Goal: Task Accomplishment & Management: Use online tool/utility

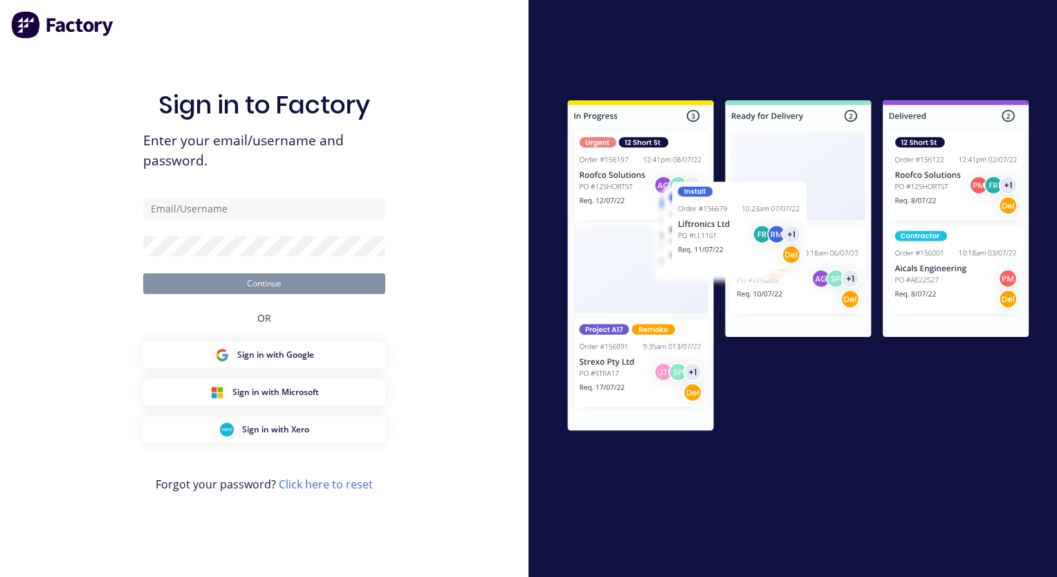
type input "[PERSON_NAME][EMAIL_ADDRESS][DOMAIN_NAME]"
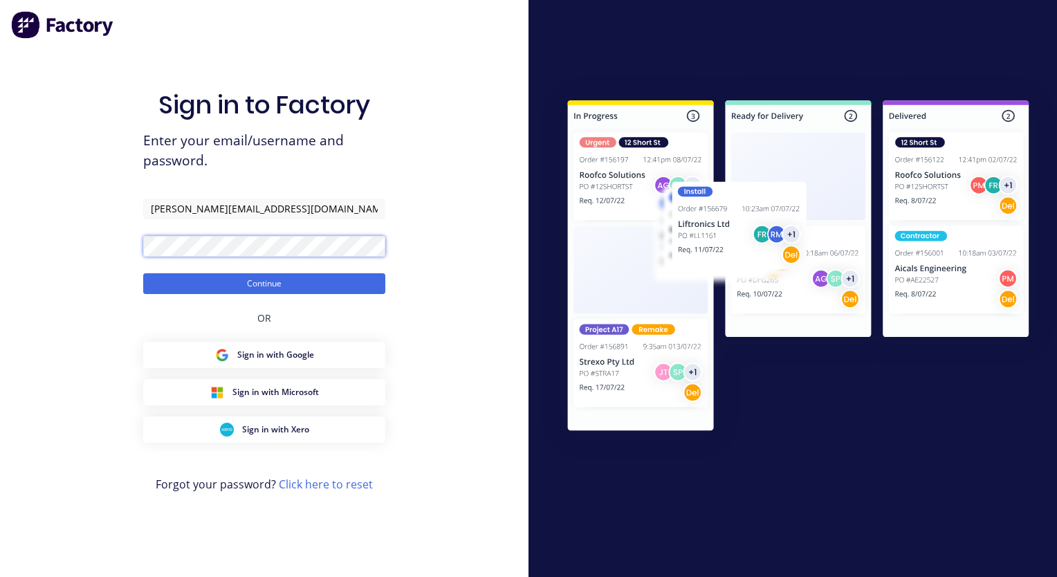
click at [143, 273] on button "Continue" at bounding box center [264, 283] width 242 height 21
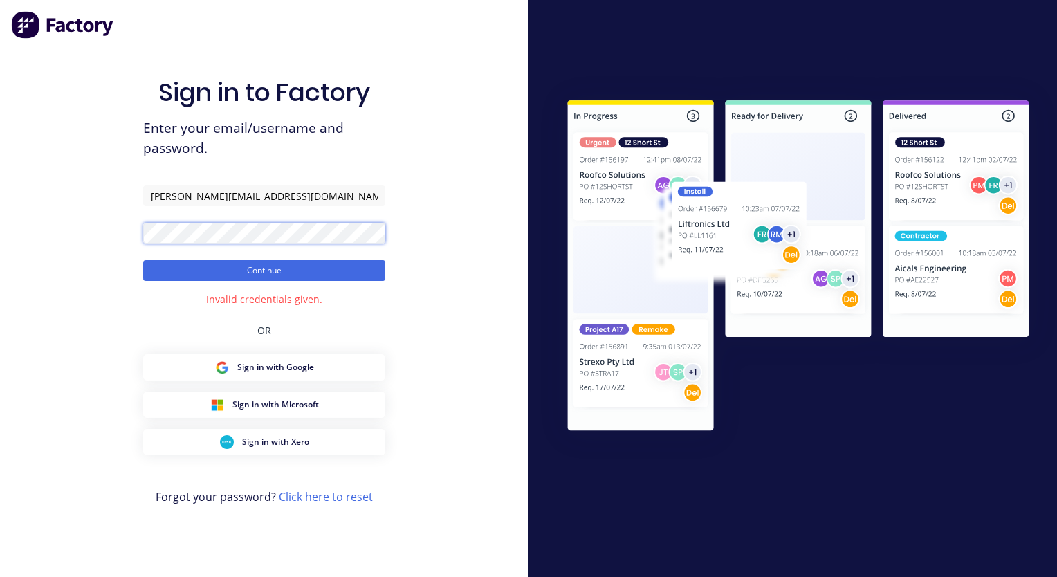
click at [125, 235] on div "Sign in to Factory Enter your email/username and password. [PERSON_NAME][EMAIL_…" at bounding box center [264, 288] width 529 height 577
click at [143, 260] on button "Continue" at bounding box center [264, 270] width 242 height 21
click at [188, 294] on div "Sign in to Factory Enter your email/username and password. [PERSON_NAME][EMAIL_…" at bounding box center [264, 302] width 242 height 527
click at [245, 302] on div "Invalid credentials given." at bounding box center [264, 299] width 116 height 15
click at [136, 237] on div "Sign in to Factory Enter your email/username and password. [PERSON_NAME][EMAIL_…" at bounding box center [264, 288] width 529 height 577
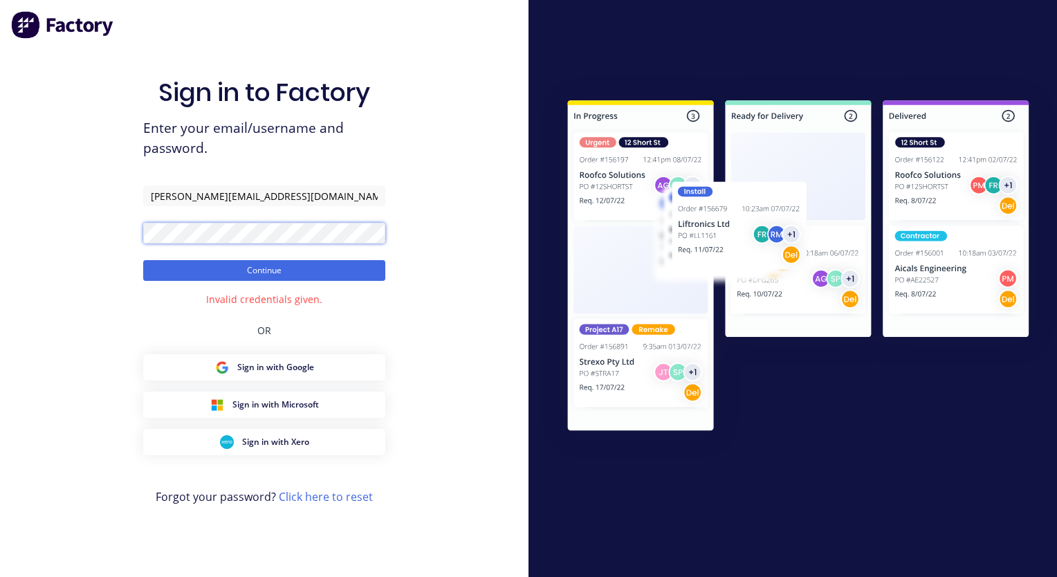
click at [143, 260] on button "Continue" at bounding box center [264, 270] width 242 height 21
click at [264, 271] on button "Continue" at bounding box center [264, 270] width 242 height 21
click at [129, 237] on div "Sign in to Factory Enter your email/username and password. tim@tmeng.com.au Con…" at bounding box center [264, 288] width 529 height 577
click at [143, 260] on button "Continue" at bounding box center [264, 270] width 242 height 21
click at [78, 233] on div "Sign in to Factory Enter your email/username and password. tim@tmeng.com.au Con…" at bounding box center [264, 288] width 529 height 577
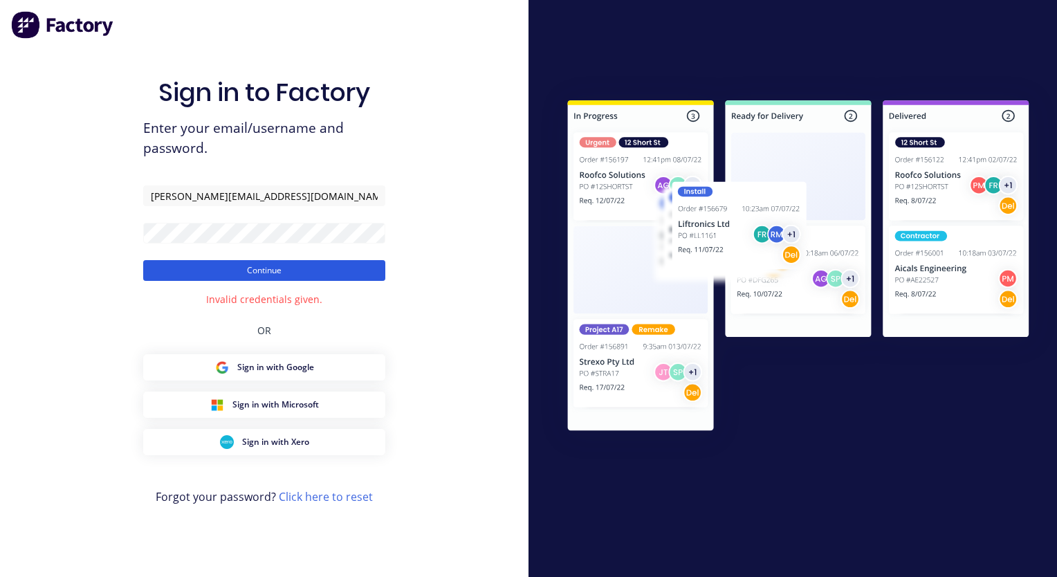
click at [230, 270] on button "Continue" at bounding box center [264, 270] width 242 height 21
click at [107, 208] on div "Sign in to Factory Enter your email/username and password. tim@tmeng.com.au Con…" at bounding box center [264, 288] width 529 height 577
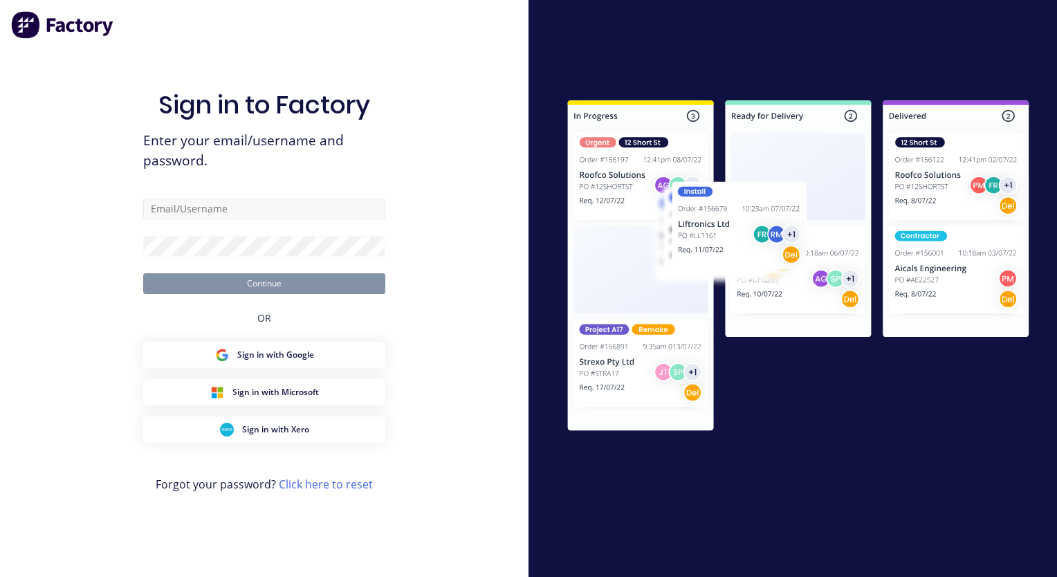
click at [197, 209] on input "text" at bounding box center [264, 209] width 242 height 21
type input "[PERSON_NAME][EMAIL_ADDRESS][DOMAIN_NAME]"
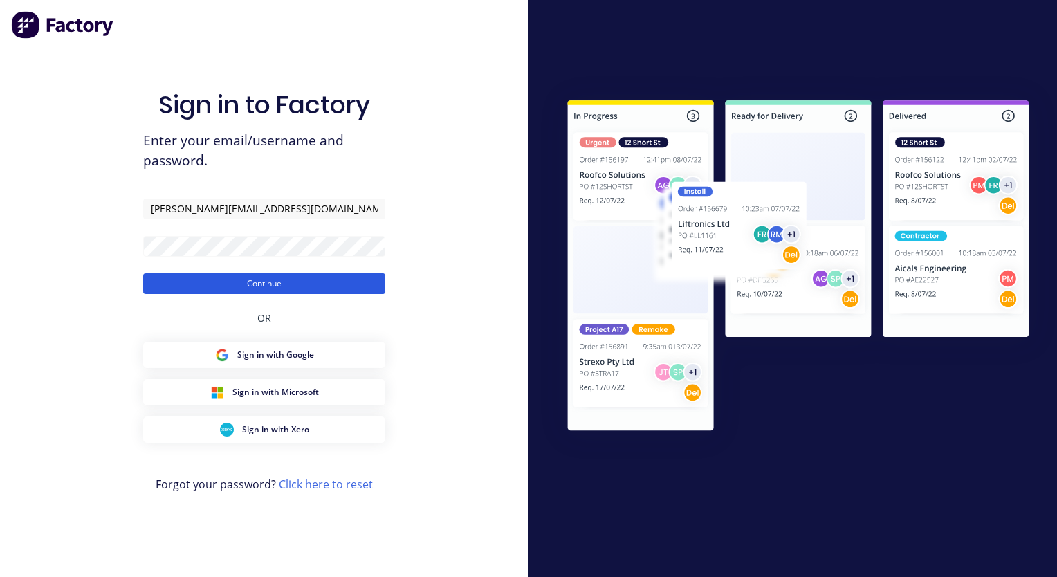
click at [320, 281] on button "Continue" at bounding box center [264, 283] width 242 height 21
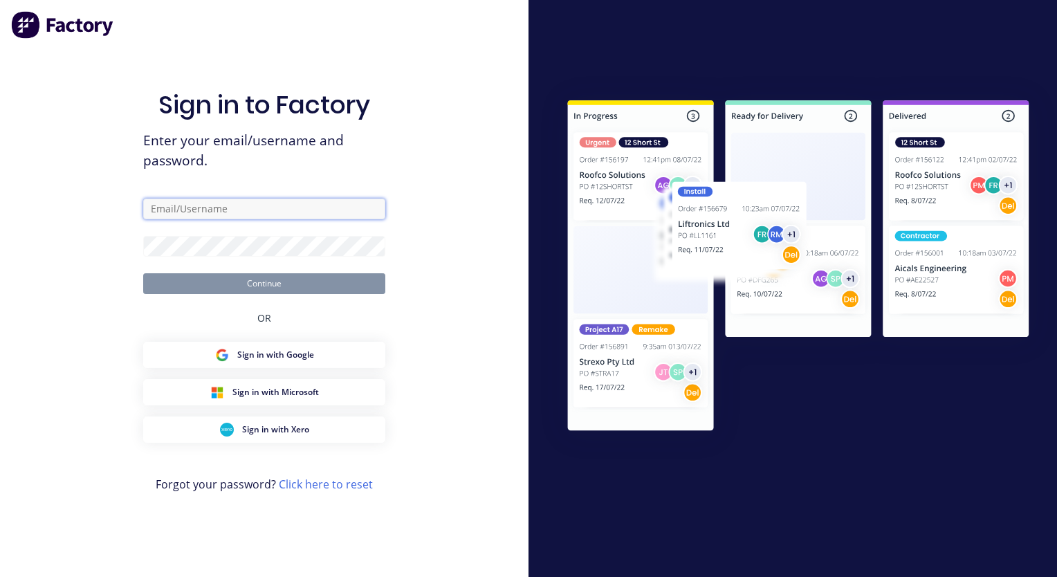
click at [217, 203] on input "text" at bounding box center [264, 209] width 242 height 21
type input "[PERSON_NAME][EMAIL_ADDRESS][DOMAIN_NAME]"
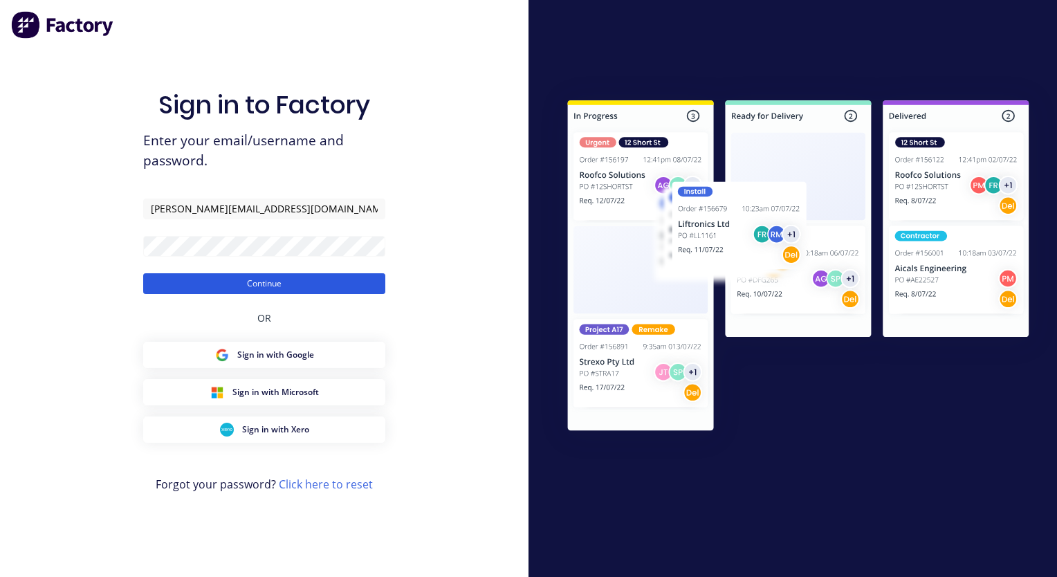
click at [309, 281] on button "Continue" at bounding box center [264, 283] width 242 height 21
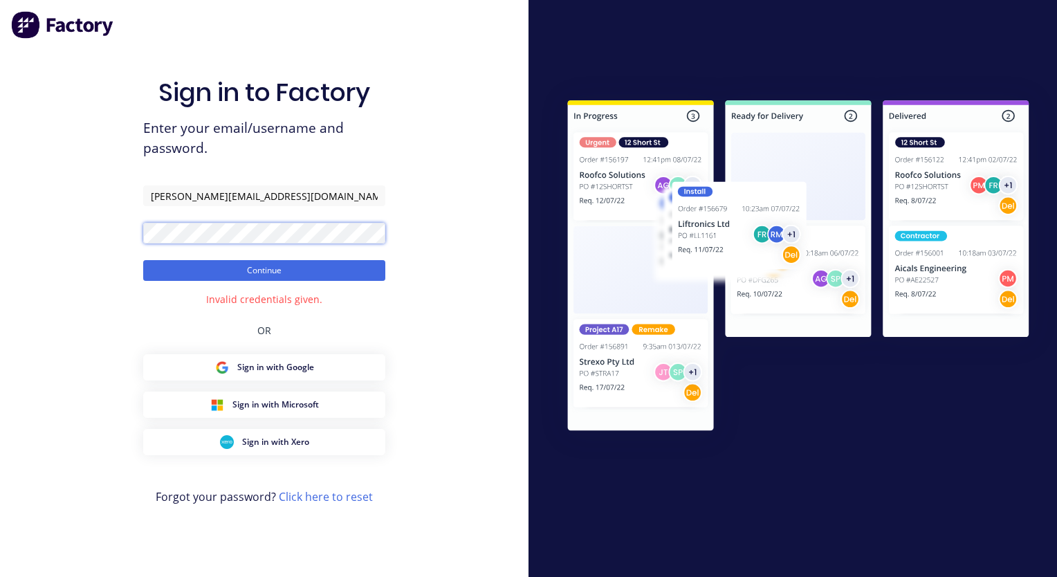
click at [143, 260] on button "Continue" at bounding box center [264, 270] width 242 height 21
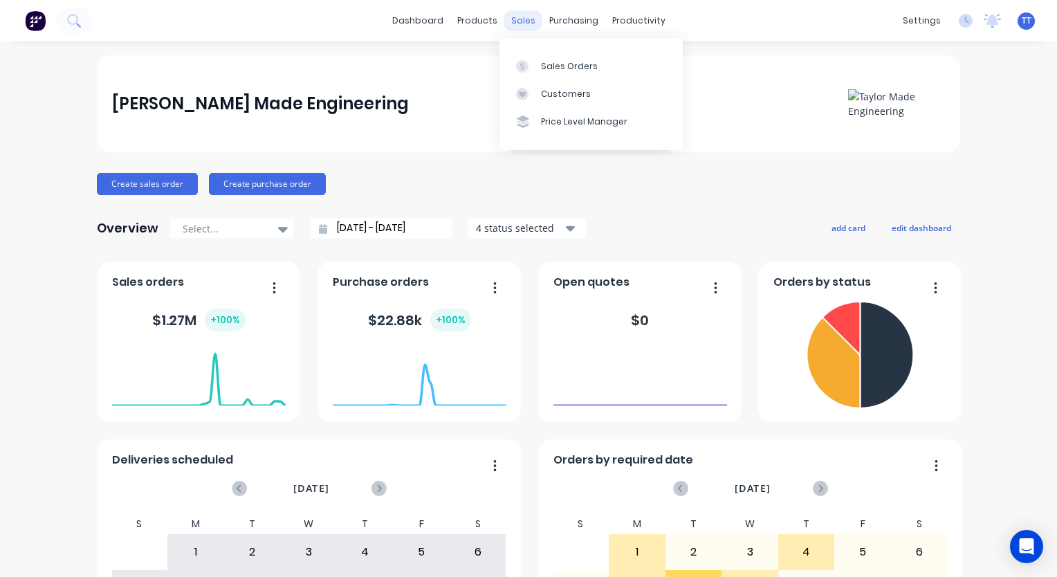
click at [520, 21] on div "sales" at bounding box center [523, 20] width 38 height 21
click at [516, 21] on div "sales" at bounding box center [523, 20] width 38 height 21
click at [546, 69] on div "Sales Orders" at bounding box center [569, 66] width 57 height 12
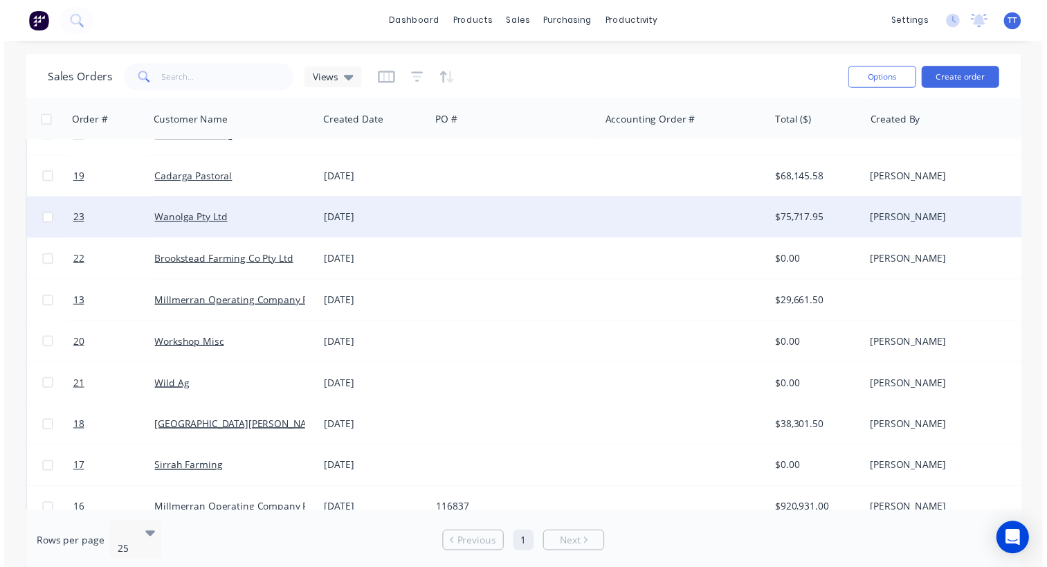
scroll to position [134, 0]
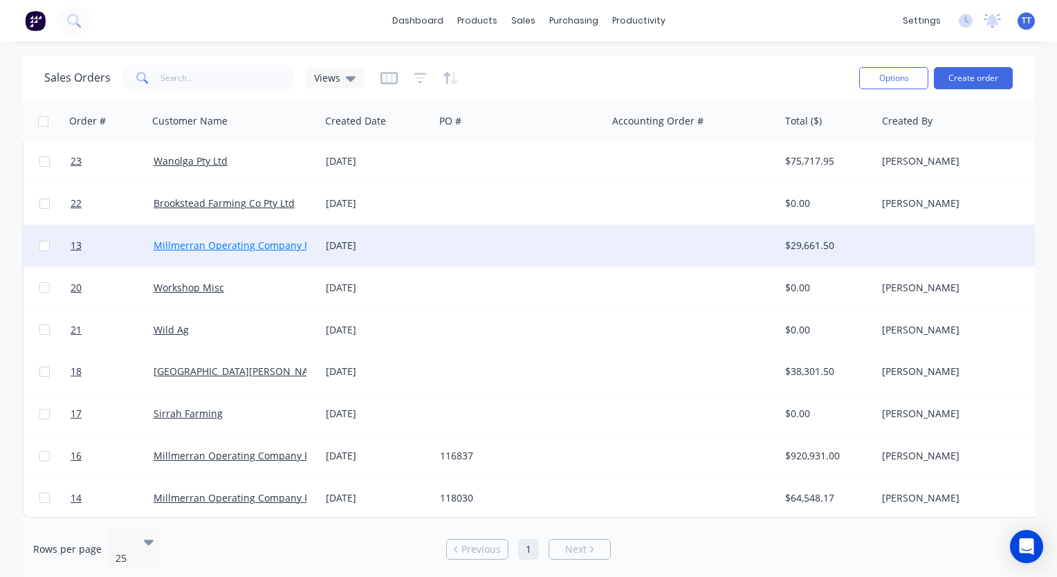
click at [255, 239] on link "Millmerran Operating Company Pty Ltd" at bounding box center [245, 245] width 182 height 13
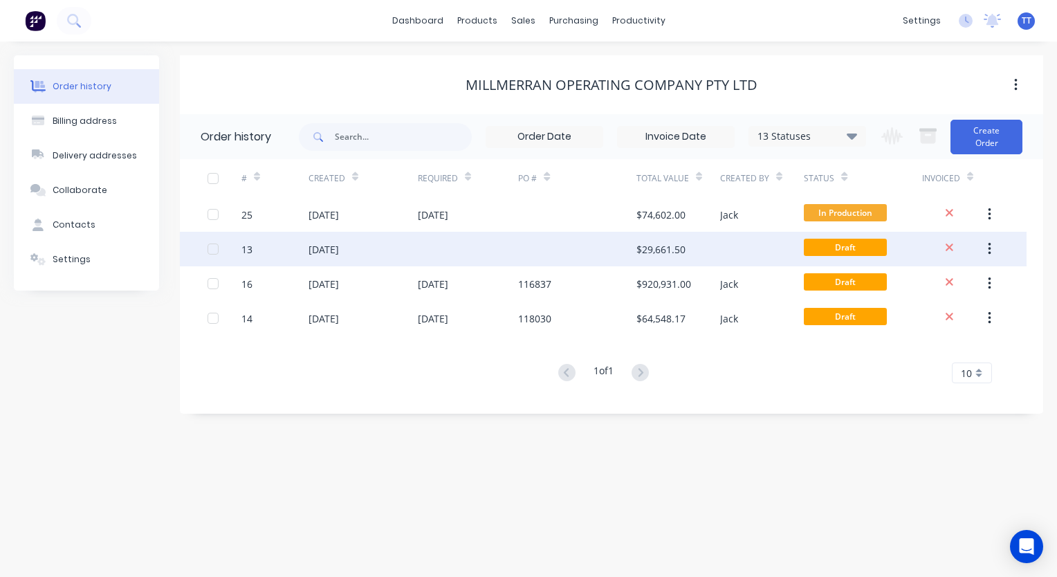
click at [339, 247] on div "[DATE]" at bounding box center [324, 249] width 30 height 15
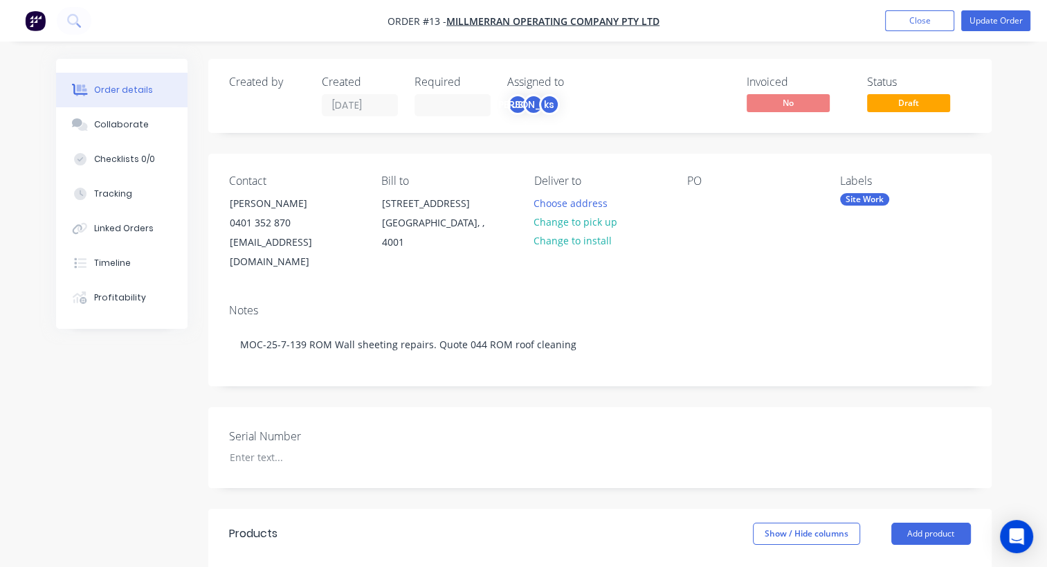
click at [319, 293] on div "Notes MOC-25-7-139 ROM Wall sheeting repairs. Quote 044 ROM roof cleaning" at bounding box center [599, 339] width 783 height 93
click at [106, 294] on div "Profitability" at bounding box center [120, 297] width 52 height 12
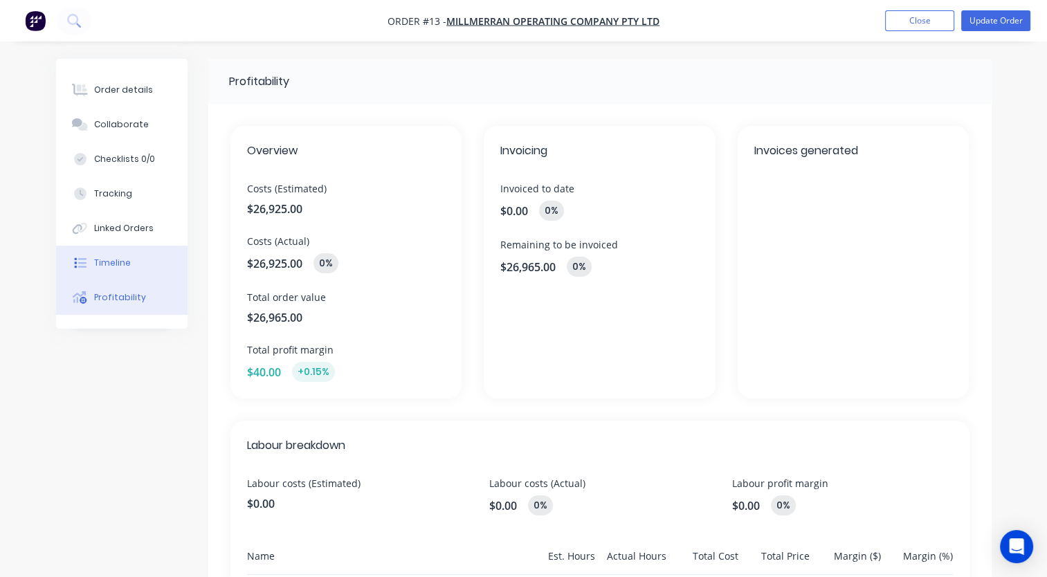
click at [110, 260] on div "Timeline" at bounding box center [112, 263] width 37 height 12
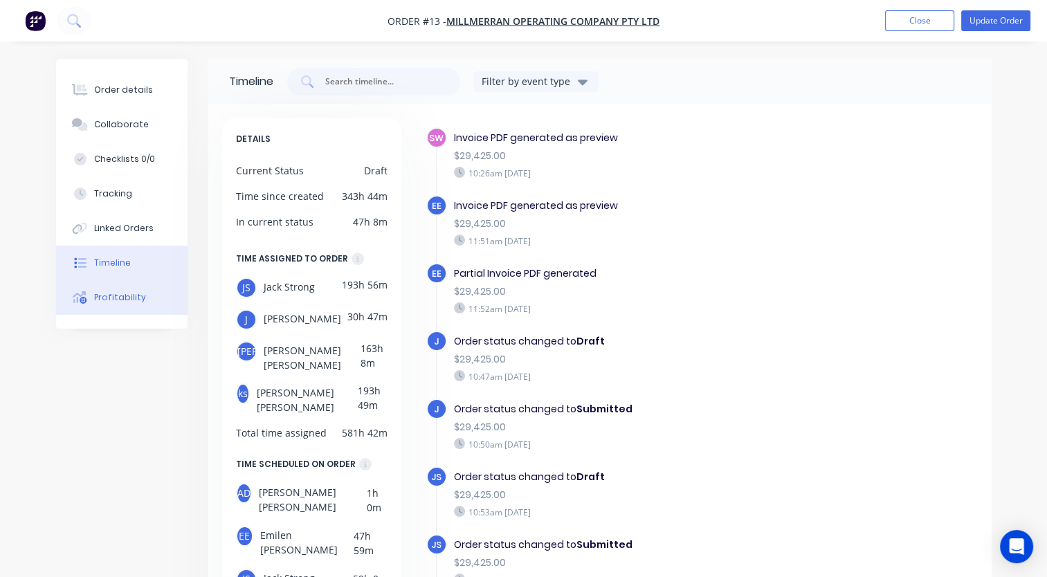
click at [109, 298] on div "Profitability" at bounding box center [120, 297] width 52 height 12
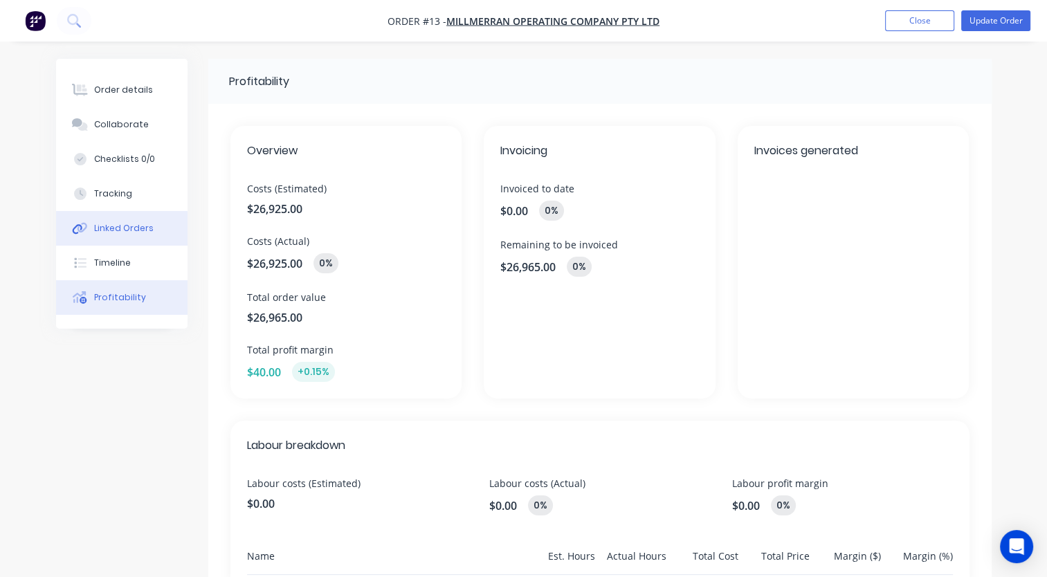
click at [119, 231] on div "Linked Orders" at bounding box center [124, 228] width 60 height 12
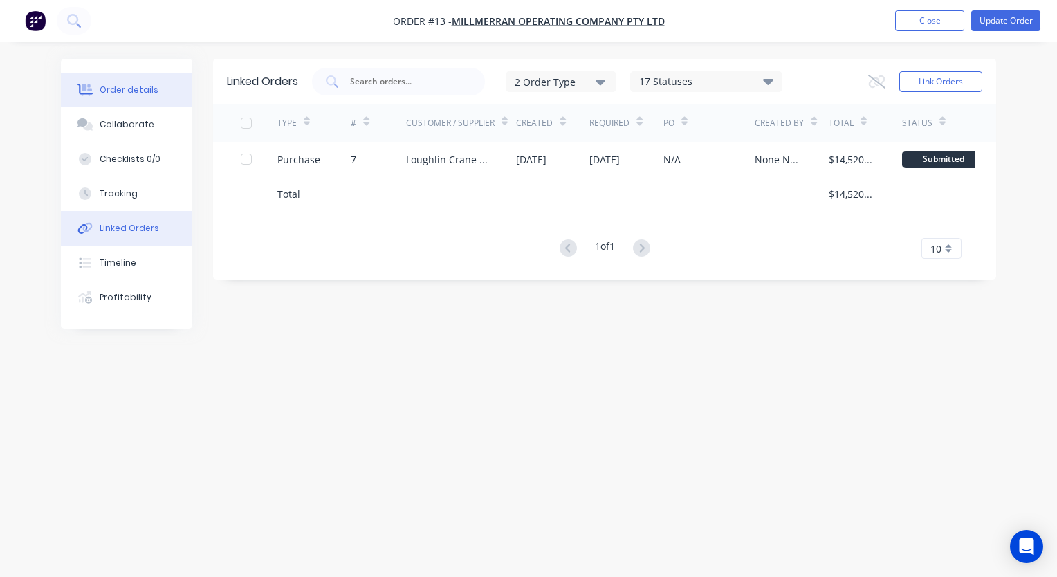
click at [126, 90] on div "Order details" at bounding box center [129, 90] width 59 height 12
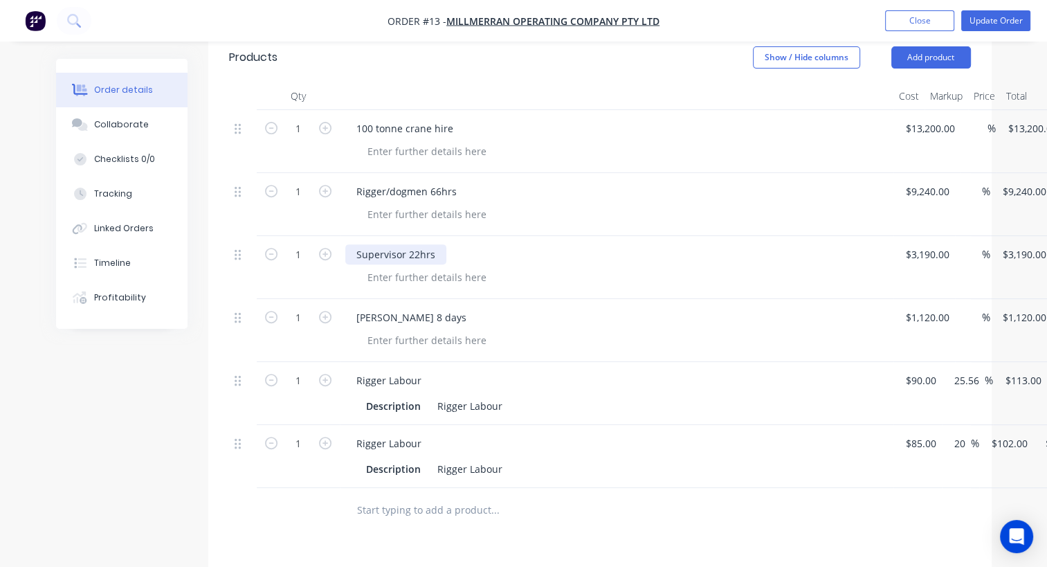
scroll to position [484, 0]
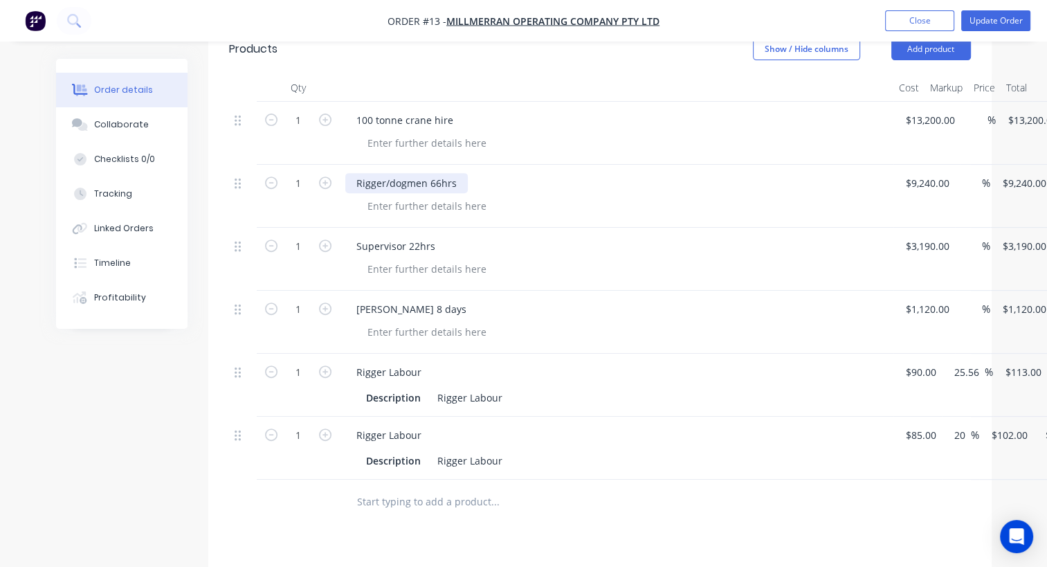
click at [402, 173] on div "Rigger/dogmen 66hrs" at bounding box center [406, 183] width 122 height 20
drag, startPoint x: 402, startPoint y: 163, endPoint x: 376, endPoint y: 159, distance: 25.9
click at [376, 173] on div "Rigger/dogmen 66hrs" at bounding box center [406, 183] width 122 height 20
click at [238, 177] on icon at bounding box center [238, 183] width 6 height 12
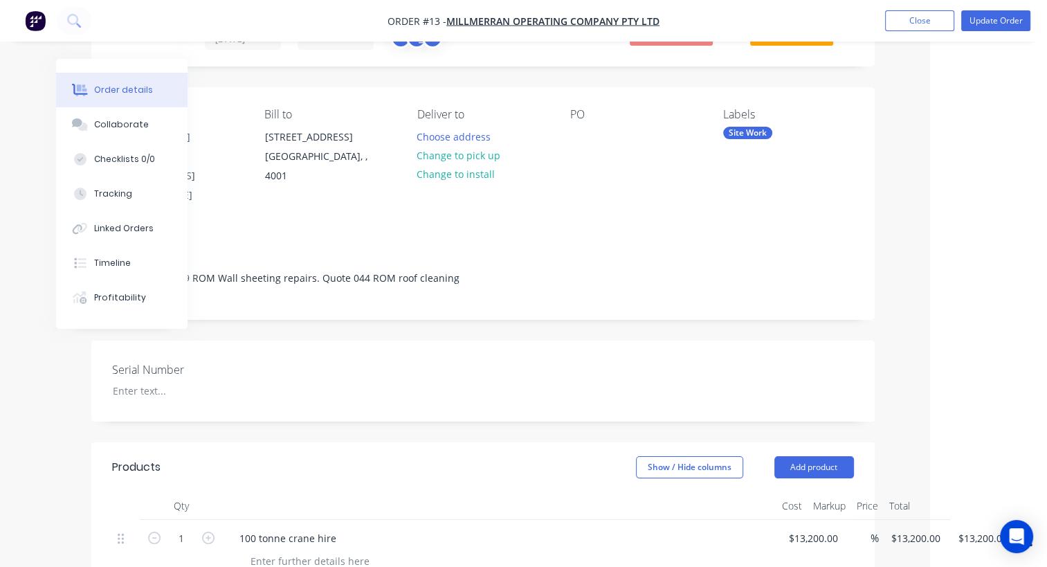
scroll to position [0, 117]
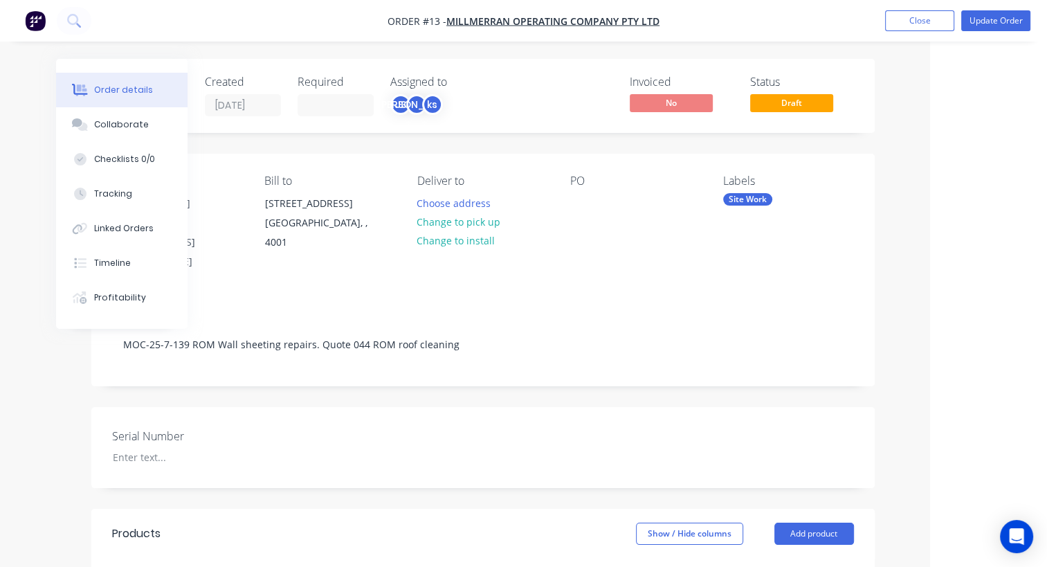
click at [743, 263] on div "Contact [PERSON_NAME] 0401 352 870 [EMAIL_ADDRESS][DOMAIN_NAME] Bill to [STREET…" at bounding box center [482, 223] width 783 height 139
click at [133, 228] on div "Linked Orders" at bounding box center [124, 228] width 60 height 12
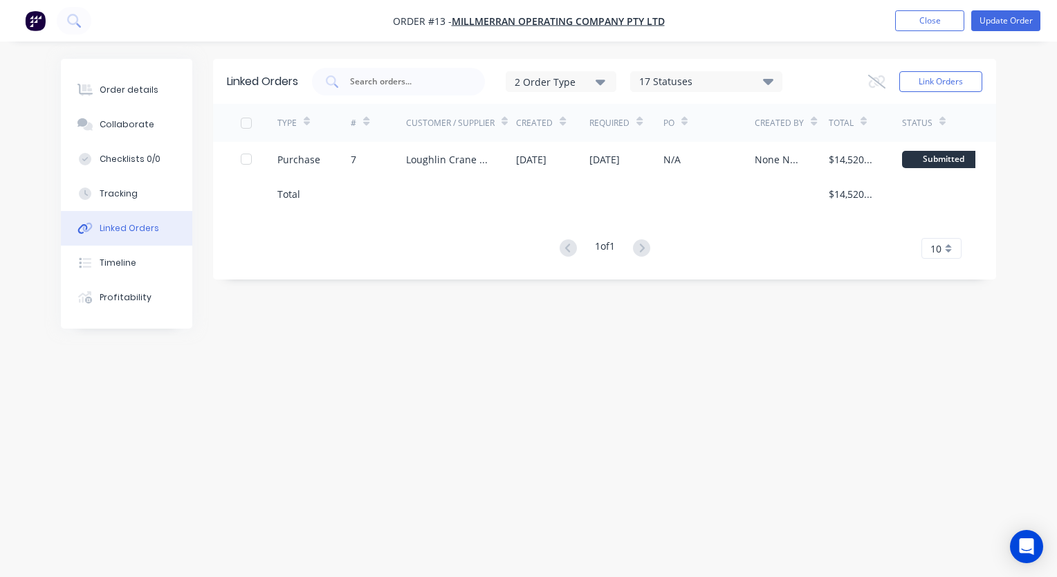
click at [482, 206] on div at bounding box center [461, 193] width 110 height 35
click at [123, 190] on div "Tracking" at bounding box center [119, 194] width 38 height 12
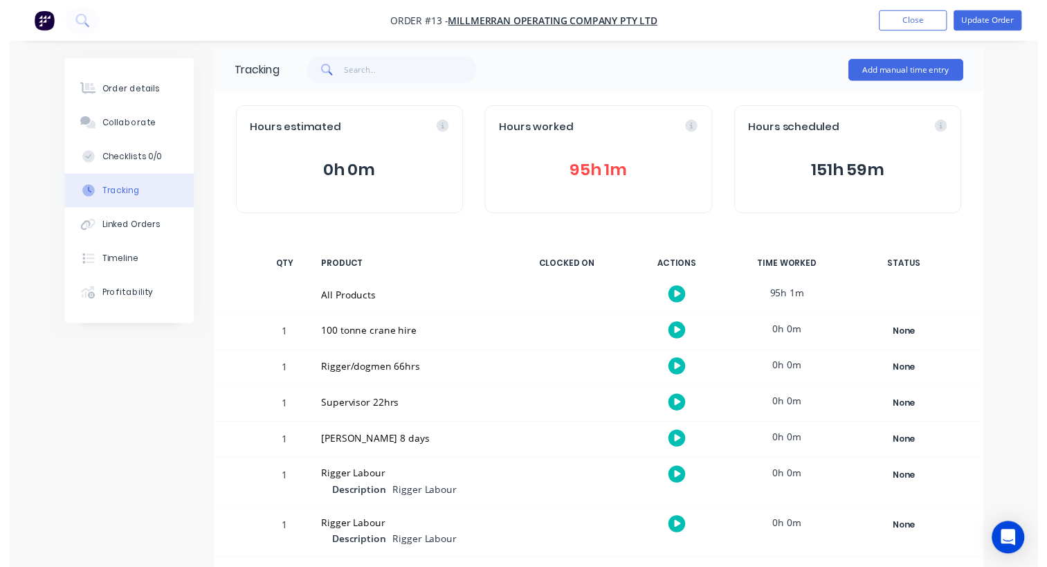
scroll to position [13, 0]
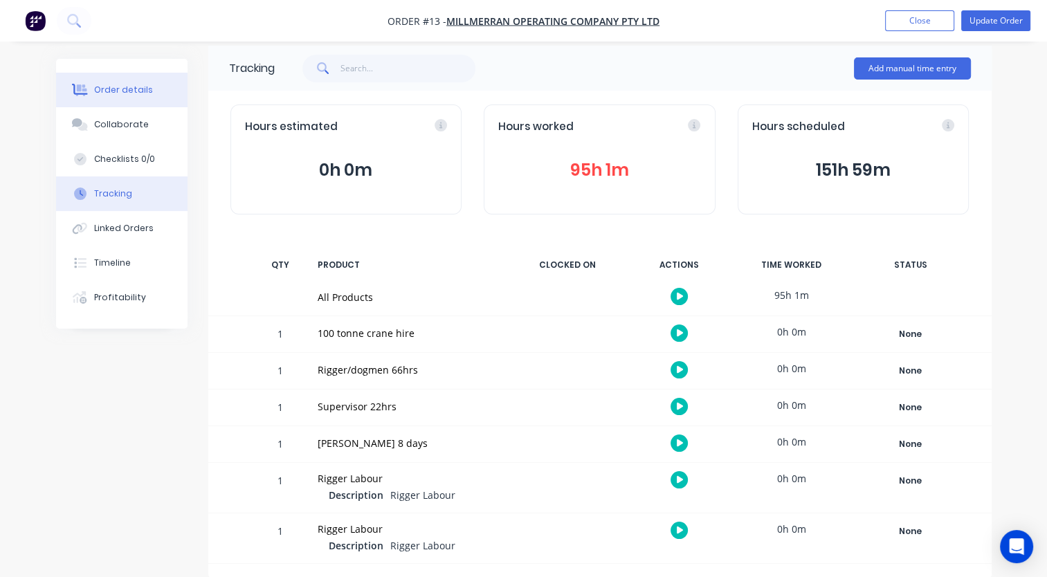
click at [136, 84] on div "Order details" at bounding box center [123, 90] width 59 height 12
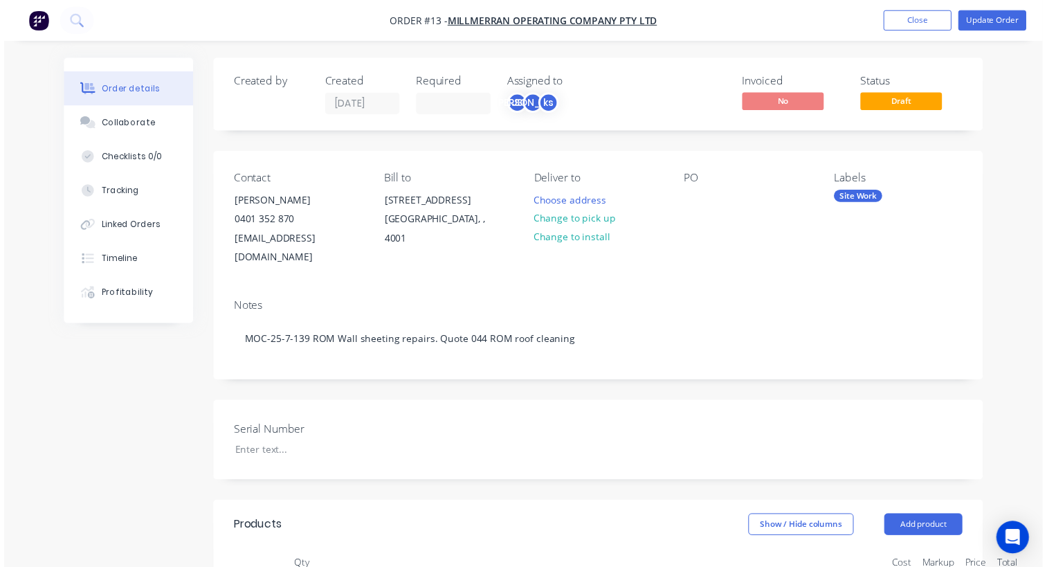
scroll to position [0, 44]
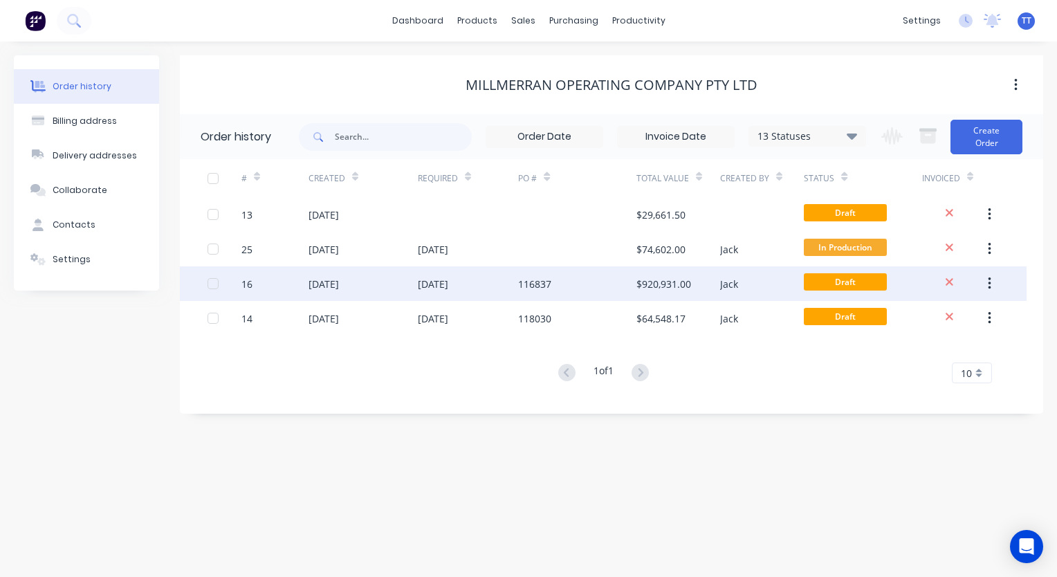
click at [437, 282] on div "[DATE]" at bounding box center [433, 284] width 30 height 15
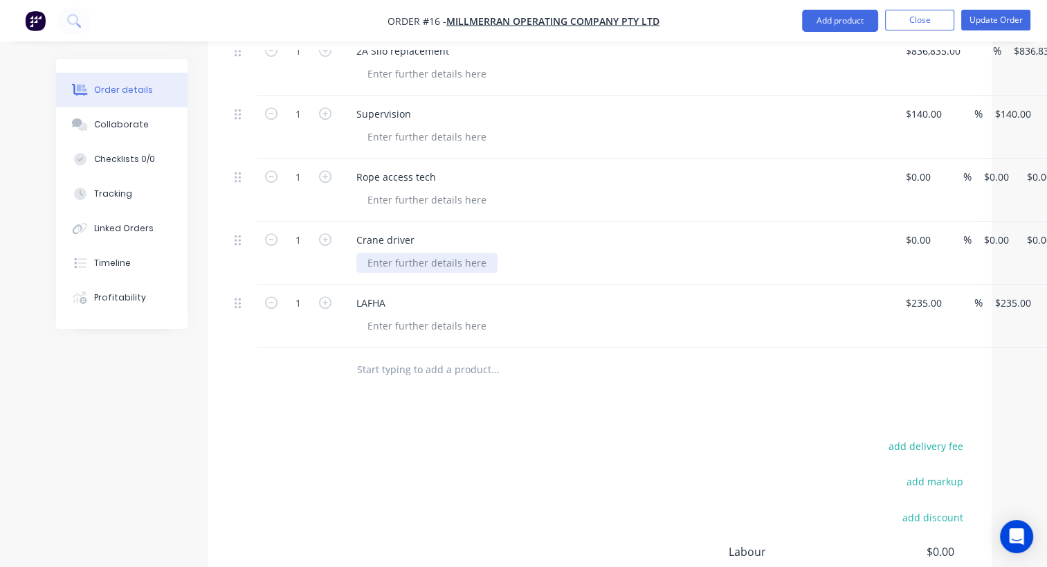
scroll to position [415, 0]
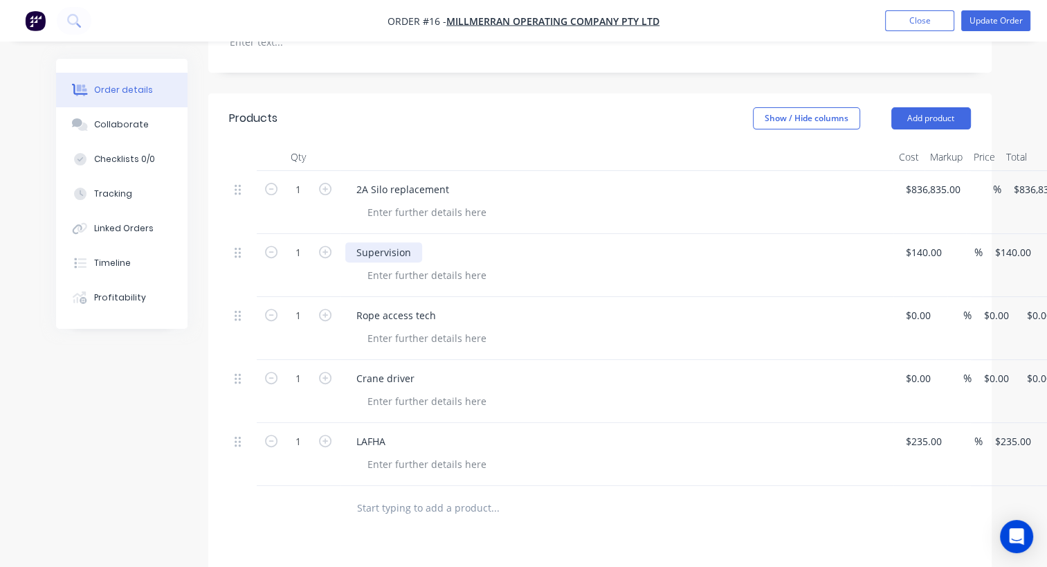
click at [397, 242] on div "Supervision" at bounding box center [383, 252] width 77 height 20
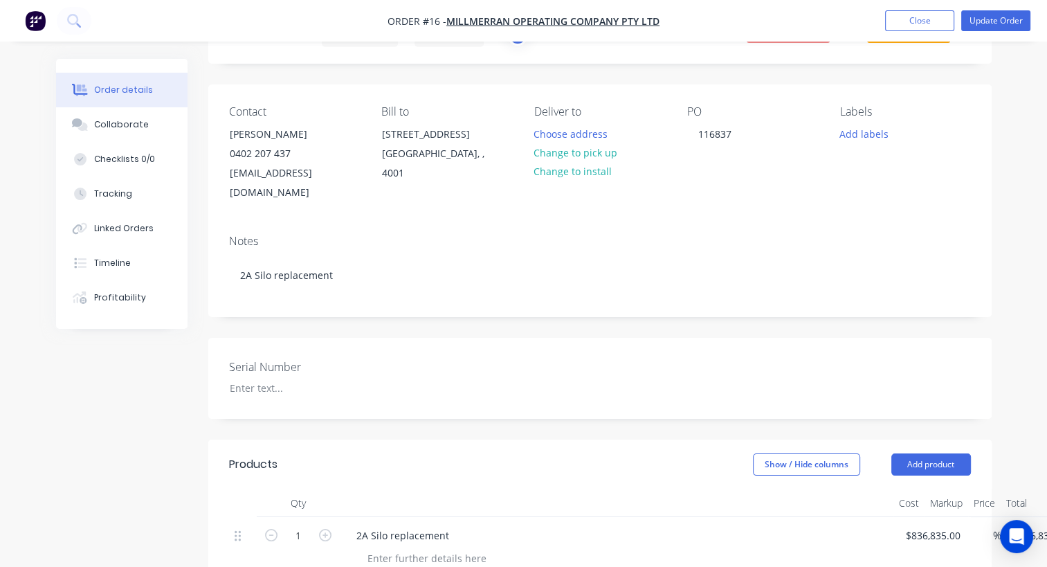
scroll to position [0, 0]
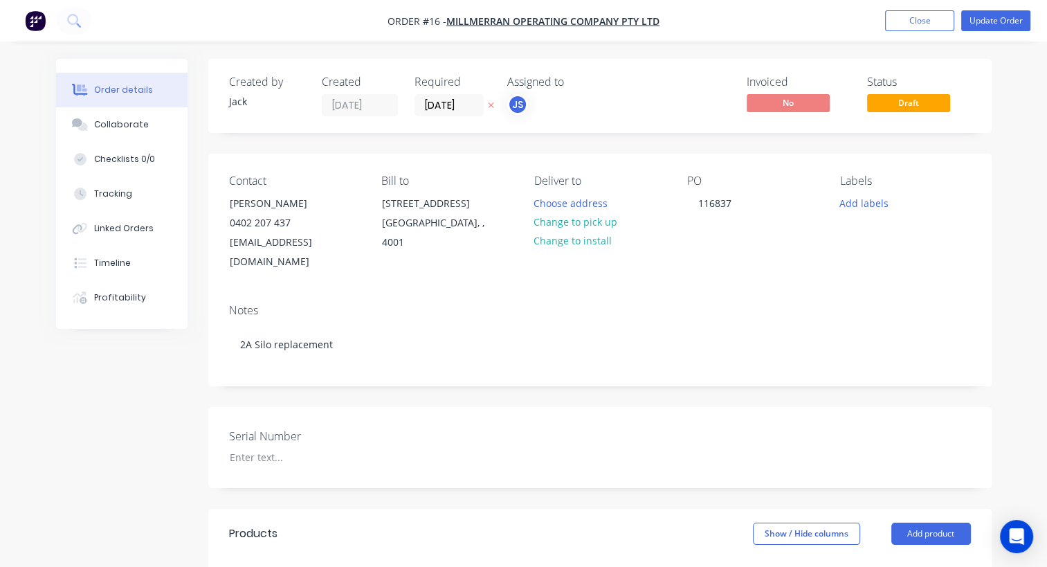
click at [650, 95] on div "Invoiced No Status Draft" at bounding box center [808, 95] width 325 height 41
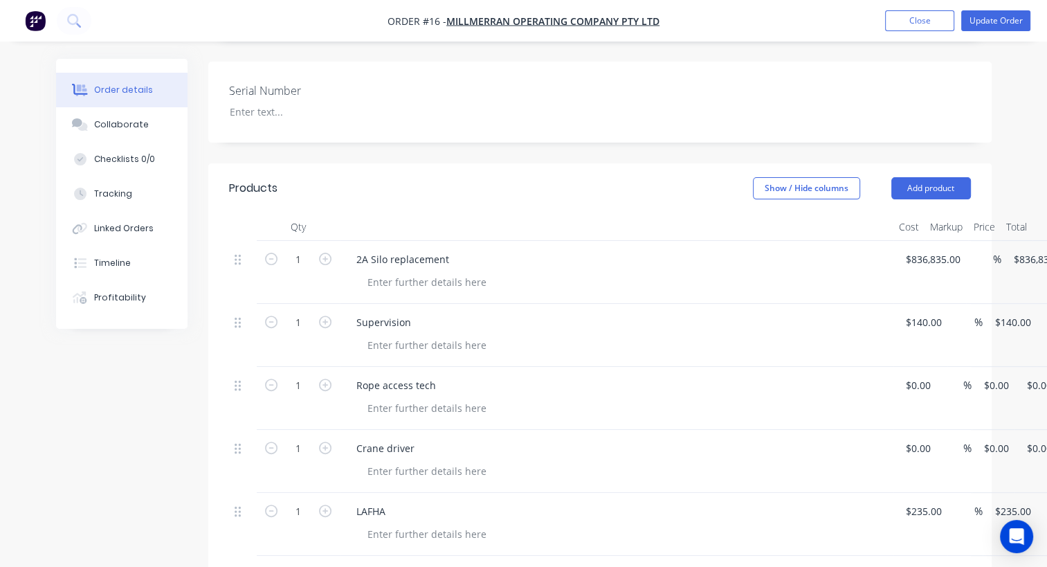
scroll to position [346, 0]
click at [113, 226] on div "Linked Orders" at bounding box center [124, 228] width 60 height 12
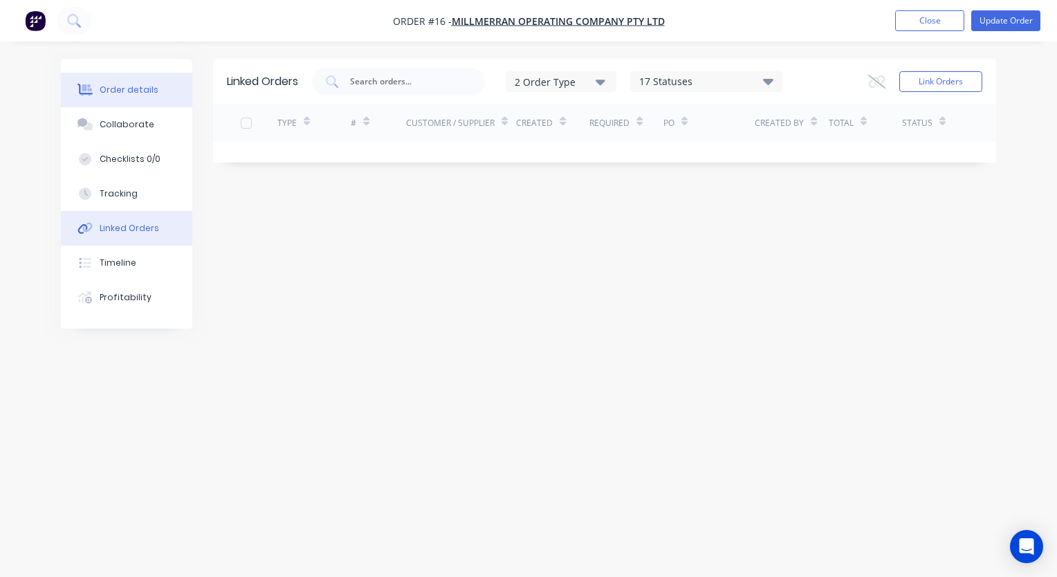
click at [122, 91] on div "Order details" at bounding box center [129, 90] width 59 height 12
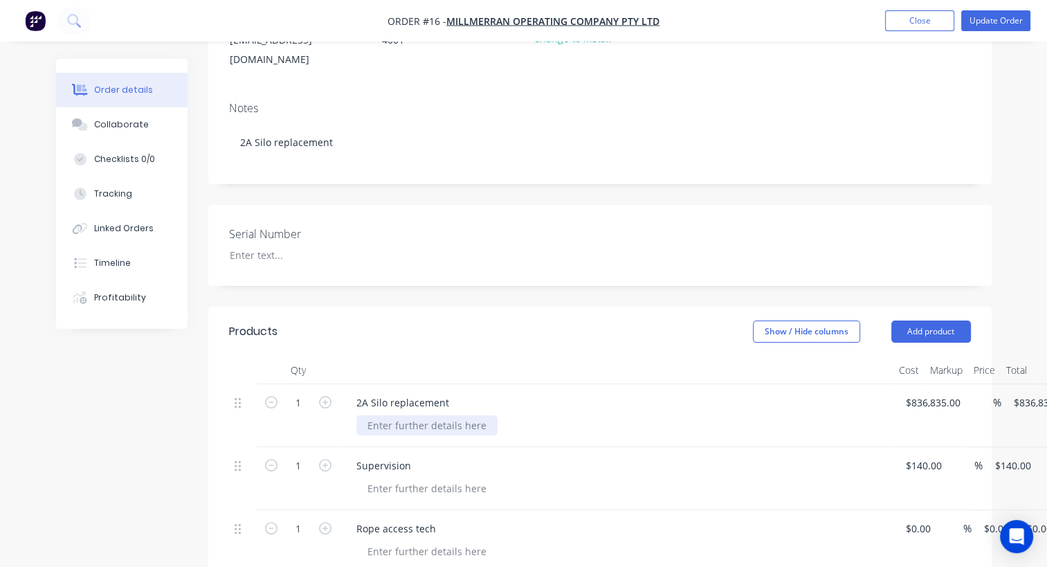
scroll to position [277, 0]
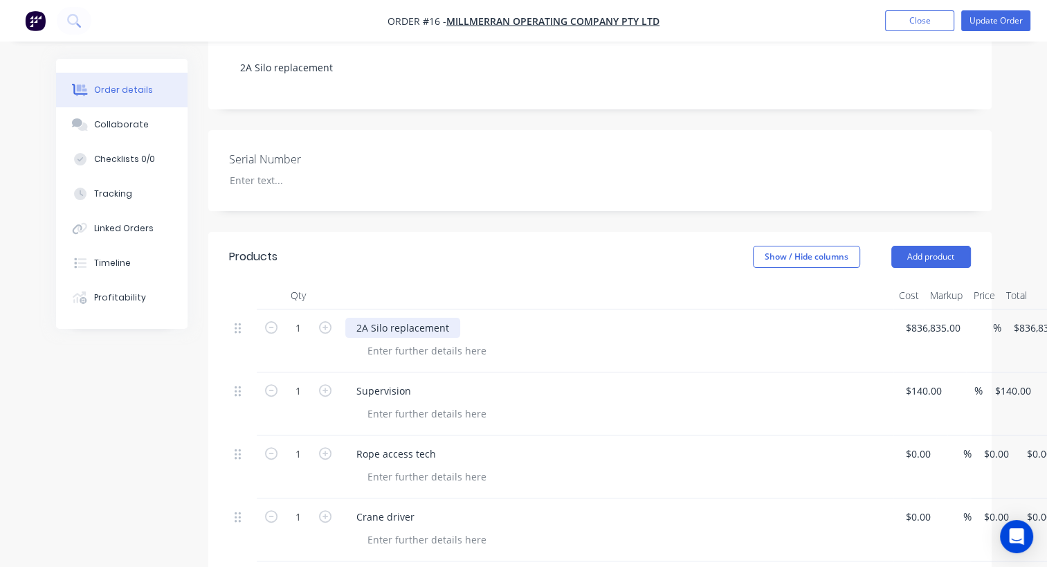
click at [388, 318] on div "2A Silo replacement" at bounding box center [402, 328] width 115 height 20
click at [429, 317] on div "2A Silo replacement" at bounding box center [617, 340] width 554 height 63
click at [431, 340] on div at bounding box center [426, 350] width 141 height 20
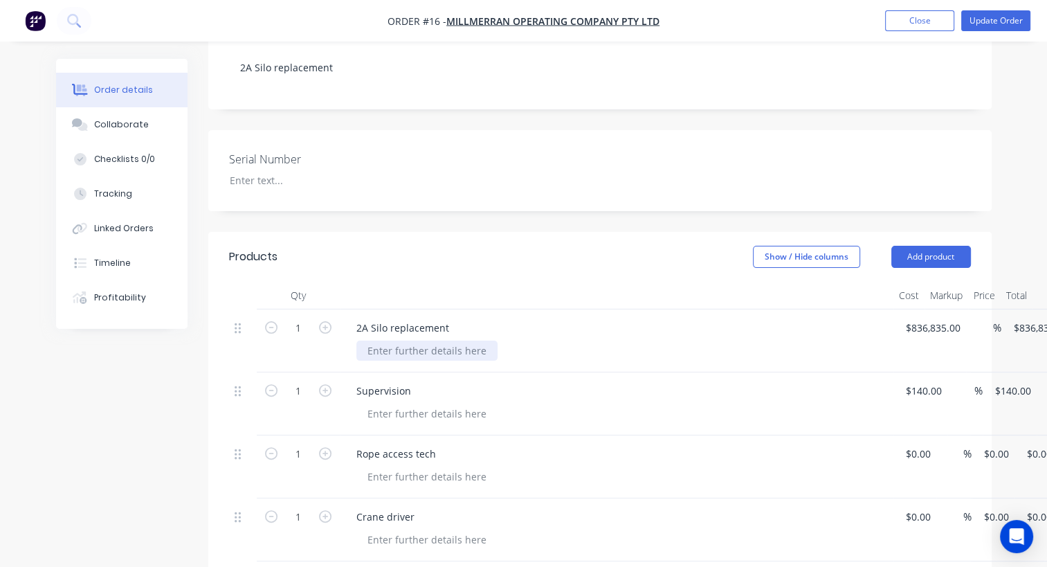
click at [431, 340] on div at bounding box center [426, 350] width 141 height 20
click at [492, 340] on div at bounding box center [621, 350] width 531 height 20
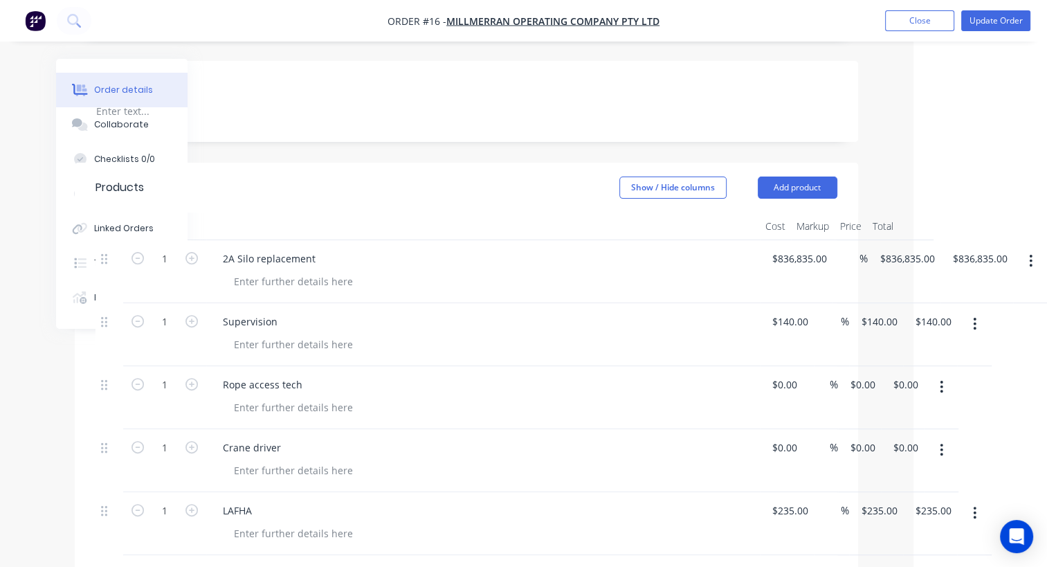
scroll to position [484, 134]
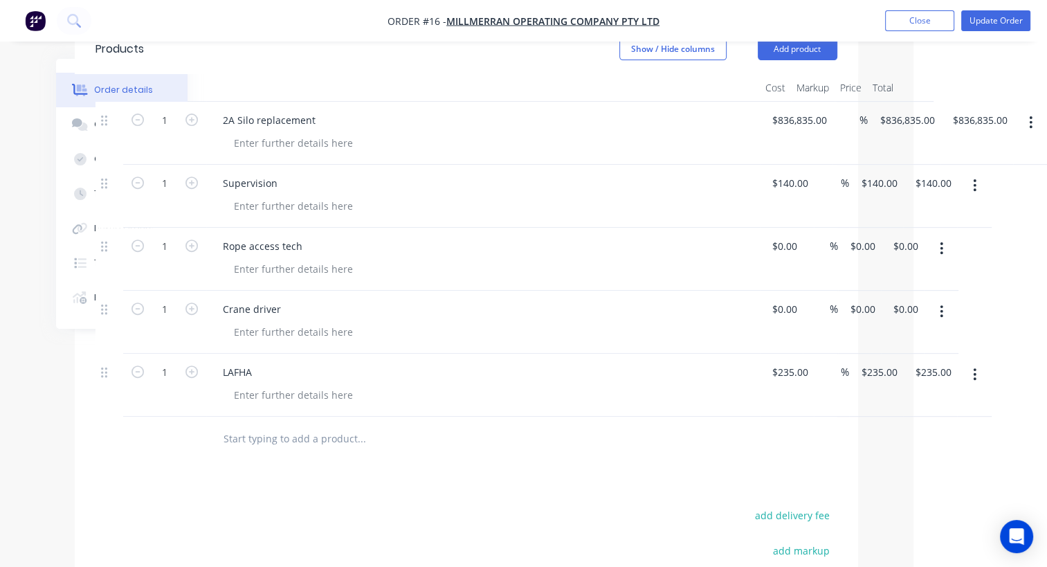
click at [976, 178] on icon "button" at bounding box center [974, 185] width 3 height 15
click at [913, 317] on html "Order #16 - Millmerran Operating Company Pty Ltd Add product Close Update Order…" at bounding box center [389, 165] width 1047 height 1299
click at [941, 304] on icon "button" at bounding box center [941, 311] width 3 height 15
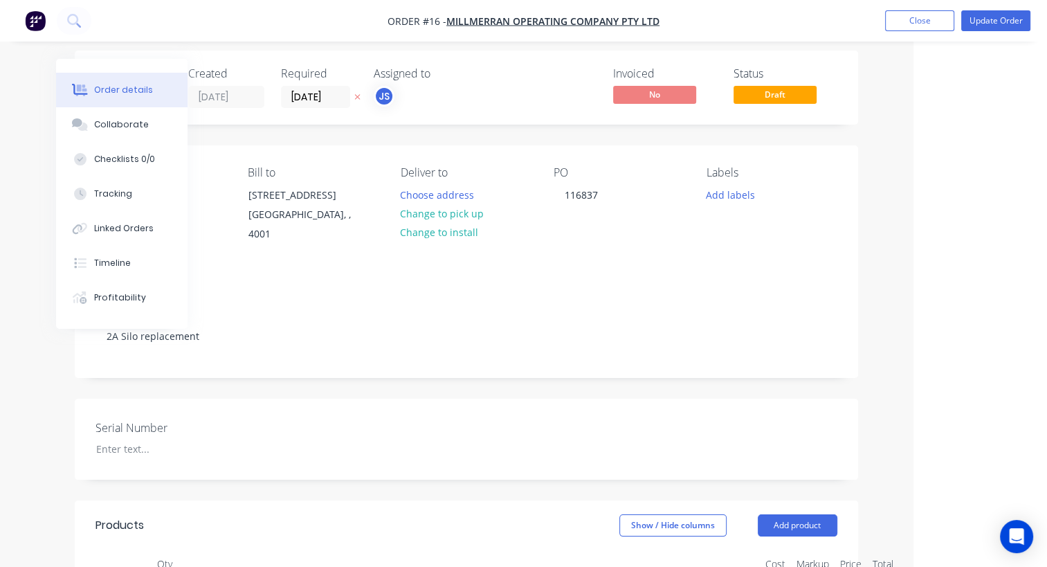
scroll to position [0, 134]
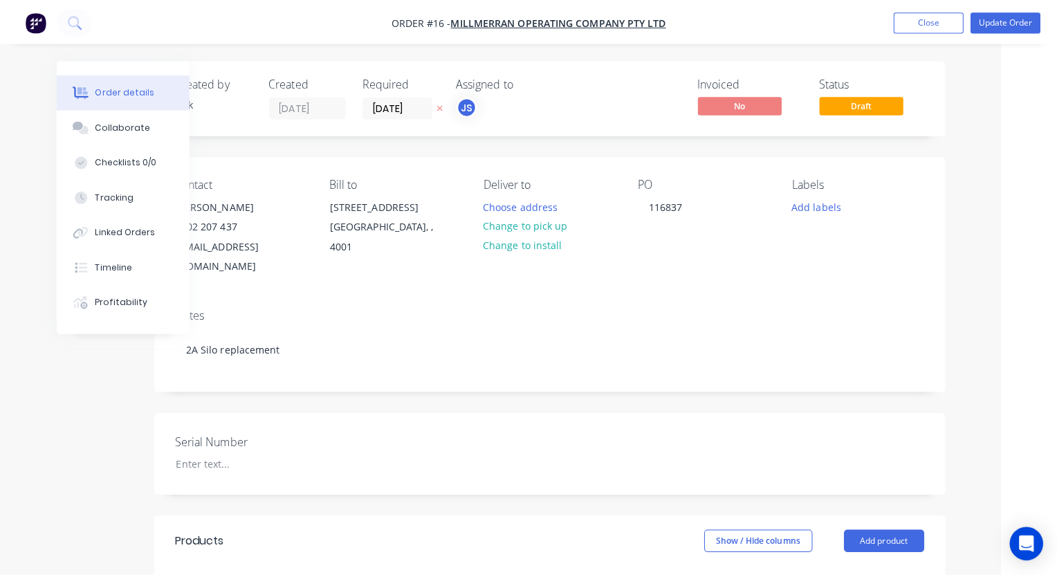
scroll to position [0, 0]
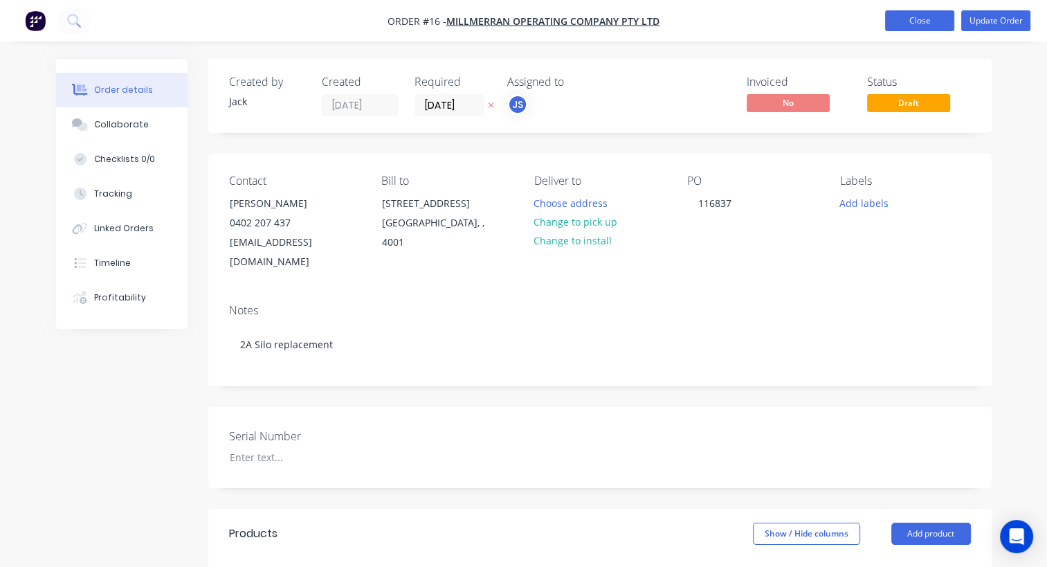
click at [933, 21] on button "Close" at bounding box center [919, 20] width 69 height 21
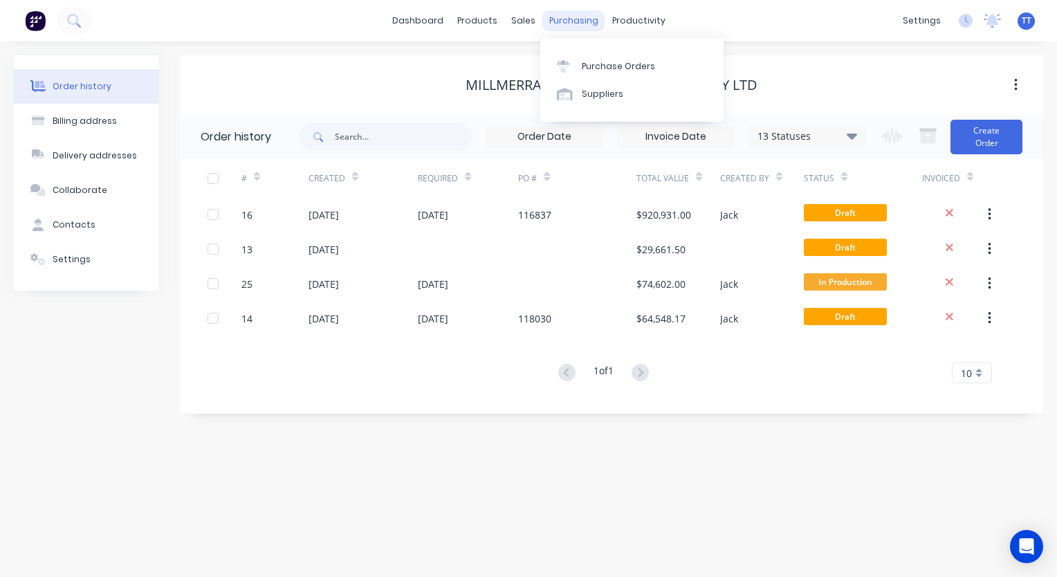
click at [561, 18] on div "purchasing" at bounding box center [574, 20] width 63 height 21
click at [590, 58] on link "Purchase Orders" at bounding box center [631, 66] width 183 height 28
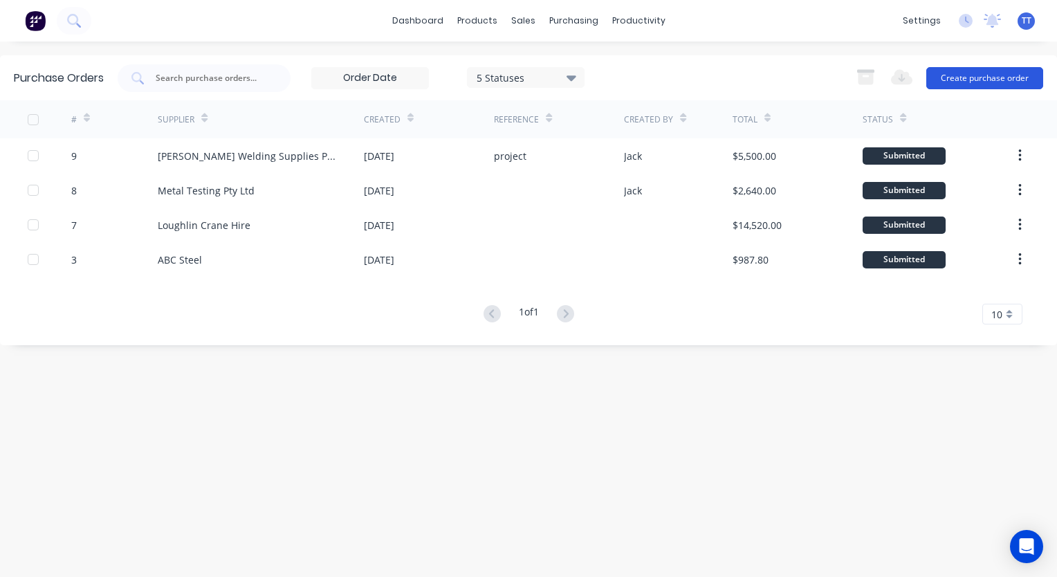
click at [985, 77] on button "Create purchase order" at bounding box center [985, 78] width 117 height 22
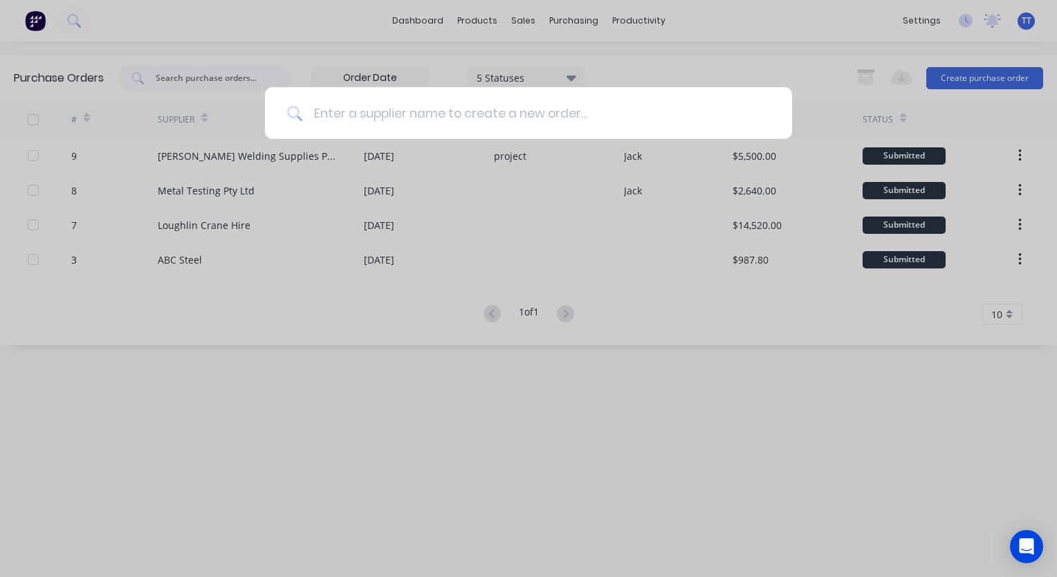
click at [454, 111] on input at bounding box center [536, 113] width 468 height 52
type input "a"
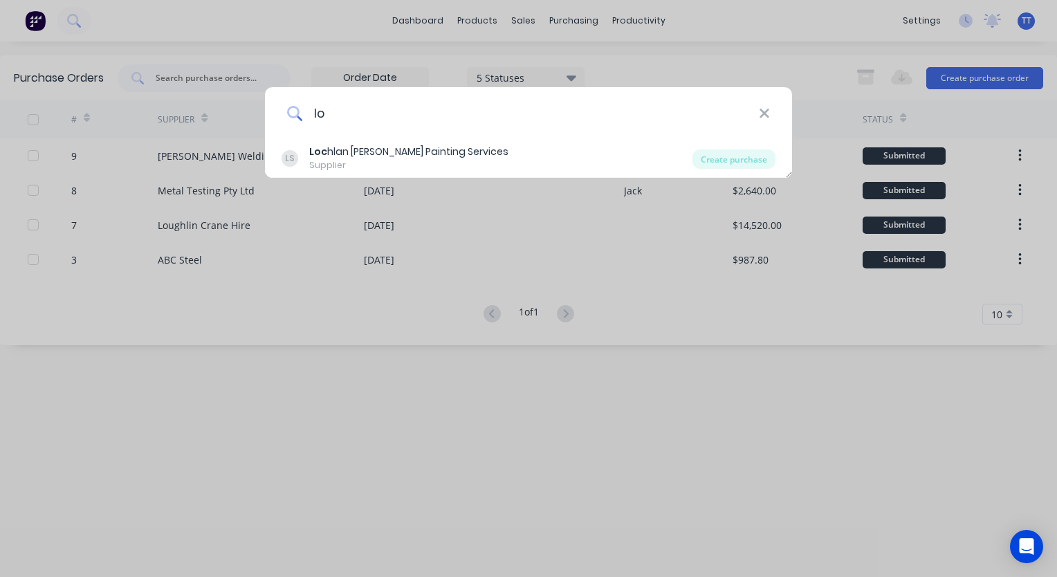
type input "l"
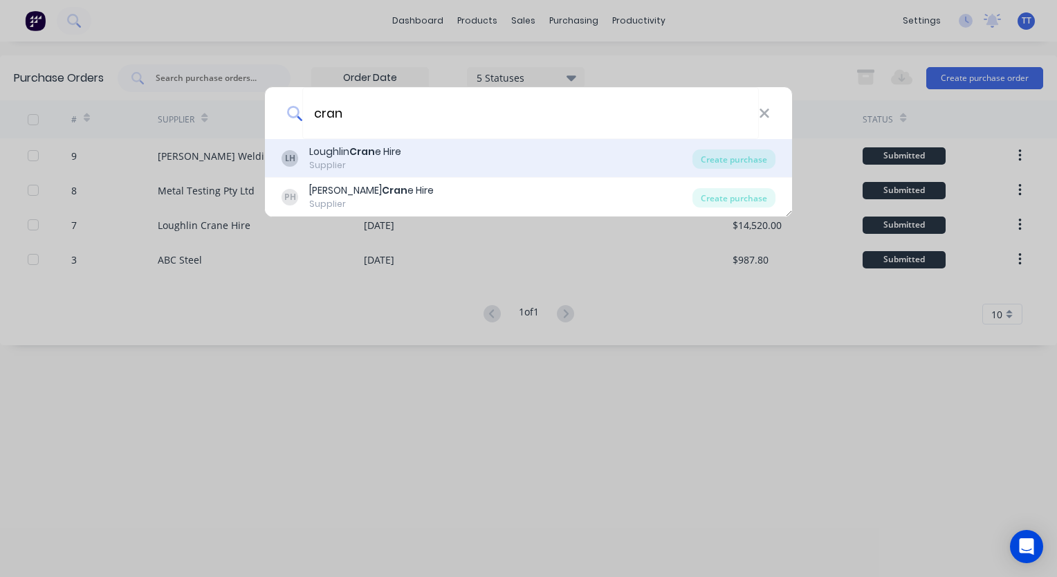
type input "cran"
click at [394, 145] on div "Loughlin Cran e Hire" at bounding box center [355, 152] width 92 height 15
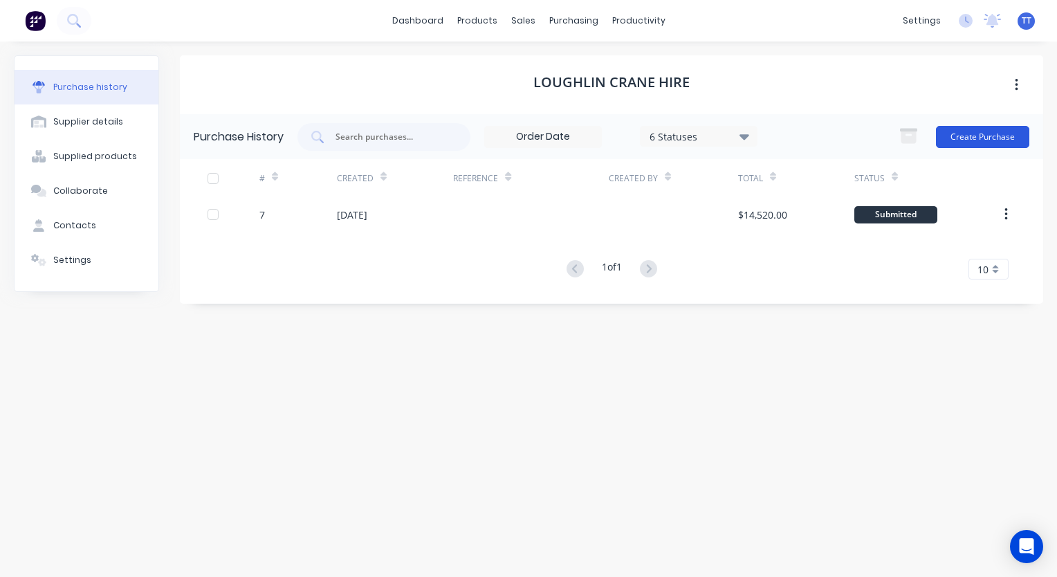
click at [976, 135] on button "Create Purchase" at bounding box center [982, 137] width 93 height 22
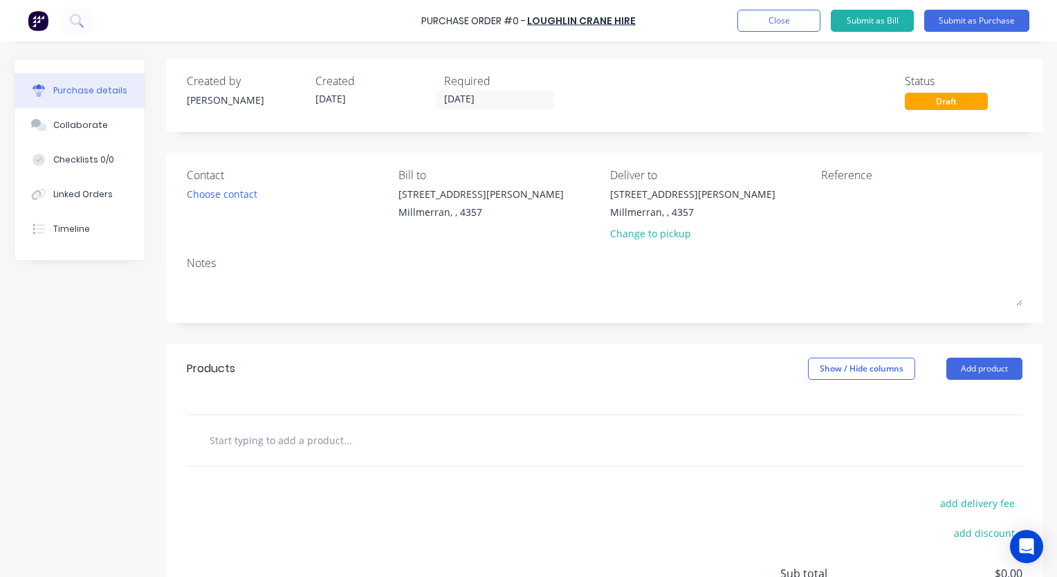
click at [265, 431] on input "text" at bounding box center [347, 440] width 277 height 28
click at [972, 367] on button "Add product" at bounding box center [985, 369] width 76 height 22
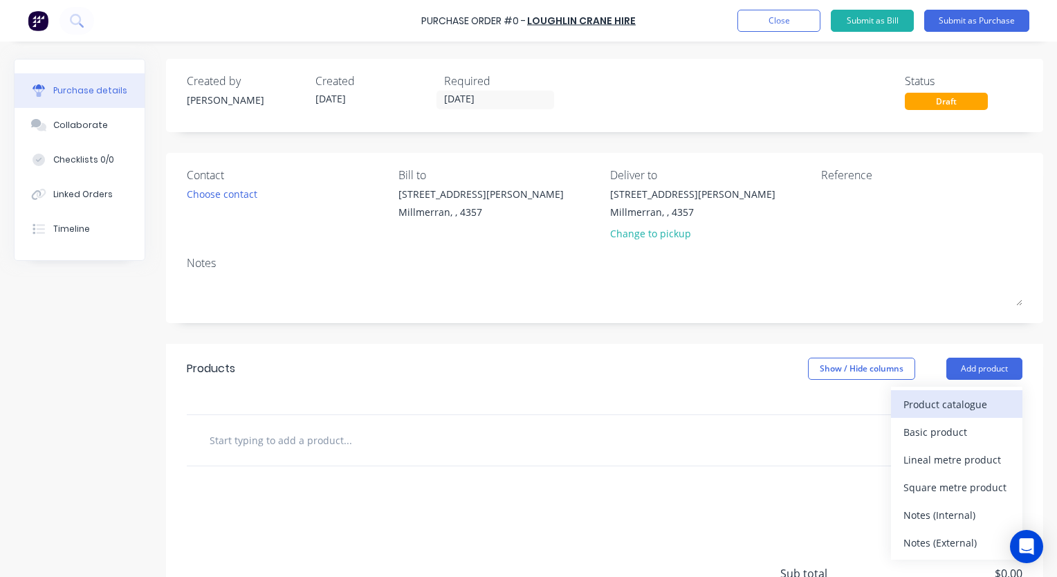
click at [961, 403] on div "Product catalogue" at bounding box center [957, 404] width 107 height 20
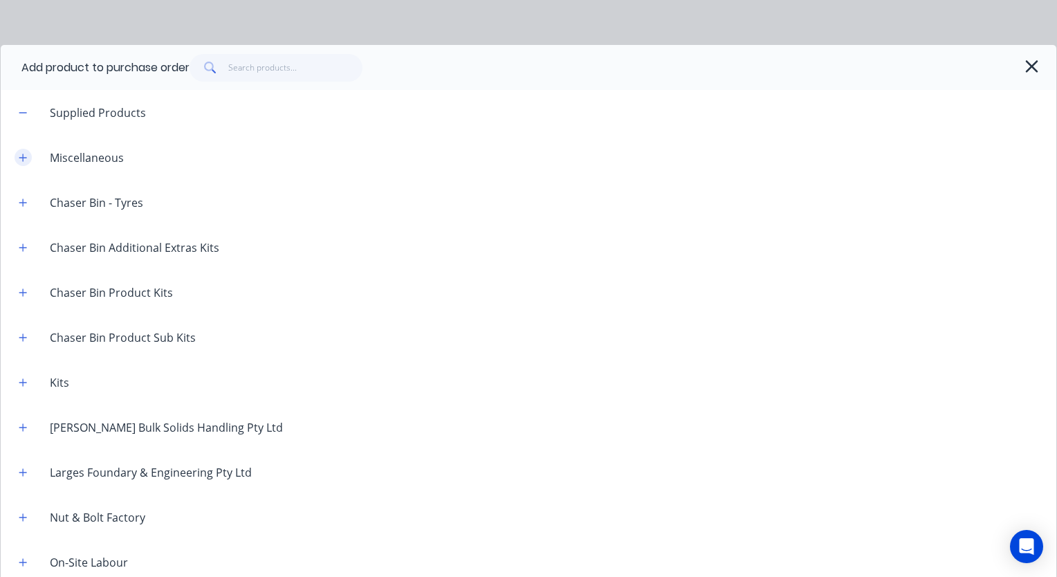
click at [24, 154] on icon "button" at bounding box center [23, 158] width 8 height 10
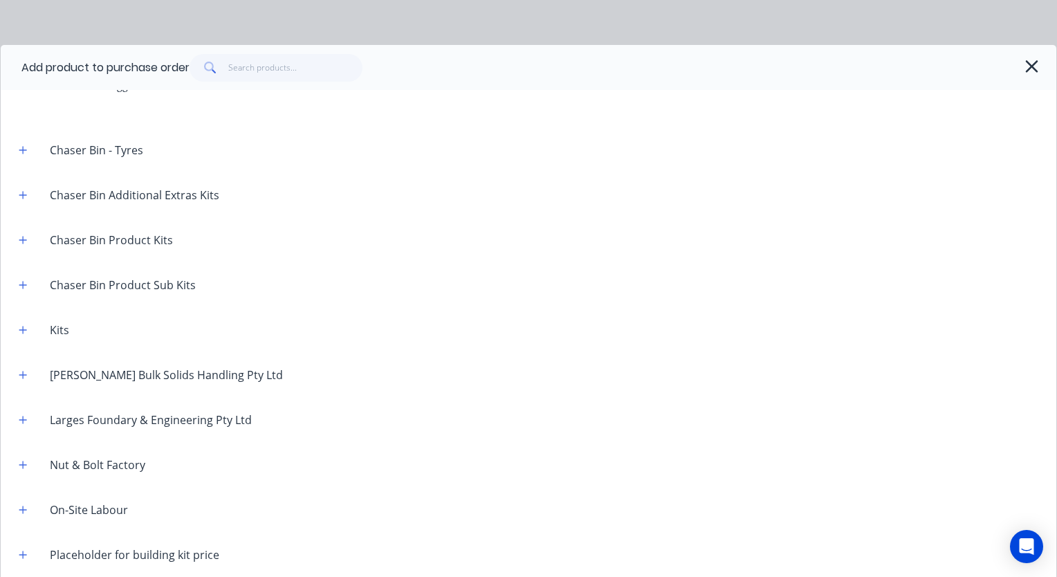
scroll to position [277, 0]
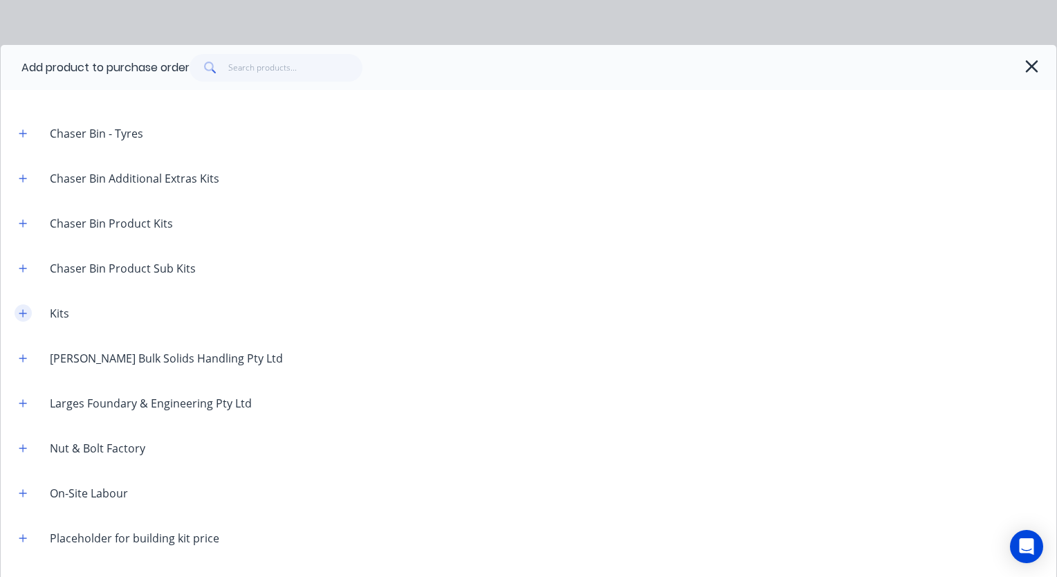
click at [24, 311] on icon "button" at bounding box center [23, 314] width 8 height 10
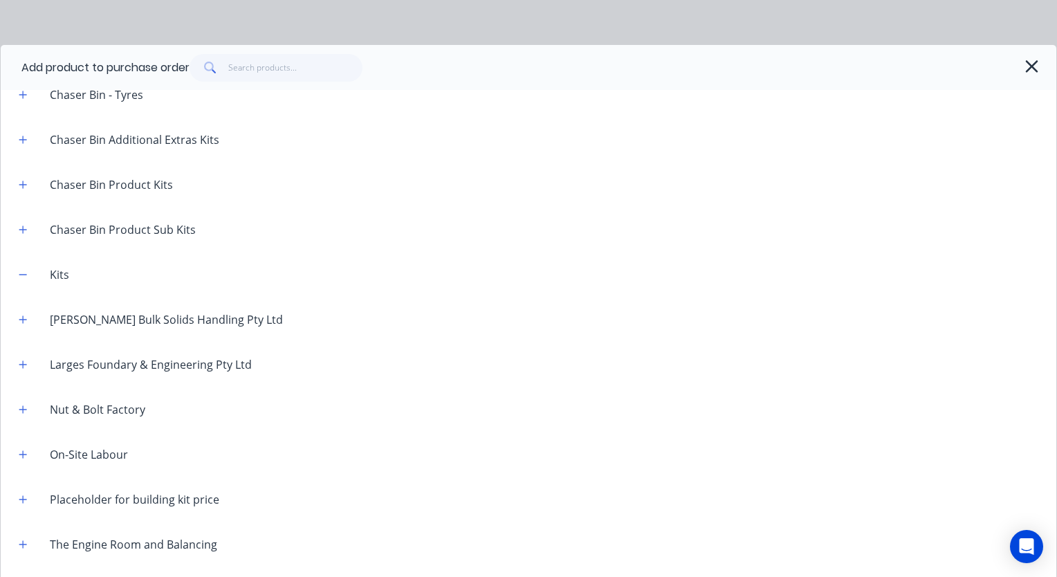
scroll to position [329, 0]
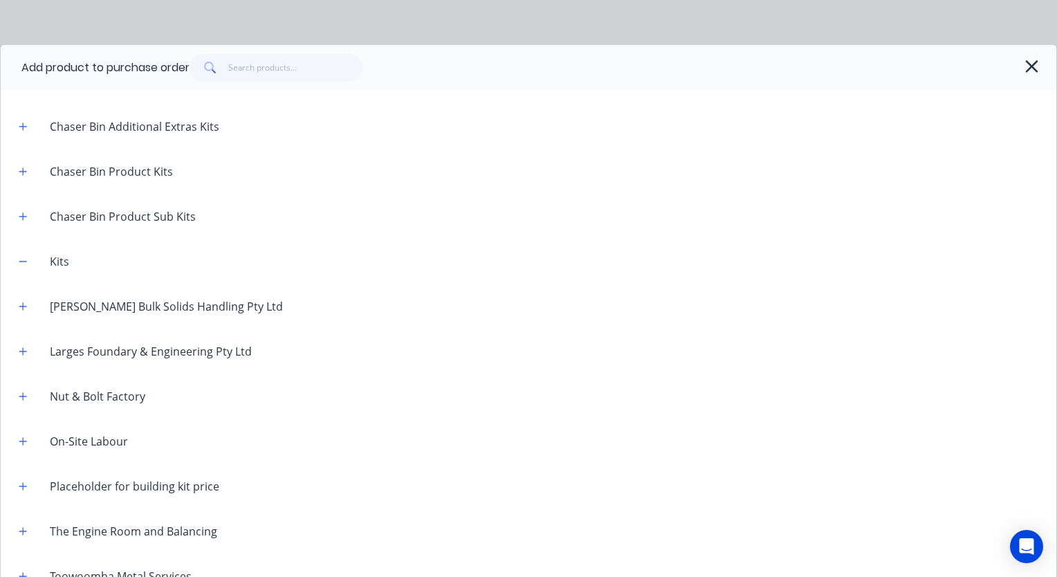
click at [59, 262] on div "Kits" at bounding box center [60, 261] width 42 height 17
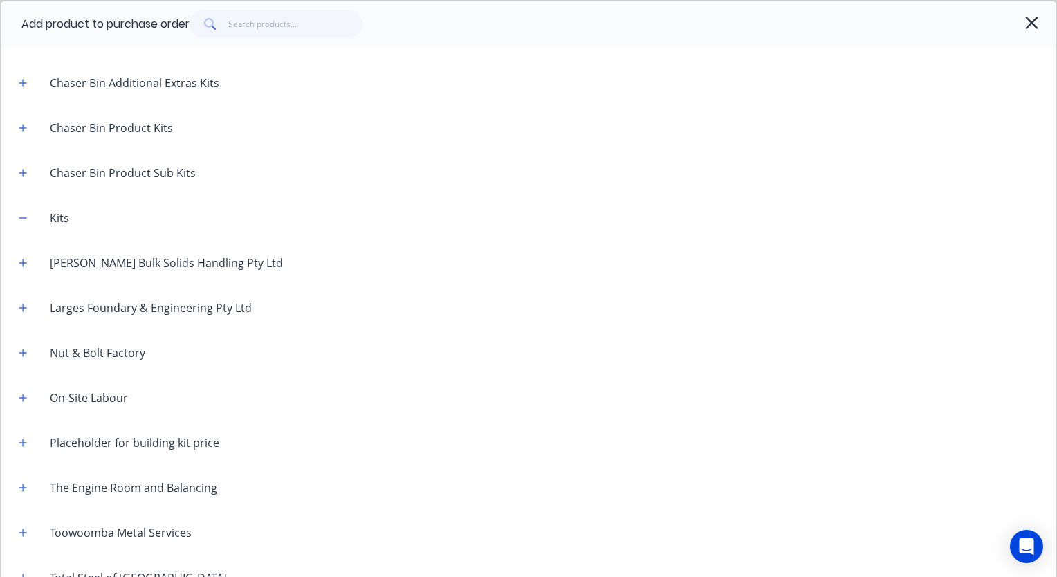
scroll to position [66, 0]
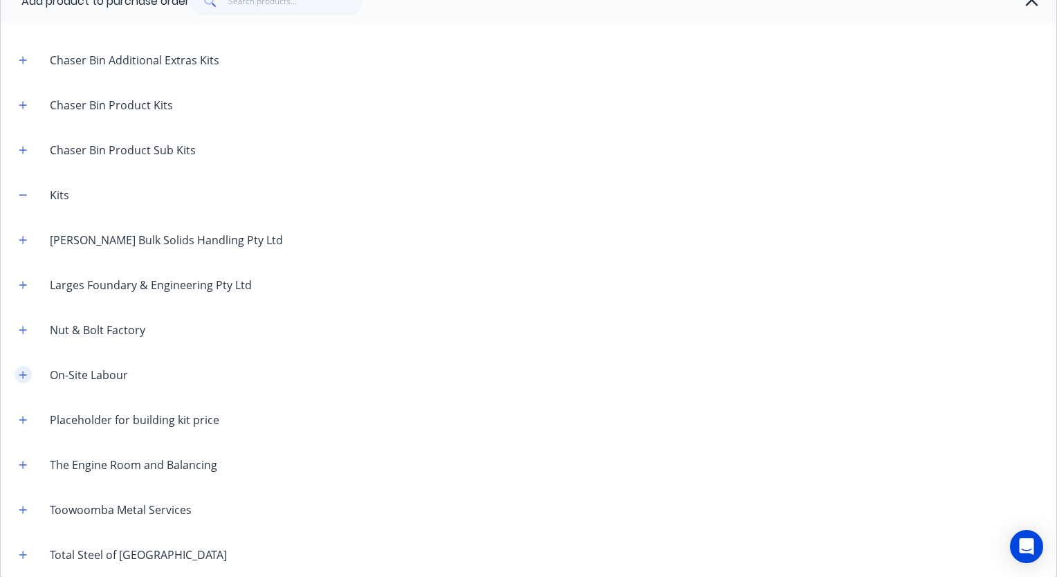
click at [19, 372] on icon "button" at bounding box center [23, 375] width 8 height 10
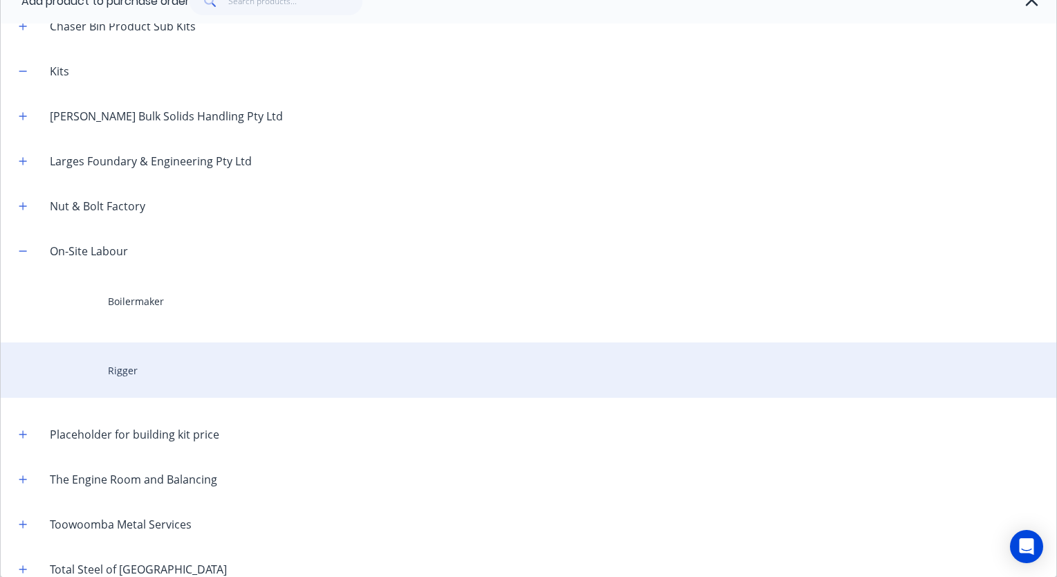
scroll to position [467, 0]
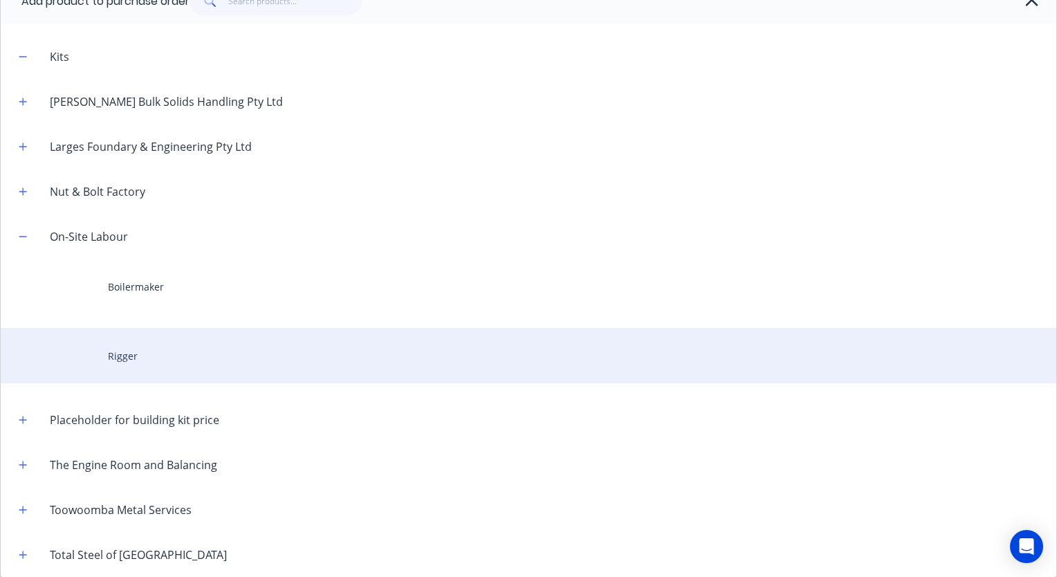
click at [125, 356] on div "Rigger" at bounding box center [529, 355] width 1056 height 55
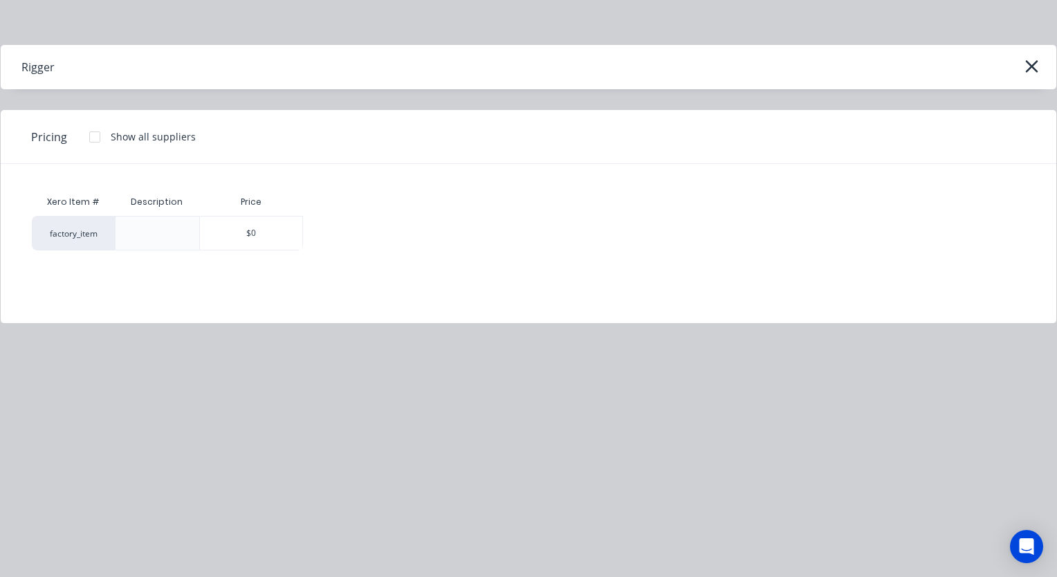
click at [97, 139] on div at bounding box center [95, 137] width 28 height 28
click at [93, 133] on div at bounding box center [95, 137] width 28 height 28
click at [142, 226] on div at bounding box center [157, 233] width 84 height 35
click at [175, 232] on div at bounding box center [157, 233] width 84 height 35
click at [399, 209] on div "Xero Item # Description Price factory_item $0" at bounding box center [529, 219] width 994 height 62
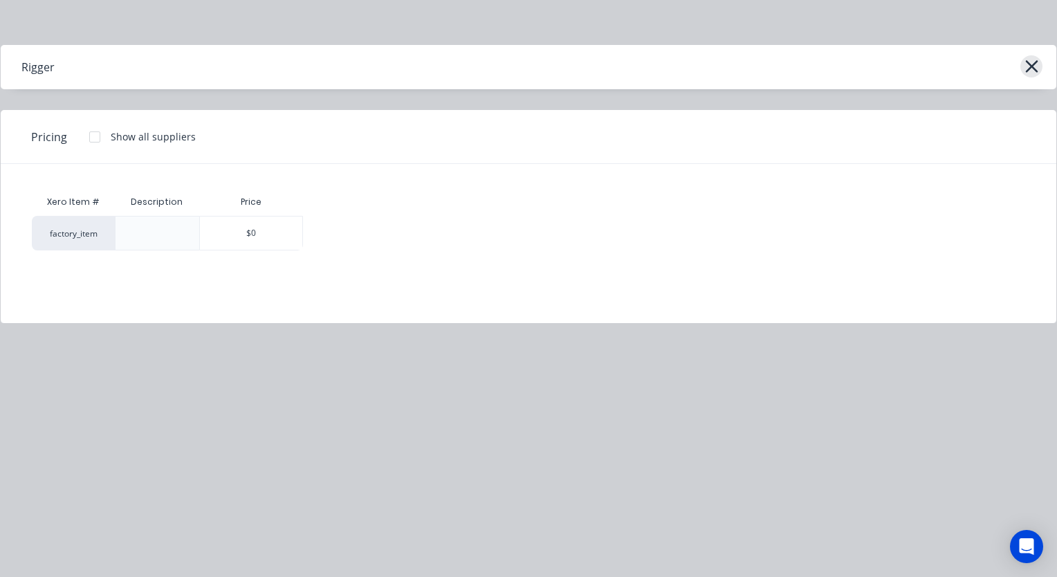
click at [1029, 69] on icon "button" at bounding box center [1032, 66] width 12 height 12
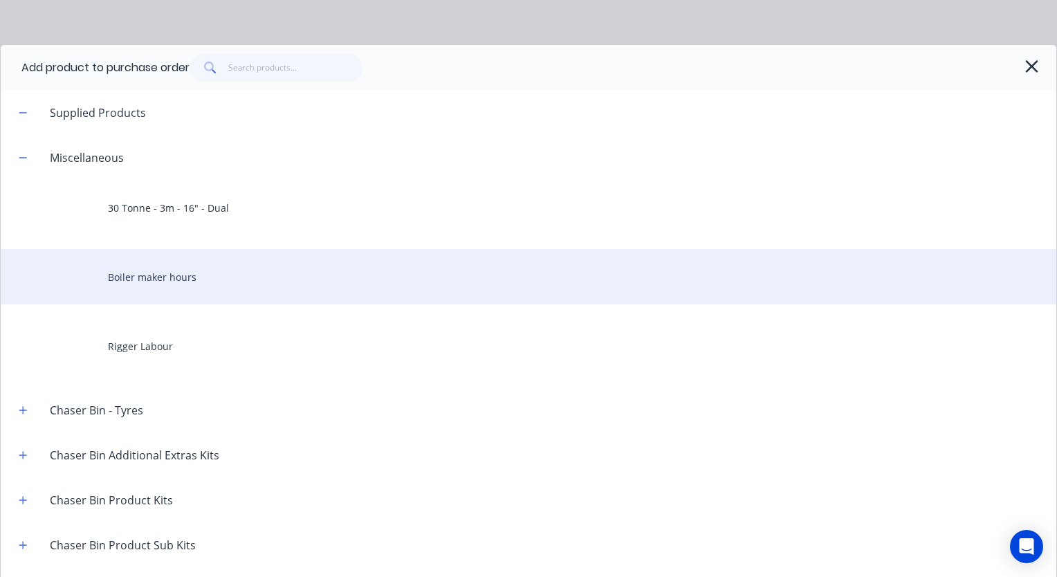
click at [155, 269] on div "Boiler maker hours" at bounding box center [529, 276] width 1056 height 55
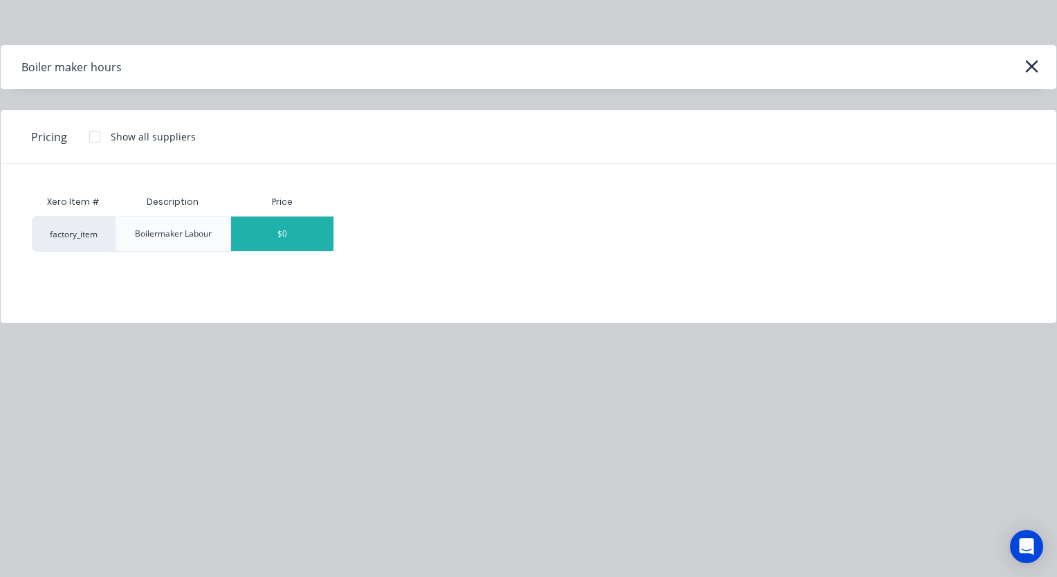
click at [263, 233] on div "$0" at bounding box center [282, 234] width 102 height 35
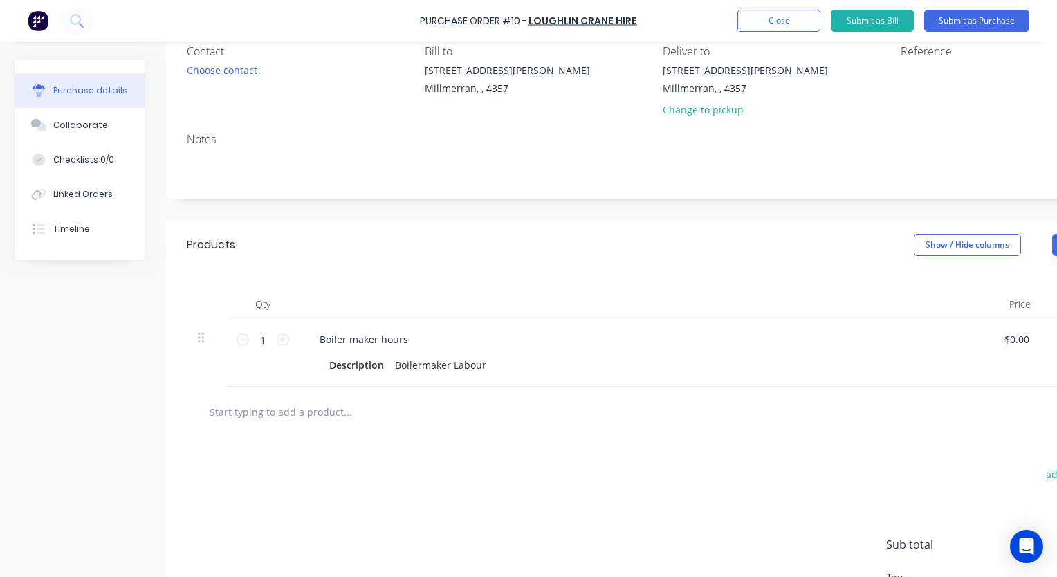
scroll to position [138, 0]
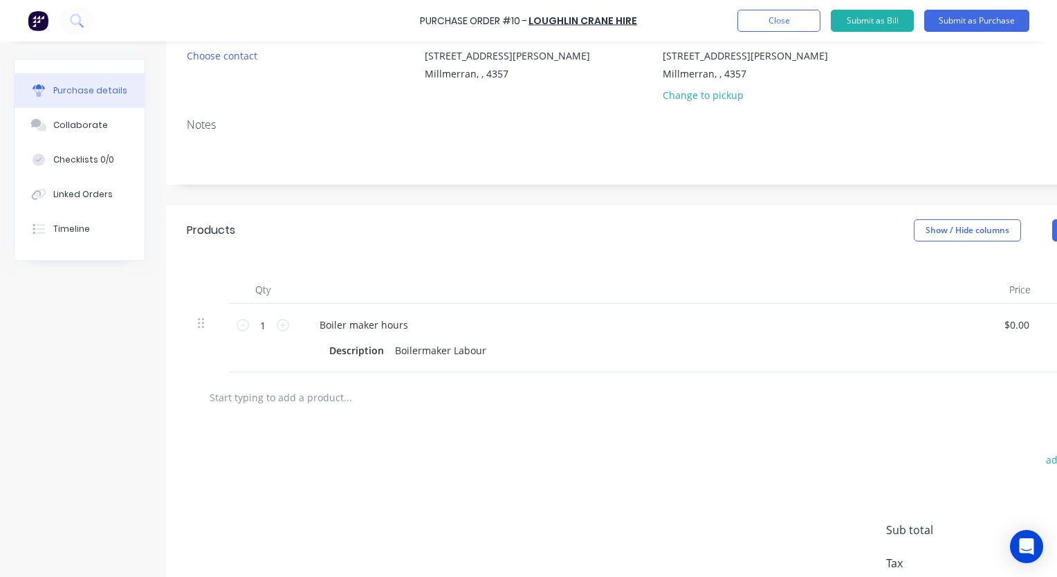
click at [397, 250] on div "Products Show / Hide columns Add product" at bounding box center [657, 231] width 983 height 50
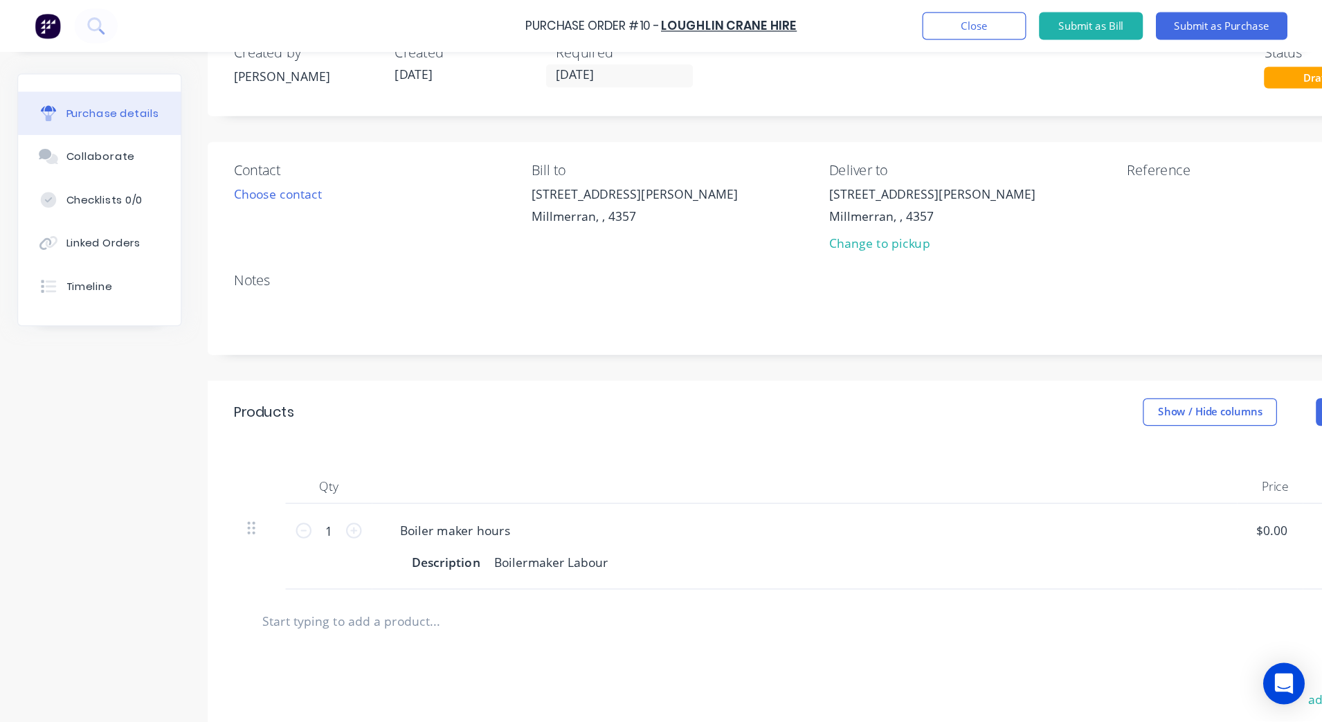
scroll to position [0, 0]
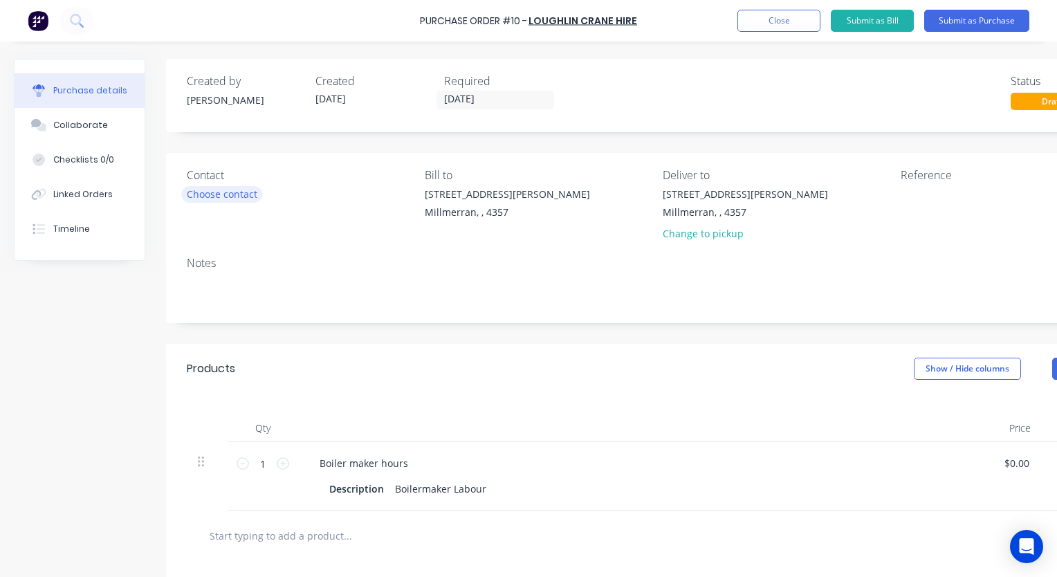
click at [242, 195] on div "Choose contact" at bounding box center [222, 194] width 71 height 15
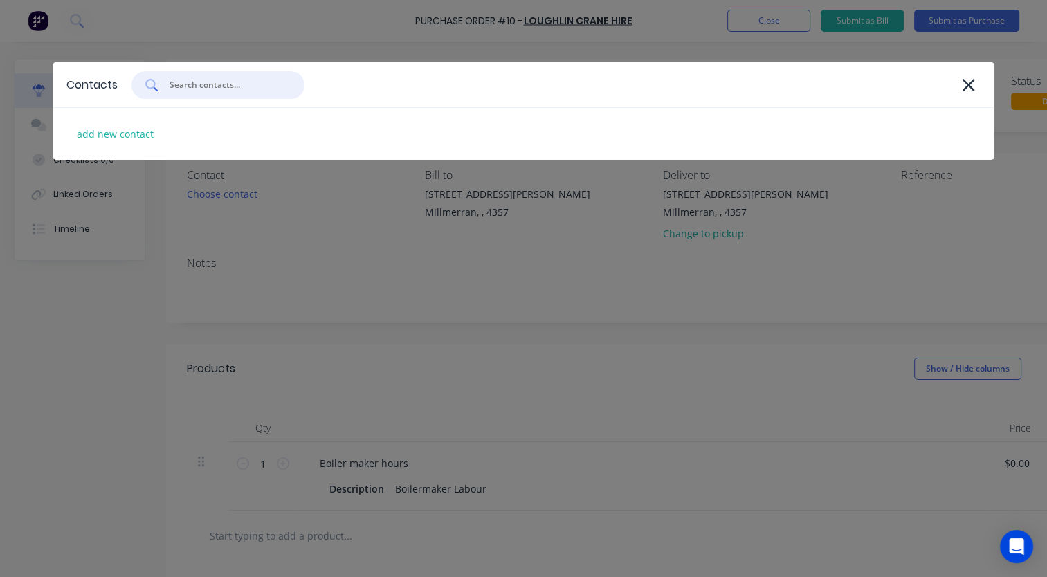
click at [221, 84] on input "text" at bounding box center [225, 85] width 115 height 14
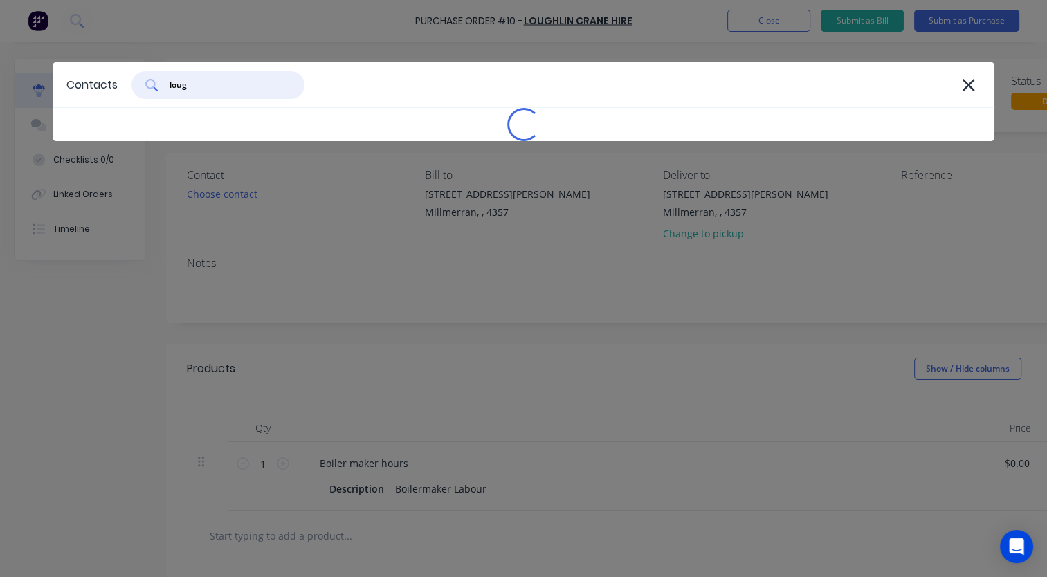
type input "lough"
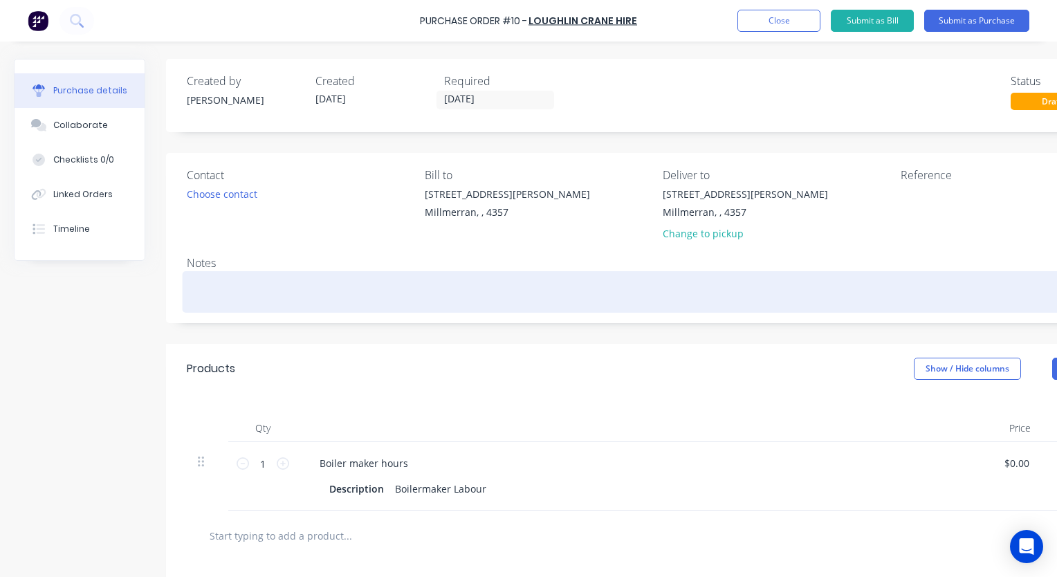
click at [434, 286] on textarea at bounding box center [658, 290] width 942 height 31
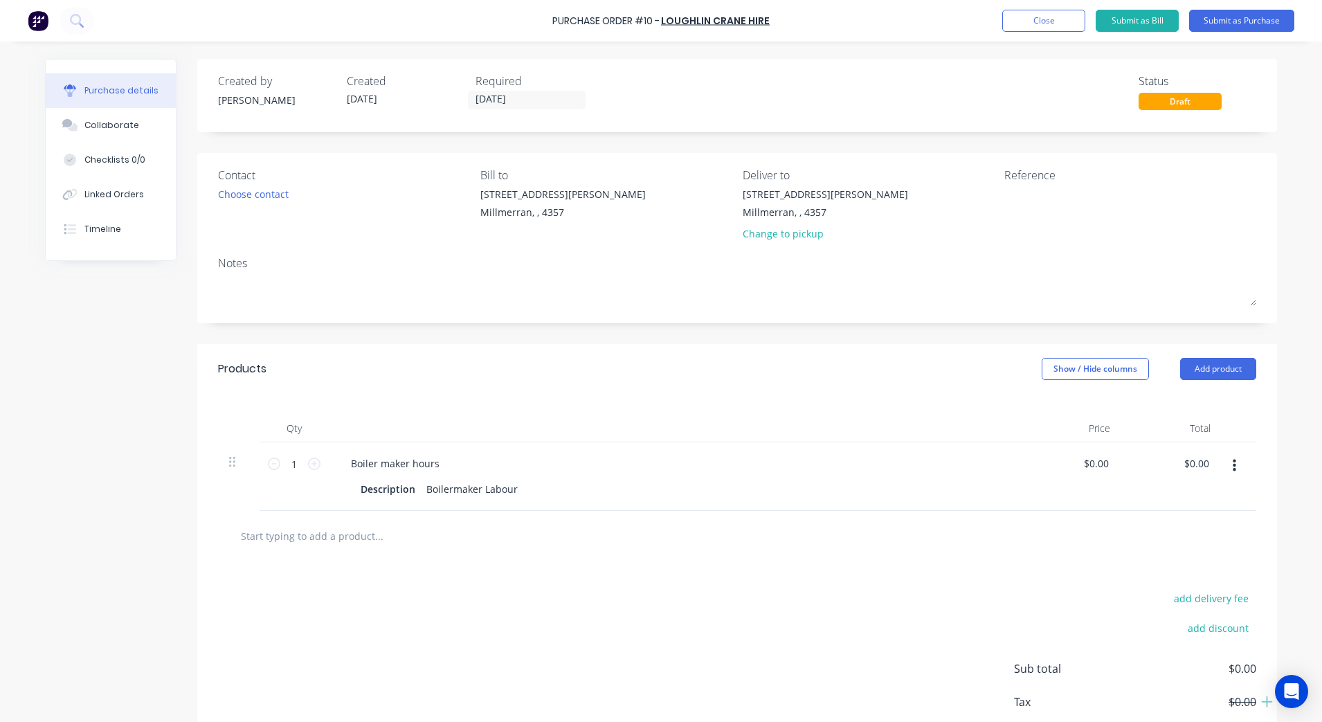
drag, startPoint x: 1007, startPoint y: 0, endPoint x: 690, endPoint y: 331, distance: 458.6
click at [690, 331] on div "Created by [PERSON_NAME] Created [DATE] Required [DATE] Status Draft Contact Ch…" at bounding box center [737, 424] width 1080 height 730
click at [838, 330] on div "Created by [PERSON_NAME] Created [DATE] Required [DATE] Status Draft Contact Ch…" at bounding box center [737, 424] width 1080 height 730
click at [1057, 8] on div "Purchase Order #10 - Loughlin Crane Hire Add product Close Submit as Bill Submi…" at bounding box center [661, 21] width 1322 height 42
click at [1050, 17] on button "Close" at bounding box center [1043, 21] width 83 height 22
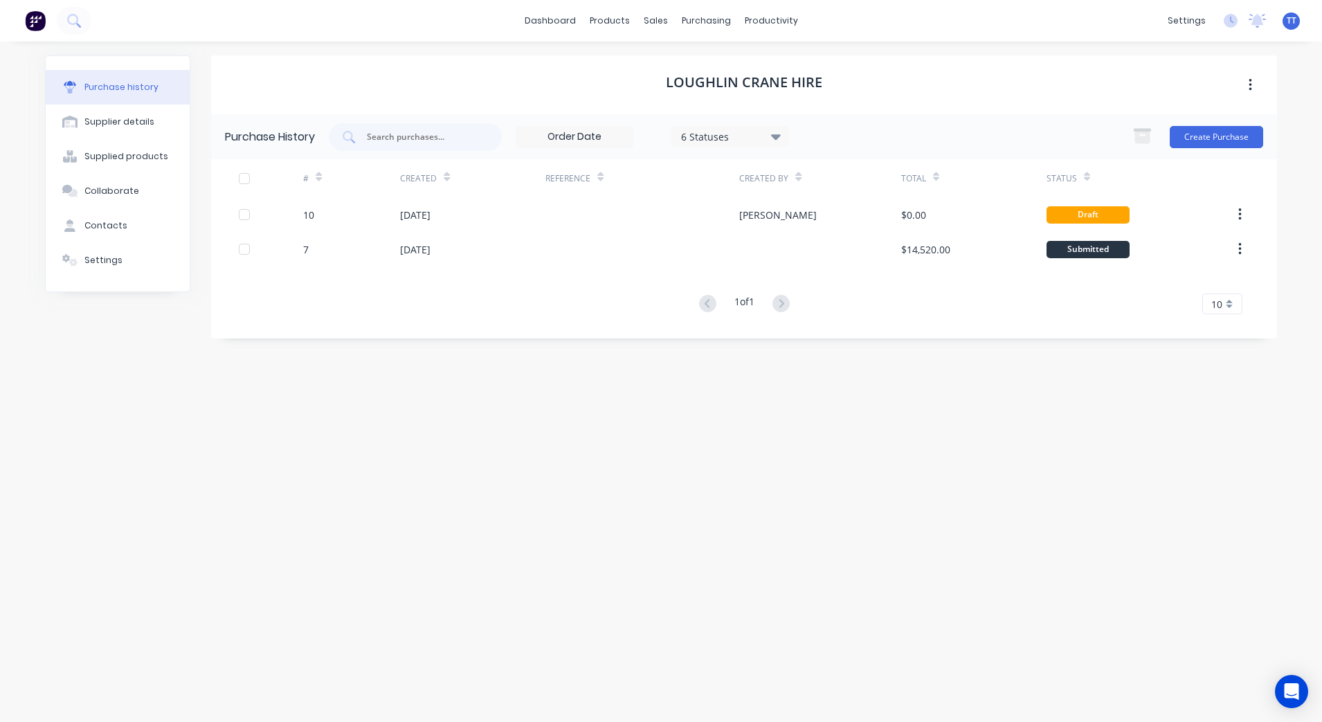
click at [617, 397] on div "Loughlin Crane Hire Purchase History 6 Statuses 6 Statuses Create Purchase # Cr…" at bounding box center [744, 374] width 1066 height 639
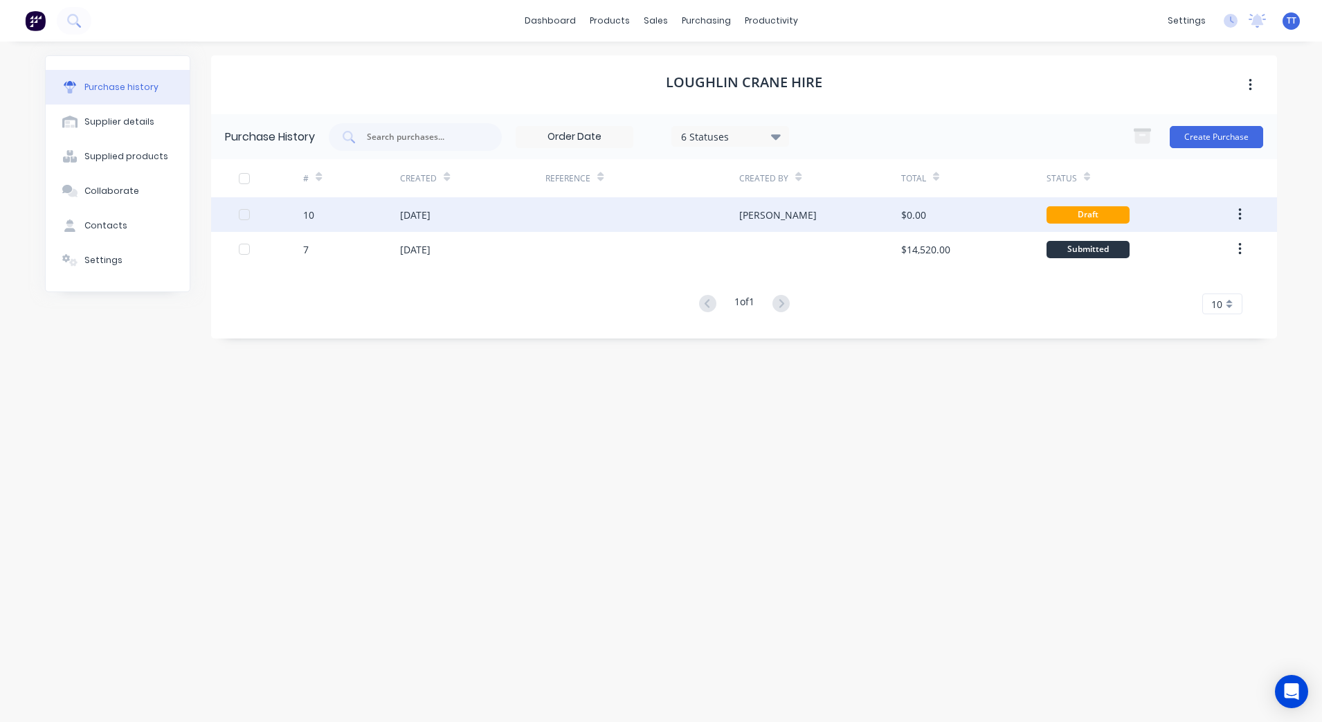
click at [1057, 215] on icon "button" at bounding box center [1239, 214] width 3 height 15
click at [1057, 256] on div "Archive" at bounding box center [1190, 251] width 107 height 20
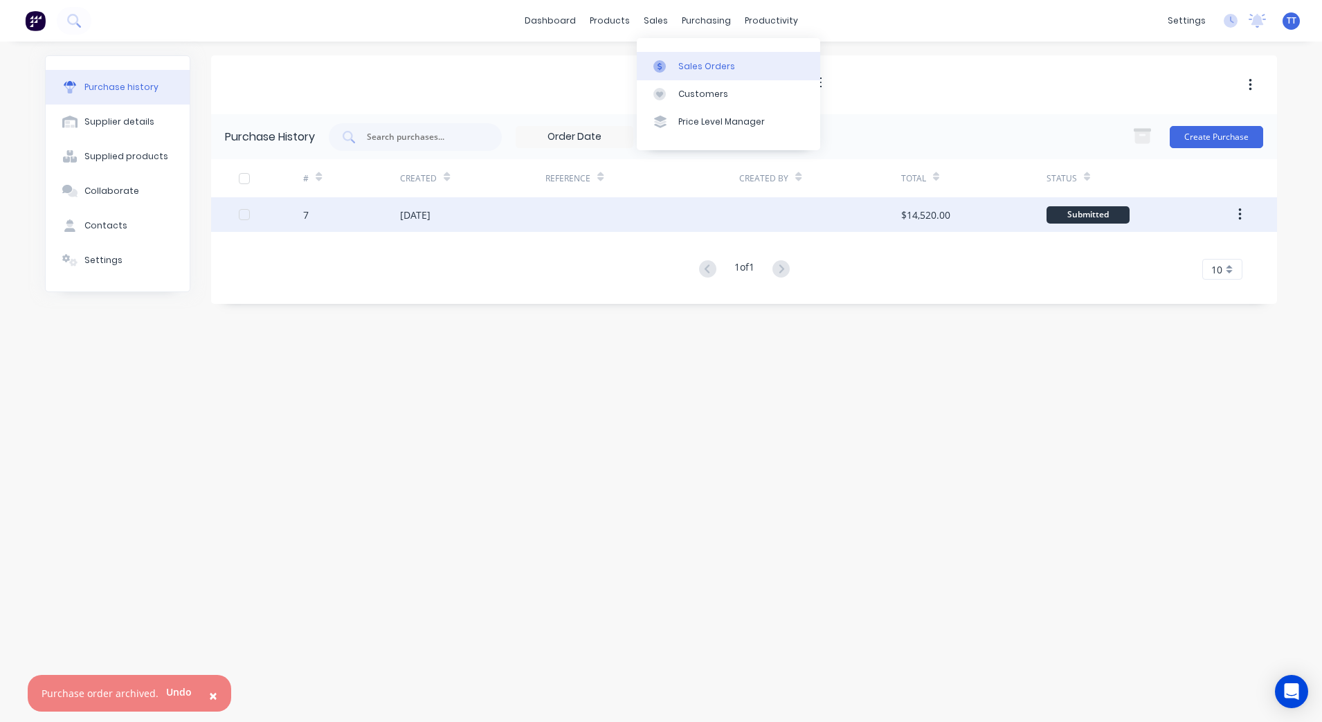
click at [689, 62] on div "Sales Orders" at bounding box center [706, 66] width 57 height 12
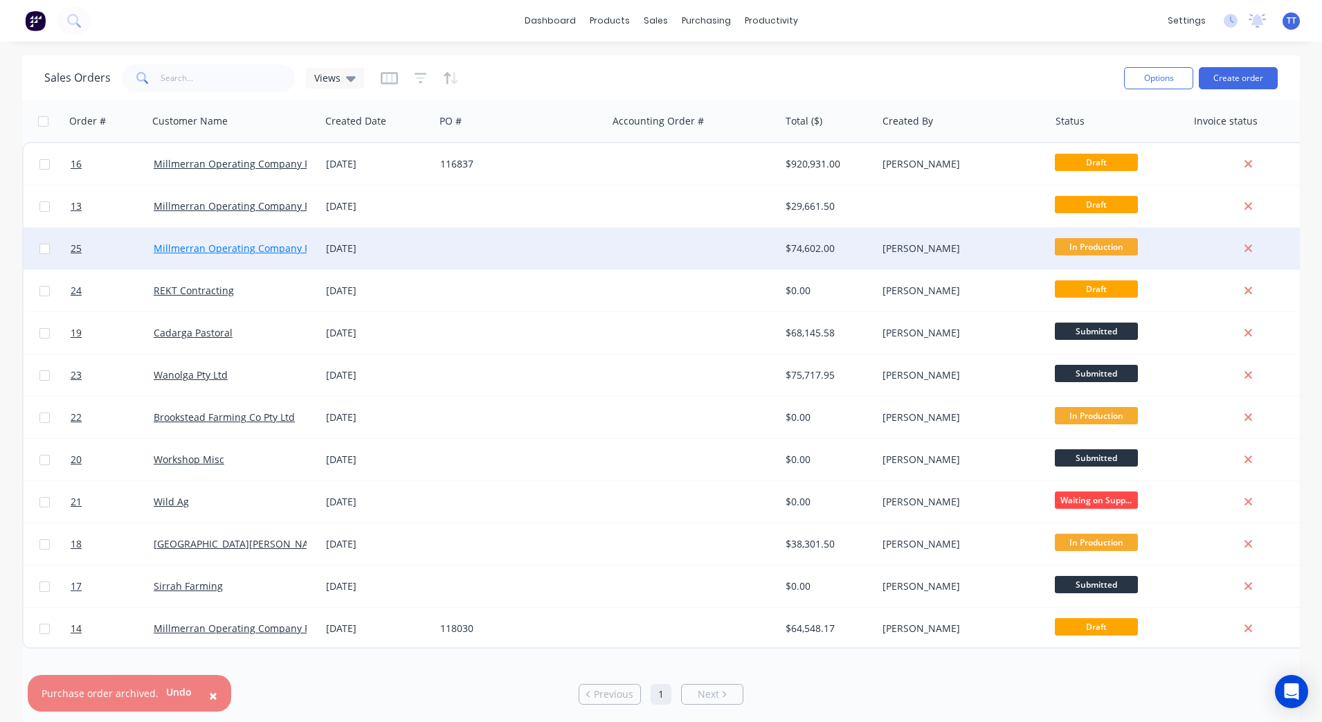
click at [283, 248] on link "Millmerran Operating Company Pty Ltd" at bounding box center [245, 248] width 182 height 13
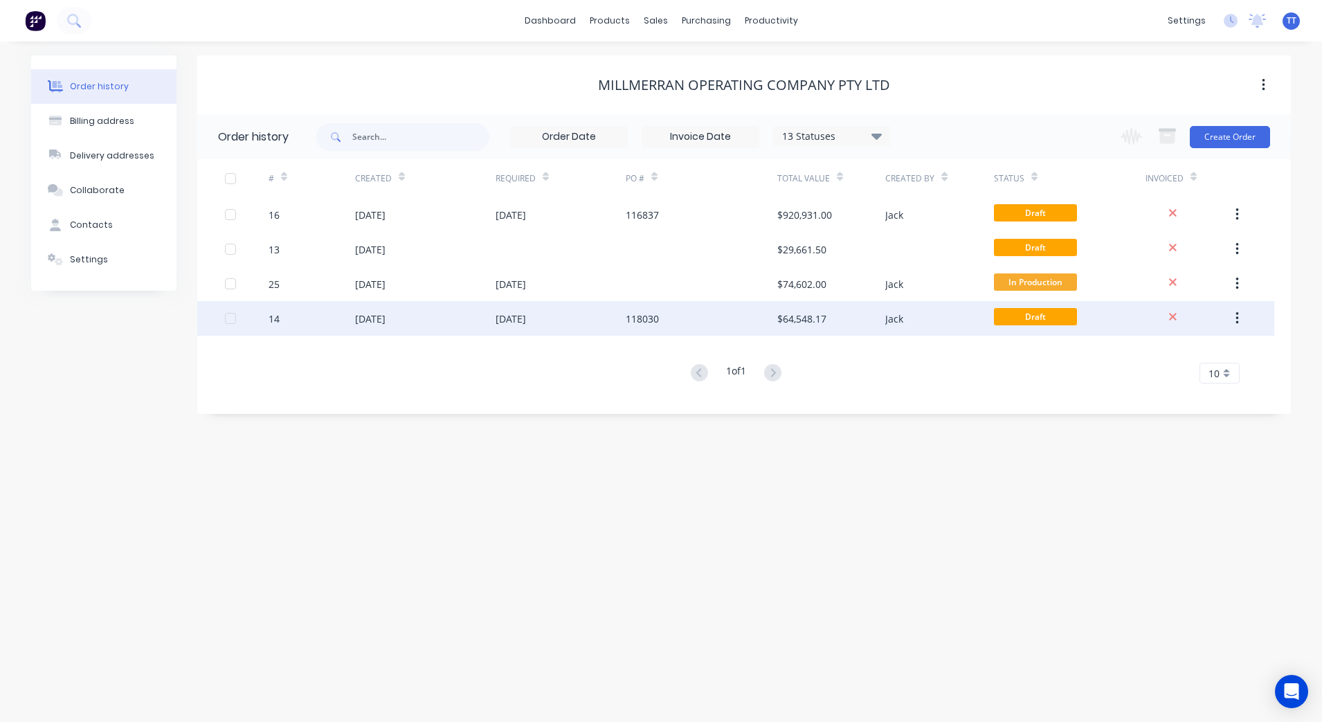
click at [526, 320] on div "[DATE]" at bounding box center [510, 318] width 30 height 15
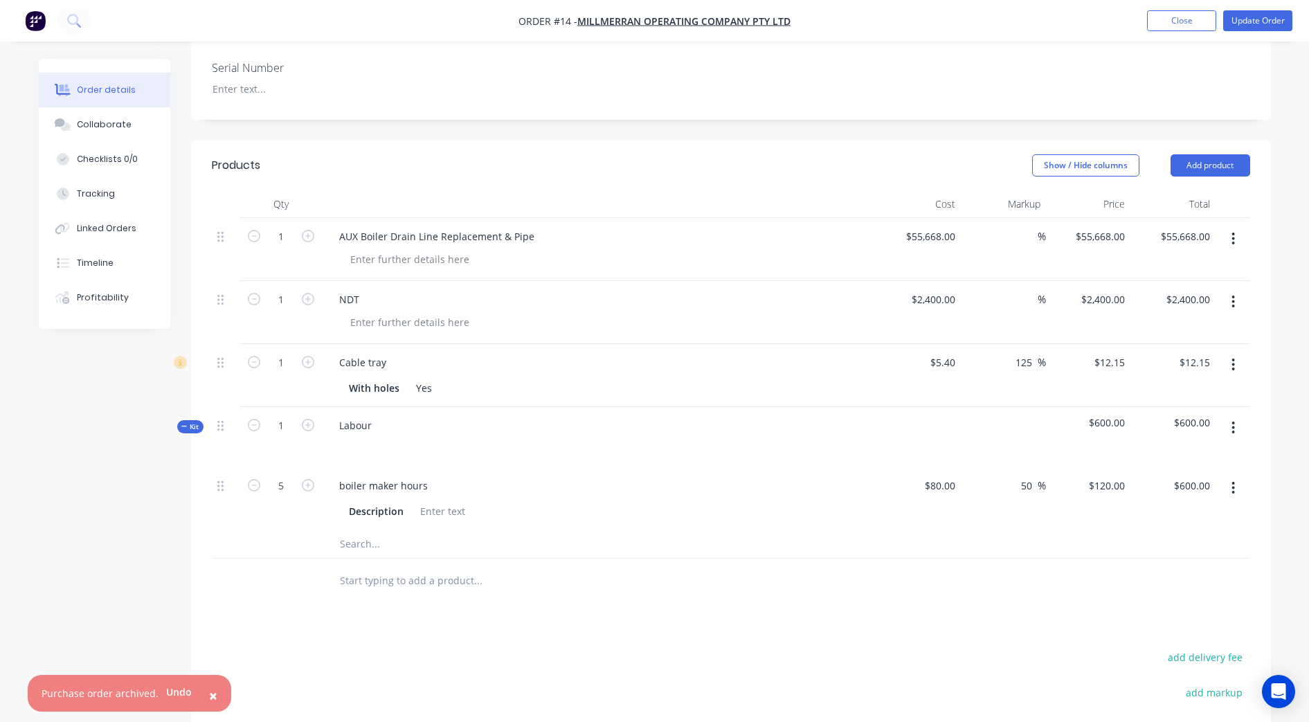
scroll to position [260, 0]
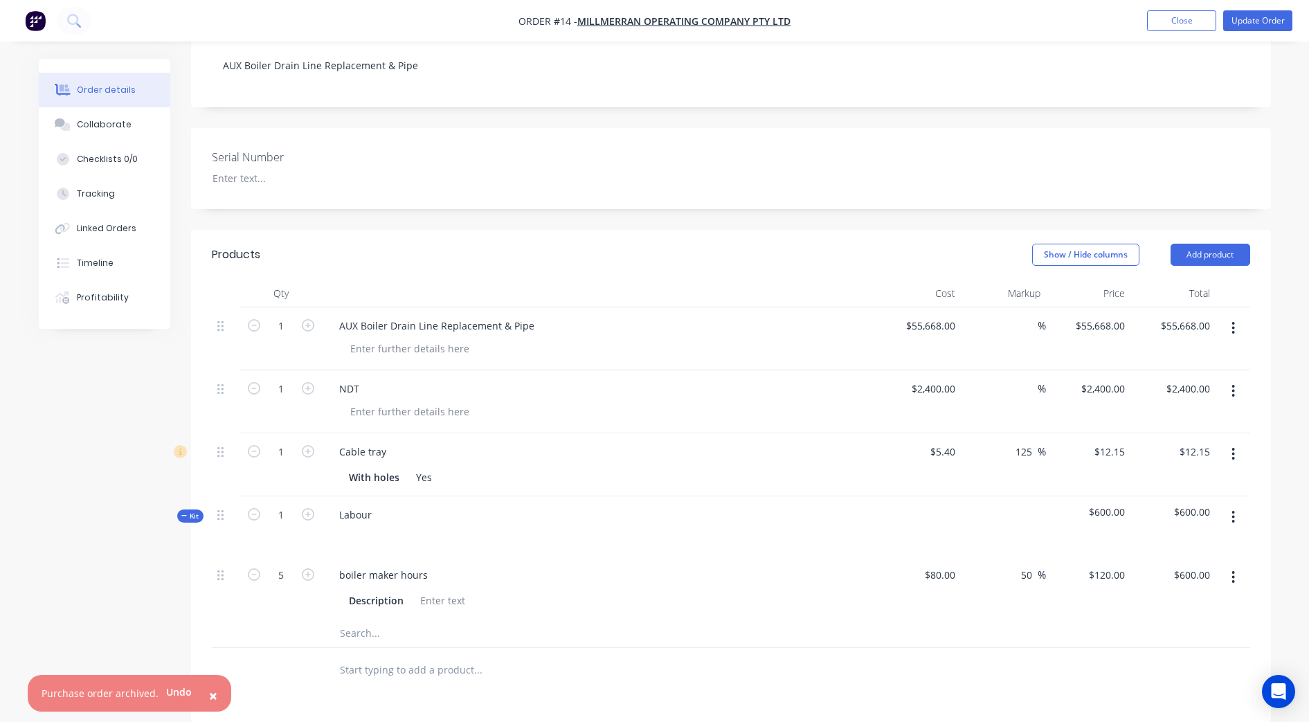
click at [417, 384] on div "NDT" at bounding box center [599, 389] width 543 height 20
click at [931, 391] on input "2400" at bounding box center [935, 389] width 51 height 20
type input "$2,400.00"
click at [841, 395] on div "NDT" at bounding box center [599, 389] width 543 height 20
click at [1057, 390] on icon "button" at bounding box center [1232, 390] width 3 height 15
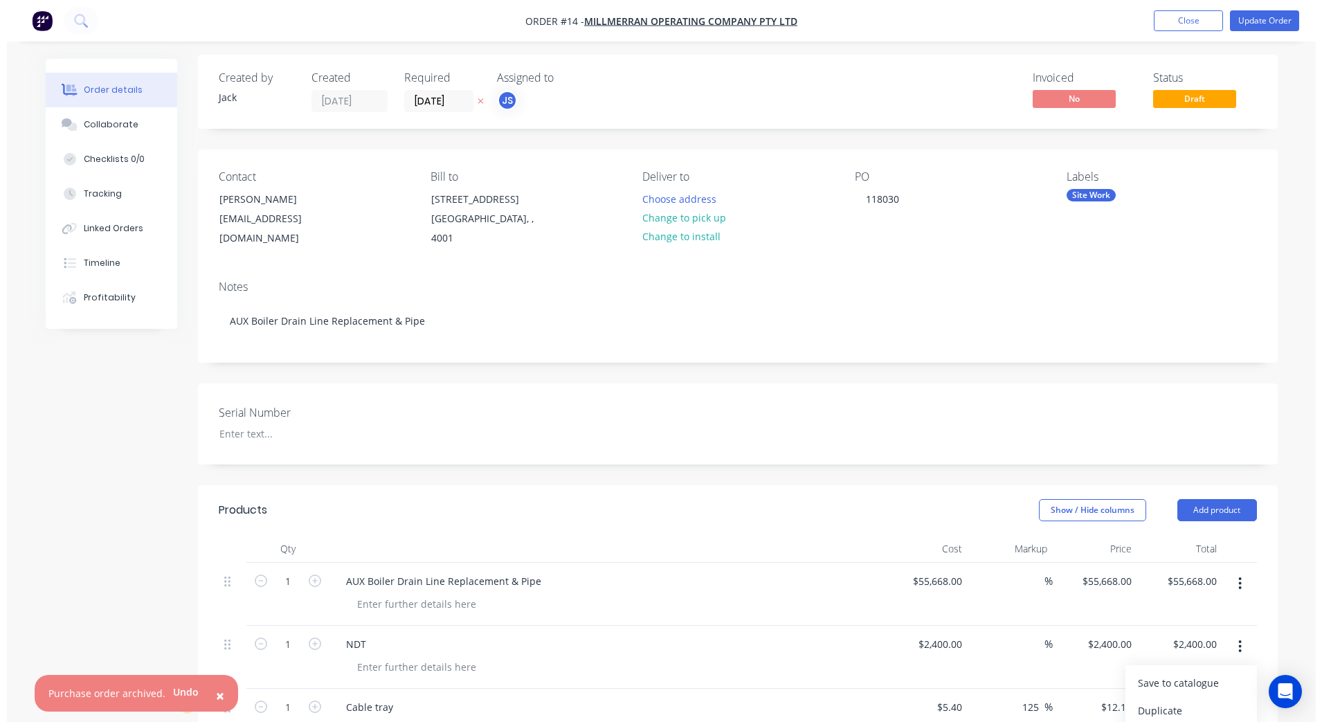
scroll to position [0, 0]
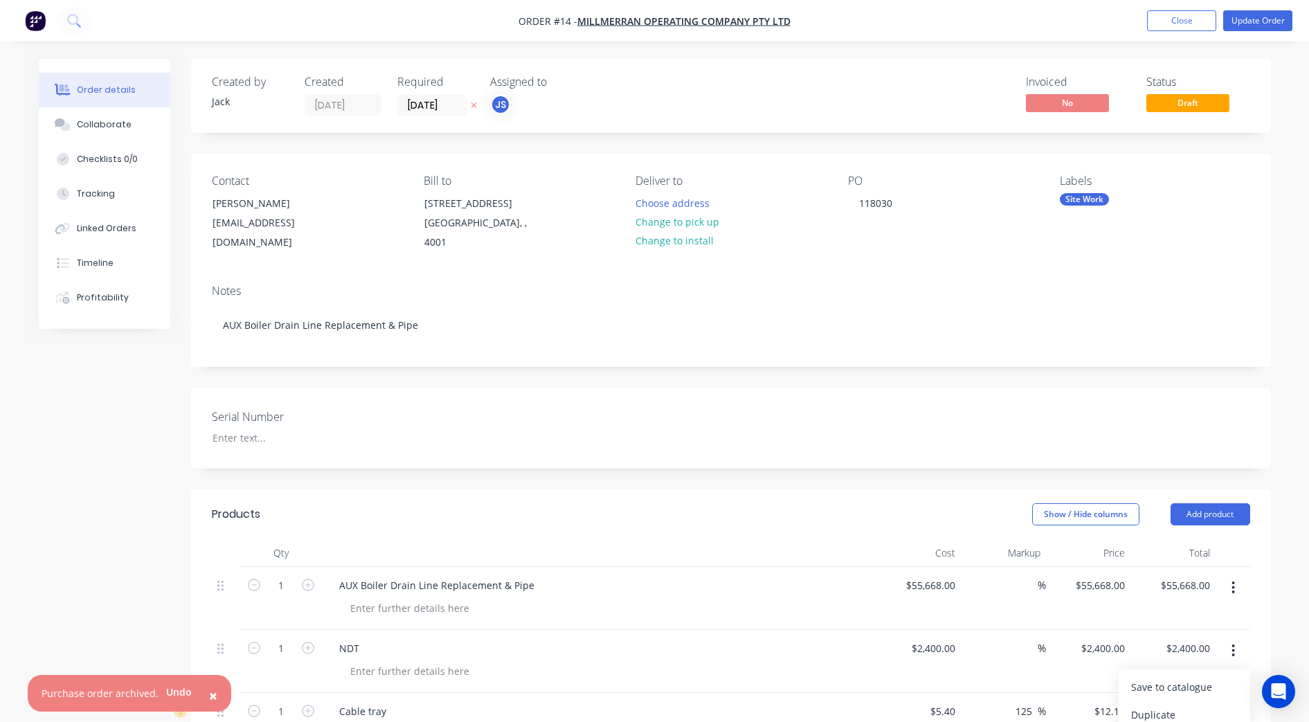
click at [39, 21] on img "button" at bounding box center [35, 20] width 21 height 21
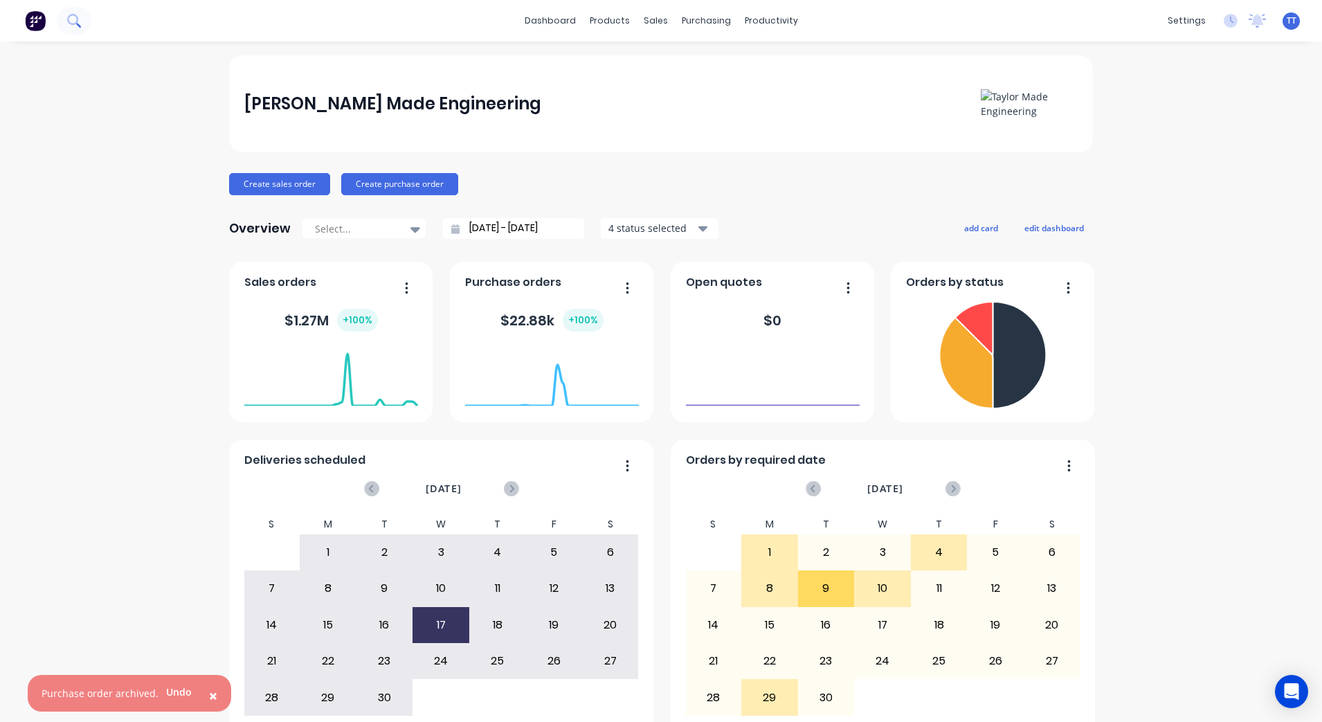
click at [78, 18] on icon at bounding box center [72, 19] width 11 height 11
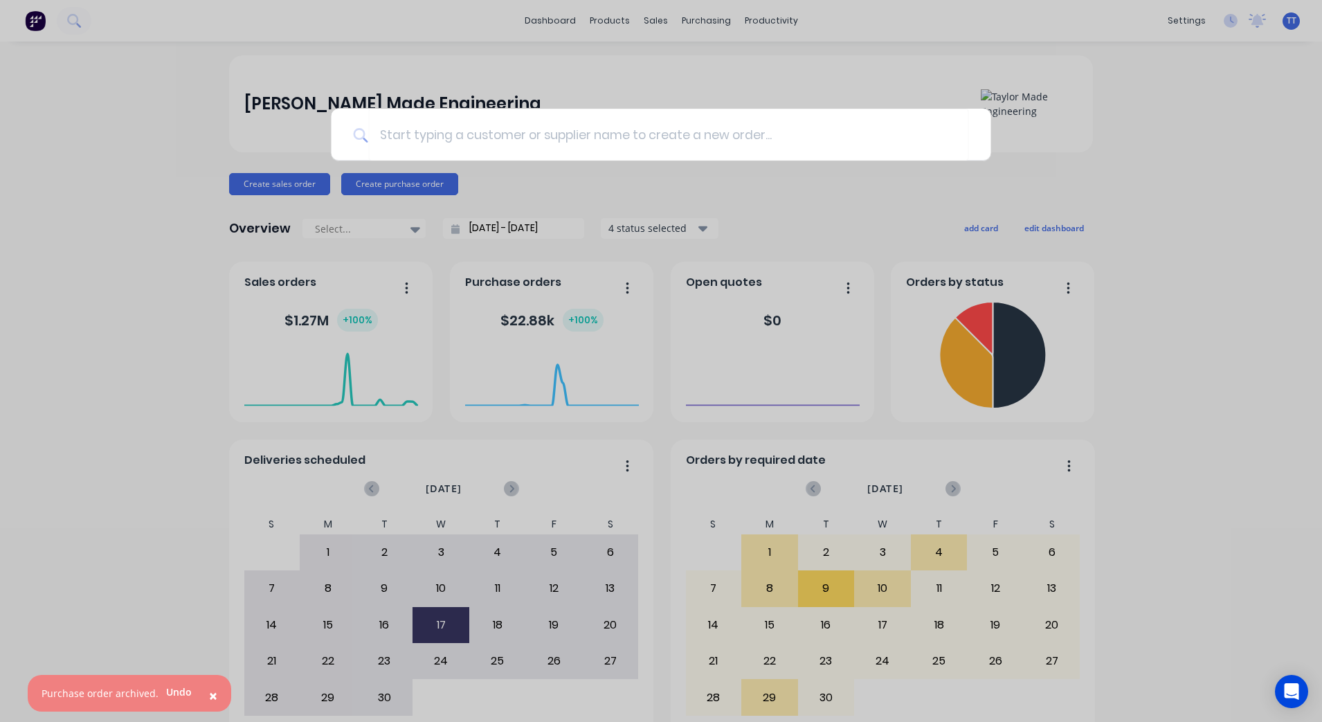
drag, startPoint x: 1246, startPoint y: 134, endPoint x: 1240, endPoint y: 141, distance: 9.4
click at [1057, 143] on div at bounding box center [661, 361] width 1322 height 722
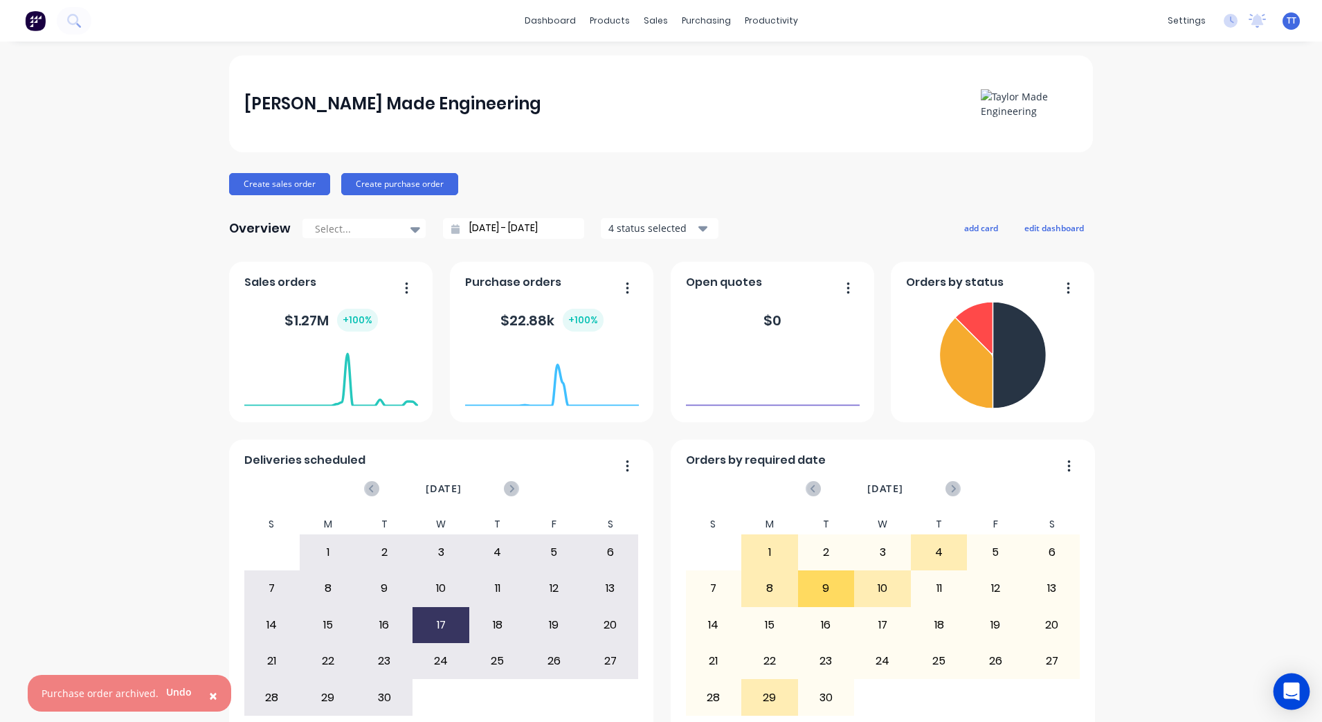
click at [1057, 576] on div "Open Intercom Messenger" at bounding box center [1291, 691] width 37 height 37
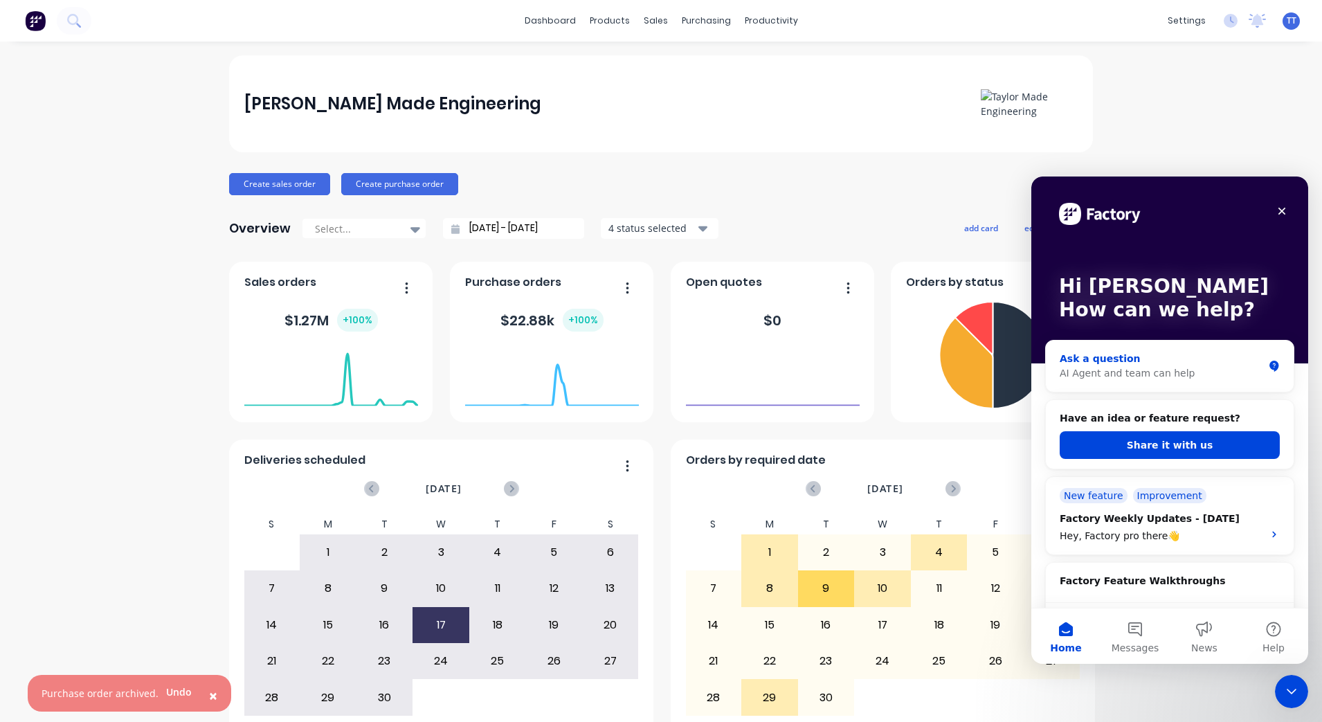
click at [1057, 376] on div "AI Agent and team can help" at bounding box center [1160, 373] width 203 height 15
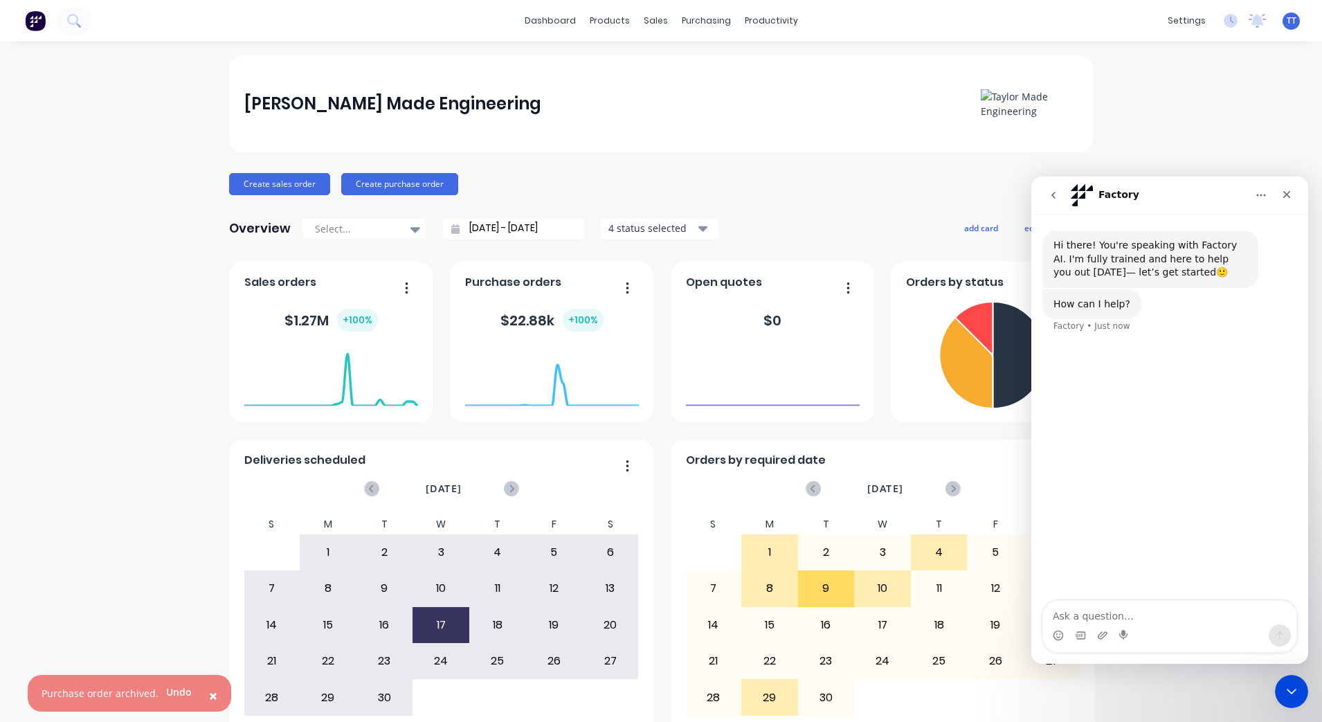
click at [1057, 390] on div "Hi there! You're speaking with Factory AI. I'm fully trained and here to help y…" at bounding box center [1169, 408] width 277 height 388
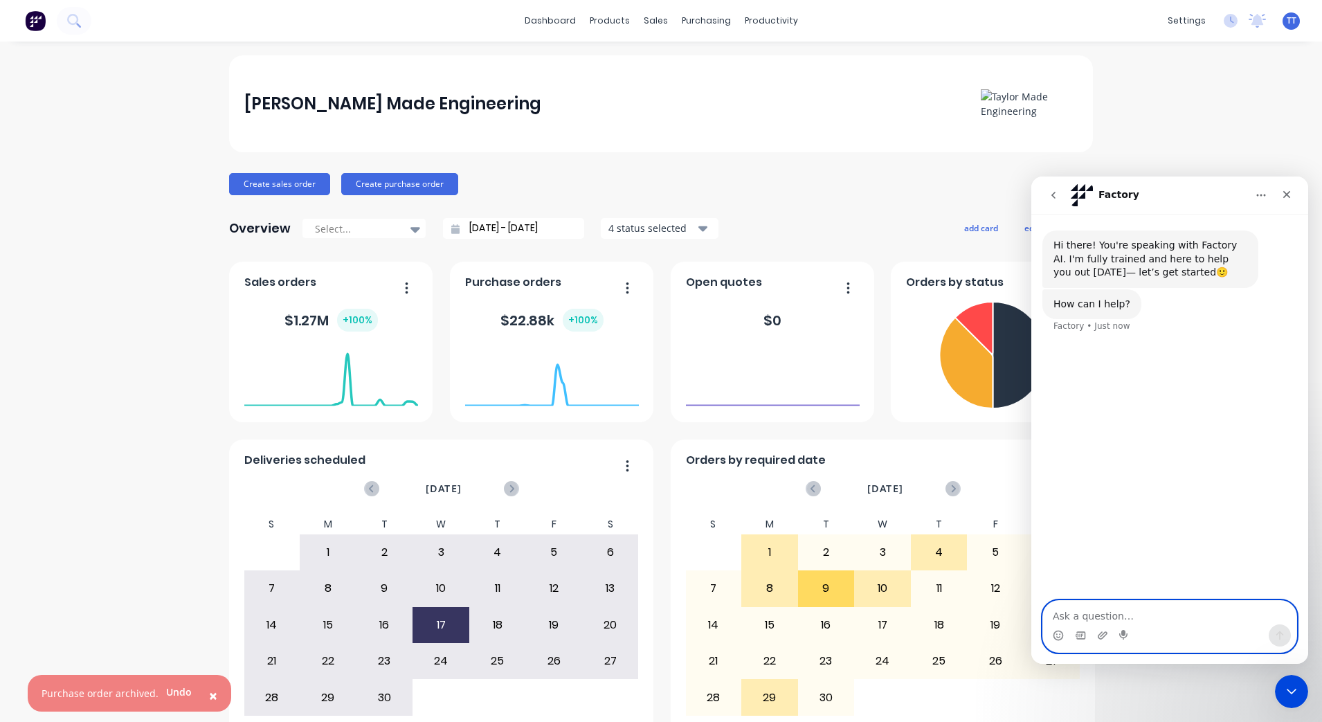
click at [1057, 576] on textarea "Ask a question…" at bounding box center [1169, 613] width 253 height 24
type textarea "how to raise PO from sales order detail screen"
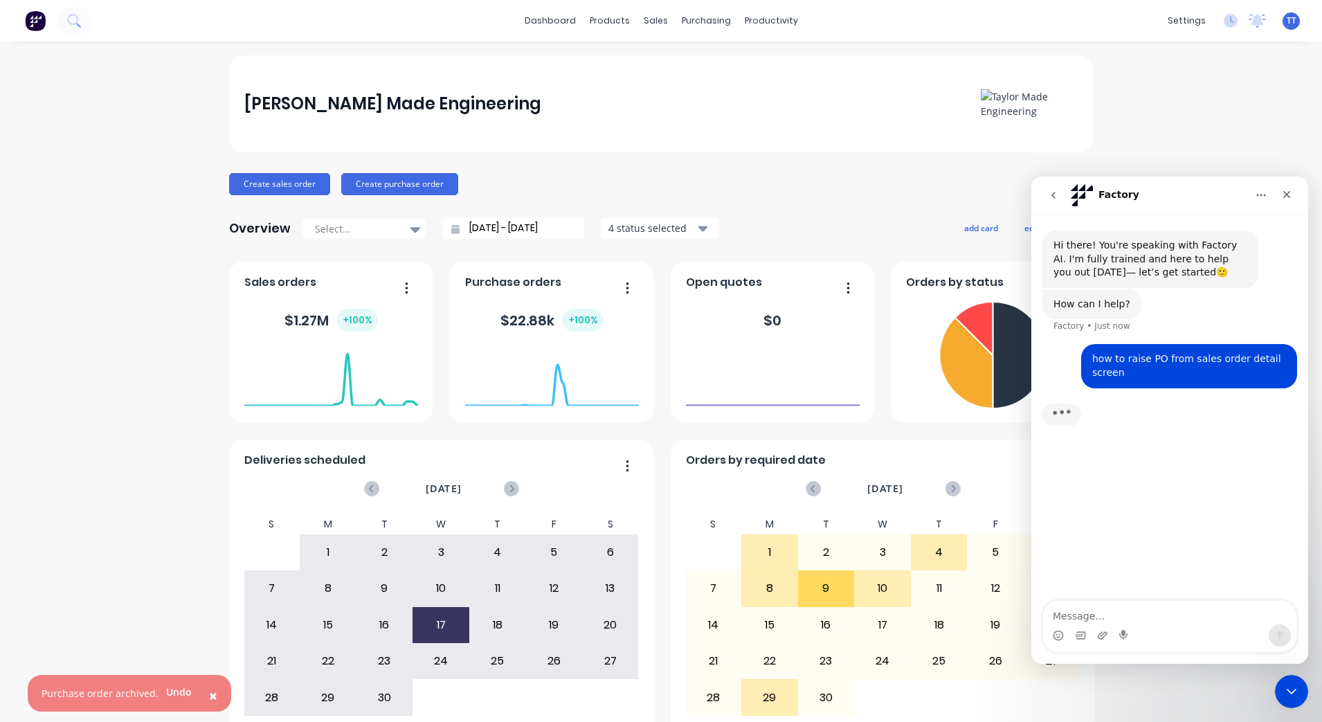
click at [774, 153] on div "[PERSON_NAME] Made Engineering Create sales order Create purchase order Overvie…" at bounding box center [661, 416] width 864 height 722
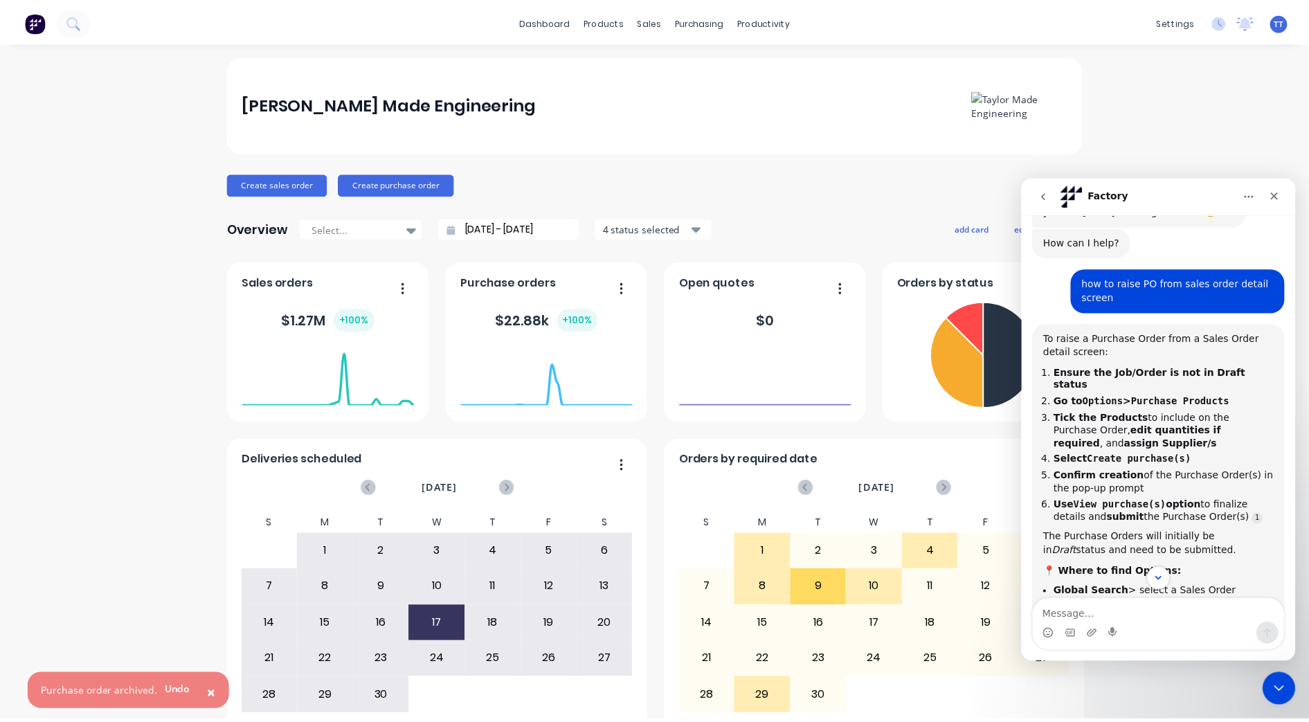
scroll to position [87, 0]
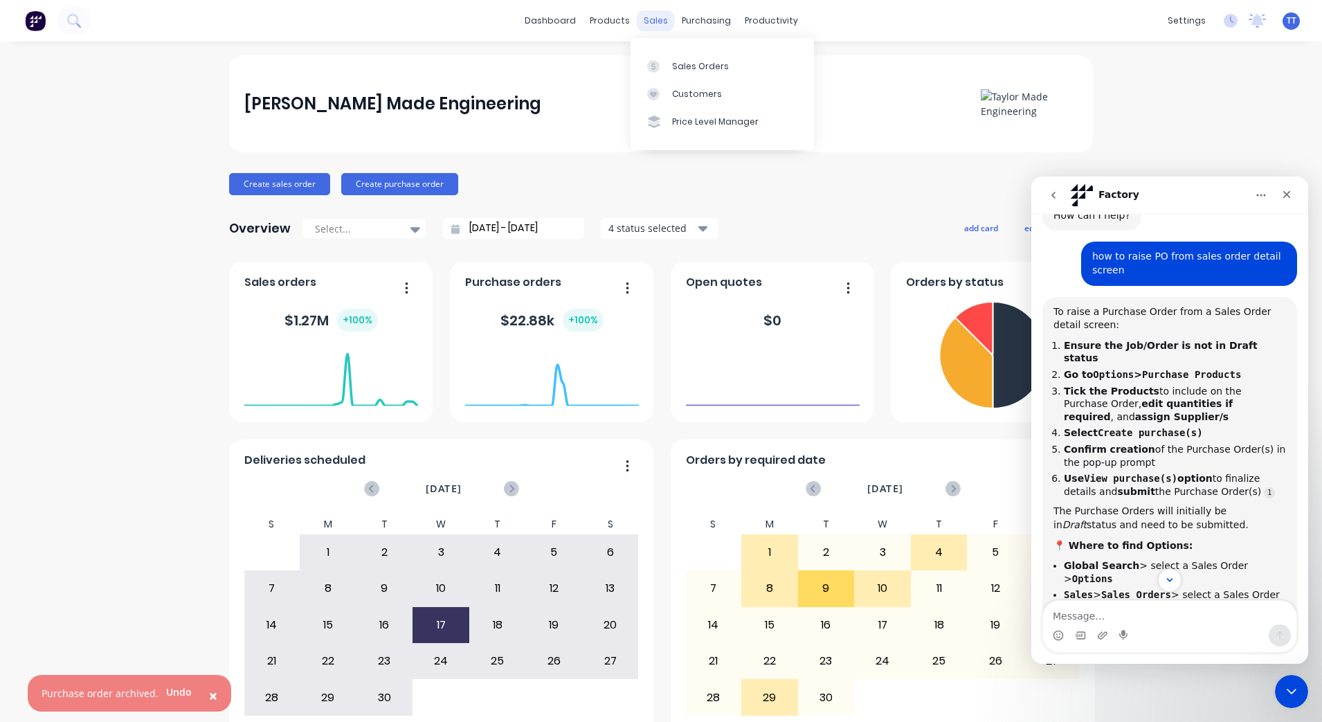
click at [651, 24] on div "sales" at bounding box center [656, 20] width 38 height 21
click at [668, 57] on link "Sales Orders" at bounding box center [721, 66] width 183 height 28
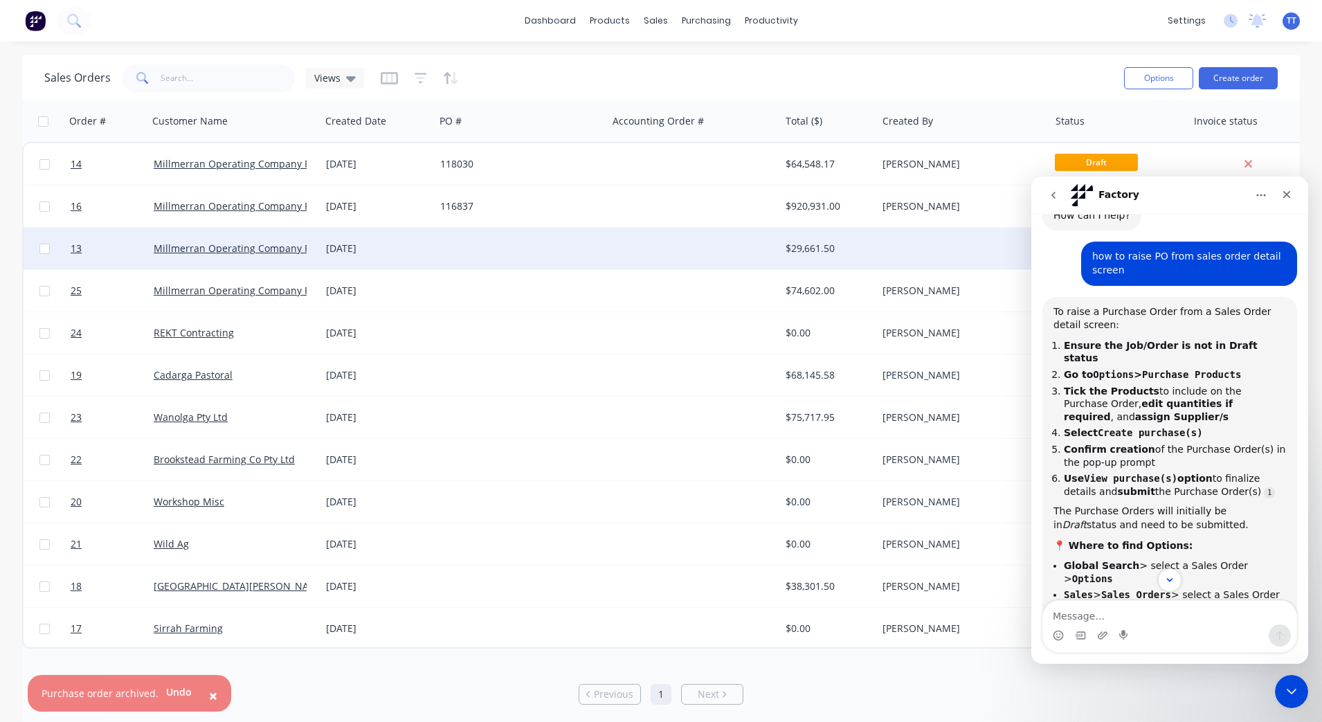
click at [785, 250] on div "$29,661.50" at bounding box center [825, 249] width 81 height 14
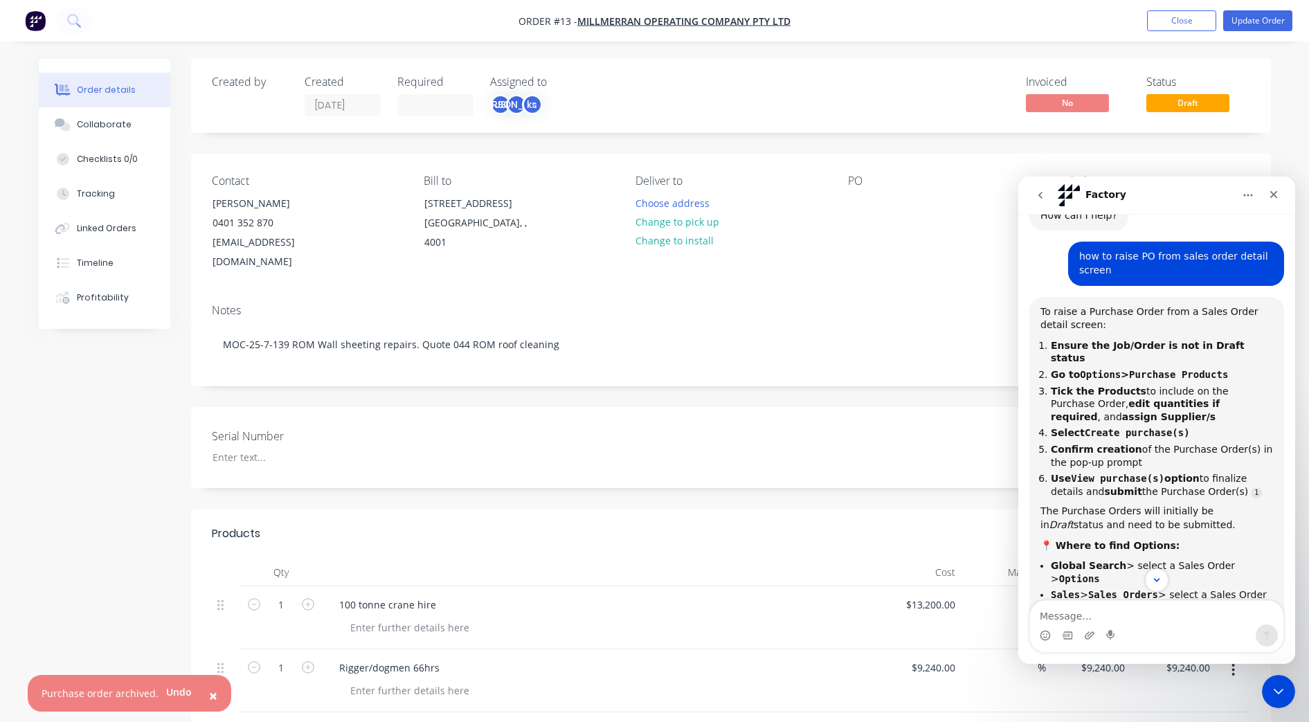
click at [1057, 105] on span "Draft" at bounding box center [1187, 102] width 83 height 17
click at [1057, 75] on div "Status" at bounding box center [1198, 81] width 104 height 13
click at [1057, 81] on div "Status" at bounding box center [1198, 81] width 104 height 13
click at [1057, 20] on button "Update Order" at bounding box center [1257, 20] width 69 height 21
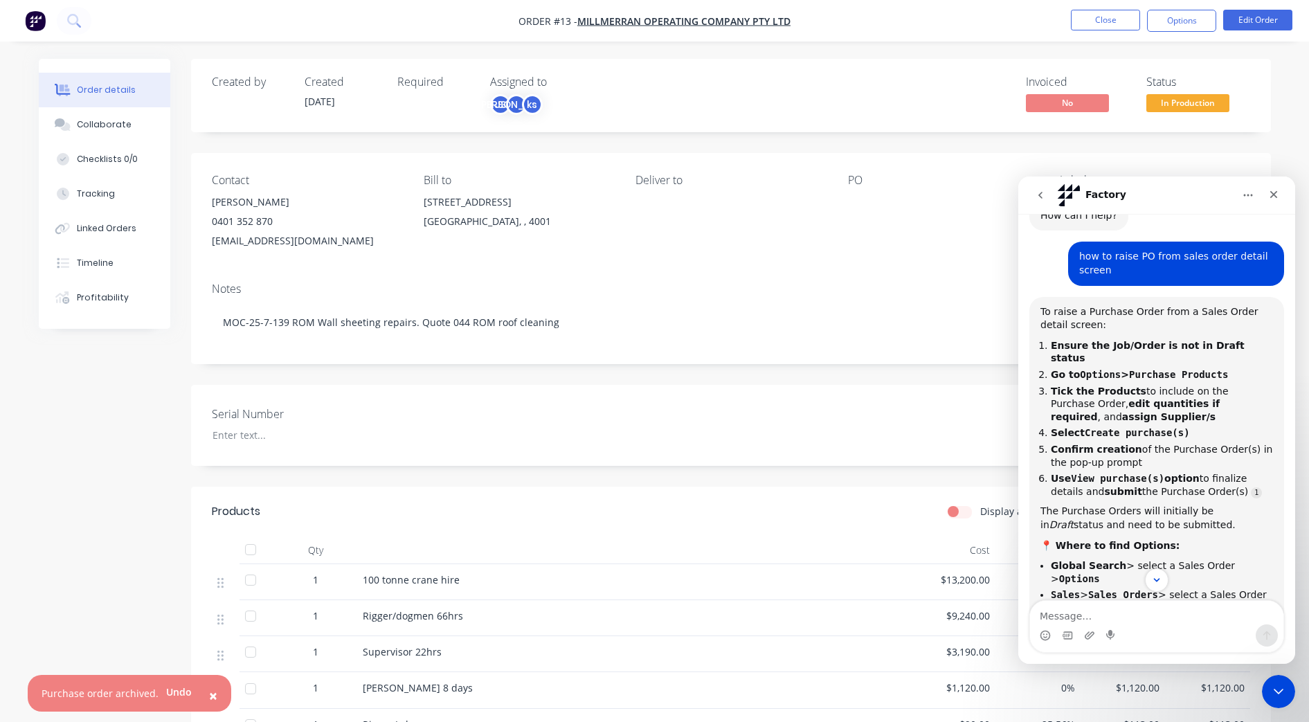
click at [1057, 75] on div "Status" at bounding box center [1198, 81] width 104 height 13
click at [1057, 77] on div "Status" at bounding box center [1198, 81] width 104 height 13
click at [1057, 102] on span "In Production" at bounding box center [1187, 102] width 83 height 17
click at [835, 140] on div "Created by Created [DATE] Required Assigned to JS JA ks Invoiced No Status In P…" at bounding box center [731, 554] width 1080 height 990
click at [700, 255] on div "Contact [PERSON_NAME] 0401 352 870 [EMAIL_ADDRESS][DOMAIN_NAME] Bill to [GEOGRA…" at bounding box center [731, 212] width 1080 height 118
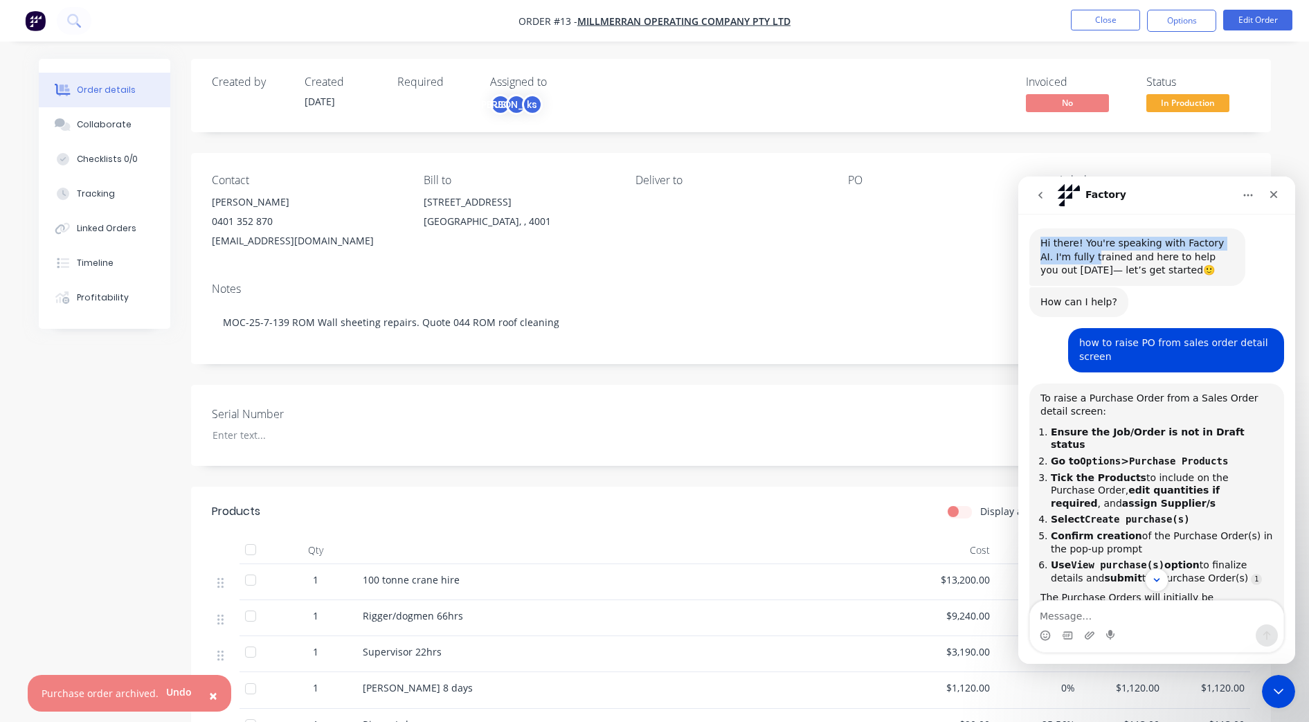
drag, startPoint x: 1161, startPoint y: 201, endPoint x: 1065, endPoint y: 261, distance: 113.1
click at [1057, 261] on div "Factory Hi there! You're speaking with Factory AI. I'm fully trained and here t…" at bounding box center [1156, 419] width 277 height 487
click at [801, 154] on div "Contact [PERSON_NAME] 0401 352 870 [EMAIL_ADDRESS][DOMAIN_NAME] Bill to [GEOGRA…" at bounding box center [731, 212] width 1080 height 118
click at [1057, 17] on button "Options" at bounding box center [1181, 21] width 69 height 22
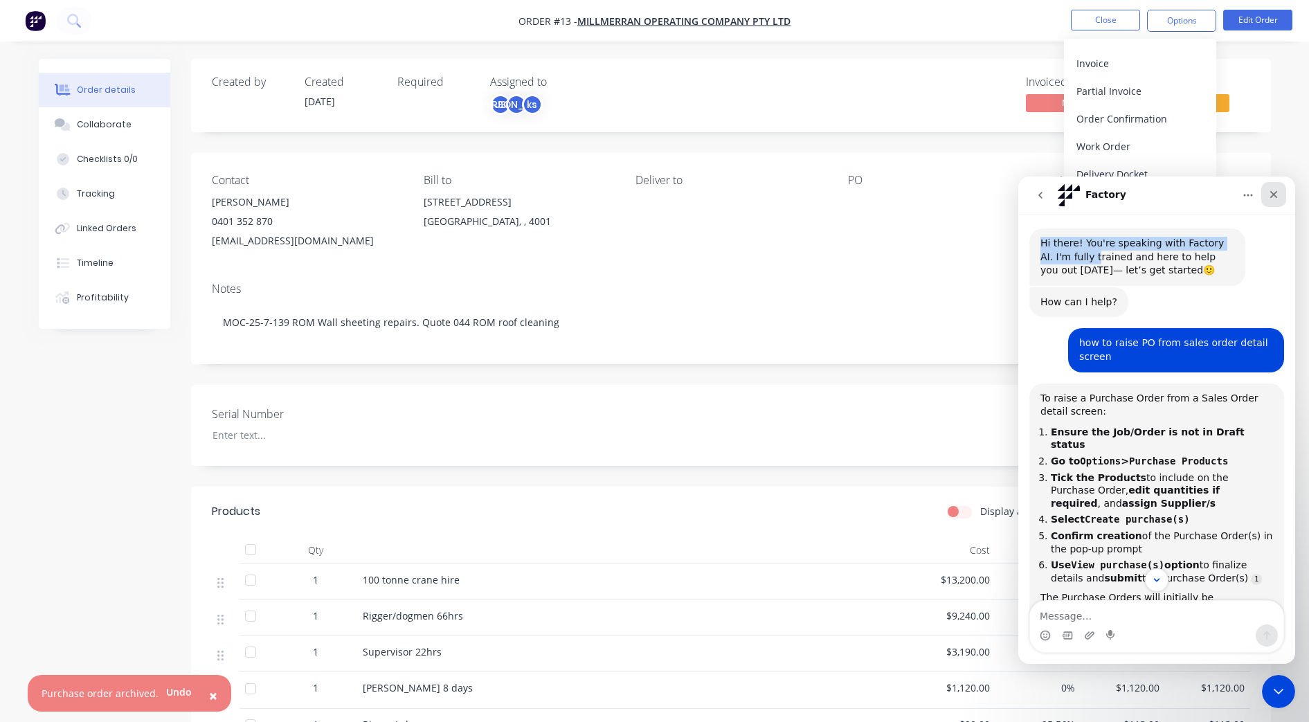
click at [1057, 192] on icon "Close" at bounding box center [1273, 194] width 11 height 11
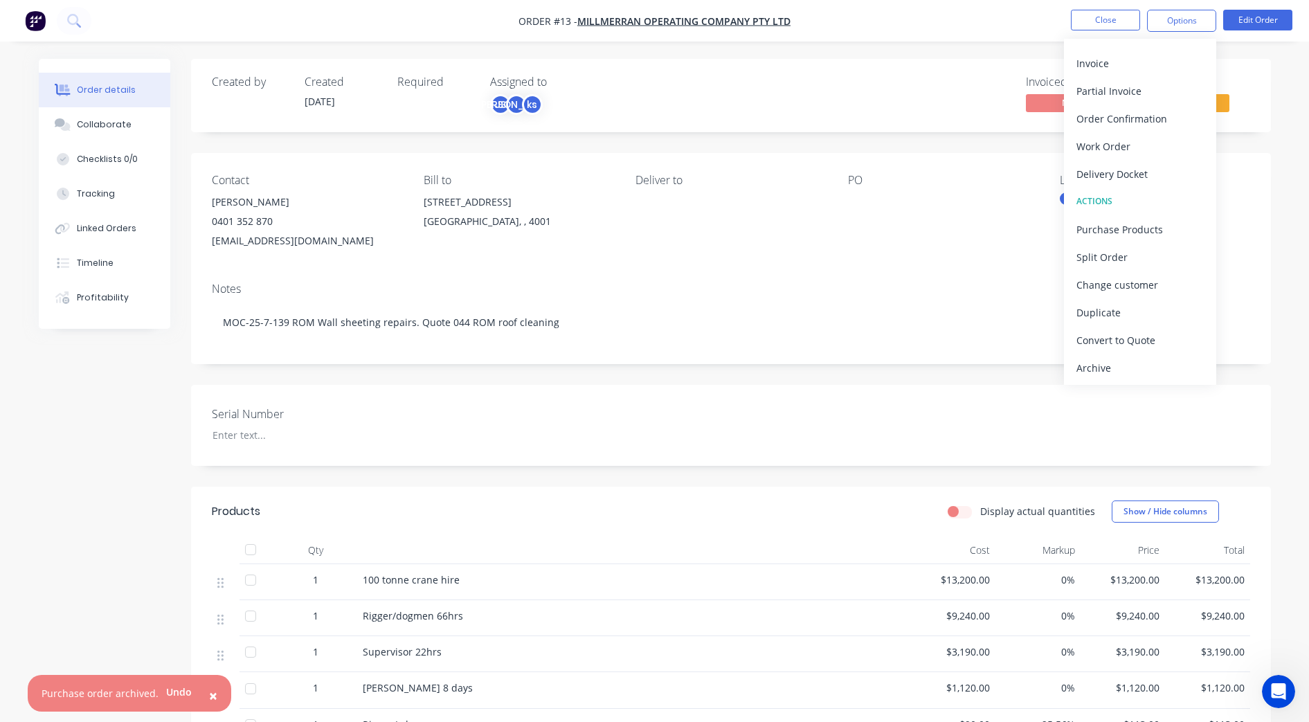
scroll to position [180, 0]
click at [1057, 229] on div "Purchase Products" at bounding box center [1139, 229] width 127 height 20
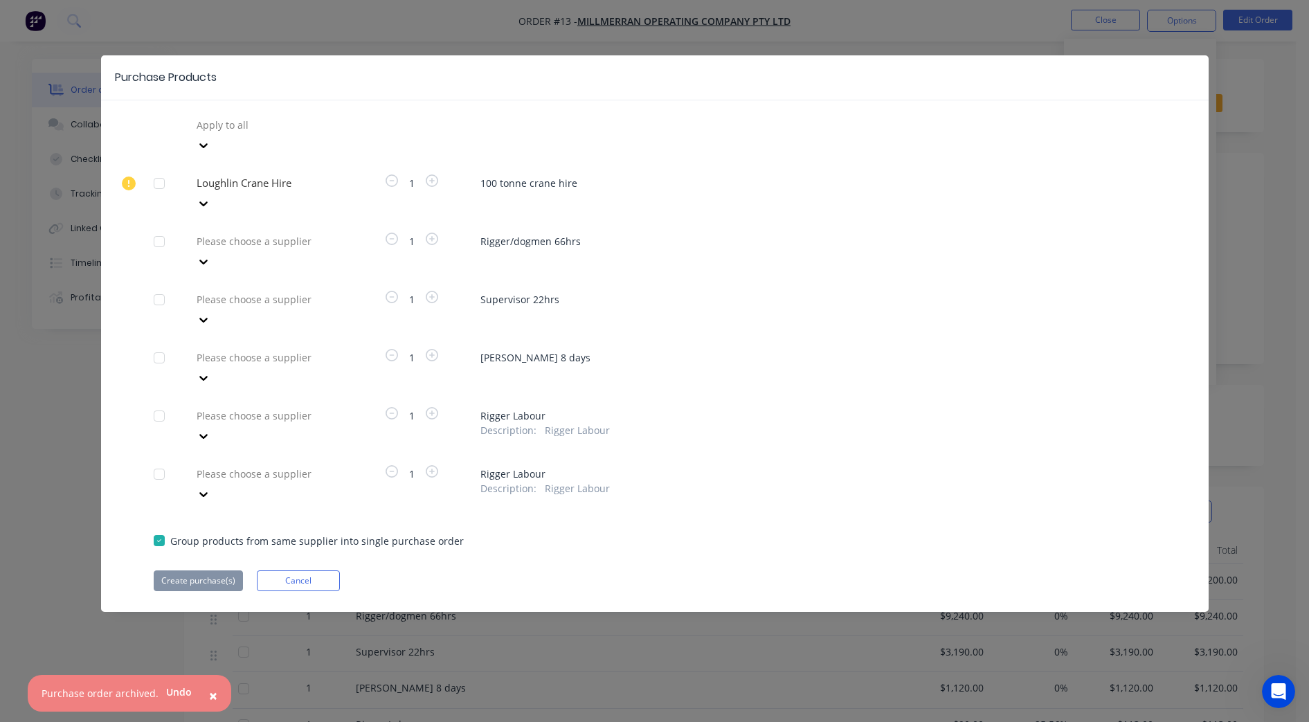
click at [210, 255] on icon at bounding box center [204, 262] width 14 height 14
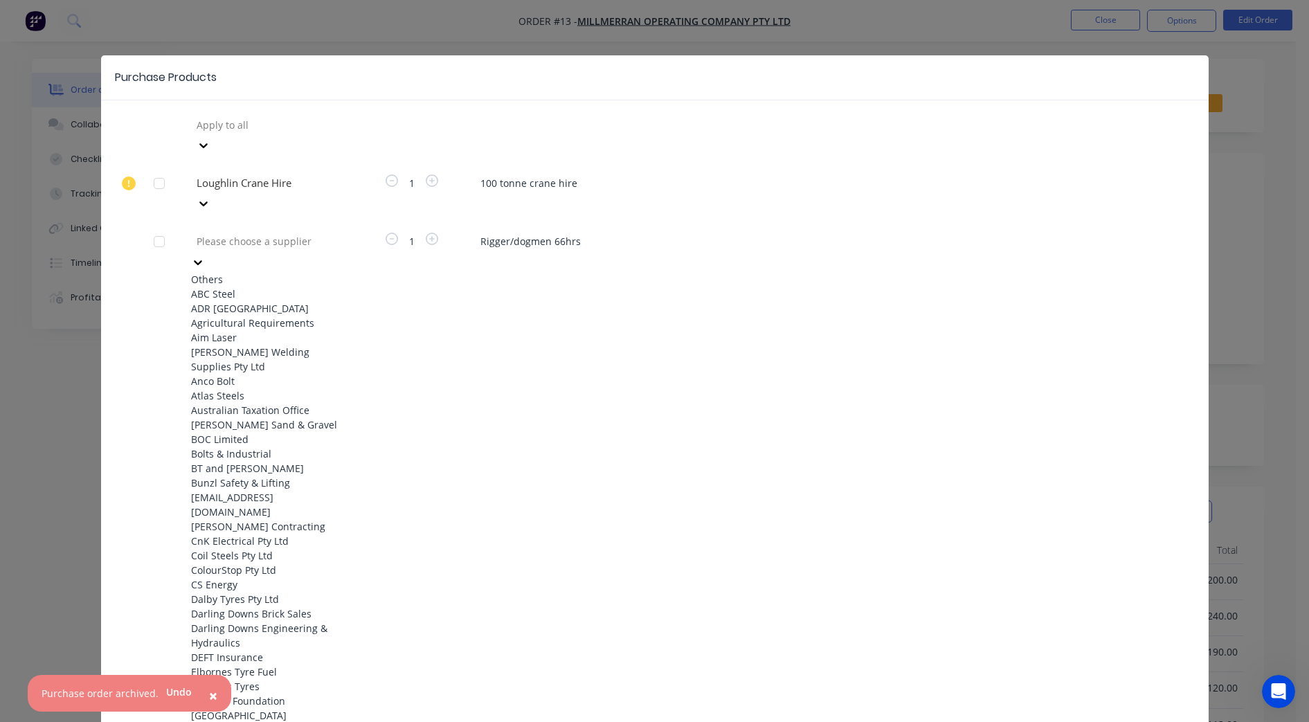
scroll to position [519, 0]
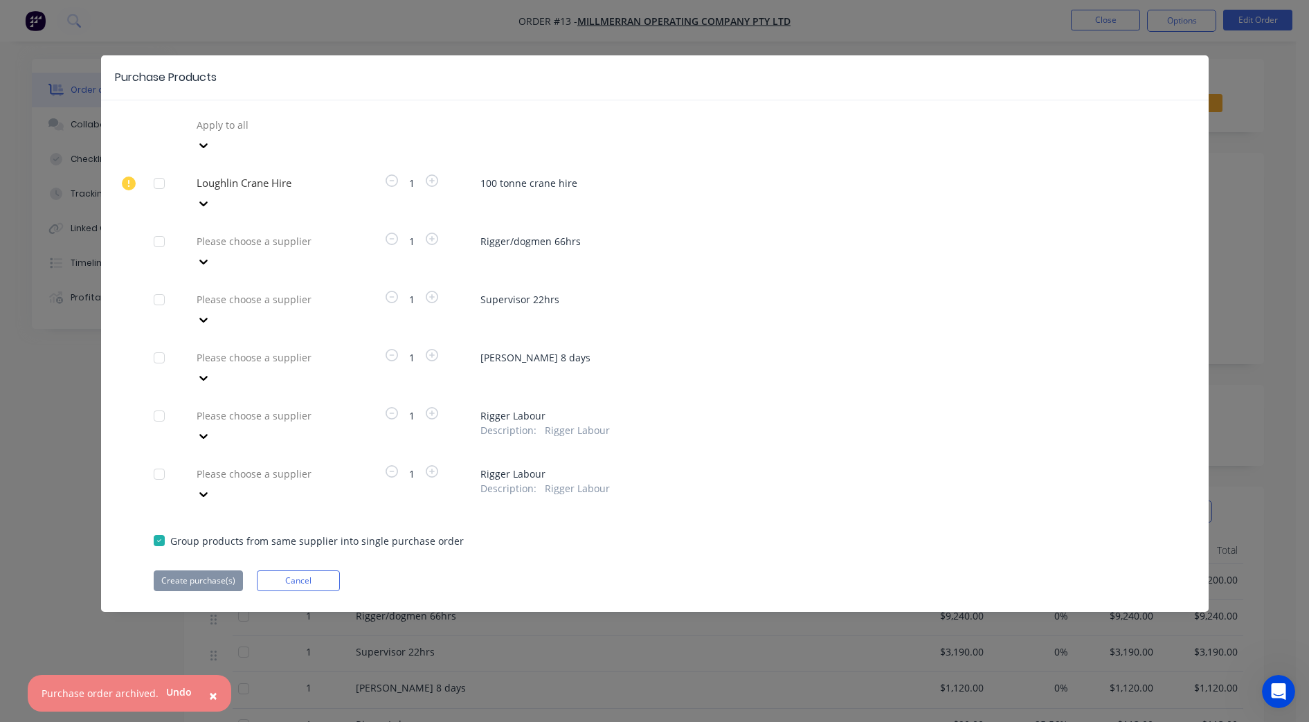
click at [477, 570] on div "Create purchase(s) Cancel" at bounding box center [655, 580] width 1002 height 21
click at [292, 570] on button "Cancel" at bounding box center [298, 580] width 83 height 21
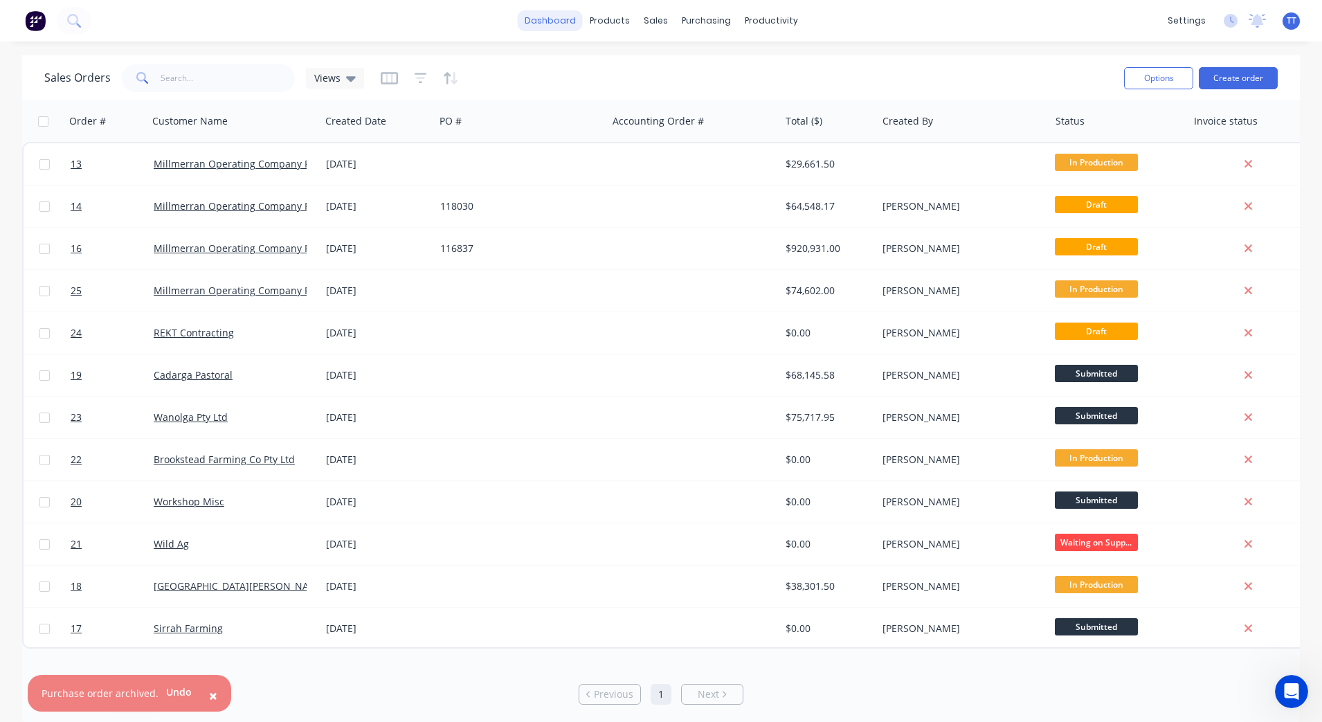
click at [548, 24] on link "dashboard" at bounding box center [550, 20] width 65 height 21
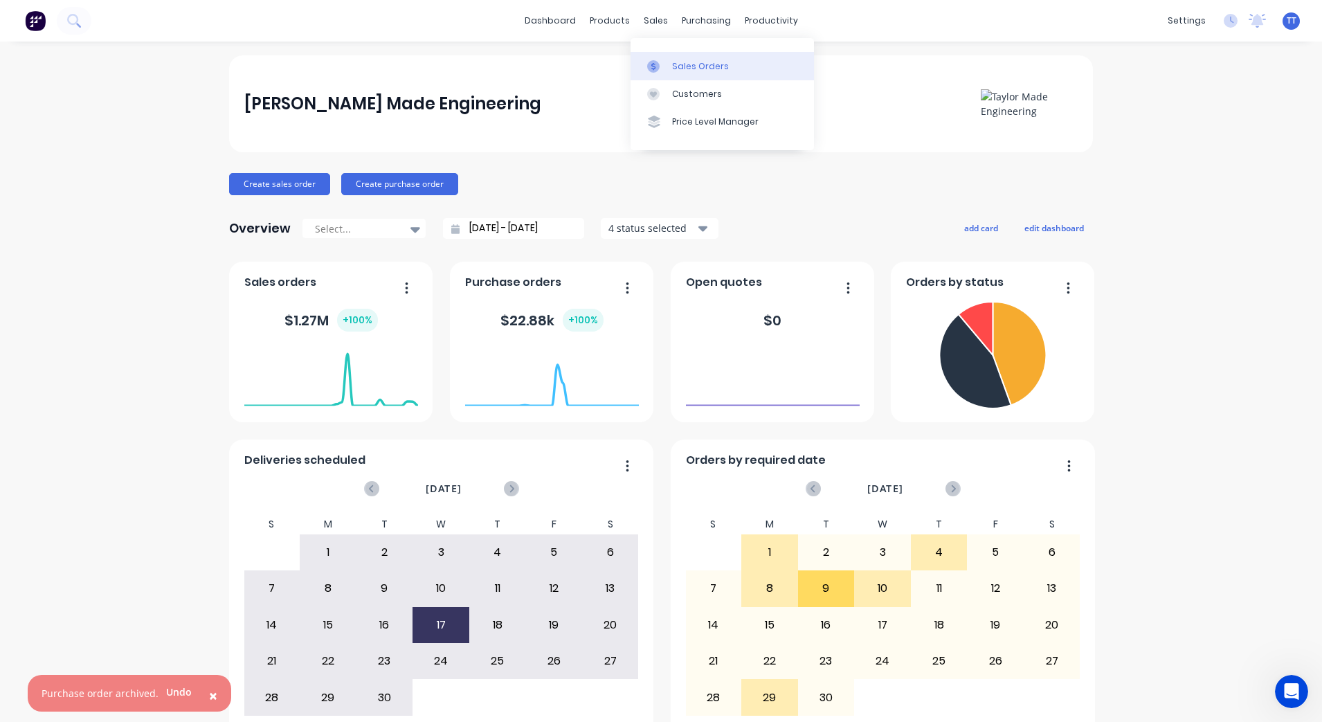
click at [684, 67] on div "Sales Orders" at bounding box center [700, 66] width 57 height 12
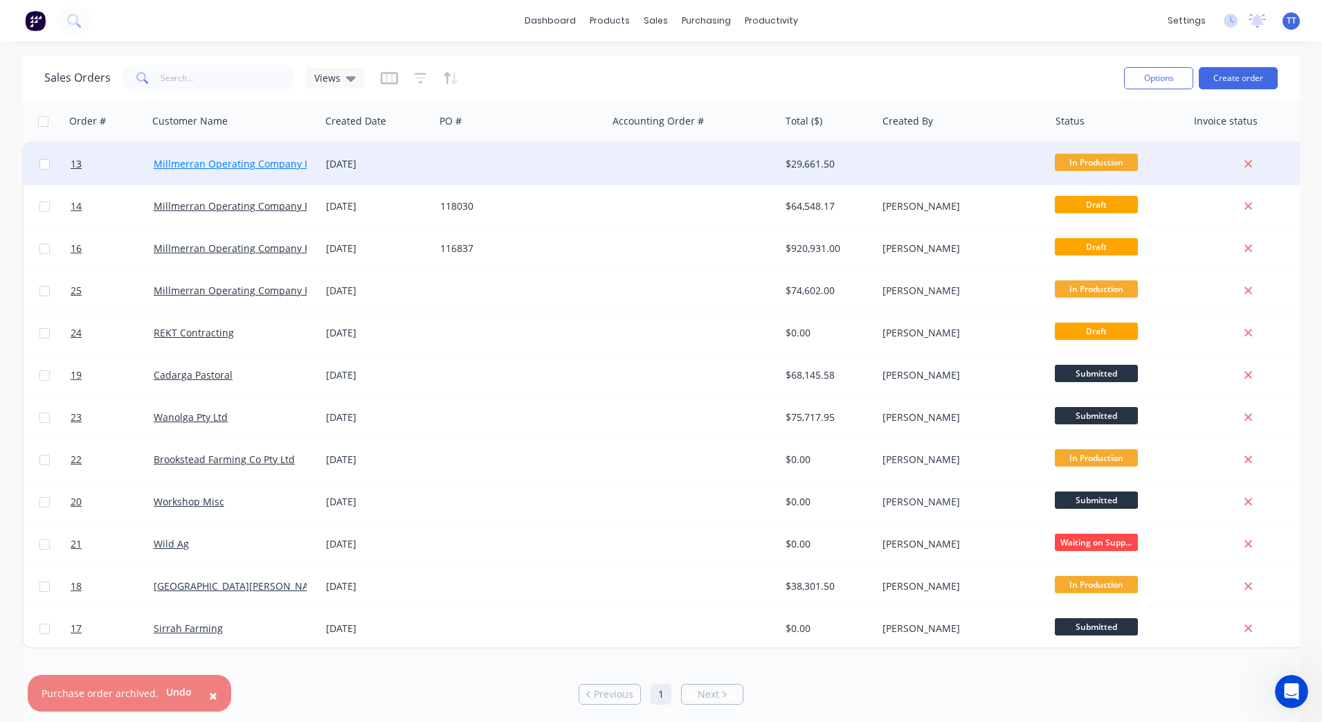
click at [216, 167] on link "Millmerran Operating Company Pty Ltd" at bounding box center [245, 163] width 182 height 13
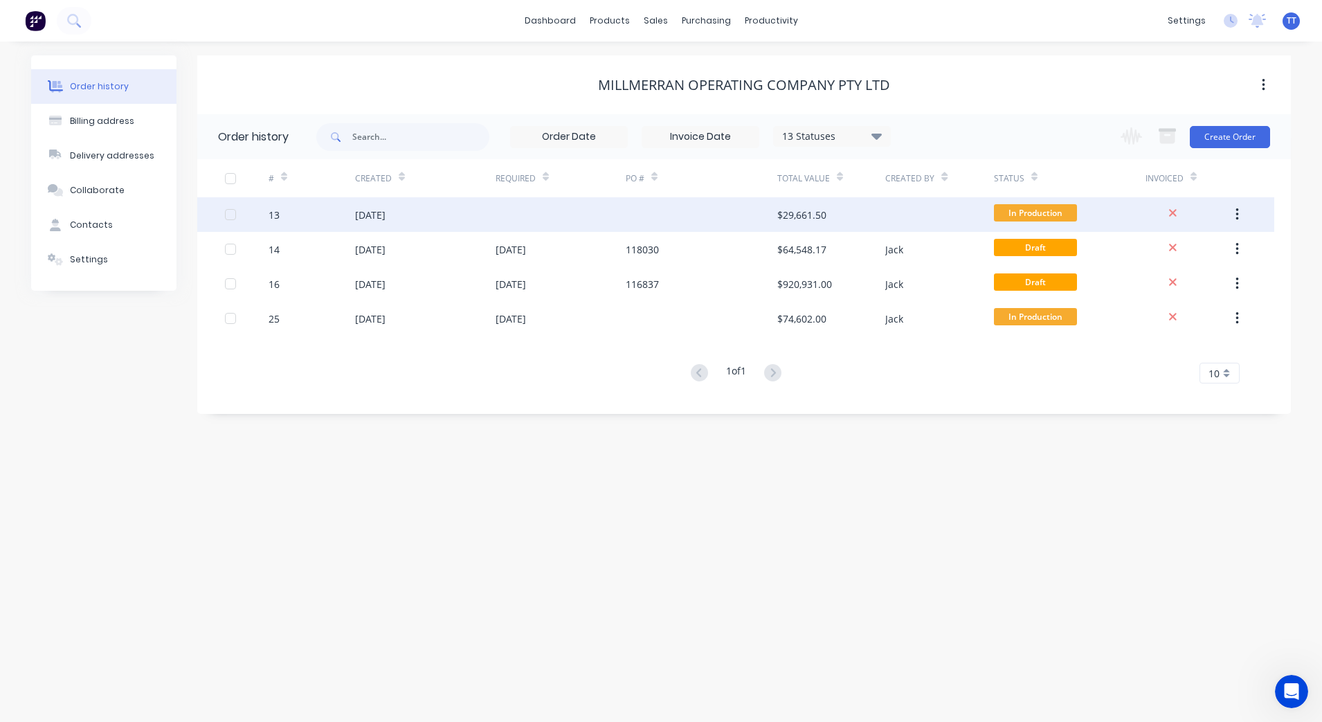
click at [800, 212] on div "$29,661.50" at bounding box center [801, 215] width 49 height 15
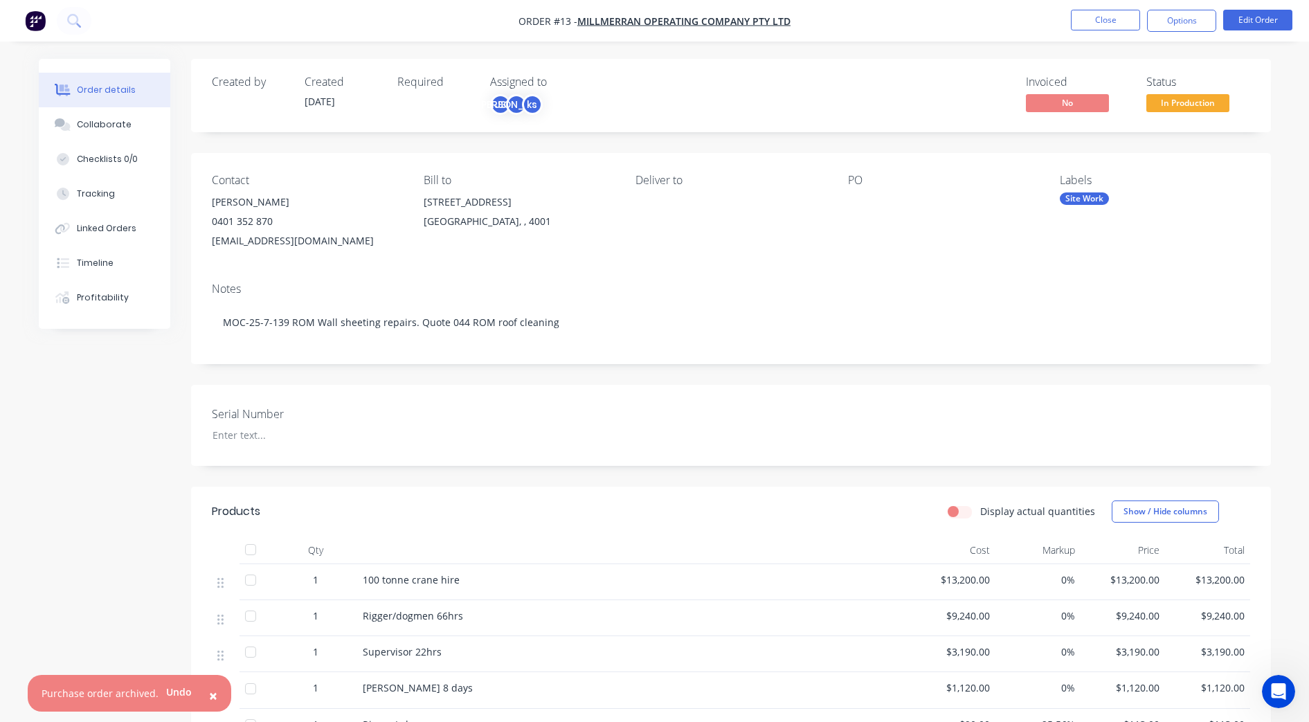
click at [652, 266] on div "Contact [PERSON_NAME] 0401 352 870 [EMAIL_ADDRESS][DOMAIN_NAME] Bill to [GEOGRA…" at bounding box center [731, 212] width 1080 height 118
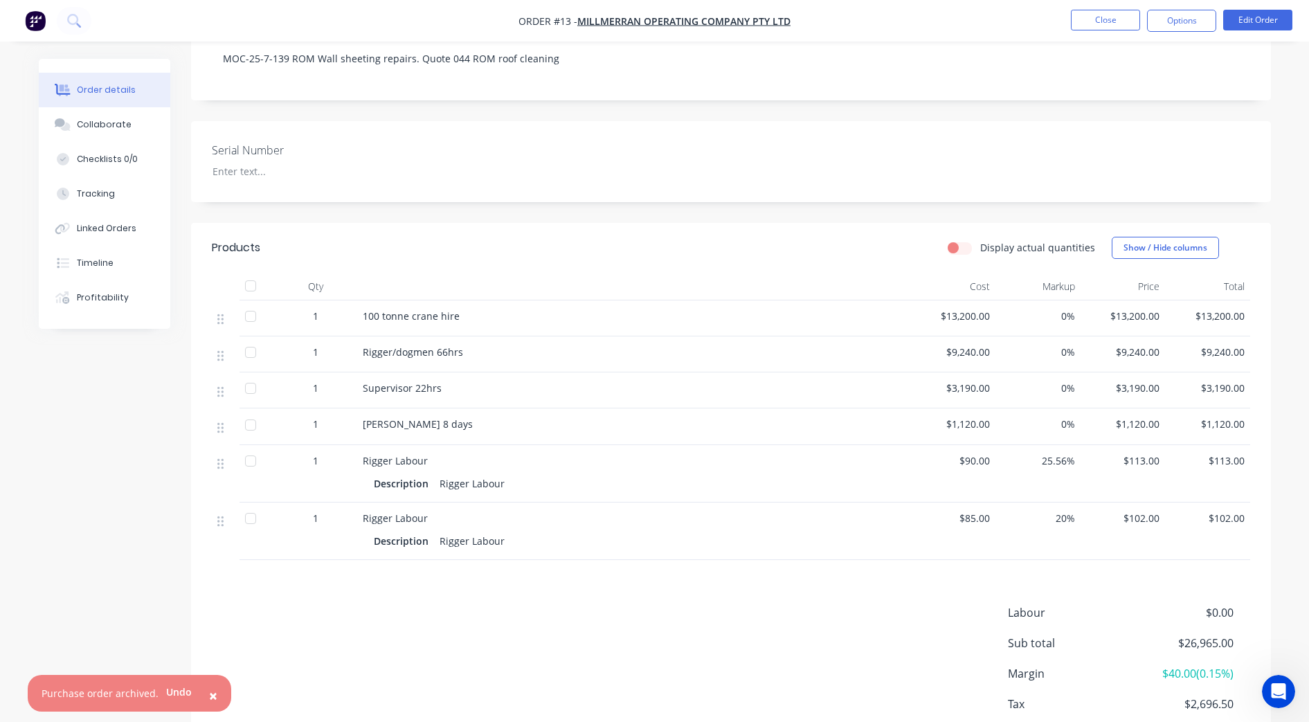
scroll to position [173, 0]
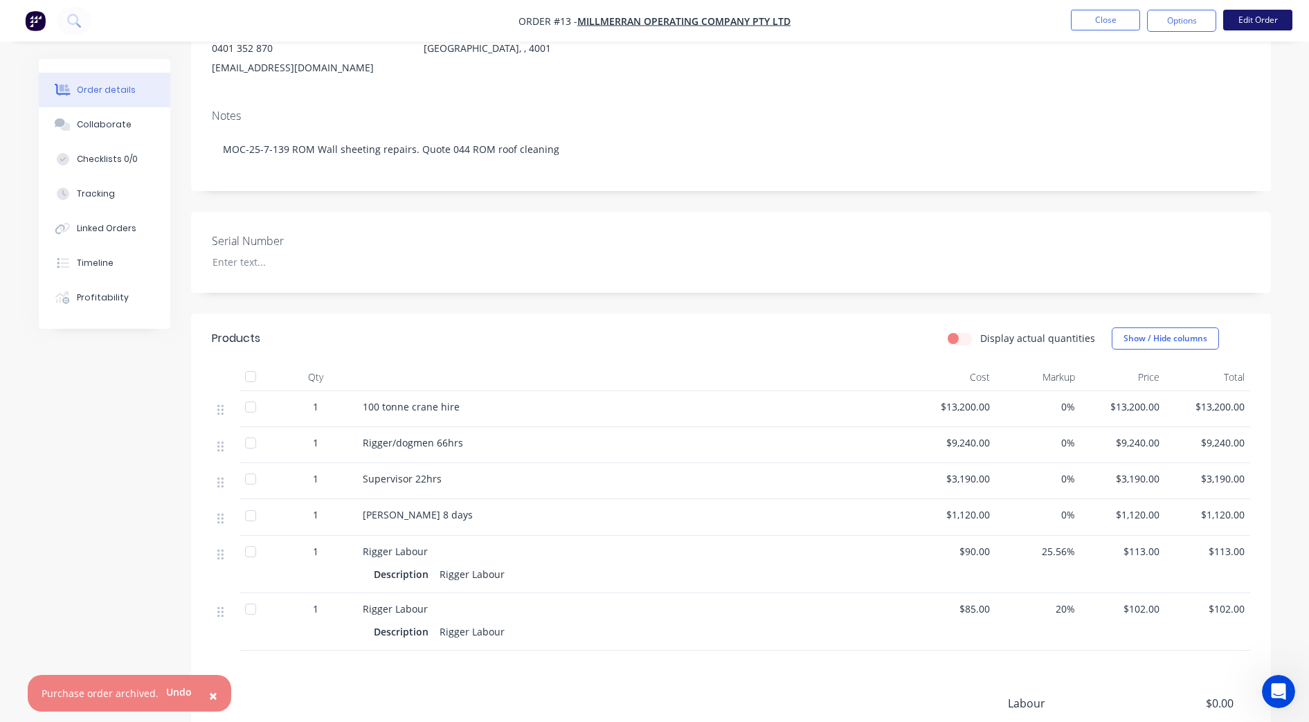
click at [1057, 19] on button "Edit Order" at bounding box center [1257, 20] width 69 height 21
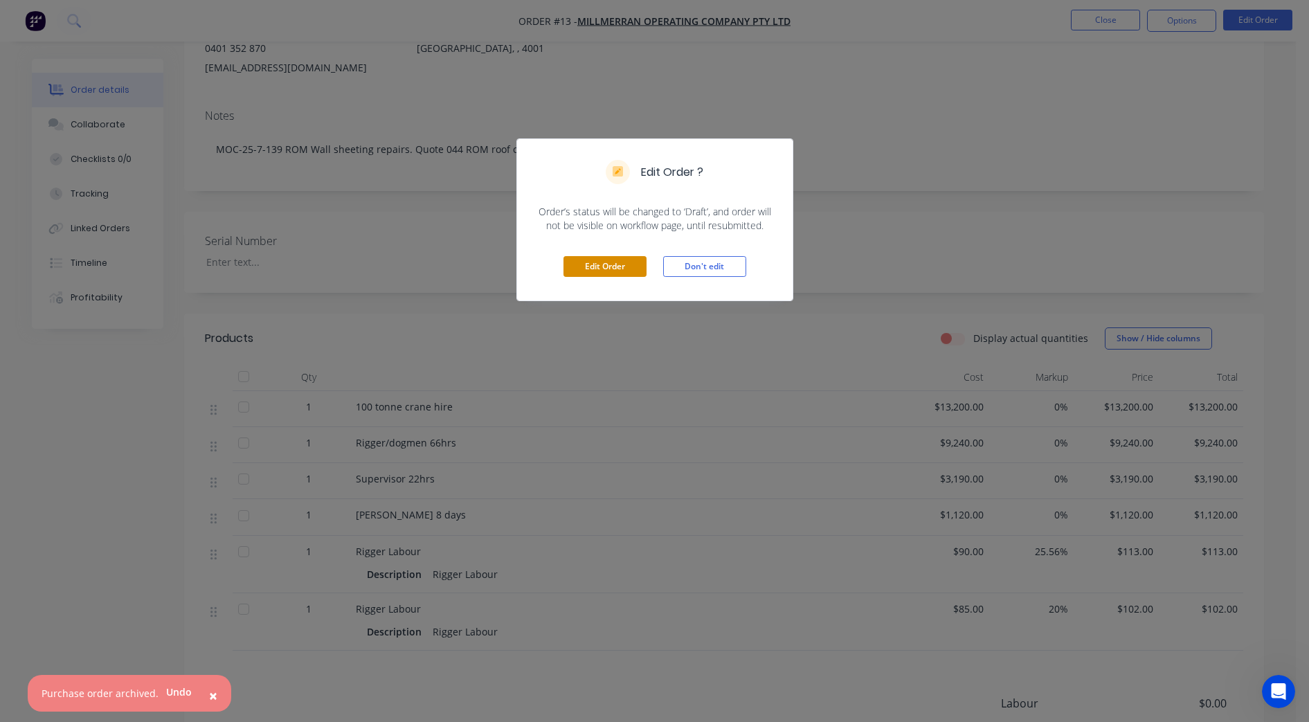
click at [606, 268] on button "Edit Order" at bounding box center [604, 266] width 83 height 21
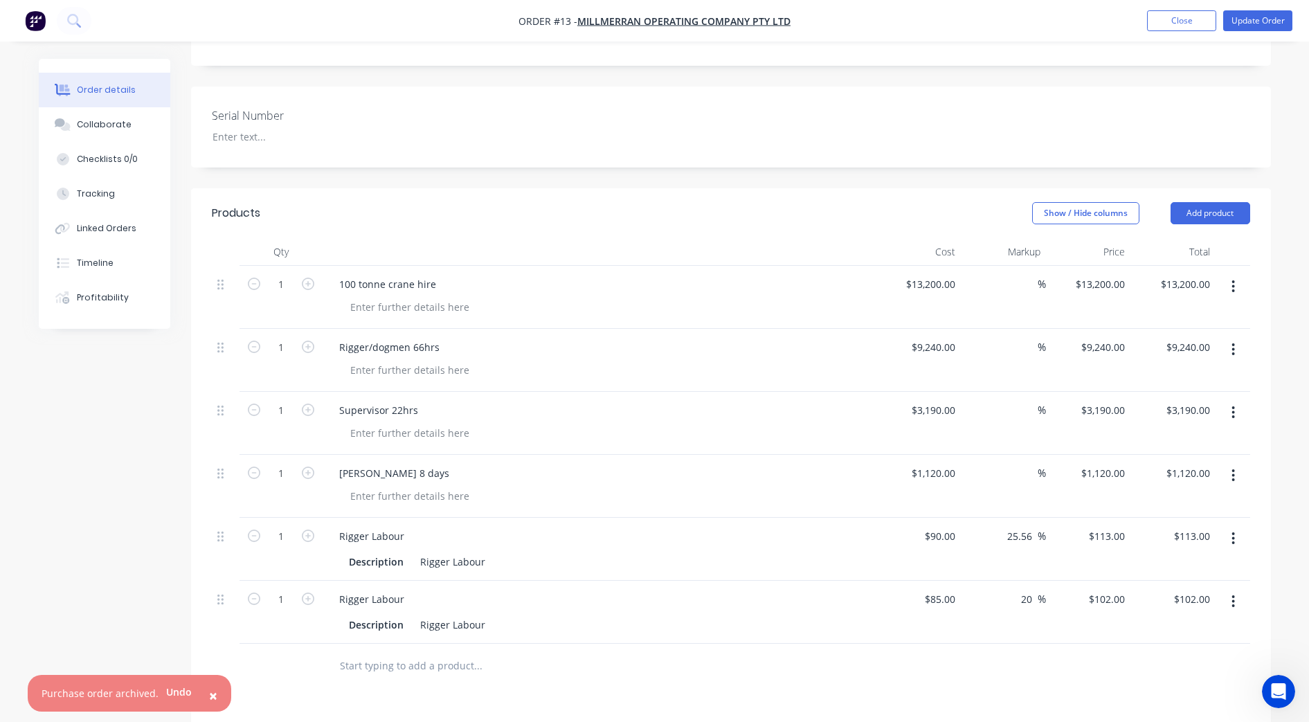
scroll to position [433, 0]
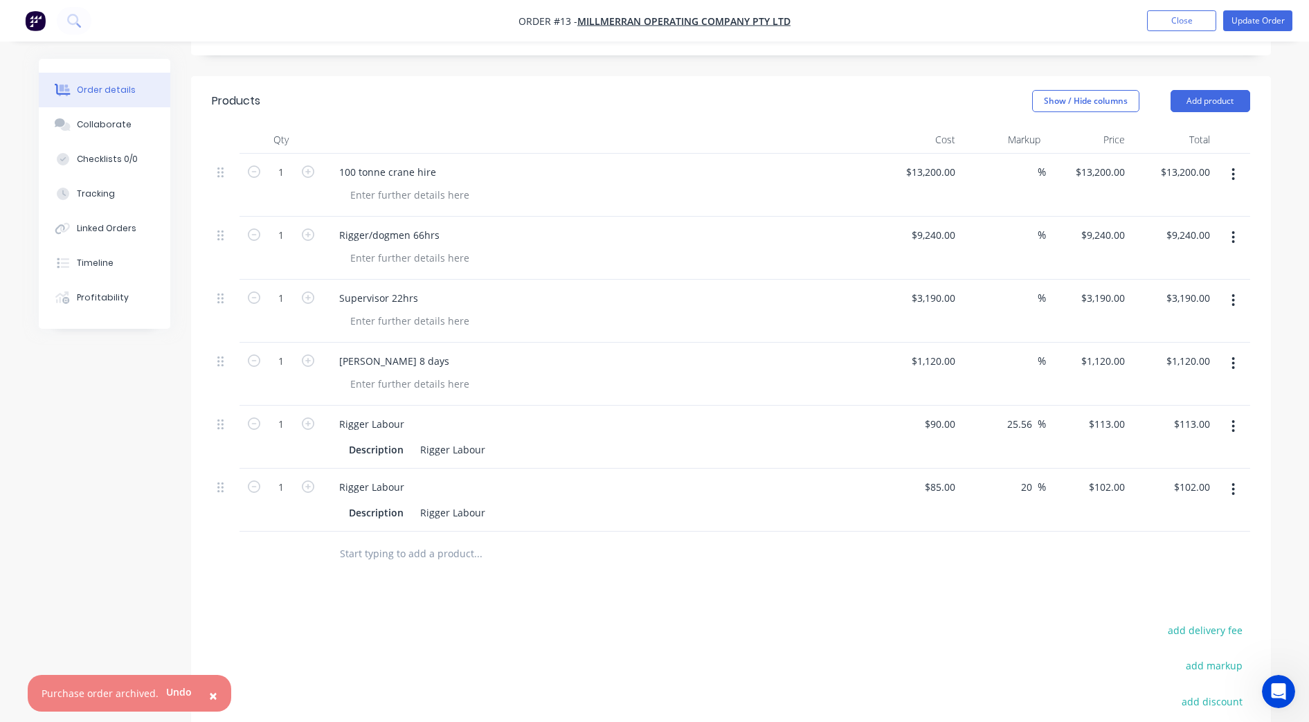
click at [392, 540] on input "text" at bounding box center [477, 554] width 277 height 28
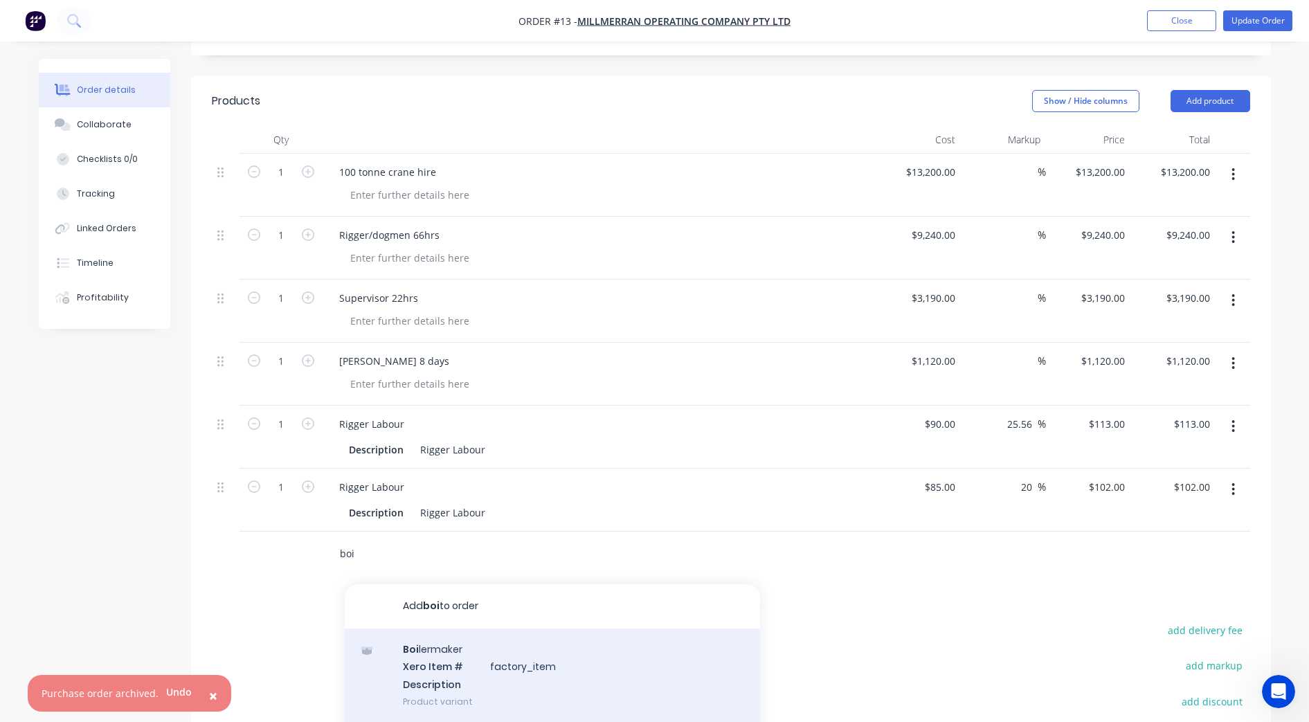
type input "boi"
click at [432, 576] on div "Boi lermaker Xero Item # factory_item Description Product variant" at bounding box center [552, 674] width 415 height 93
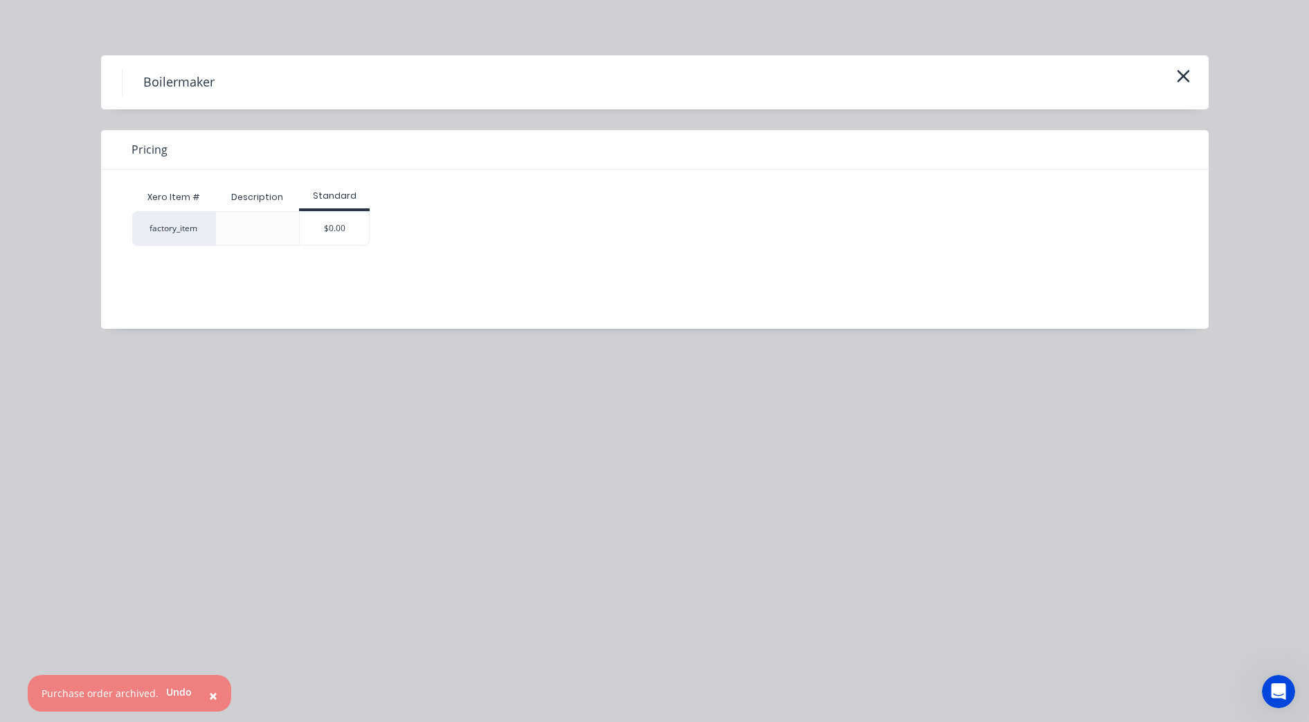
click at [259, 225] on div at bounding box center [257, 228] width 22 height 22
click at [1057, 77] on icon "button" at bounding box center [1183, 75] width 15 height 19
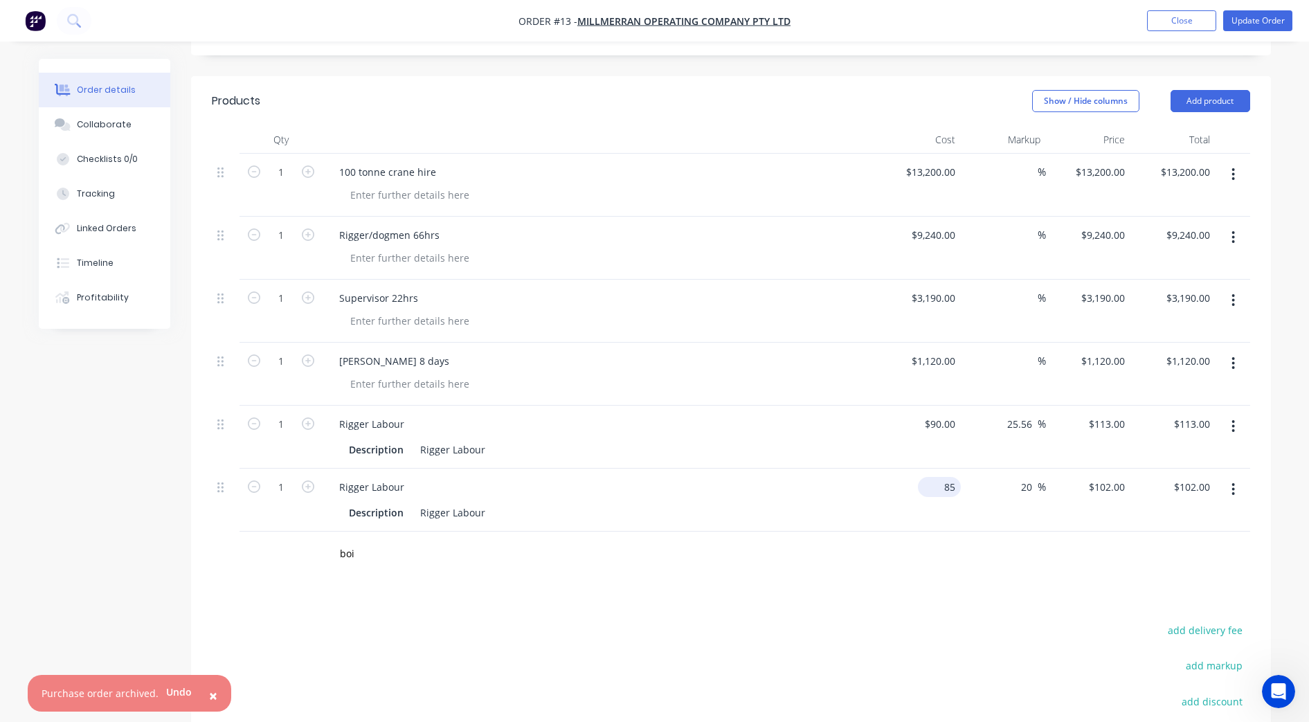
click at [945, 477] on input "85" at bounding box center [941, 487] width 37 height 20
type input "$90.00"
type input "$108.00"
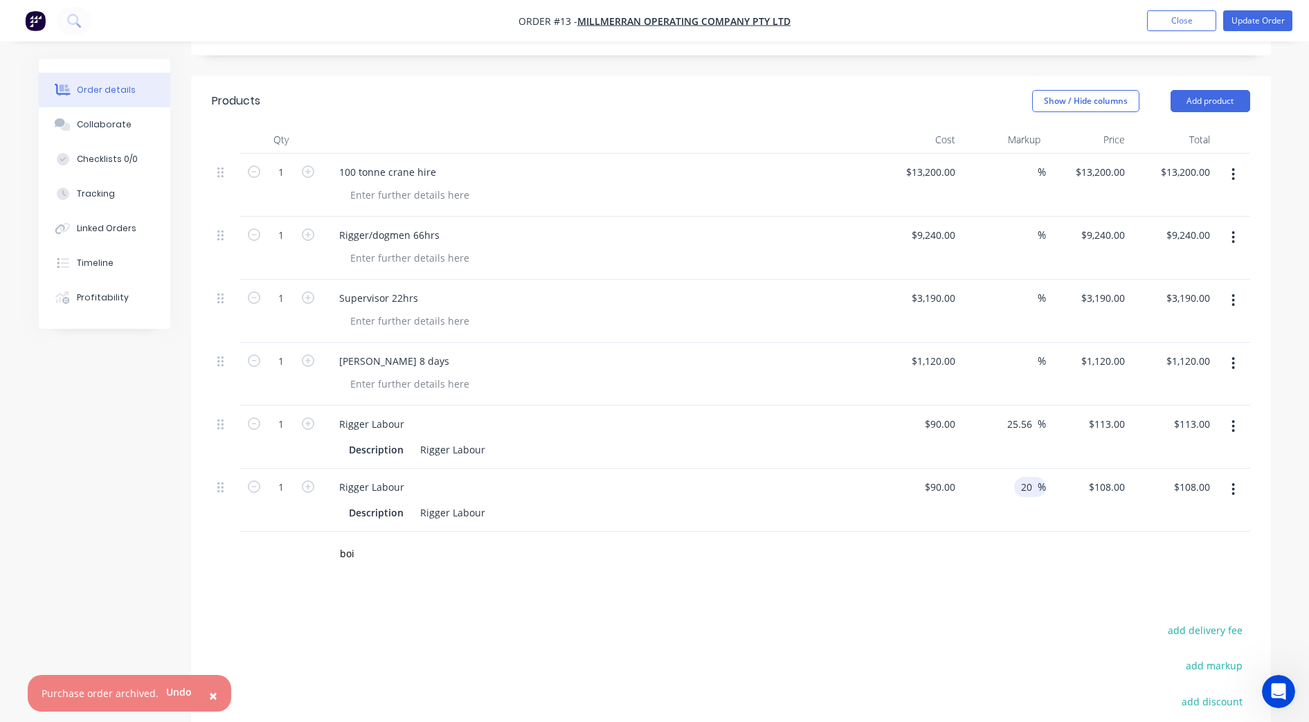
click at [1026, 477] on input "20" at bounding box center [1028, 487] width 18 height 20
drag, startPoint x: 1028, startPoint y: 465, endPoint x: 1008, endPoint y: 465, distance: 20.1
click at [1008, 468] on div "20 20 %" at bounding box center [1003, 499] width 85 height 63
click at [1014, 510] on div "Qty Cost Markup Price Total 1 100 tonne crane hire $13,200.00 $13,200.00 % $13,…" at bounding box center [731, 351] width 1080 height 451
drag, startPoint x: 1014, startPoint y: 510, endPoint x: 1086, endPoint y: 540, distance: 78.1
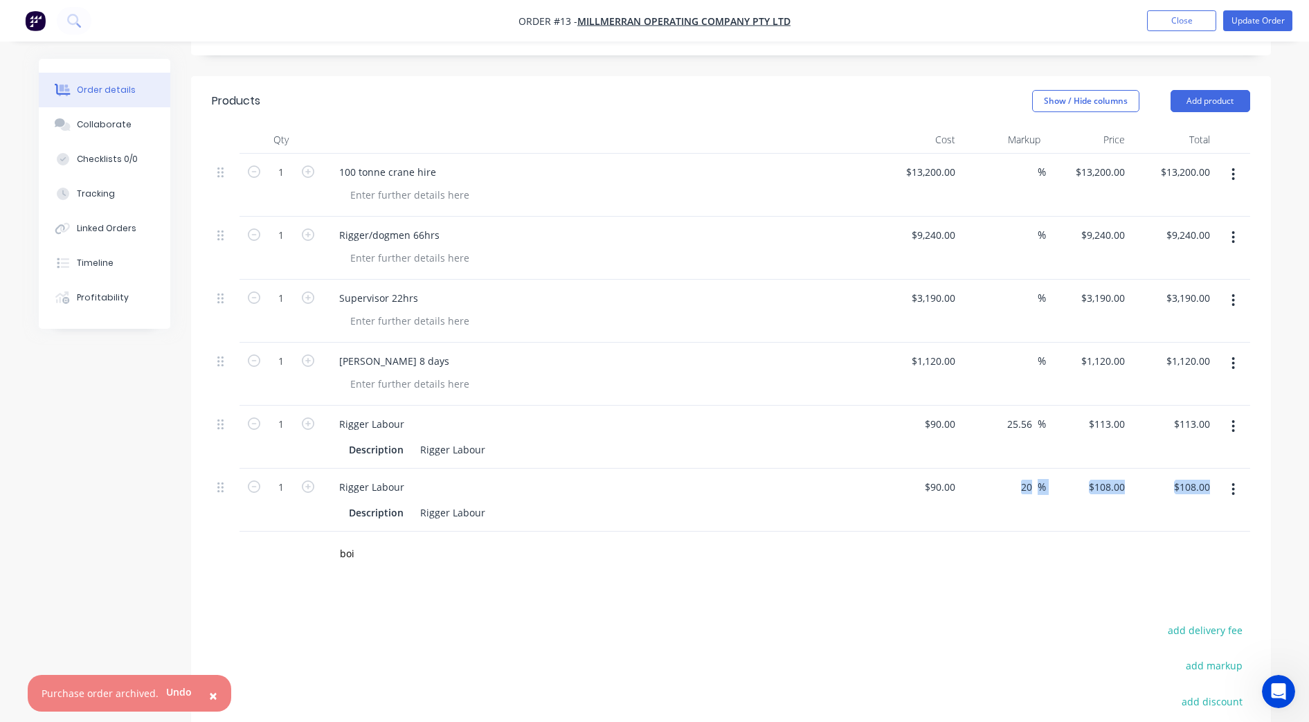
click at [1057, 540] on div "boi" at bounding box center [731, 553] width 1038 height 45
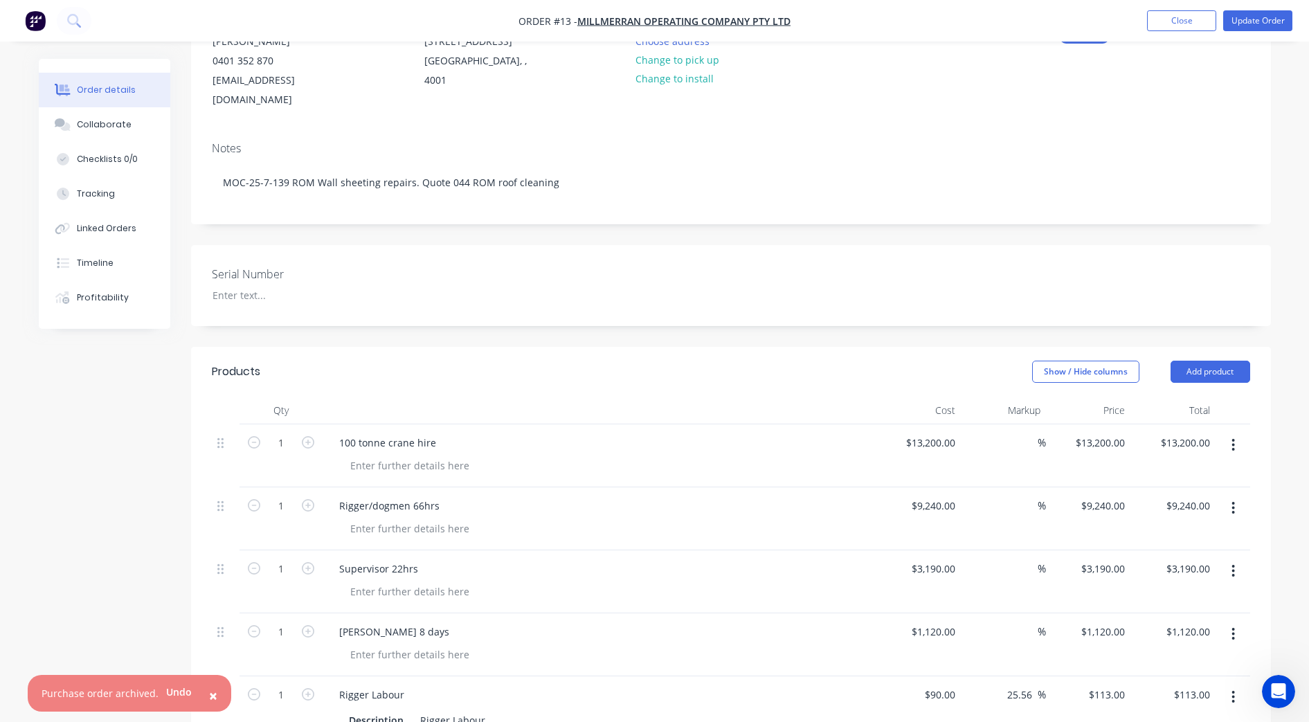
scroll to position [0, 0]
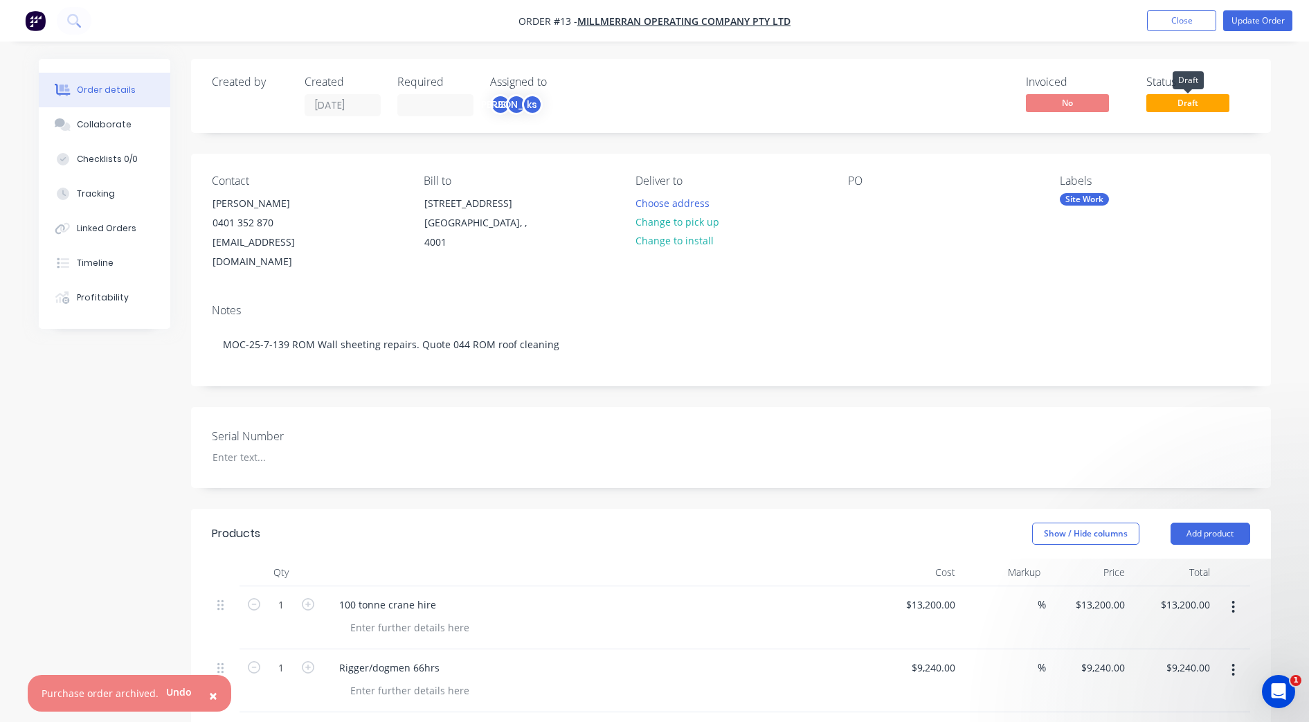
click at [1057, 102] on span "Draft" at bounding box center [1187, 102] width 83 height 17
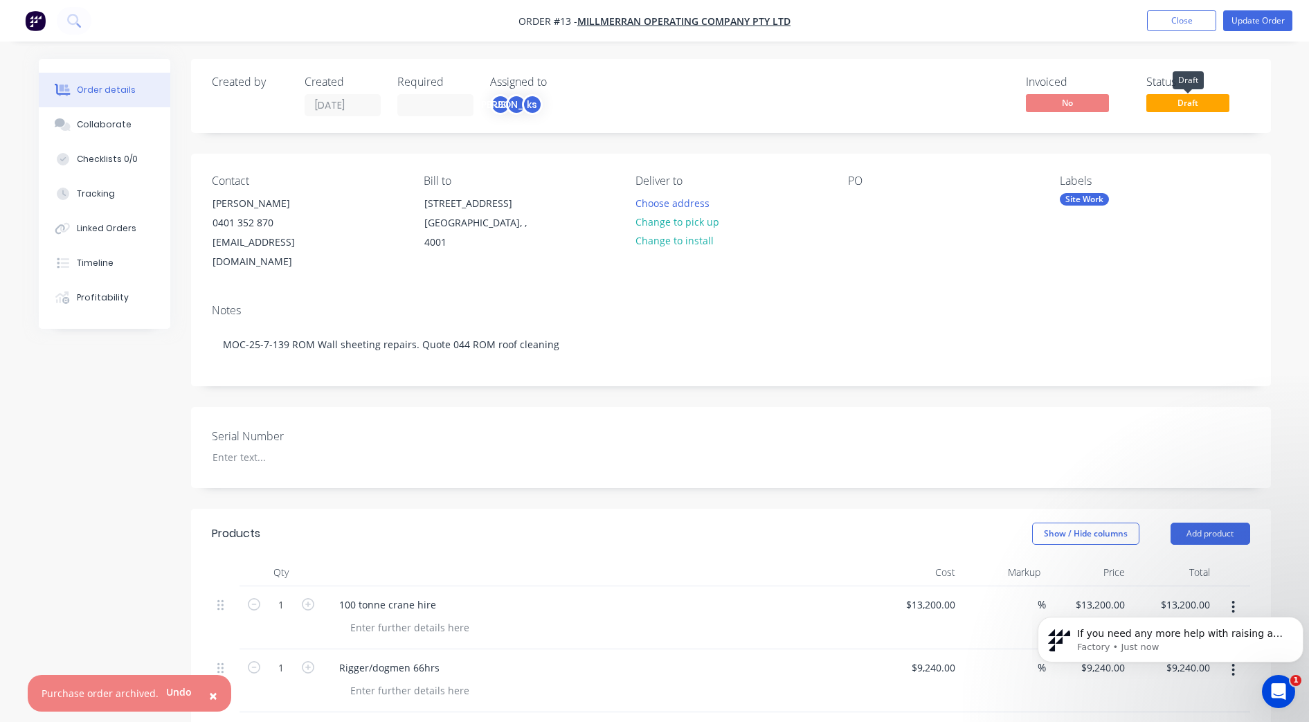
scroll to position [280, 0]
click at [1057, 19] on button "Update Order" at bounding box center [1257, 20] width 69 height 21
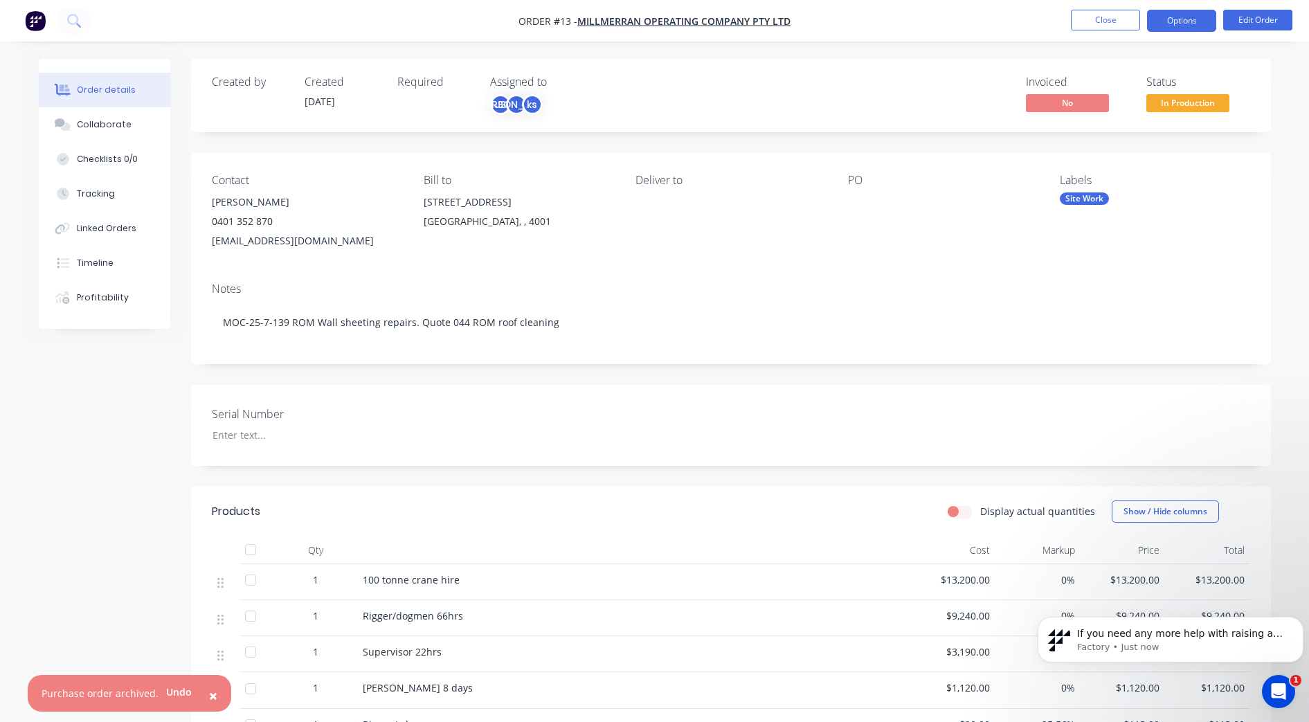
click at [1057, 22] on button "Options" at bounding box center [1181, 21] width 69 height 22
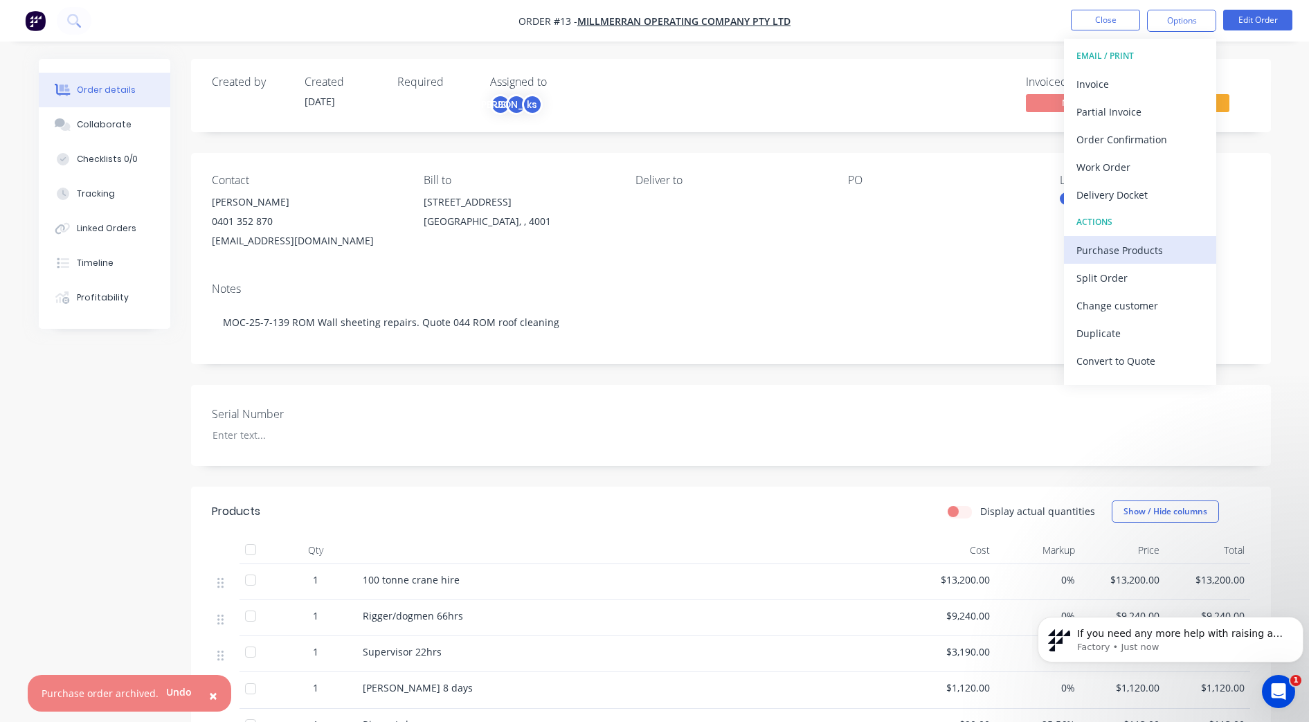
click at [1057, 250] on div "Purchase Products" at bounding box center [1139, 250] width 127 height 20
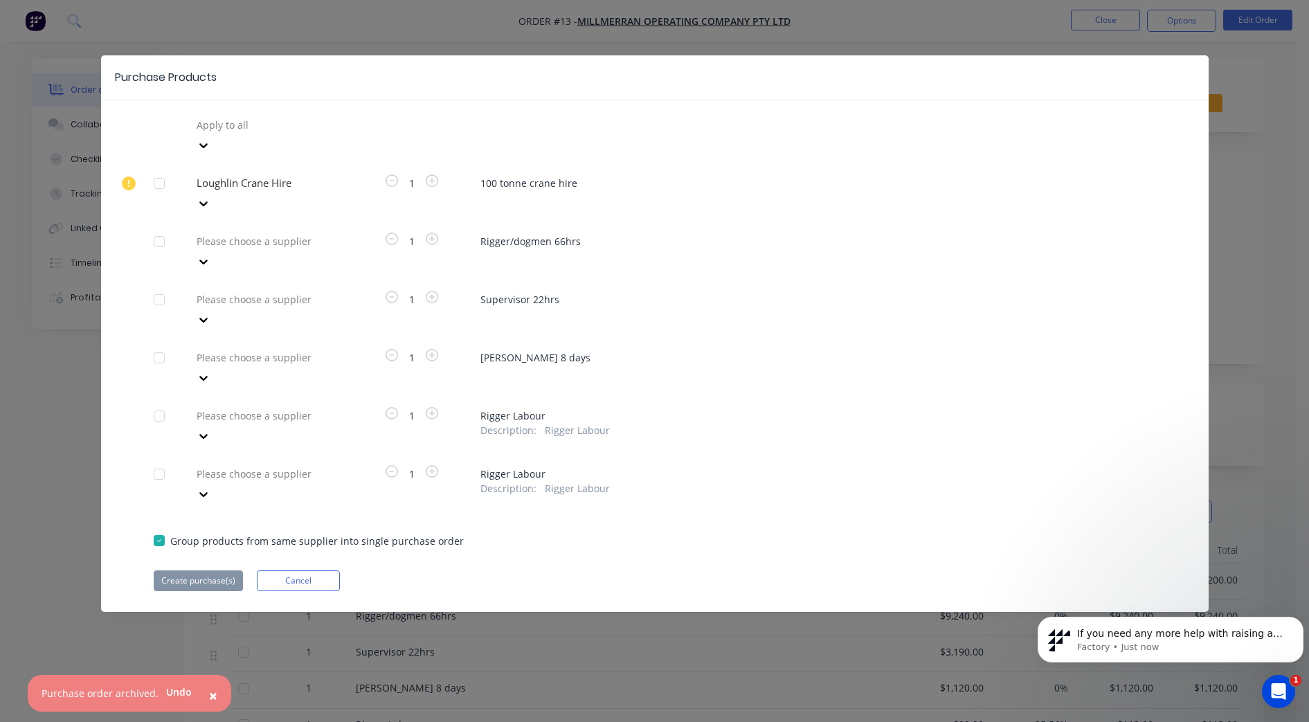
click at [157, 228] on div at bounding box center [159, 242] width 28 height 28
click at [210, 255] on icon at bounding box center [204, 262] width 14 height 14
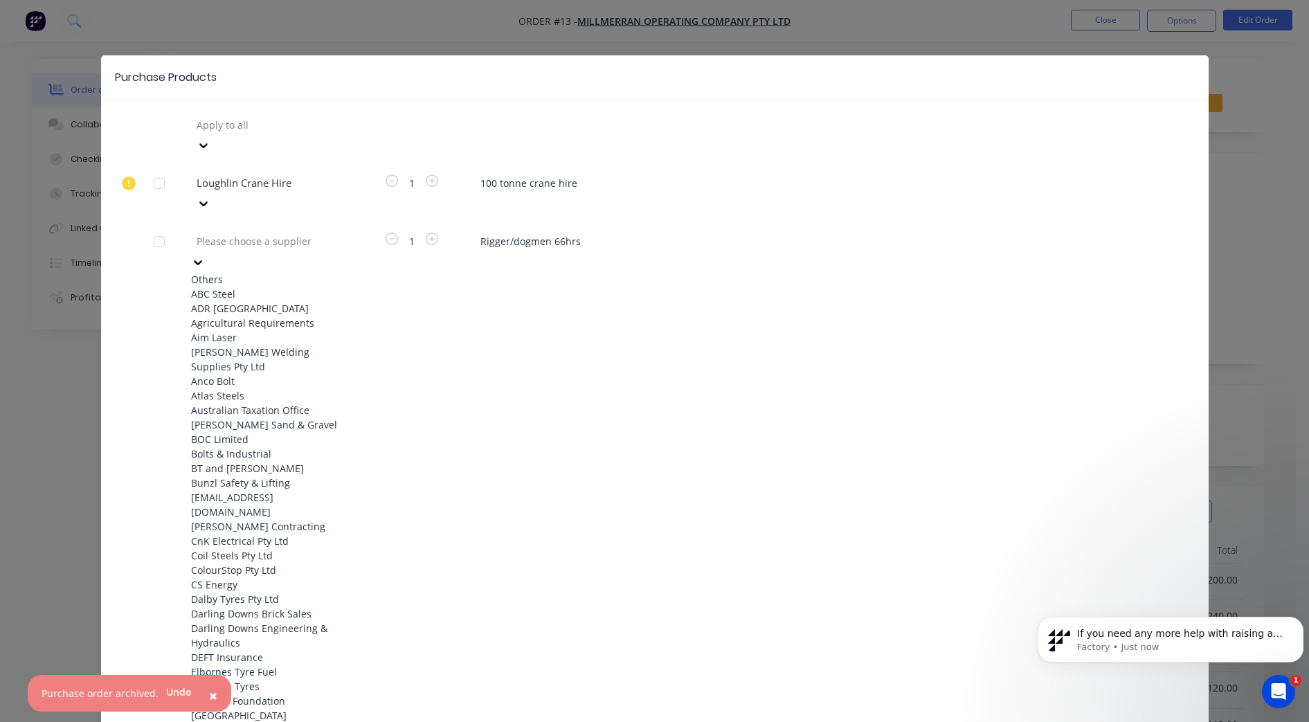
scroll to position [1817, 0]
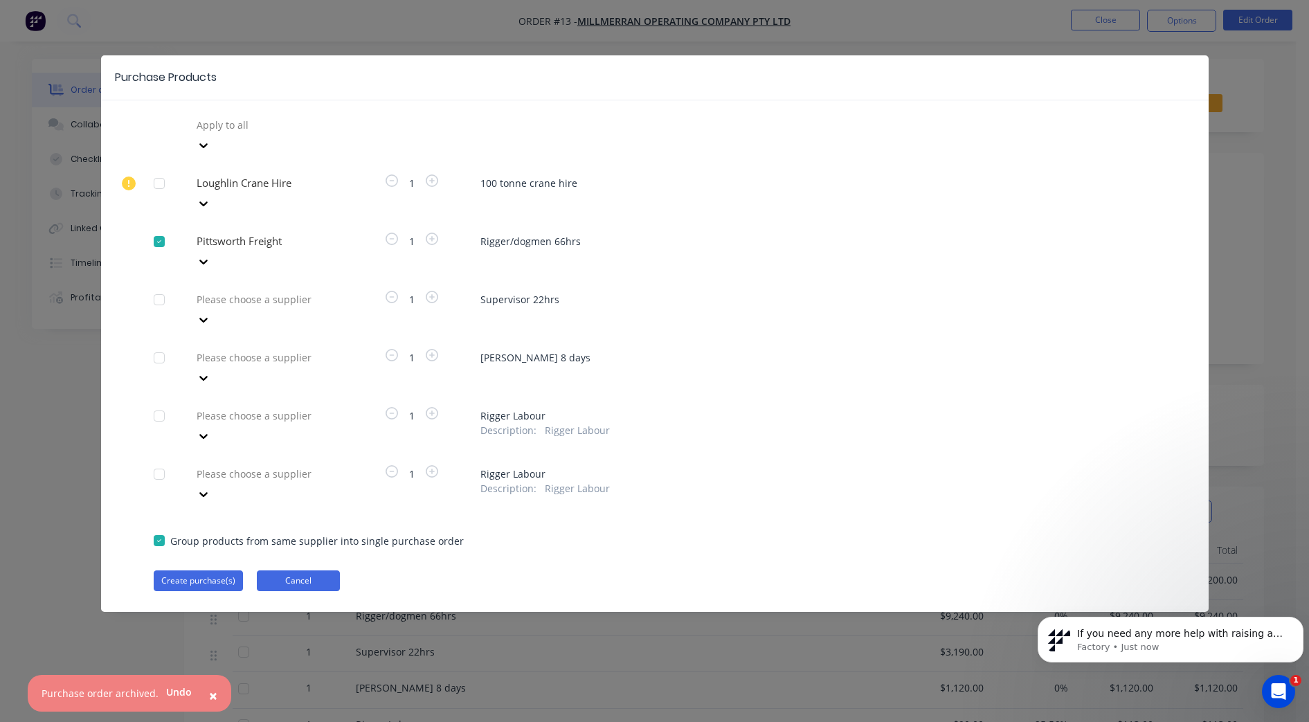
click at [296, 570] on button "Cancel" at bounding box center [298, 580] width 83 height 21
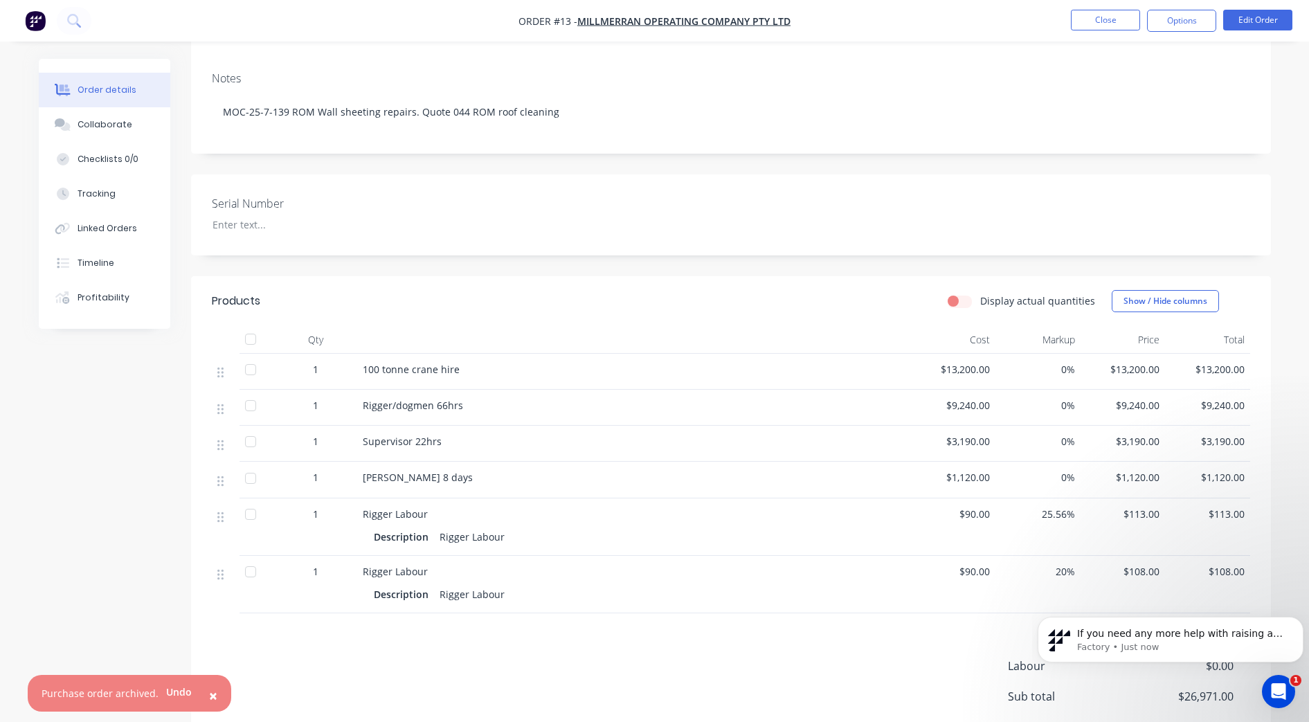
scroll to position [346, 0]
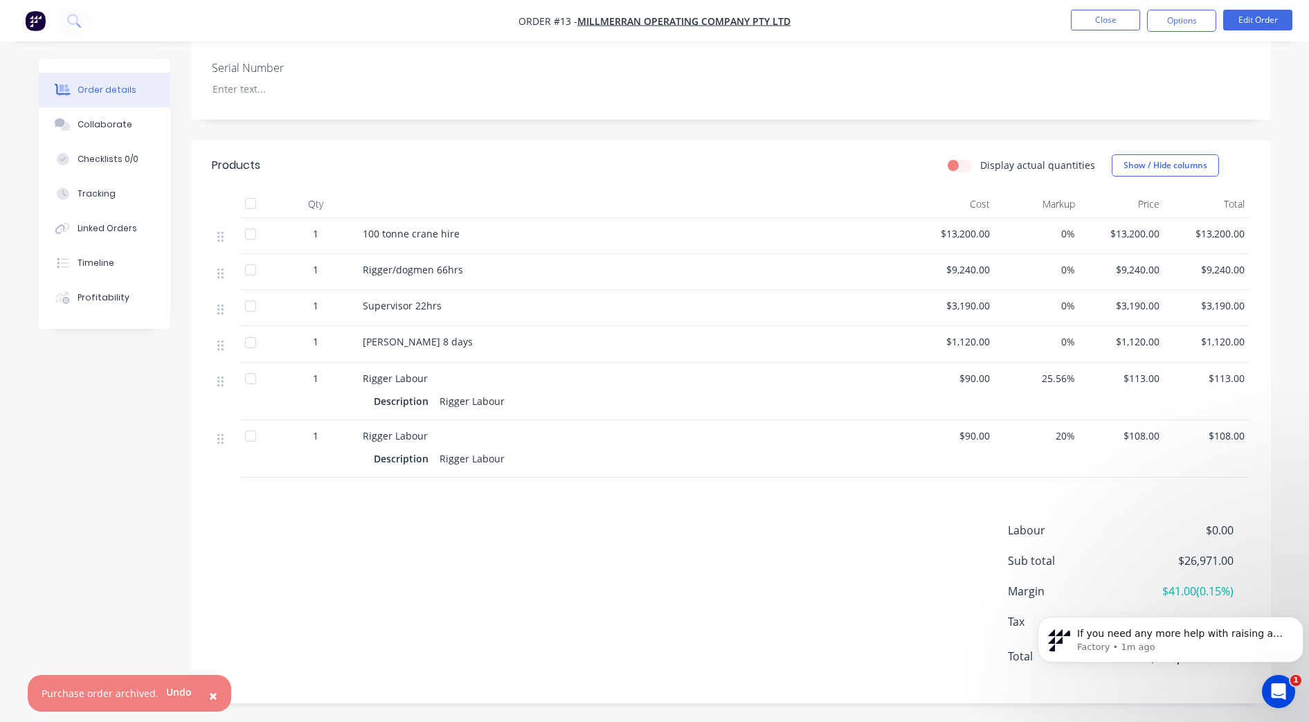
click at [397, 507] on div "Products Display actual quantities Show / Hide columns Qty Cost Markup Price To…" at bounding box center [731, 421] width 1080 height 563
click at [451, 517] on div "Products Display actual quantities Show / Hide columns Qty Cost Markup Price To…" at bounding box center [731, 421] width 1080 height 563
click at [985, 484] on div "Products Display actual quantities Show / Hide columns Qty Cost Markup Price To…" at bounding box center [731, 421] width 1080 height 563
click at [1057, 20] on button "Options" at bounding box center [1181, 21] width 69 height 22
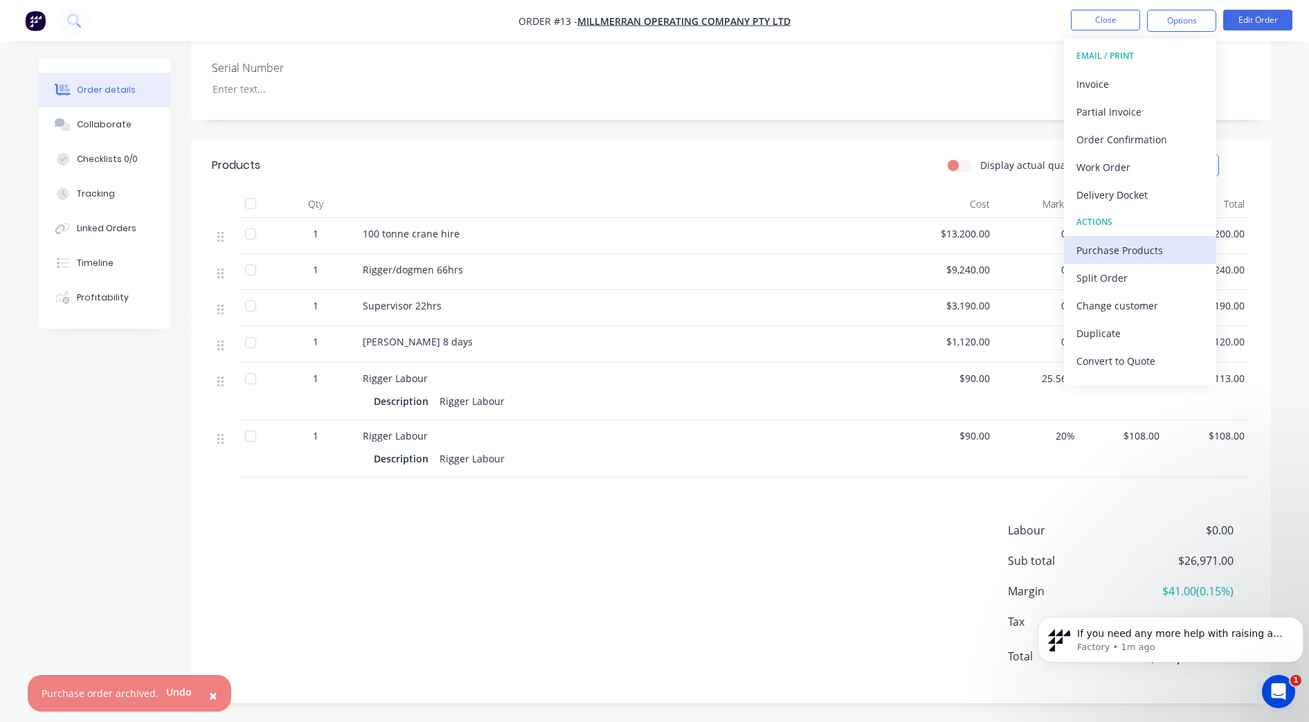
click at [1057, 251] on div "Purchase Products" at bounding box center [1139, 250] width 127 height 20
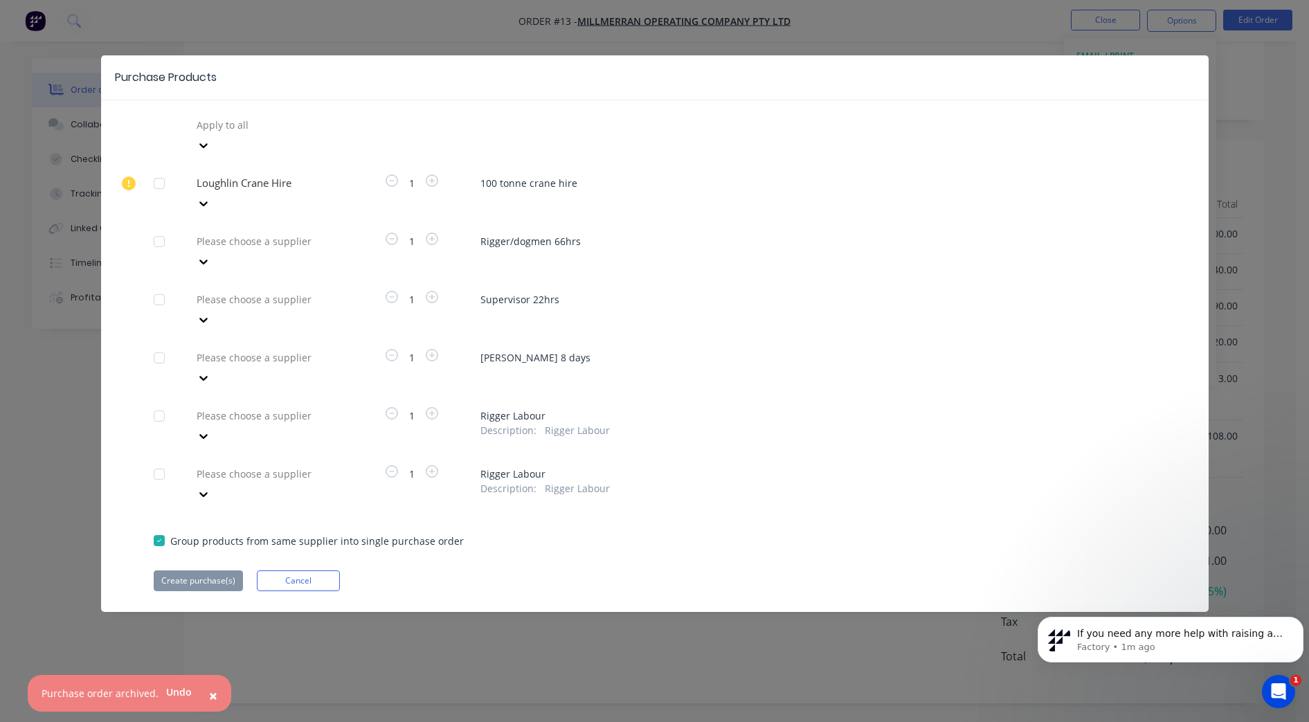
click at [162, 286] on div at bounding box center [159, 300] width 28 height 28
click at [210, 313] on icon at bounding box center [204, 320] width 14 height 14
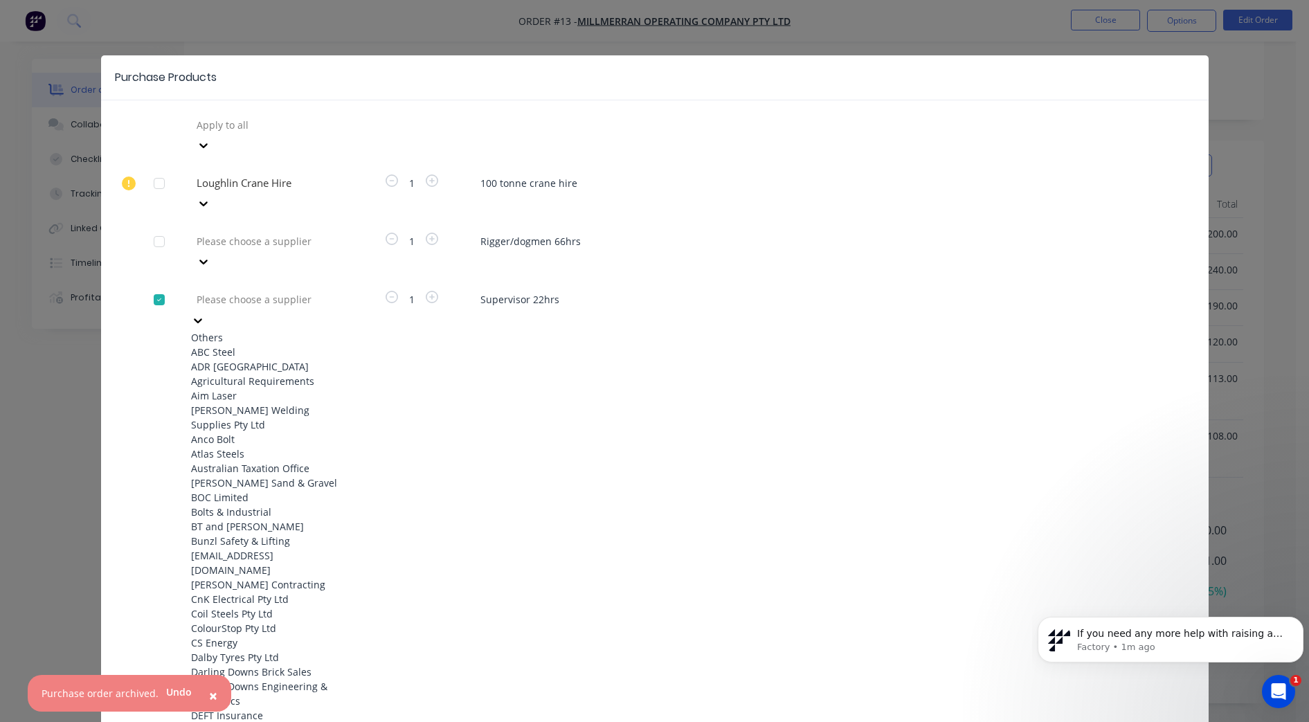
click at [275, 359] on div "ADR [GEOGRAPHIC_DATA]" at bounding box center [267, 366] width 152 height 15
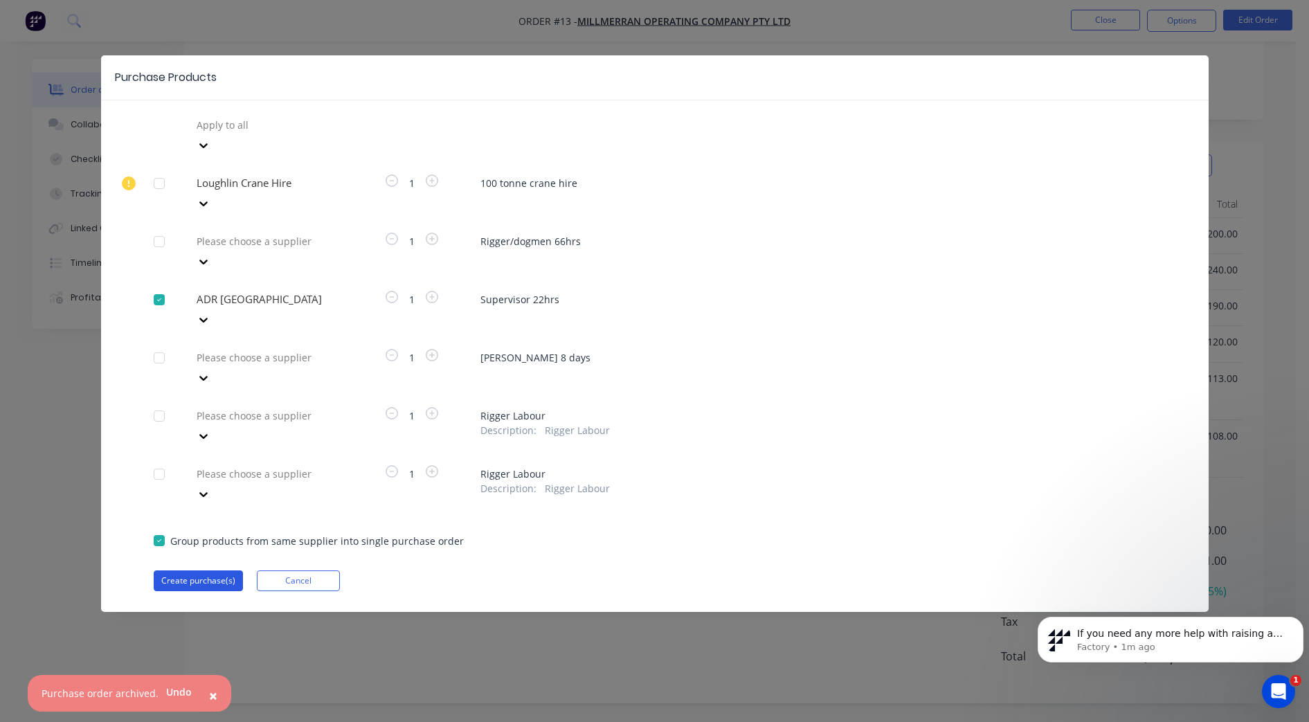
click at [219, 570] on button "Create purchase(s)" at bounding box center [198, 580] width 89 height 21
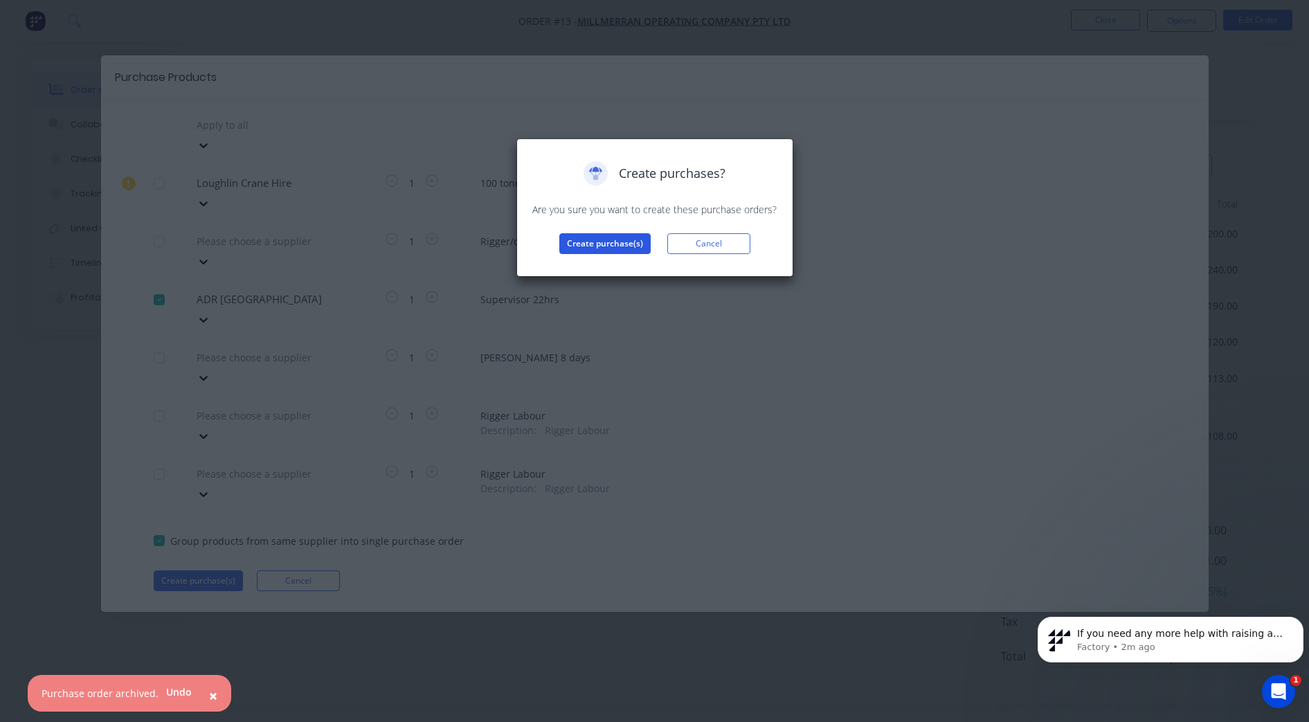
click at [618, 239] on button "Create purchase(s)" at bounding box center [604, 243] width 91 height 21
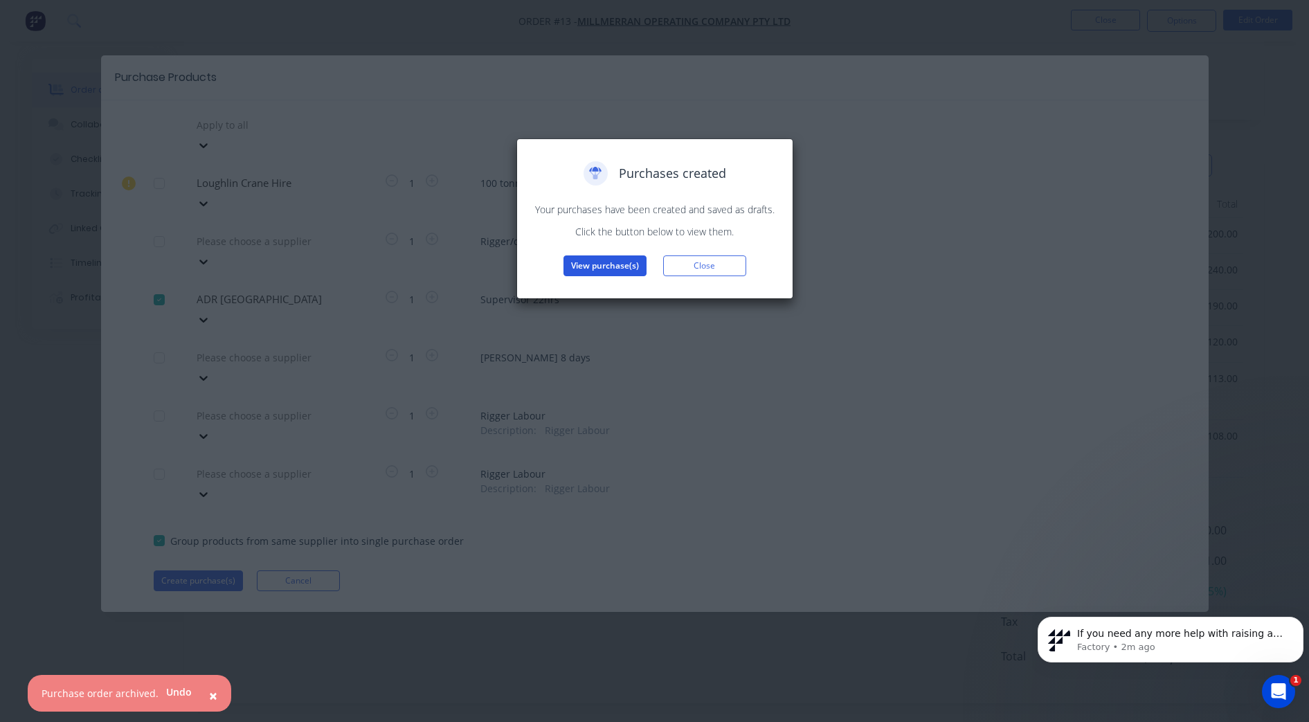
click at [620, 266] on button "View purchase(s)" at bounding box center [604, 265] width 83 height 21
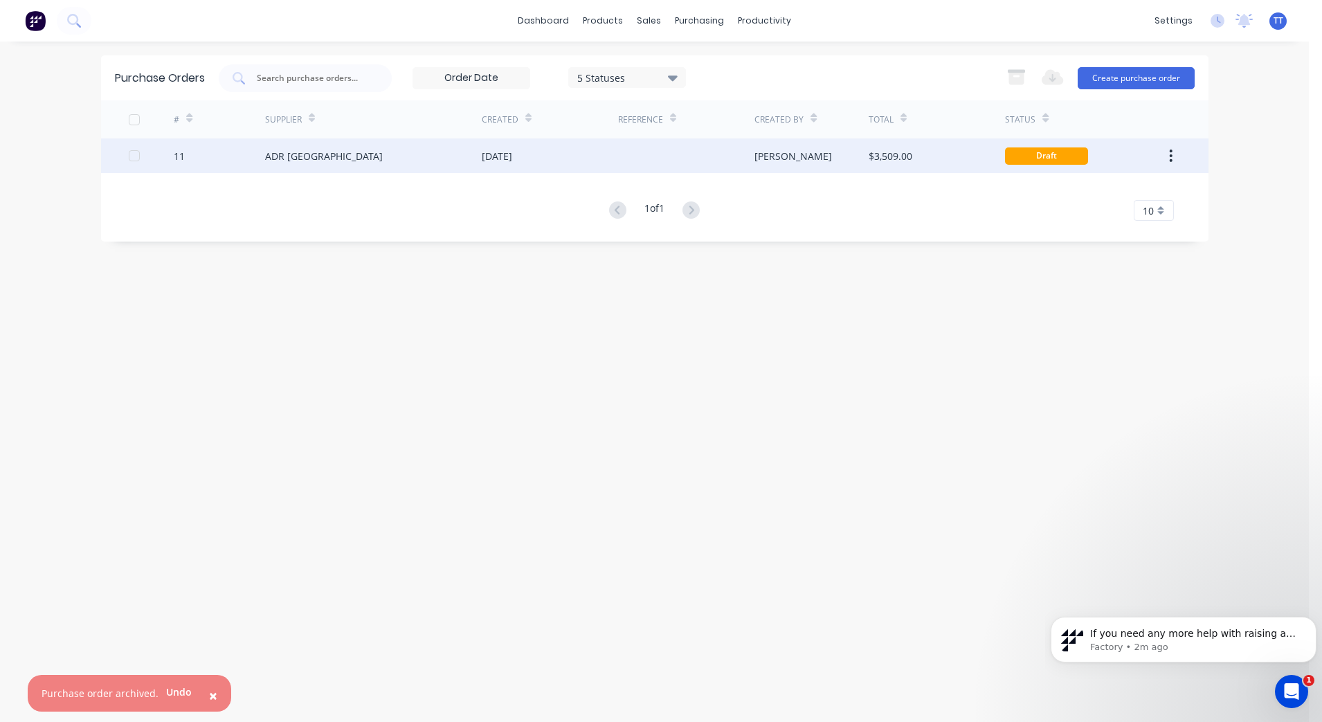
click at [1057, 151] on icon "button" at bounding box center [1171, 155] width 3 height 12
click at [309, 155] on div "ADR [GEOGRAPHIC_DATA]" at bounding box center [324, 156] width 118 height 15
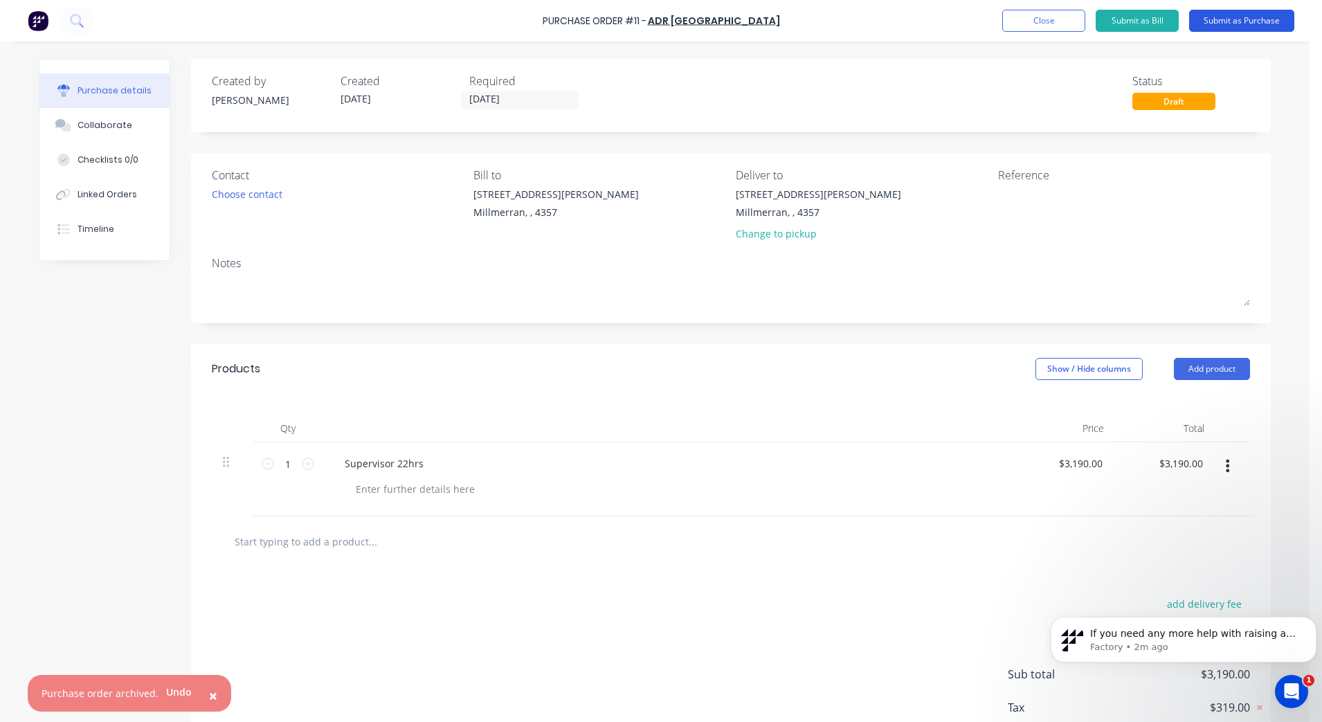
click at [1057, 20] on button "Submit as Purchase" at bounding box center [1241, 21] width 105 height 22
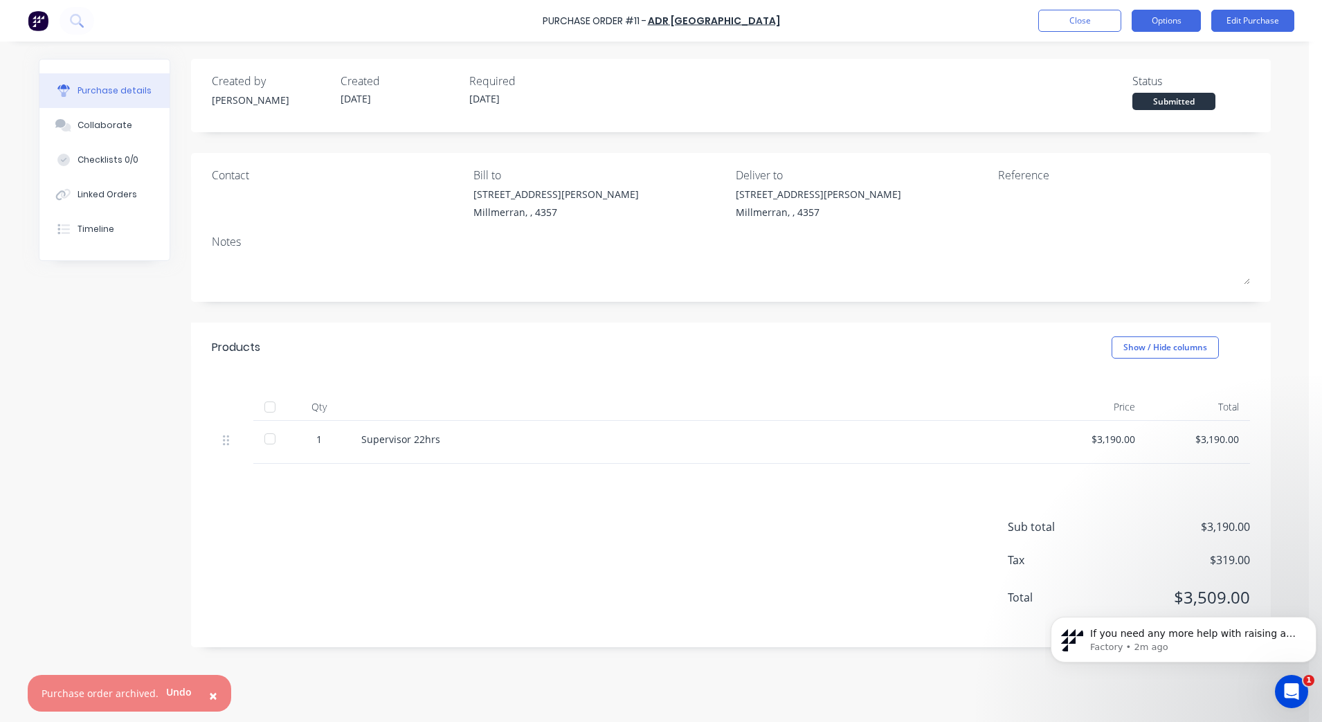
click at [1057, 21] on button "Options" at bounding box center [1165, 21] width 69 height 22
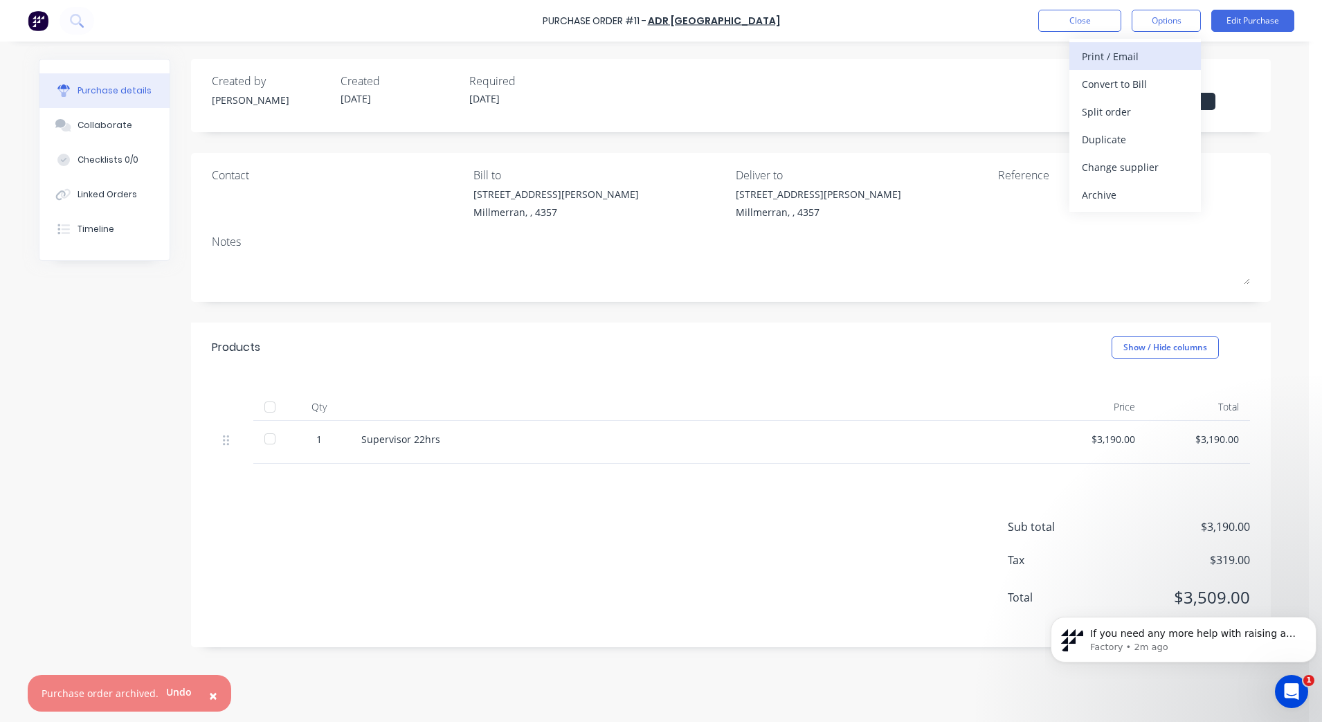
click at [1057, 55] on div "Print / Email" at bounding box center [1135, 56] width 107 height 20
click at [1057, 78] on div "With pricing" at bounding box center [1135, 84] width 107 height 20
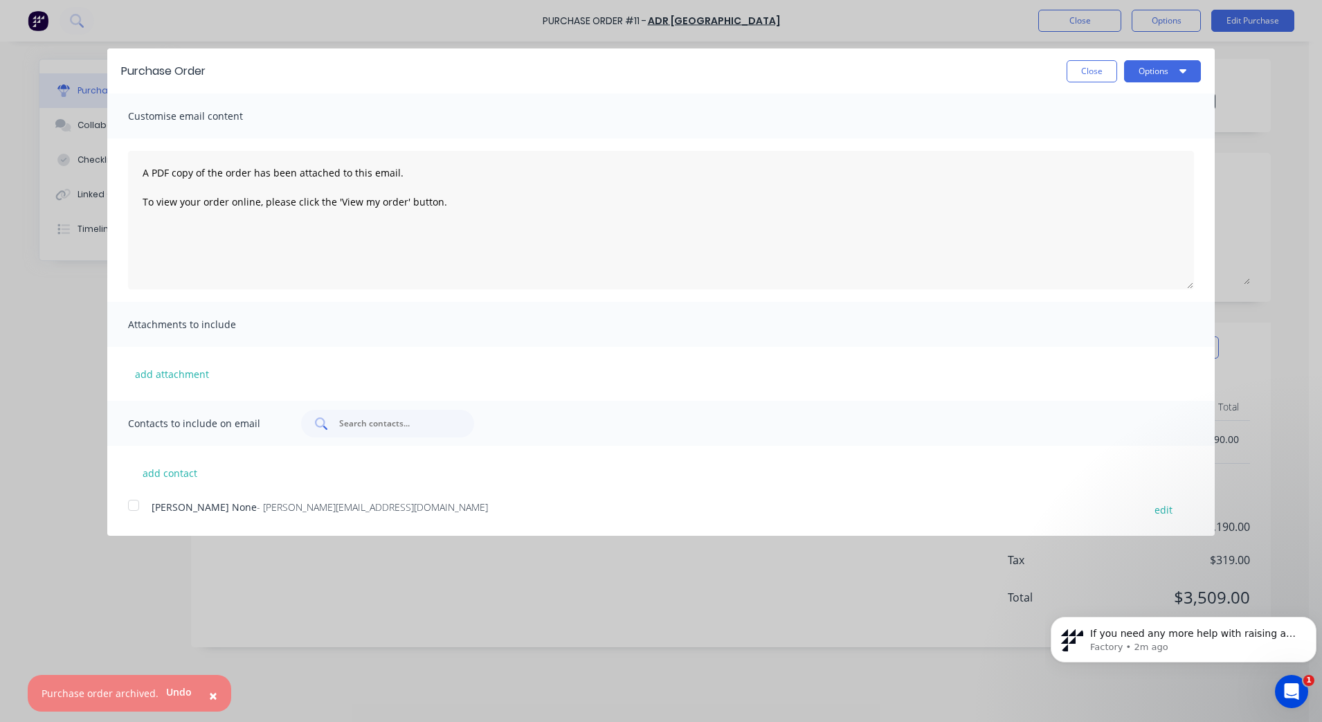
click at [397, 410] on div at bounding box center [387, 424] width 173 height 28
click at [500, 421] on div "Contacts to include on email" at bounding box center [660, 423] width 1107 height 45
click at [408, 424] on input "text" at bounding box center [395, 424] width 115 height 14
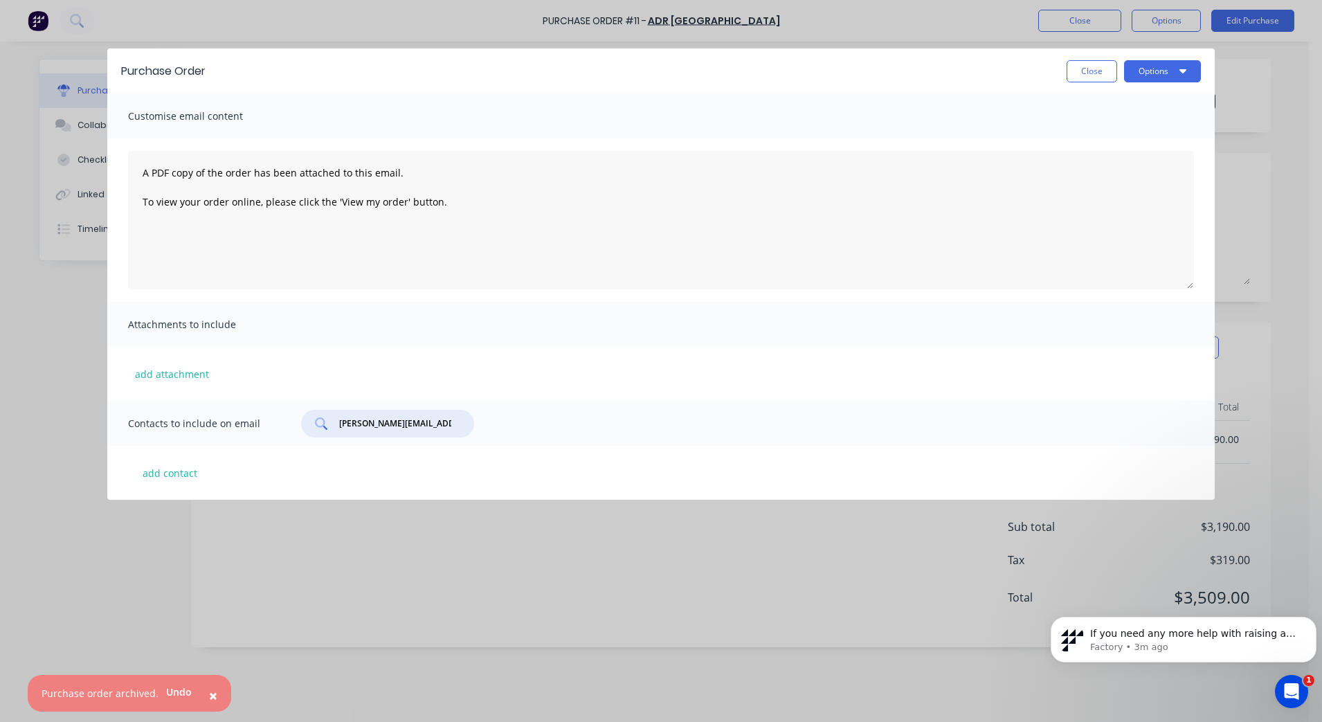
type input "[PERSON_NAME][EMAIL_ADDRESS][DOMAIN_NAME]"
click at [276, 424] on span "Contacts to include on email" at bounding box center [204, 423] width 152 height 19
drag, startPoint x: 435, startPoint y: 428, endPoint x: 320, endPoint y: 432, distance: 115.0
click at [320, 432] on div "[PERSON_NAME][EMAIL_ADDRESS][DOMAIN_NAME]" at bounding box center [387, 424] width 173 height 28
click at [152, 471] on button "add contact" at bounding box center [169, 472] width 83 height 21
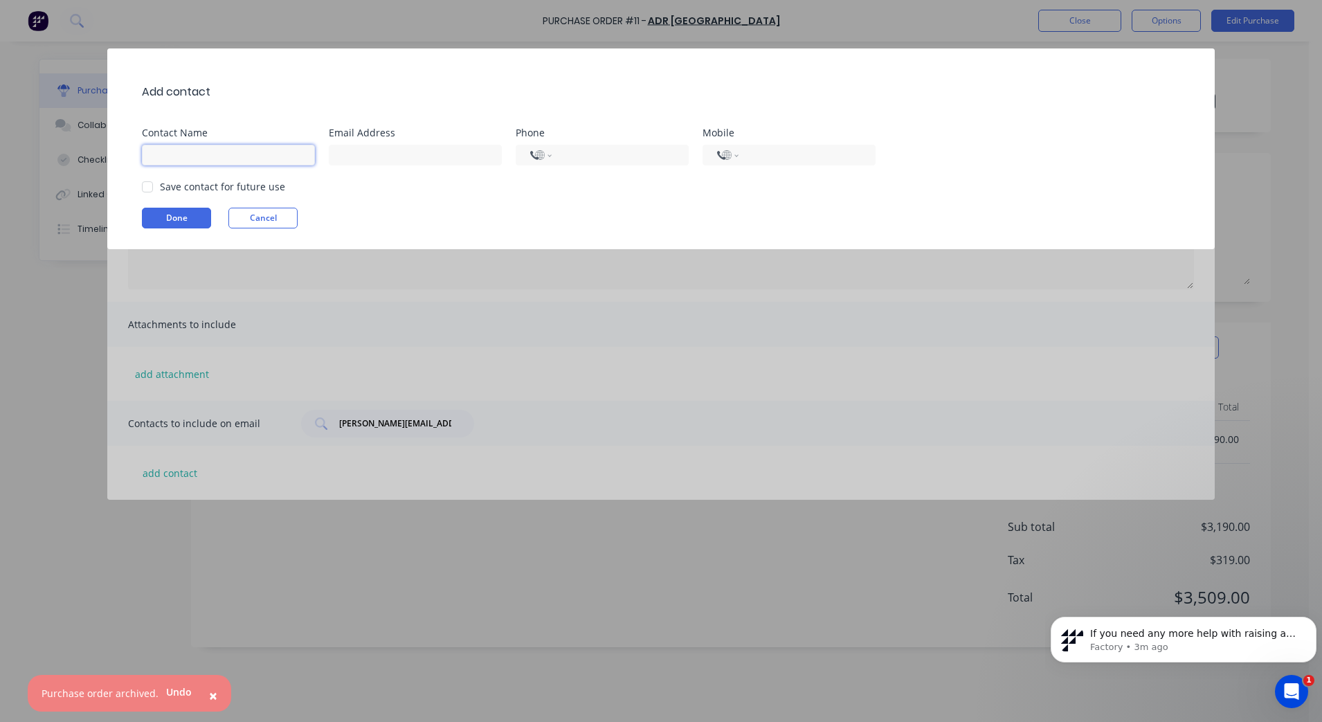
click at [212, 158] on input at bounding box center [228, 155] width 173 height 21
click at [352, 153] on input at bounding box center [415, 155] width 173 height 21
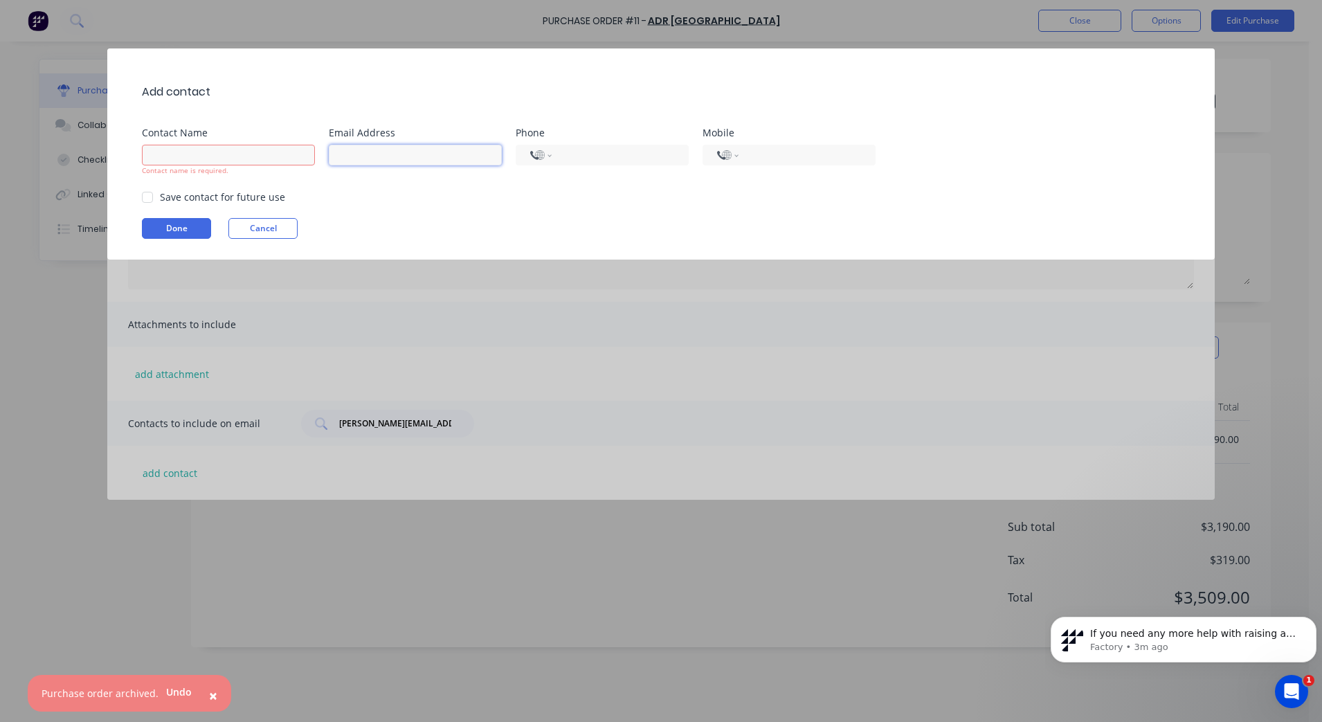
paste input "[PERSON_NAME][EMAIL_ADDRESS][DOMAIN_NAME]"
type input "[PERSON_NAME][EMAIL_ADDRESS][DOMAIN_NAME]"
click at [201, 167] on div "Contact name is required." at bounding box center [228, 170] width 173 height 10
click at [215, 151] on input at bounding box center [228, 155] width 173 height 21
type input "[PERSON_NAME]"
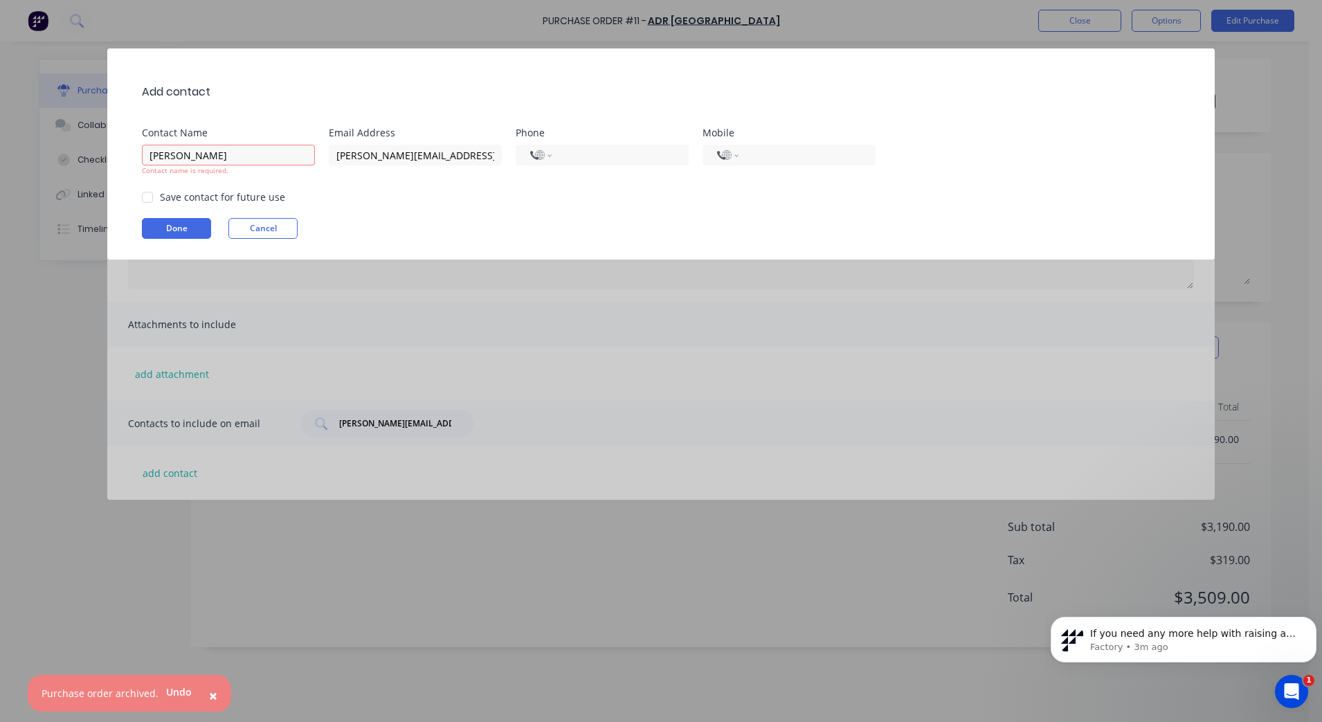
type input "0428 899 044"
click at [235, 154] on input "[PERSON_NAME]" at bounding box center [228, 155] width 173 height 21
click at [152, 199] on div at bounding box center [148, 197] width 28 height 28
click at [181, 229] on div "Add contact Contact Name [PERSON_NAME] Contact name is required. Email Address …" at bounding box center [660, 153] width 1107 height 211
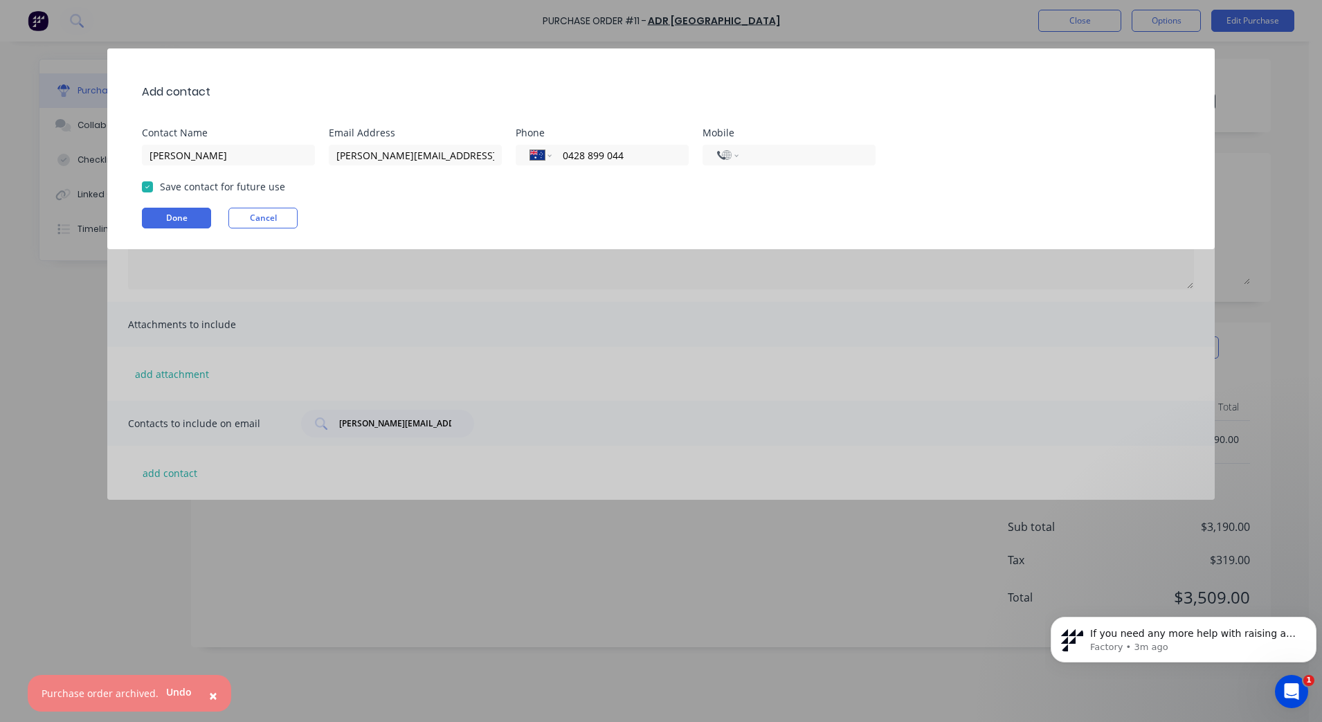
click at [145, 183] on div at bounding box center [148, 187] width 28 height 28
click at [173, 214] on button "Done" at bounding box center [176, 218] width 69 height 21
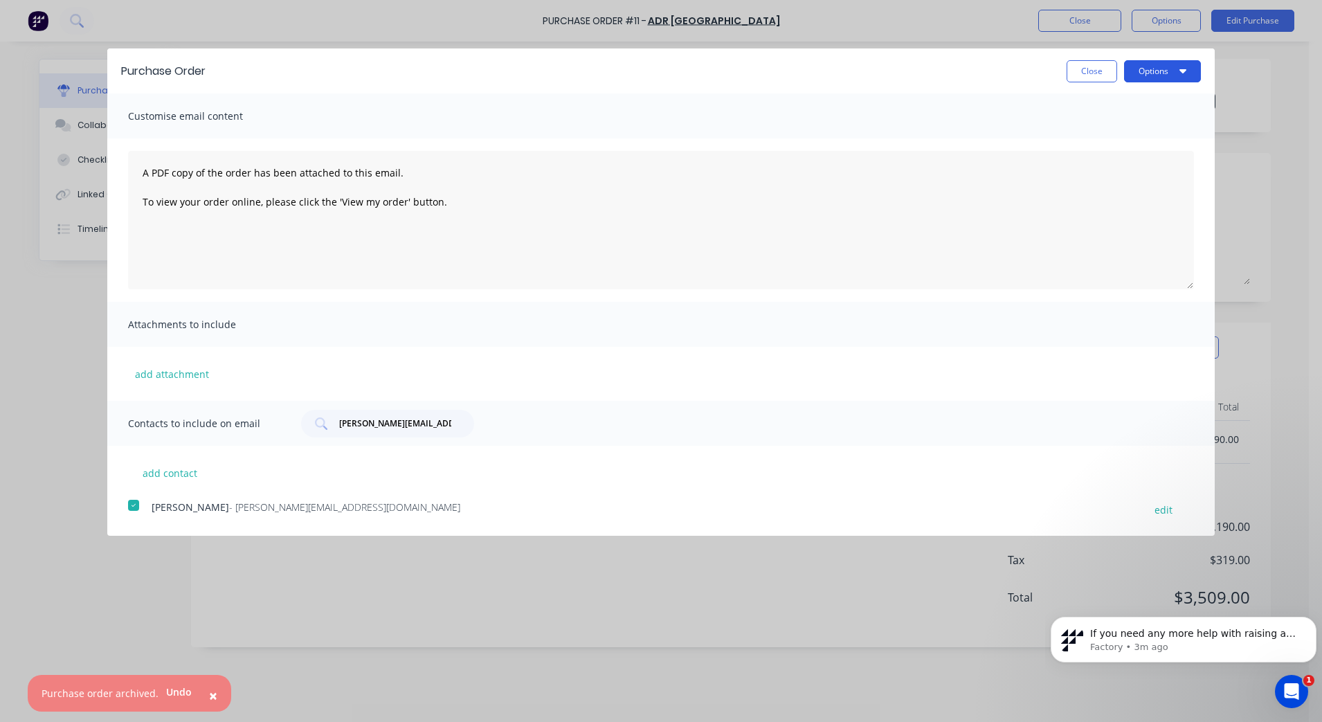
click at [1057, 73] on button "Options" at bounding box center [1162, 71] width 77 height 22
click at [1057, 99] on div "Print" at bounding box center [1135, 106] width 107 height 20
click at [1057, 71] on button "Close" at bounding box center [1091, 71] width 51 height 22
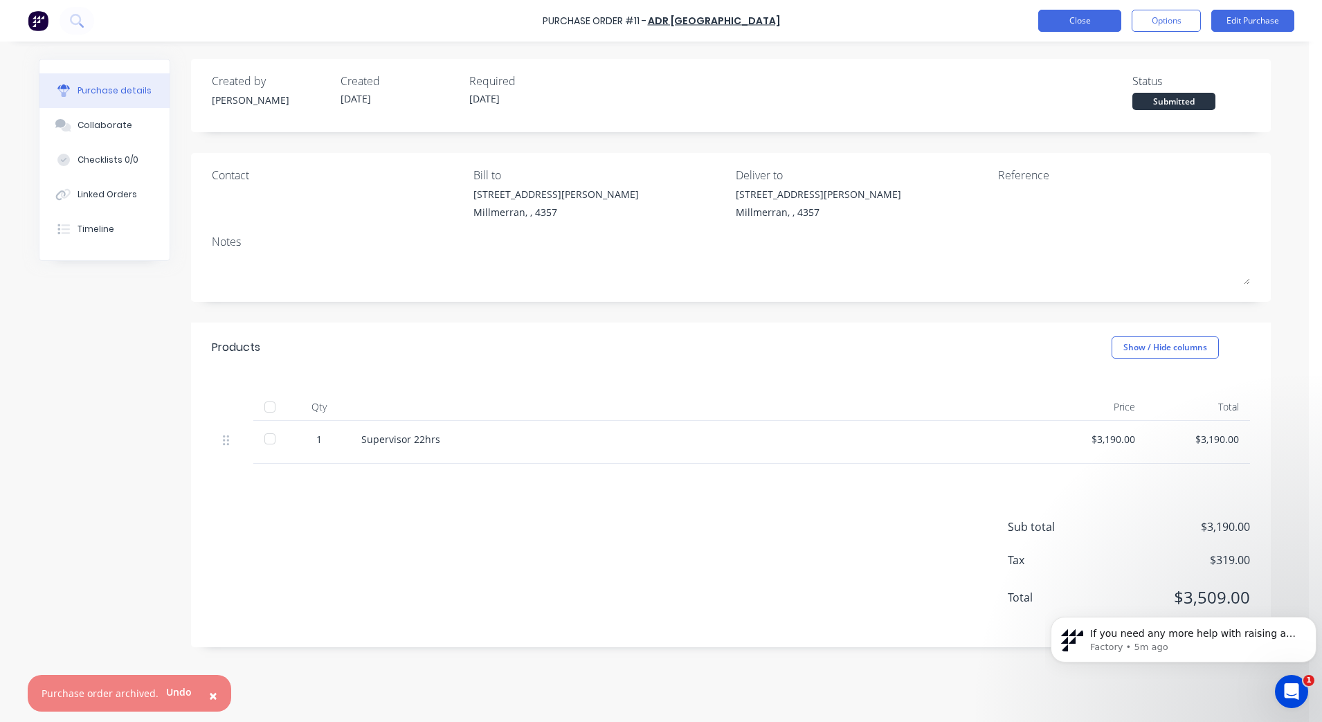
click at [1057, 20] on button "Close" at bounding box center [1079, 21] width 83 height 22
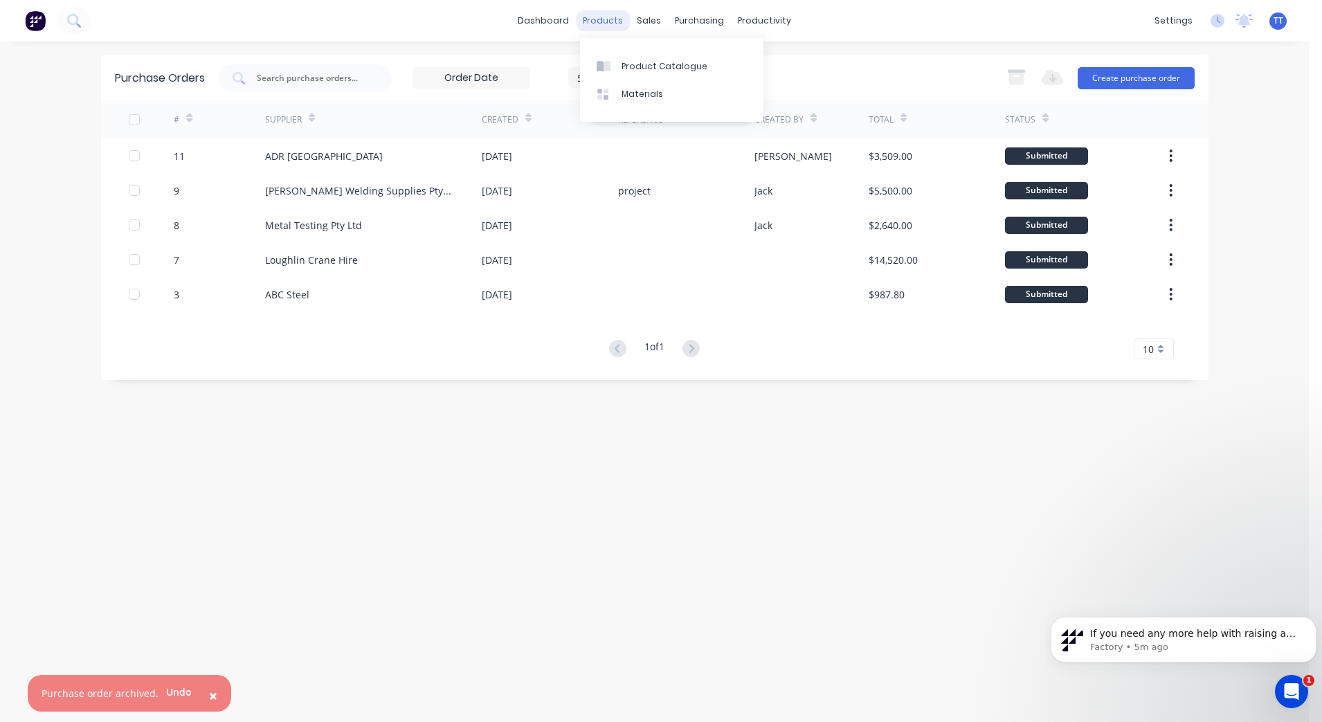
click at [608, 20] on div "products" at bounding box center [603, 20] width 54 height 21
click at [633, 63] on div "Product Catalogue" at bounding box center [664, 66] width 86 height 12
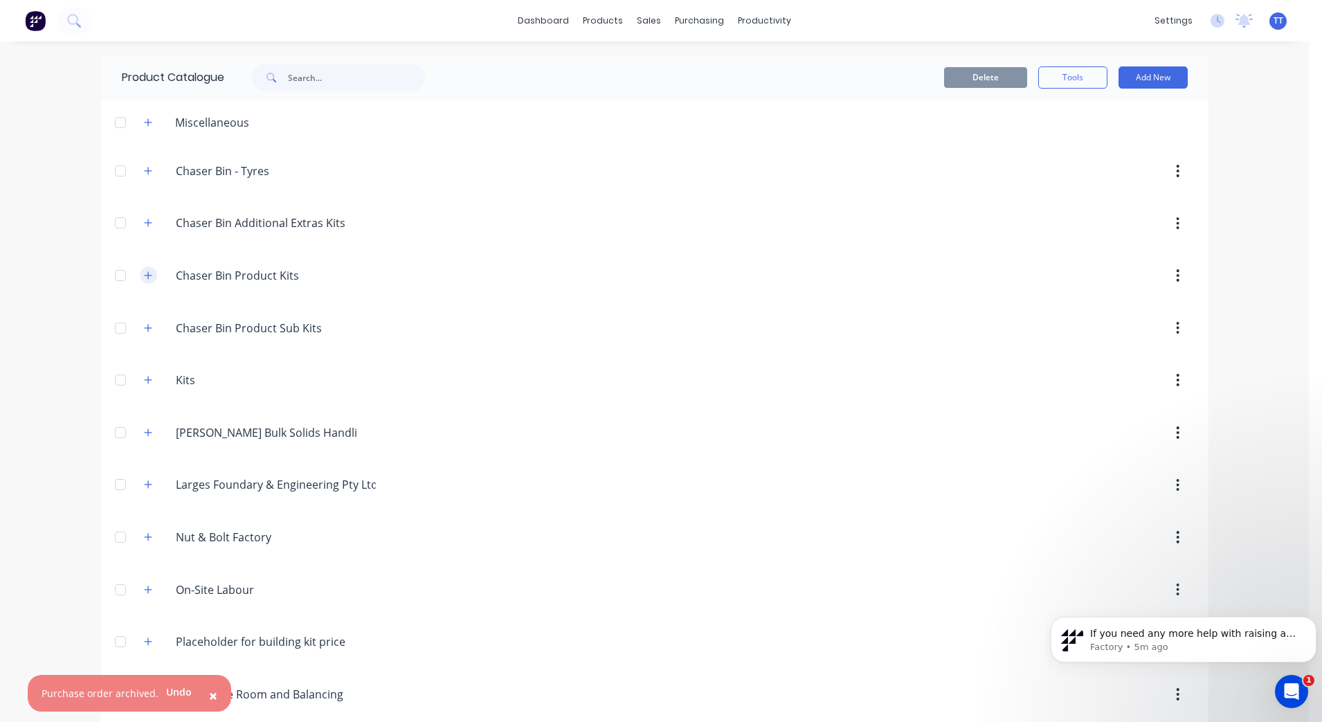
click at [144, 277] on icon "button" at bounding box center [148, 276] width 8 height 10
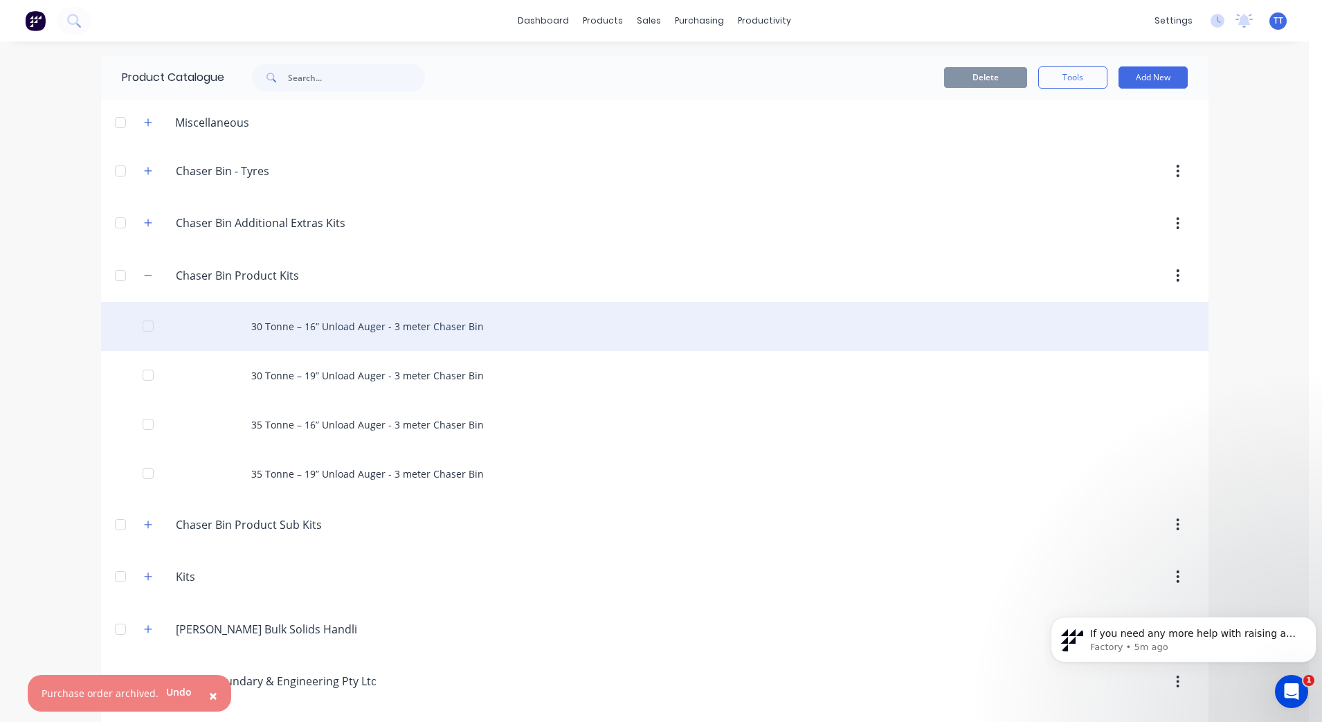
click at [335, 324] on div "30 Tonne – 16” Unload Auger - 3 meter Chaser Bin" at bounding box center [654, 326] width 1107 height 49
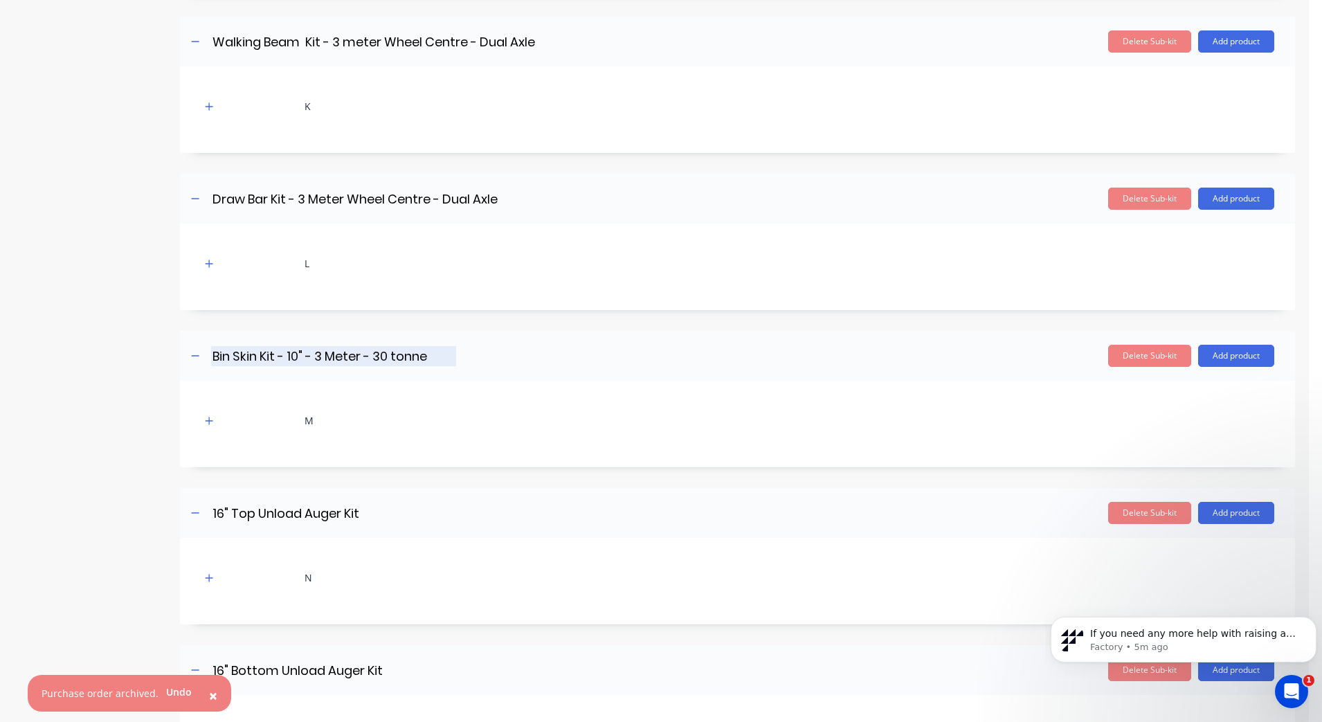
scroll to position [606, 0]
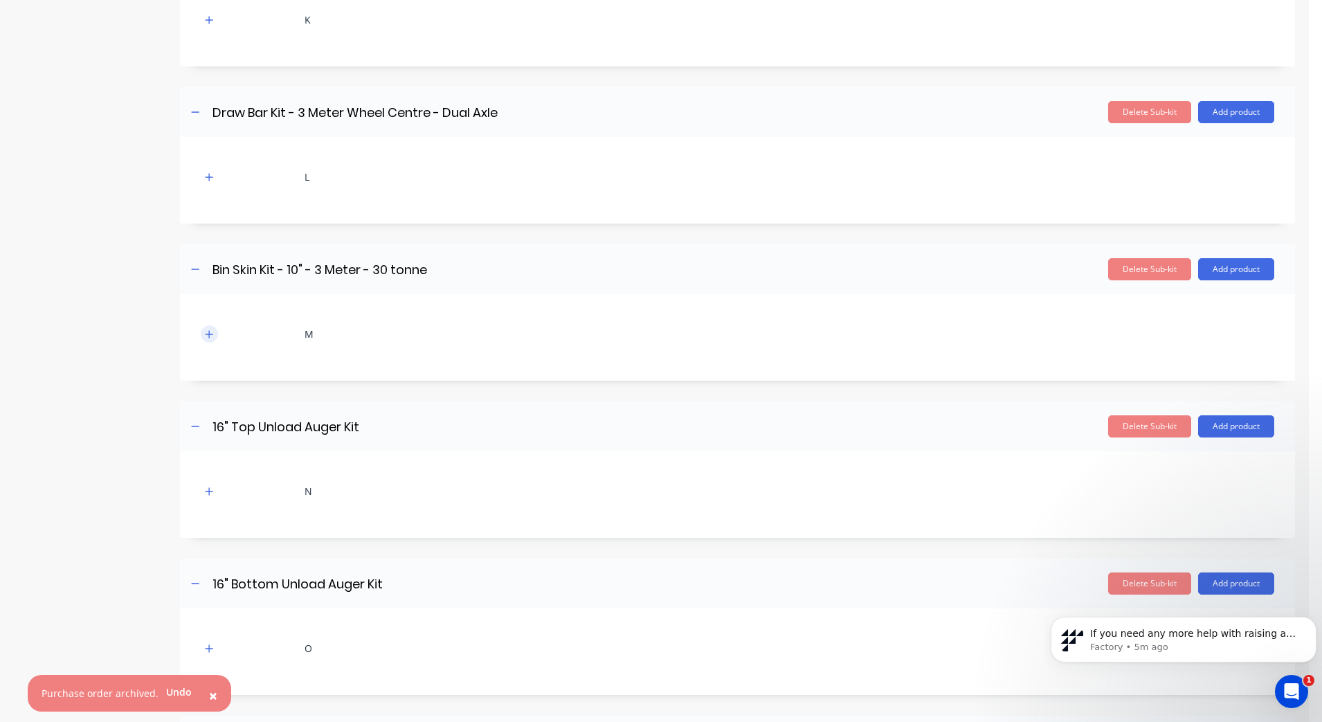
click at [212, 335] on icon "button" at bounding box center [209, 334] width 8 height 10
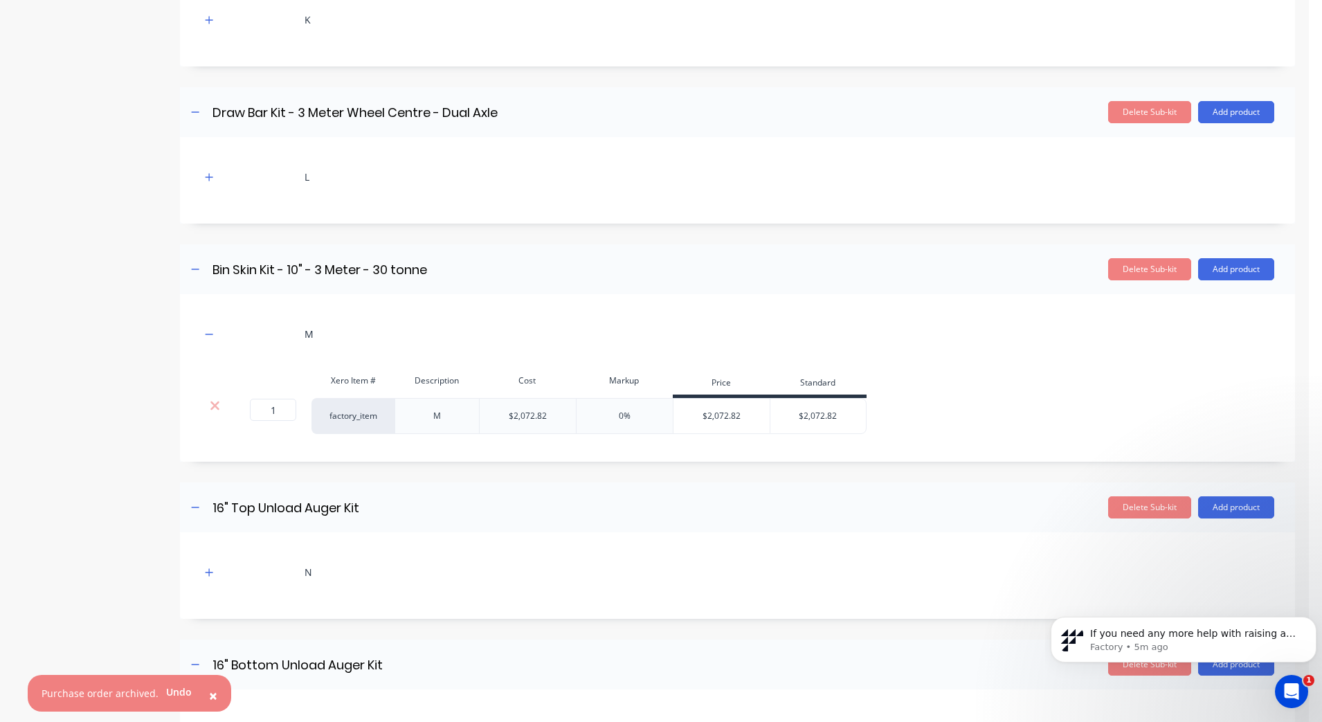
scroll to position [433, 0]
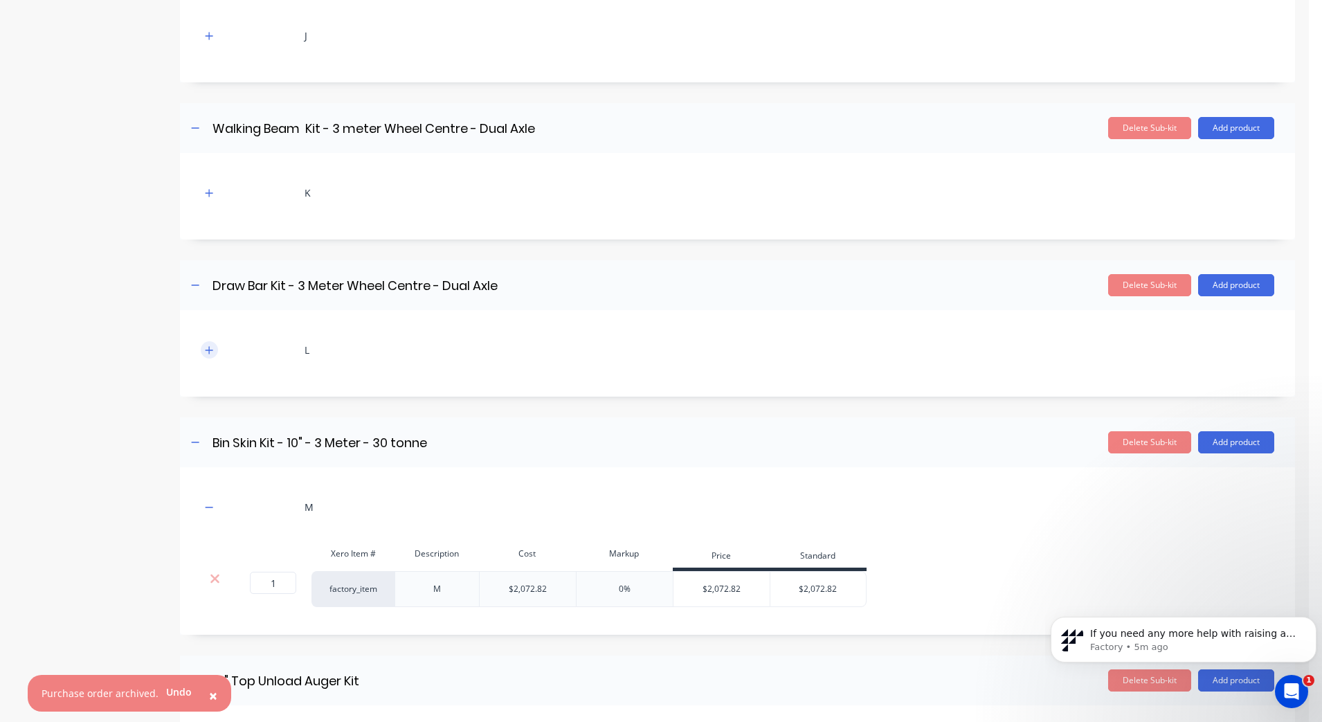
click at [207, 347] on icon "button" at bounding box center [209, 350] width 8 height 10
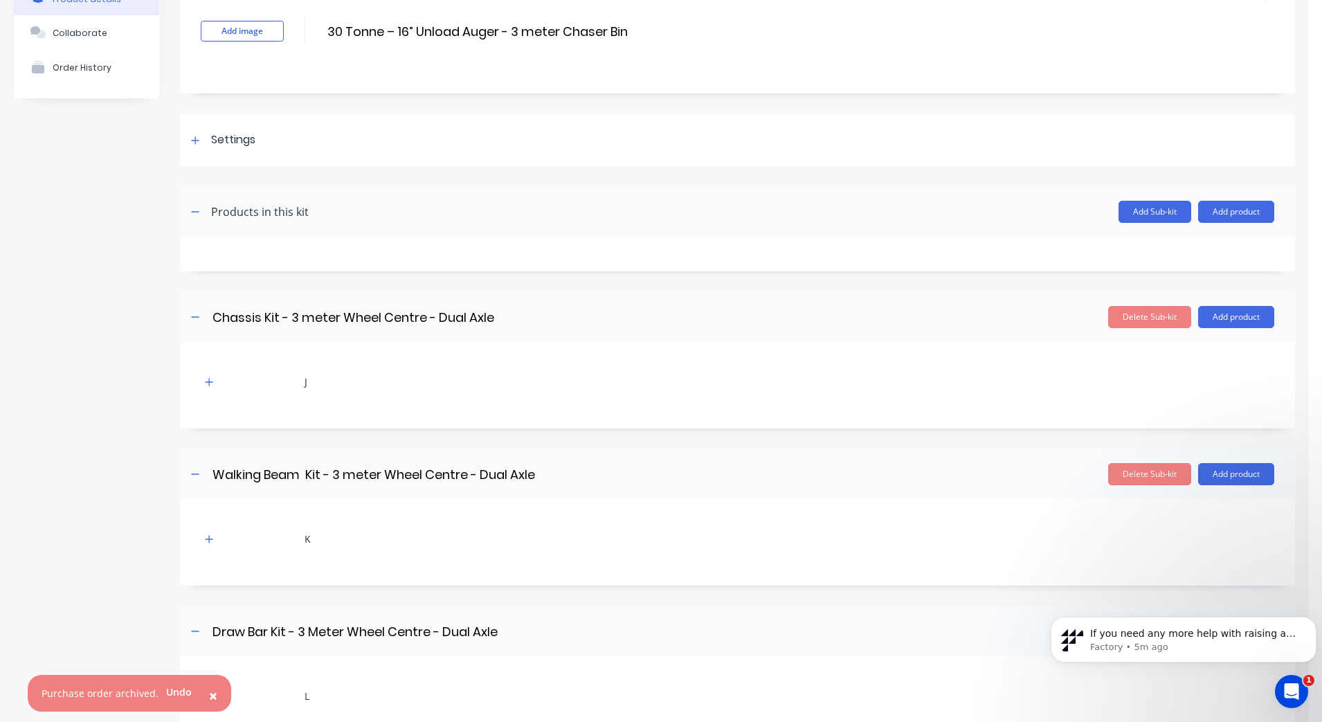
scroll to position [0, 0]
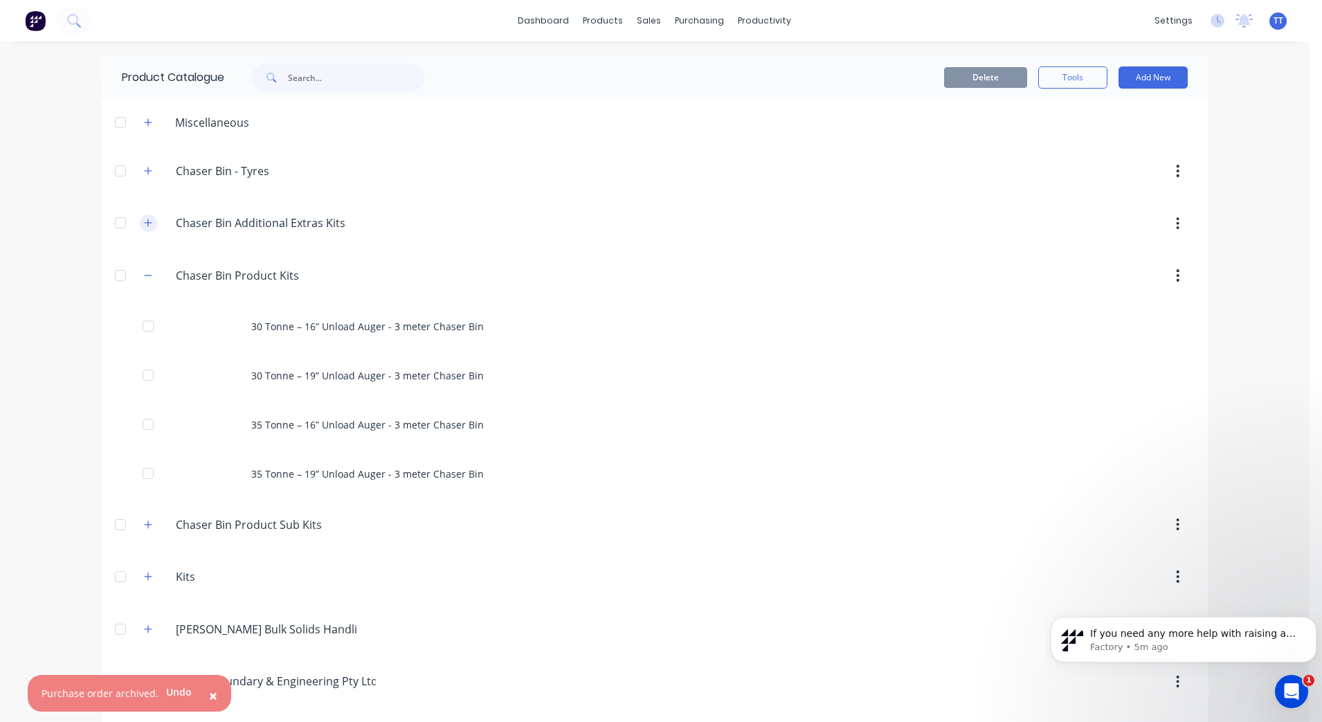
click at [144, 225] on icon "button" at bounding box center [148, 223] width 8 height 8
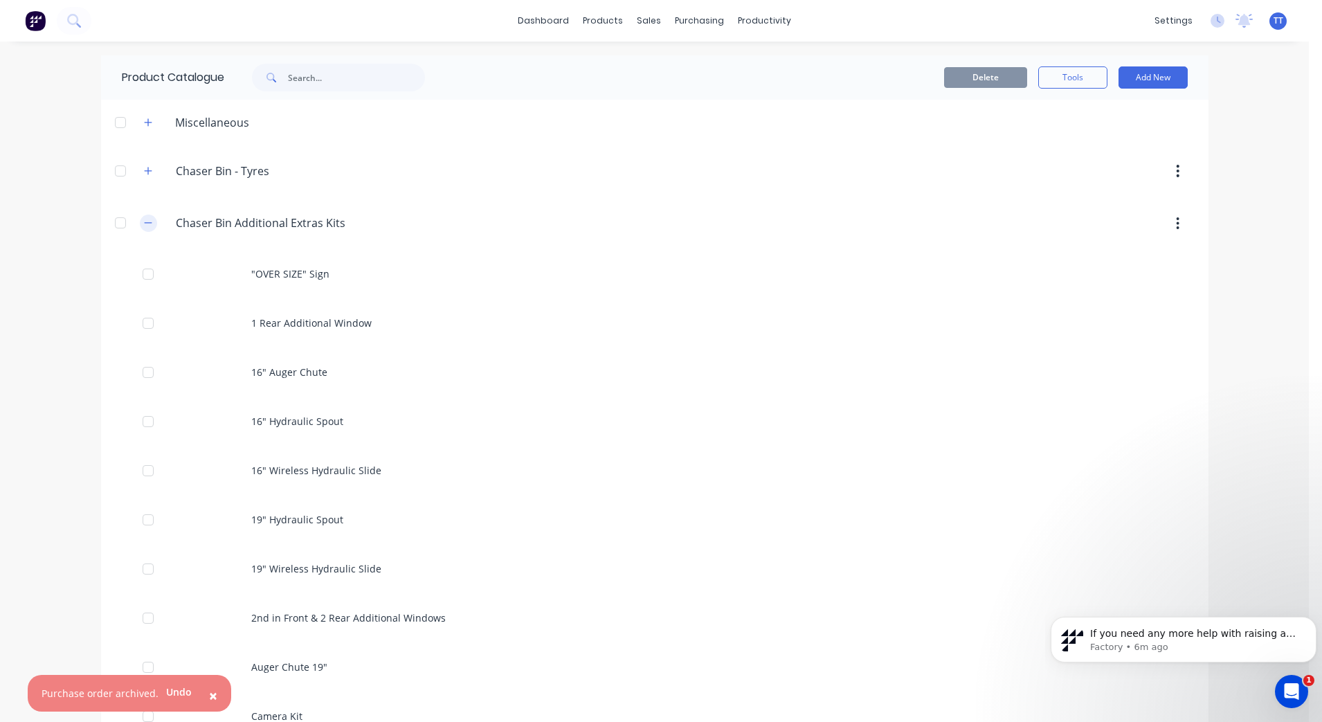
click at [144, 225] on icon "button" at bounding box center [148, 223] width 8 height 10
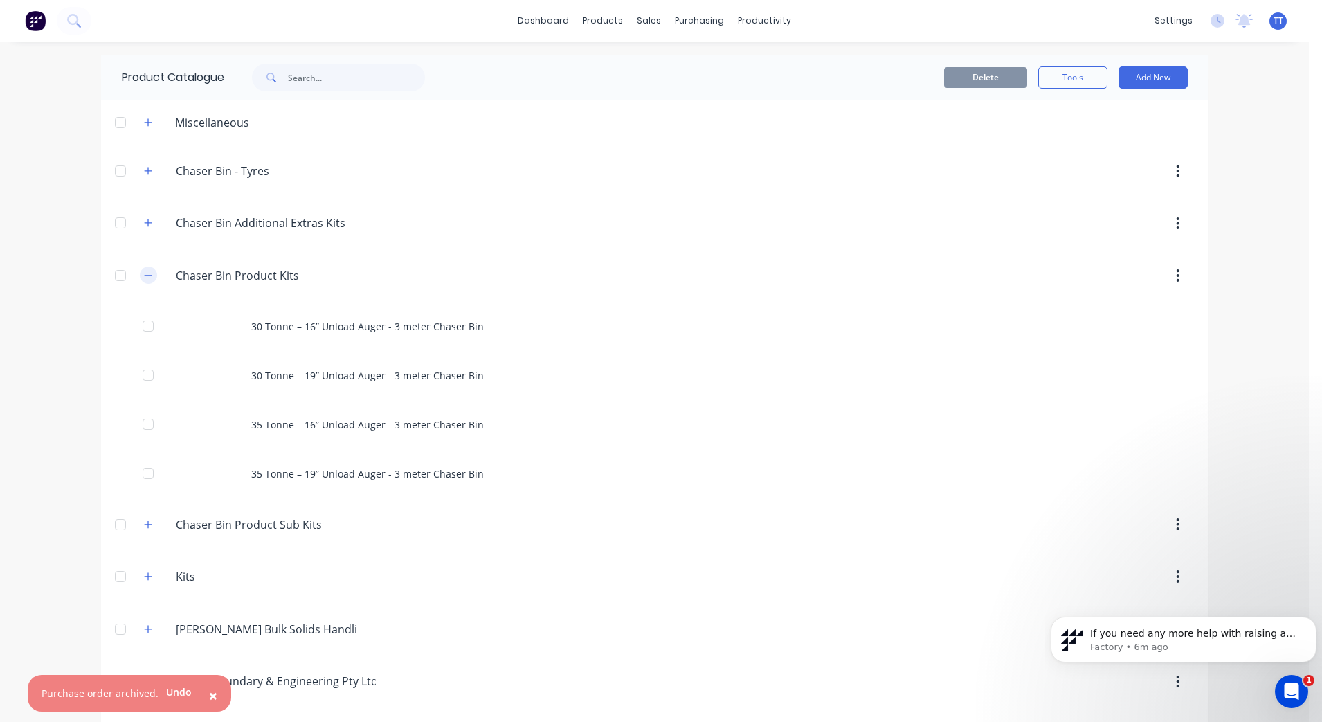
click at [140, 277] on button "button" at bounding box center [148, 274] width 17 height 17
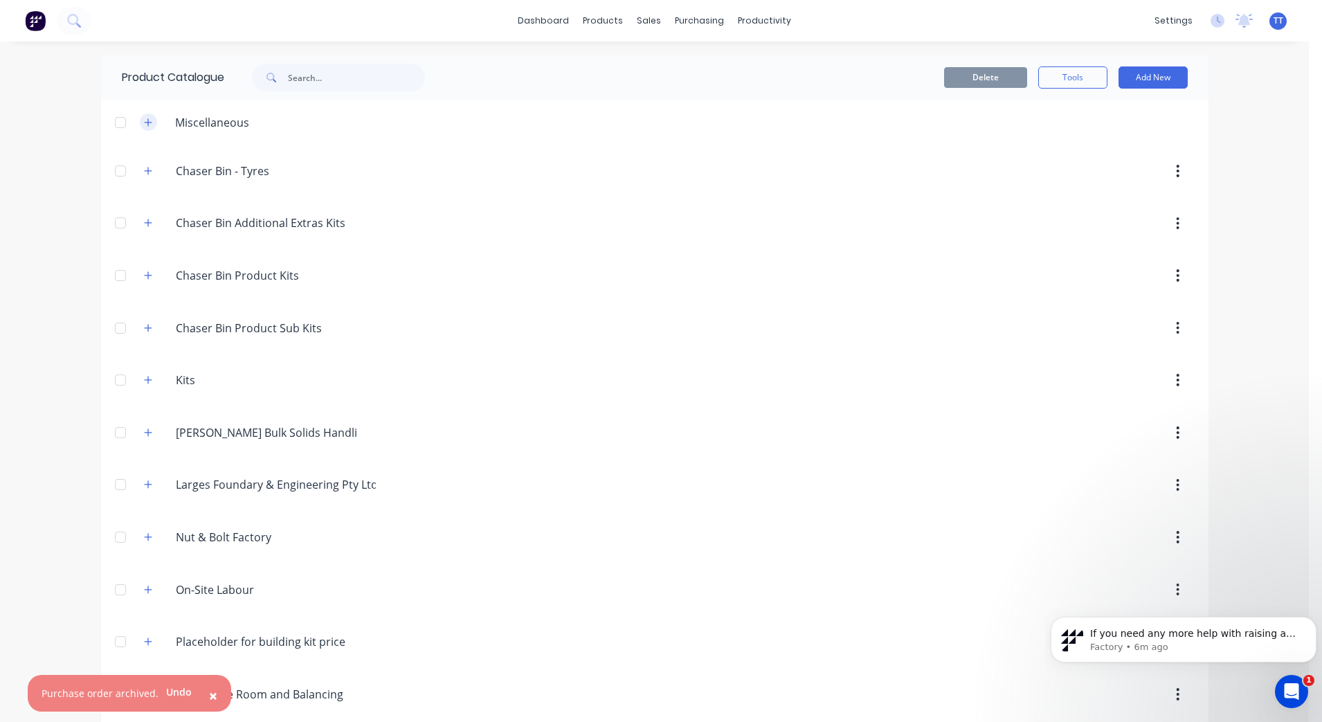
click at [144, 123] on icon "button" at bounding box center [148, 123] width 8 height 10
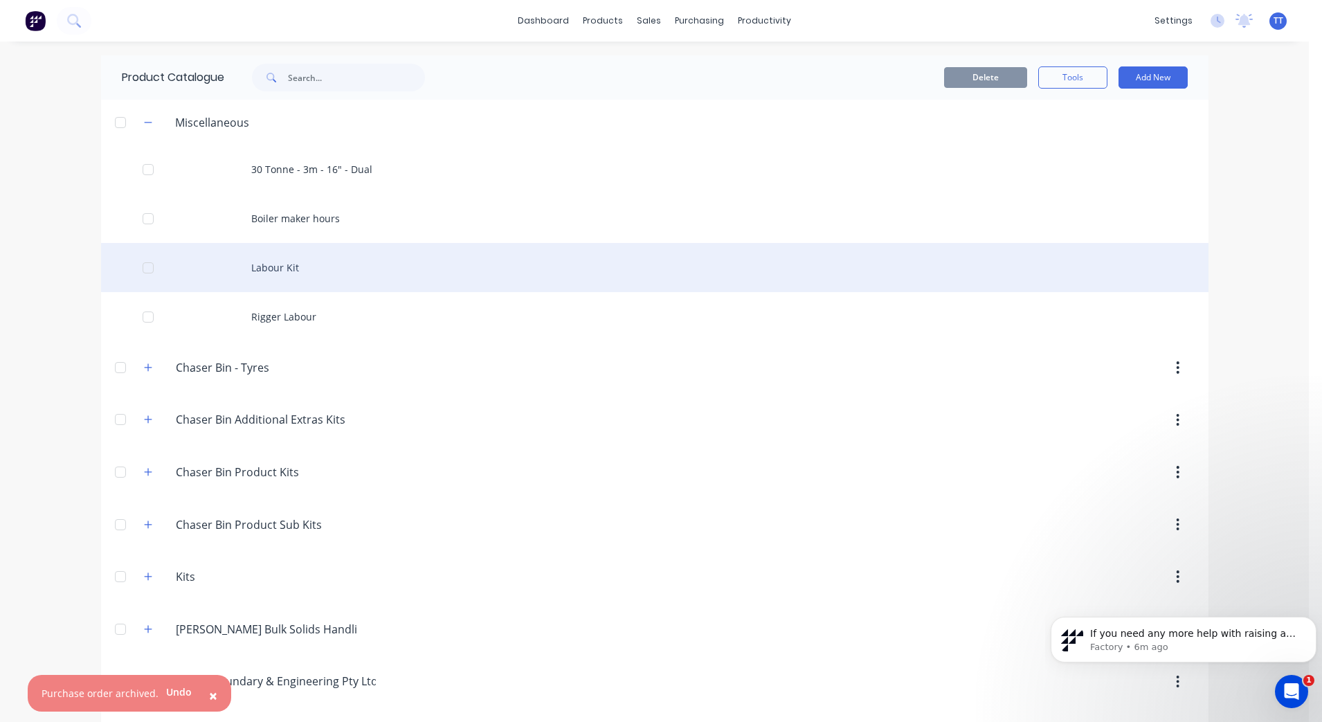
click at [280, 266] on div "Labour Kit" at bounding box center [654, 267] width 1107 height 49
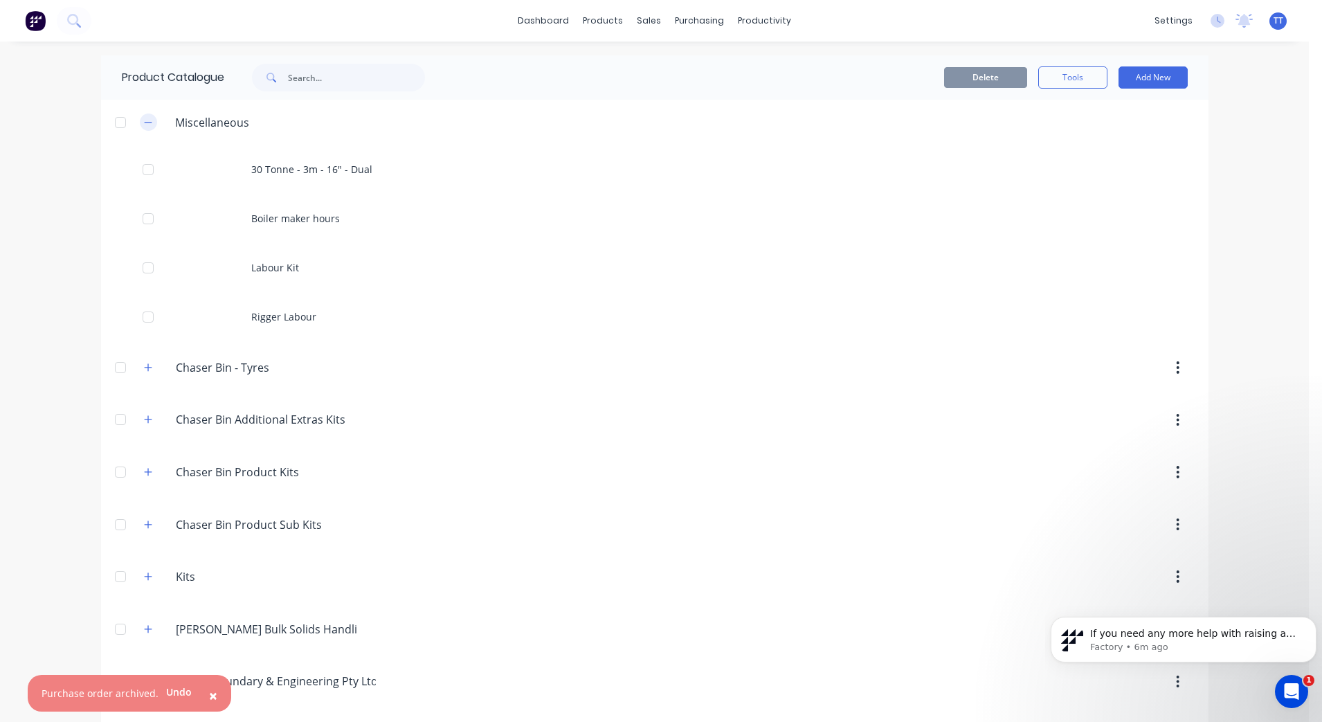
click at [145, 120] on icon "button" at bounding box center [148, 123] width 8 height 10
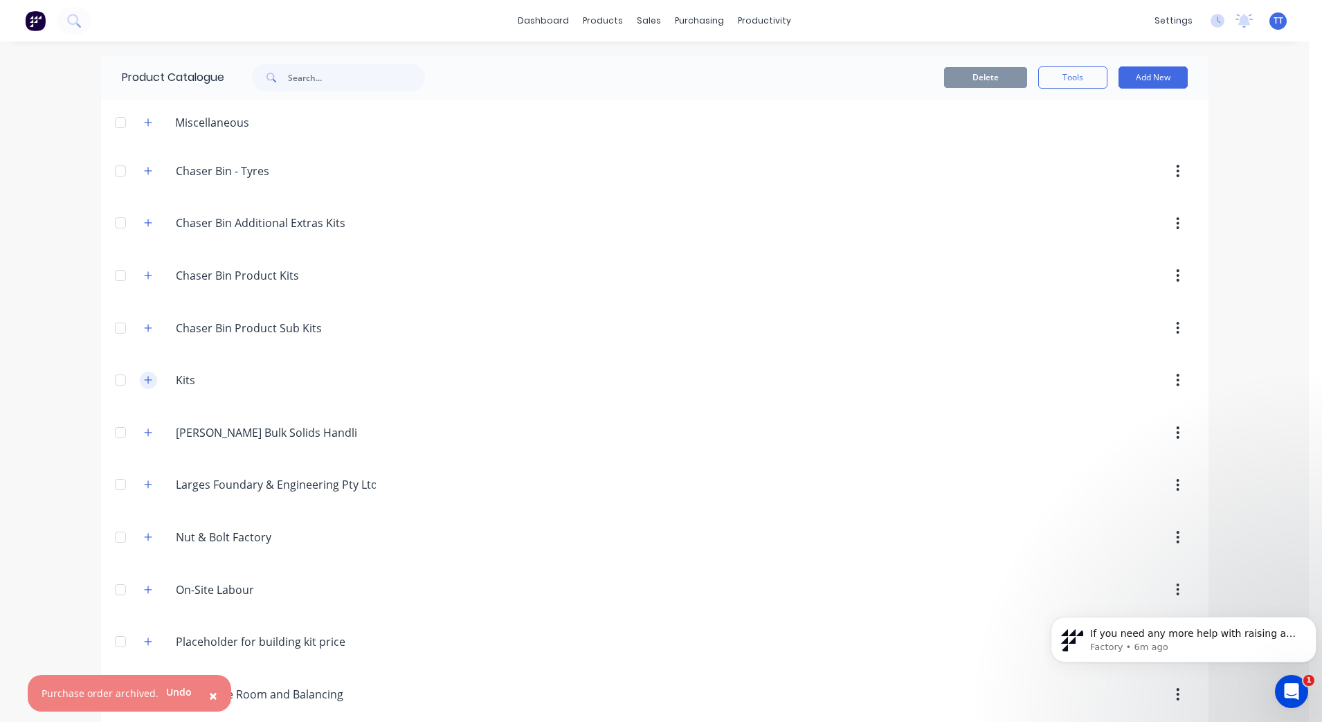
click at [144, 377] on icon "button" at bounding box center [148, 380] width 8 height 10
click at [144, 122] on icon "button" at bounding box center [148, 122] width 8 height 8
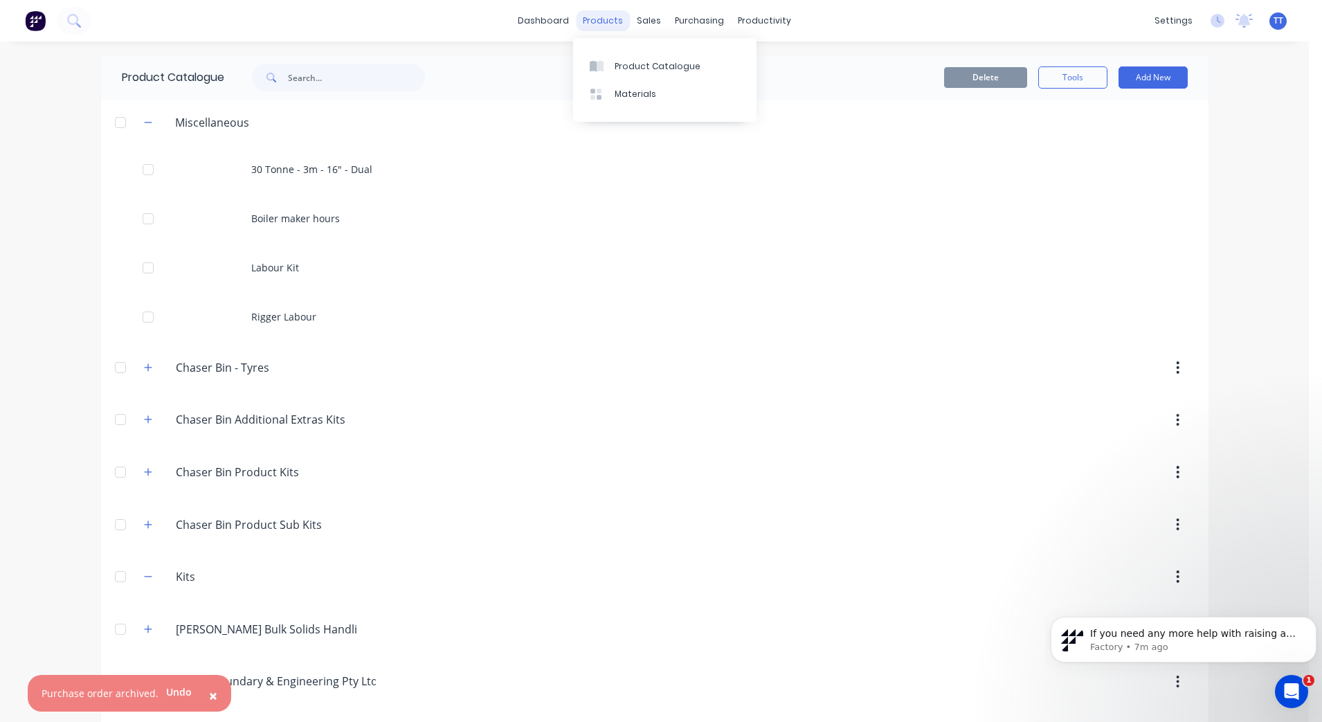
click at [611, 28] on div "products" at bounding box center [603, 20] width 54 height 21
click at [691, 62] on div "Sales Orders" at bounding box center [693, 66] width 57 height 12
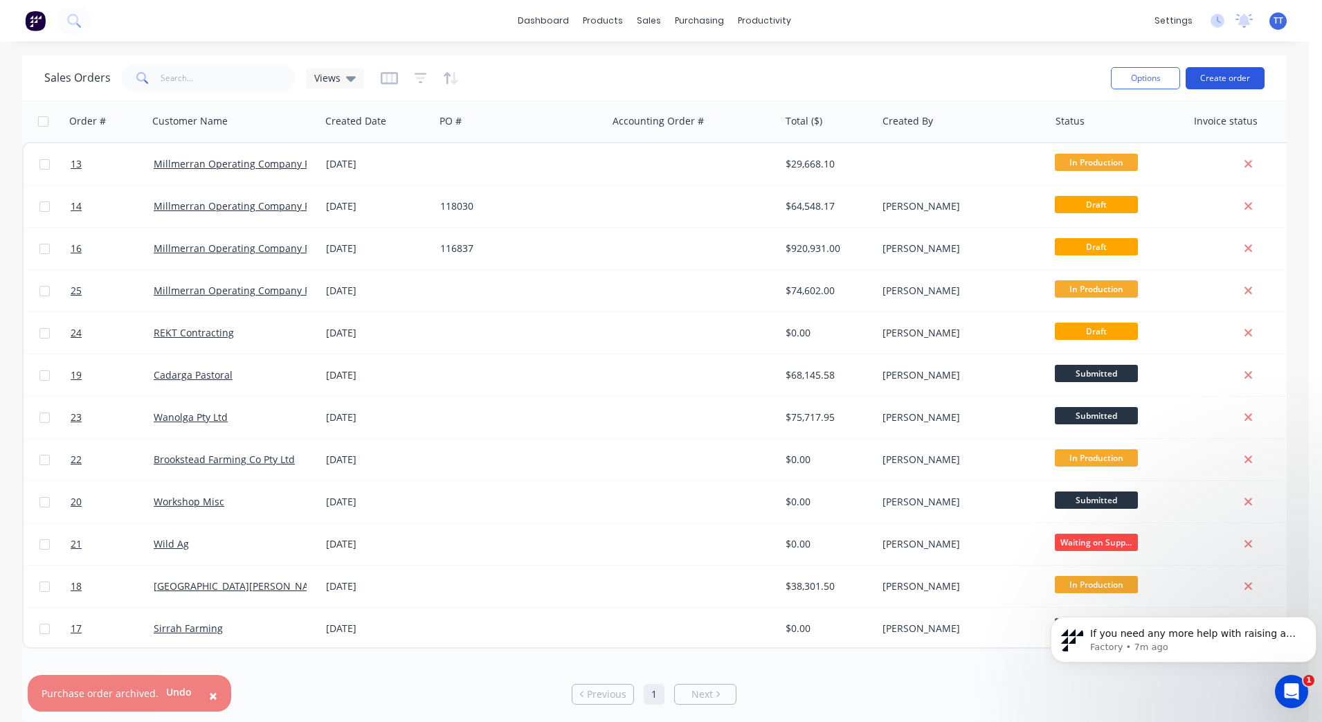
click at [1057, 79] on button "Create order" at bounding box center [1224, 78] width 79 height 22
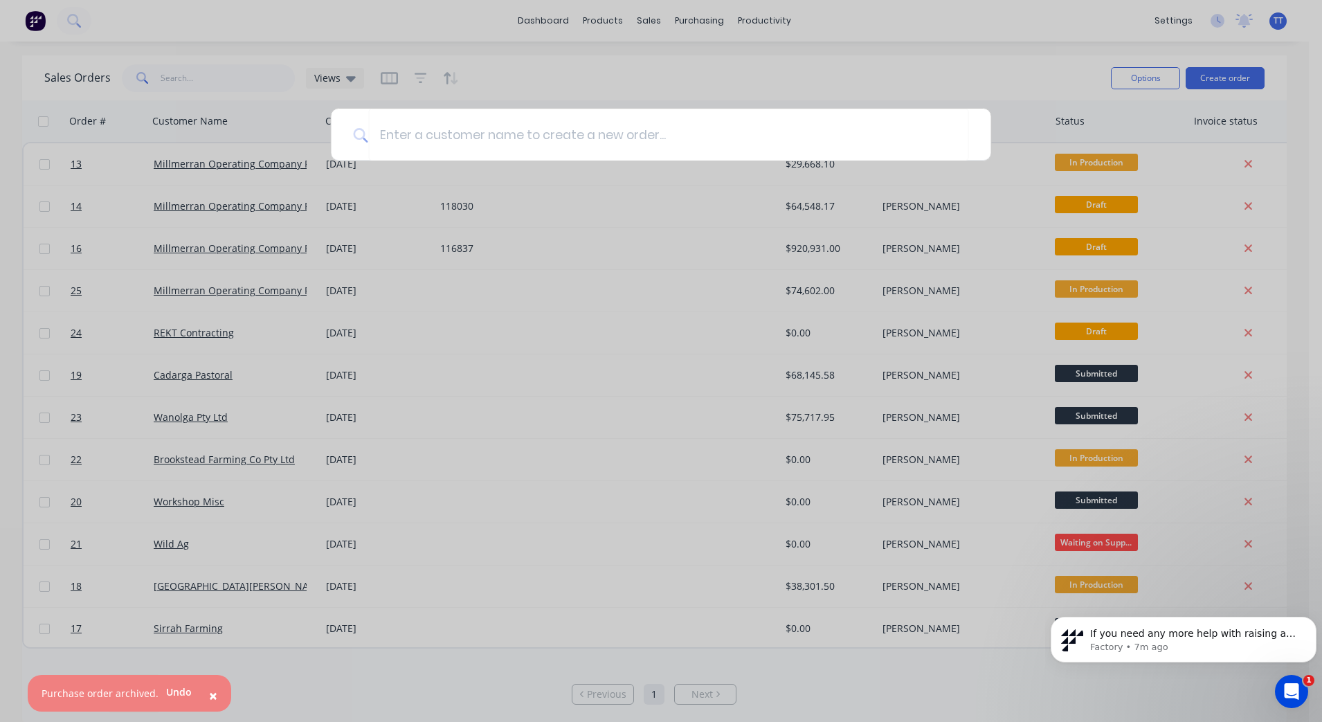
click at [953, 165] on div at bounding box center [661, 361] width 1322 height 722
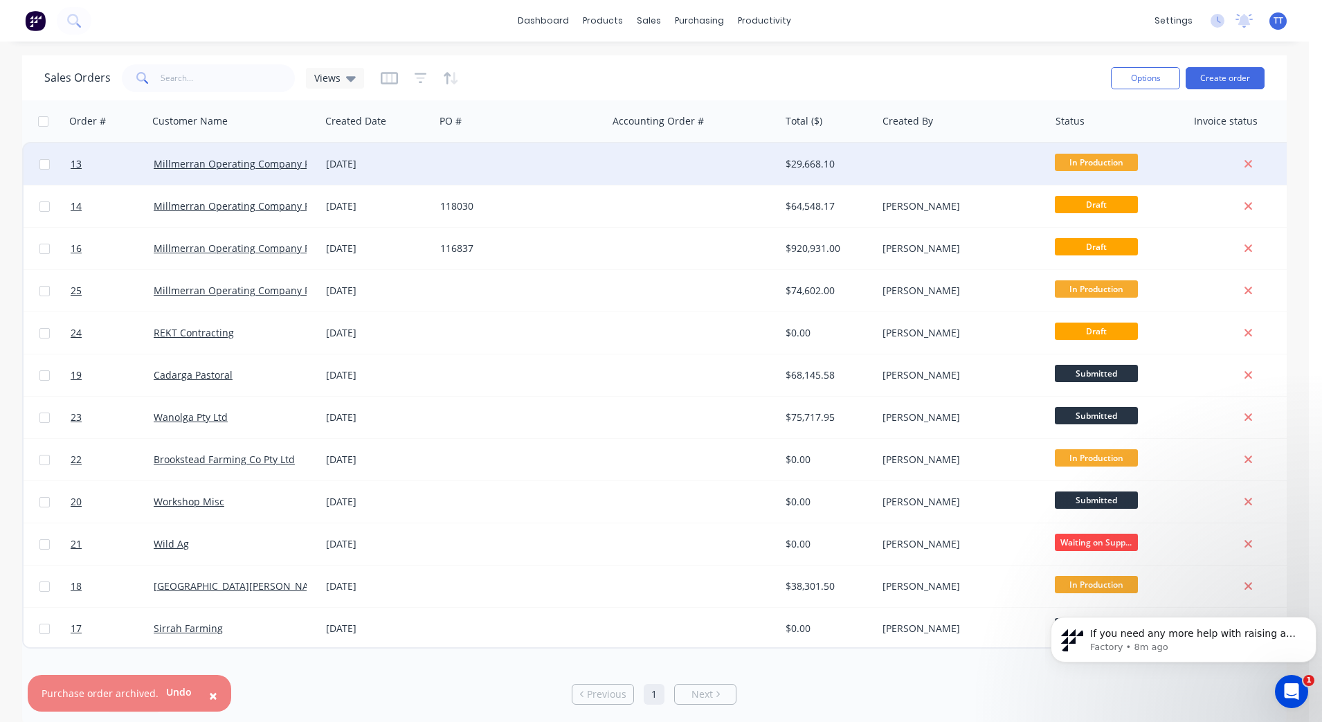
click at [359, 164] on div "[DATE]" at bounding box center [377, 164] width 103 height 14
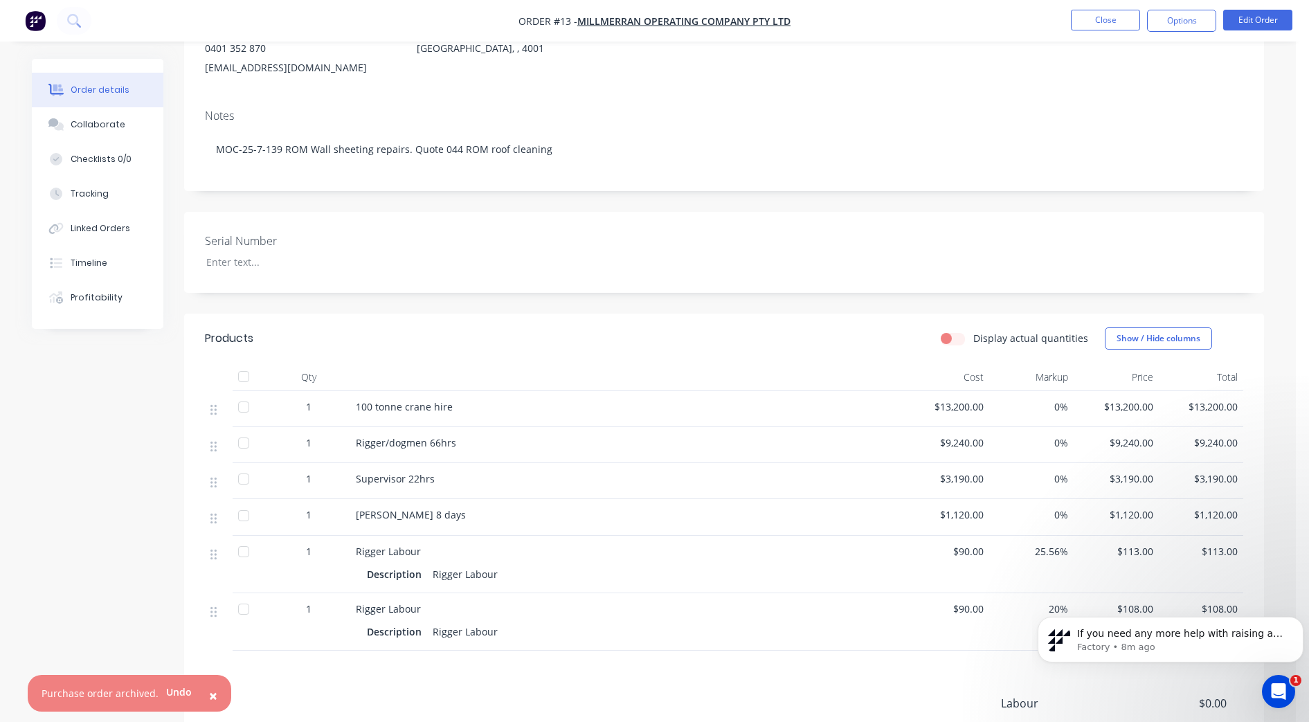
scroll to position [260, 0]
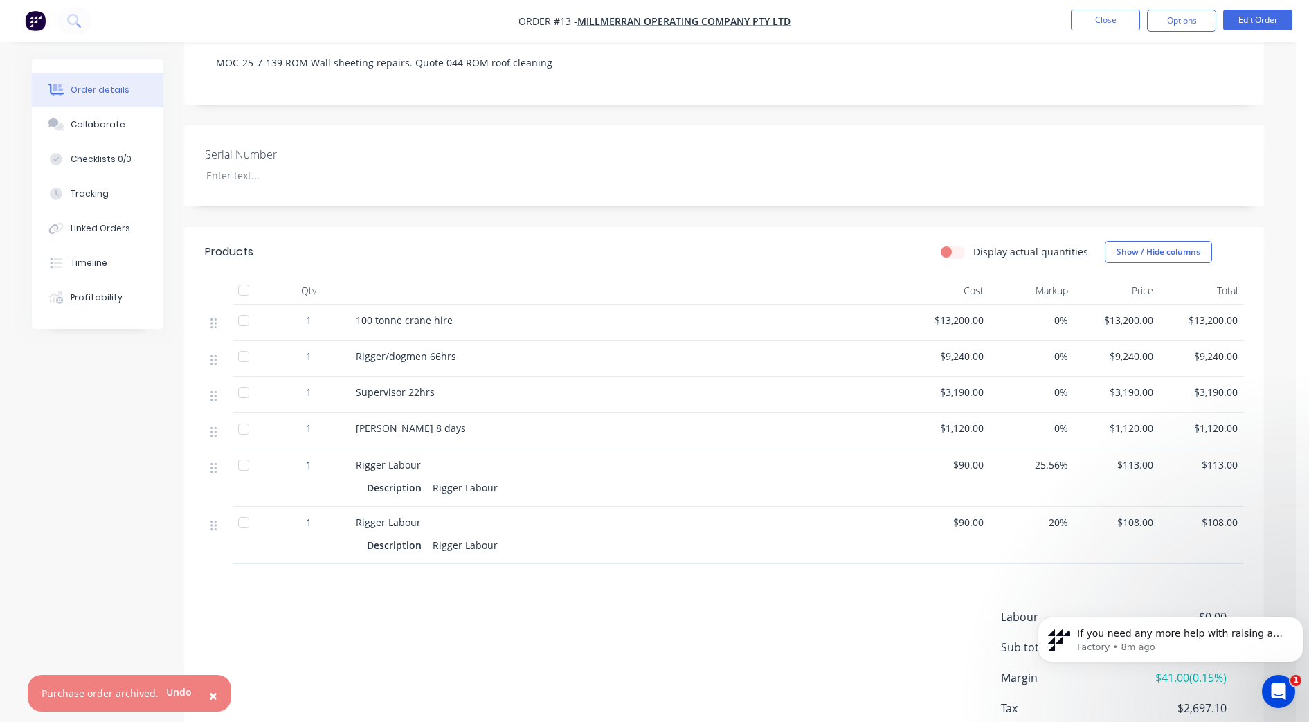
click at [408, 570] on div "Products Display actual quantities Show / Hide columns Qty Cost Markup Price To…" at bounding box center [724, 508] width 1080 height 563
click at [1057, 16] on button "Edit Order" at bounding box center [1257, 20] width 69 height 21
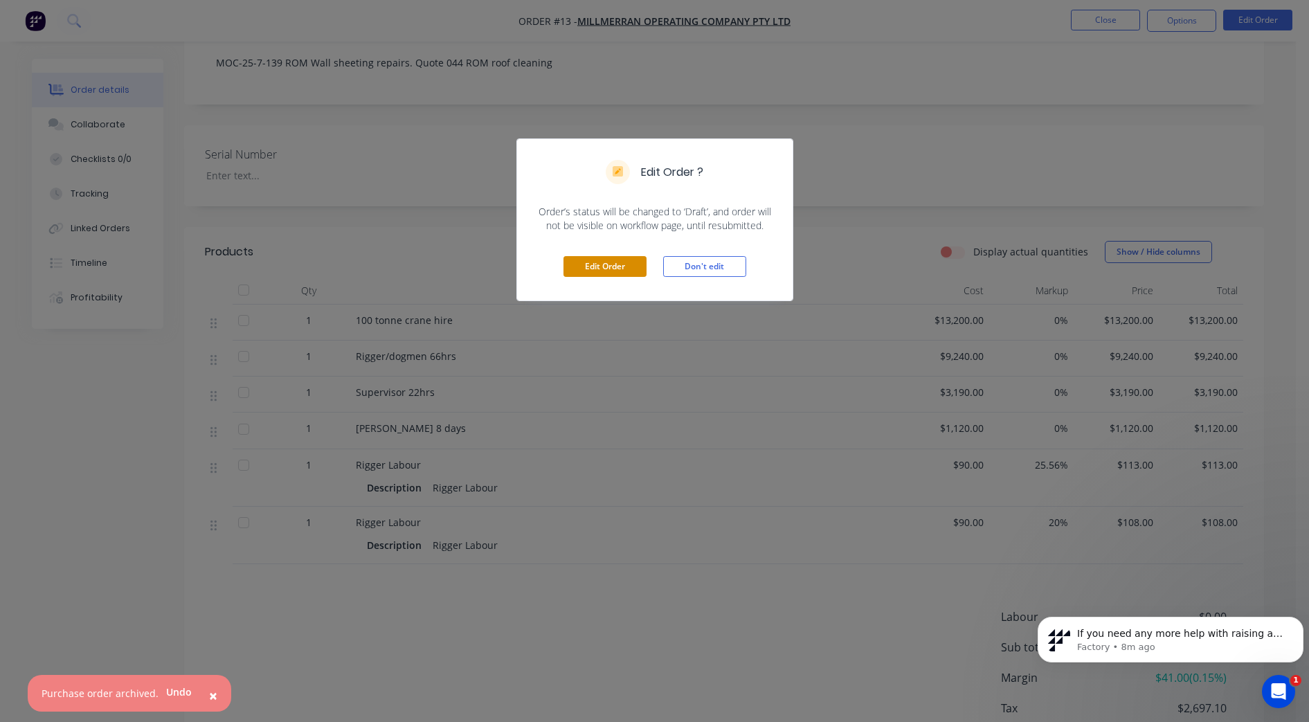
click at [607, 267] on button "Edit Order" at bounding box center [604, 266] width 83 height 21
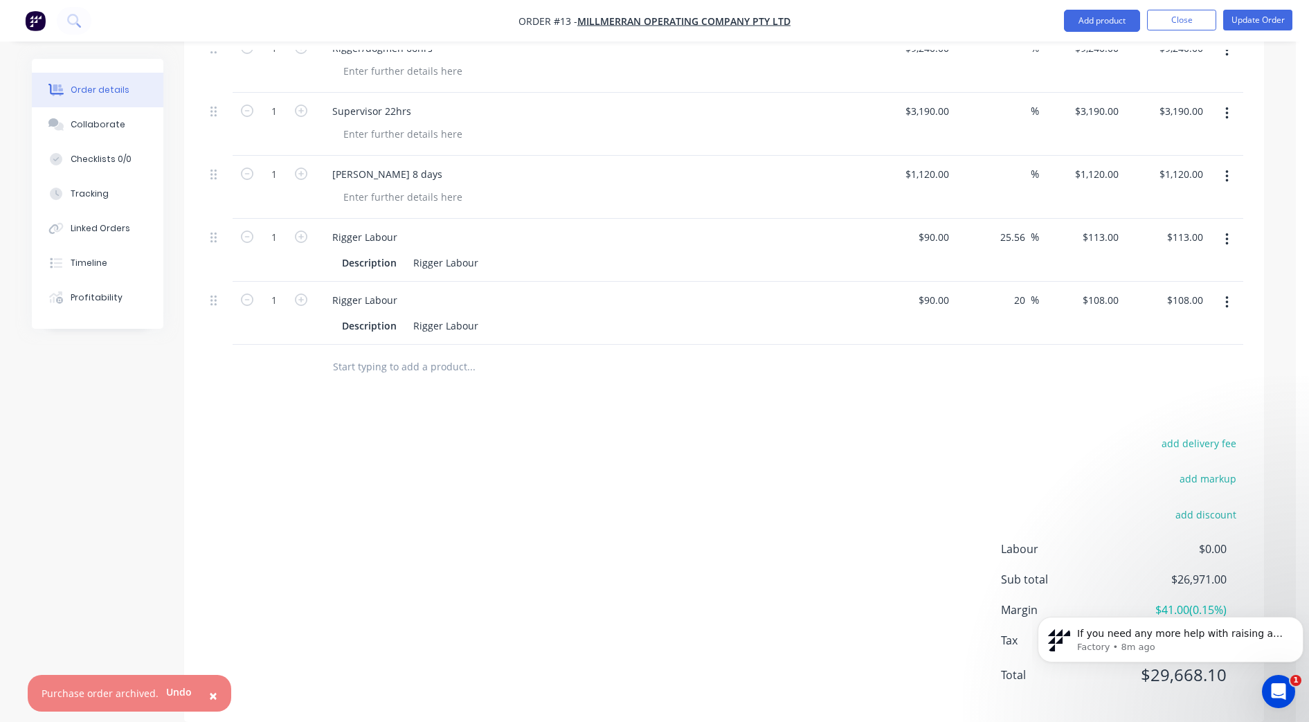
scroll to position [621, 0]
click at [389, 352] on input "text" at bounding box center [470, 366] width 277 height 28
click at [343, 352] on input "text" at bounding box center [470, 366] width 277 height 28
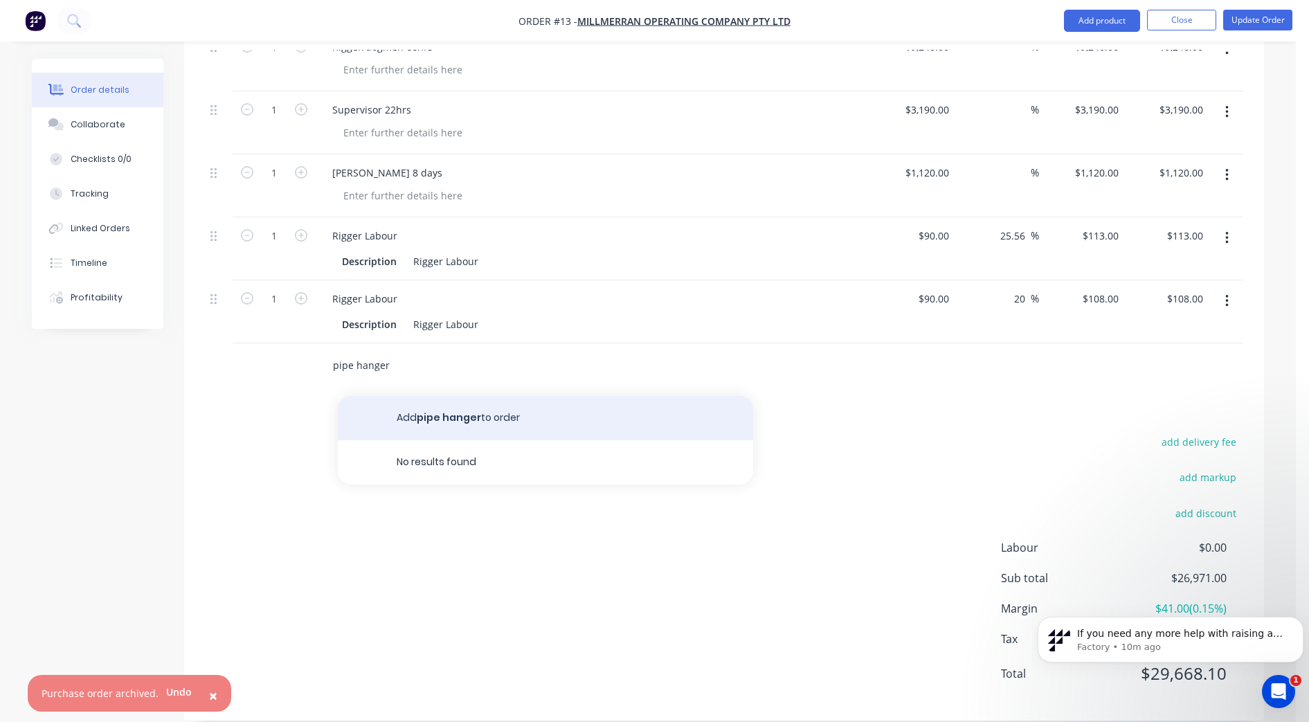
type input "pipe hanger"
click at [487, 397] on button "Add pipe hanger to order" at bounding box center [545, 418] width 415 height 44
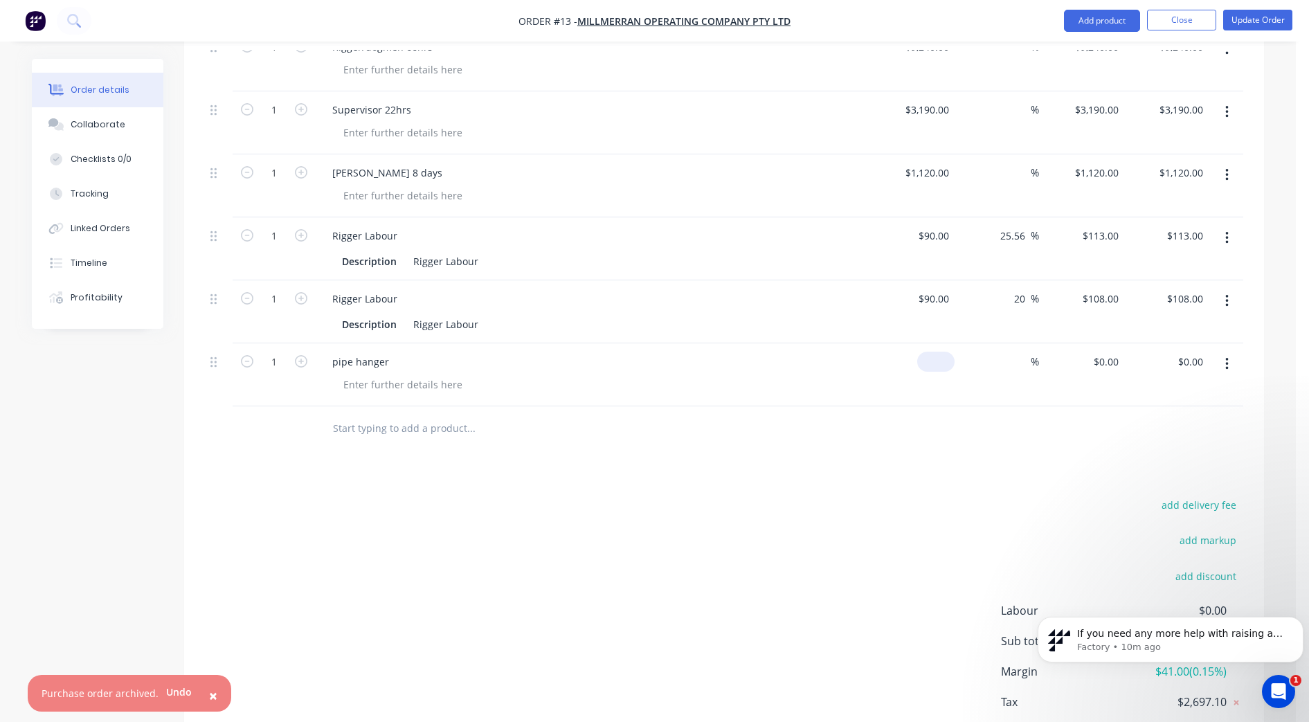
click at [946, 352] on input at bounding box center [938, 362] width 32 height 20
click at [1025, 352] on input at bounding box center [1022, 362] width 16 height 20
type input "$5,000.00"
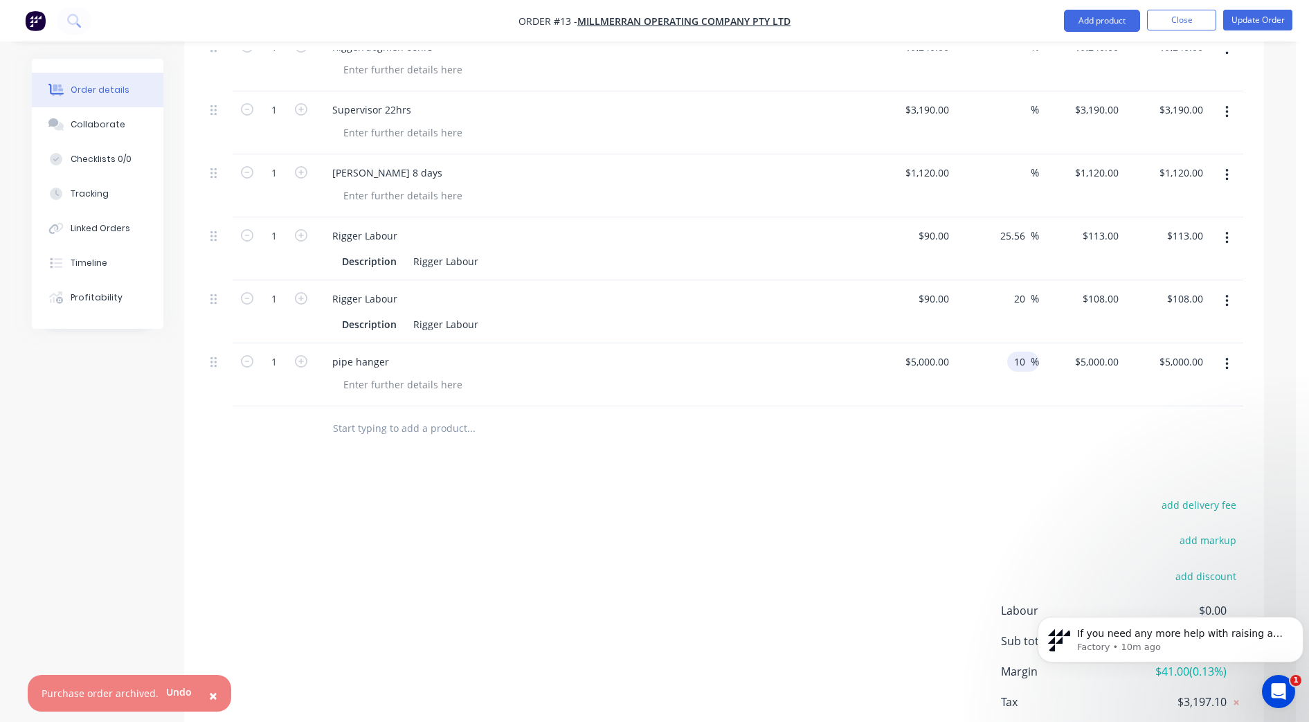
type input "10"
type input "$5,500.00"
click at [1057, 343] on div "$5,500.00 $5,500.00" at bounding box center [1166, 374] width 85 height 63
click at [411, 352] on div "pipe hanger" at bounding box center [592, 362] width 543 height 20
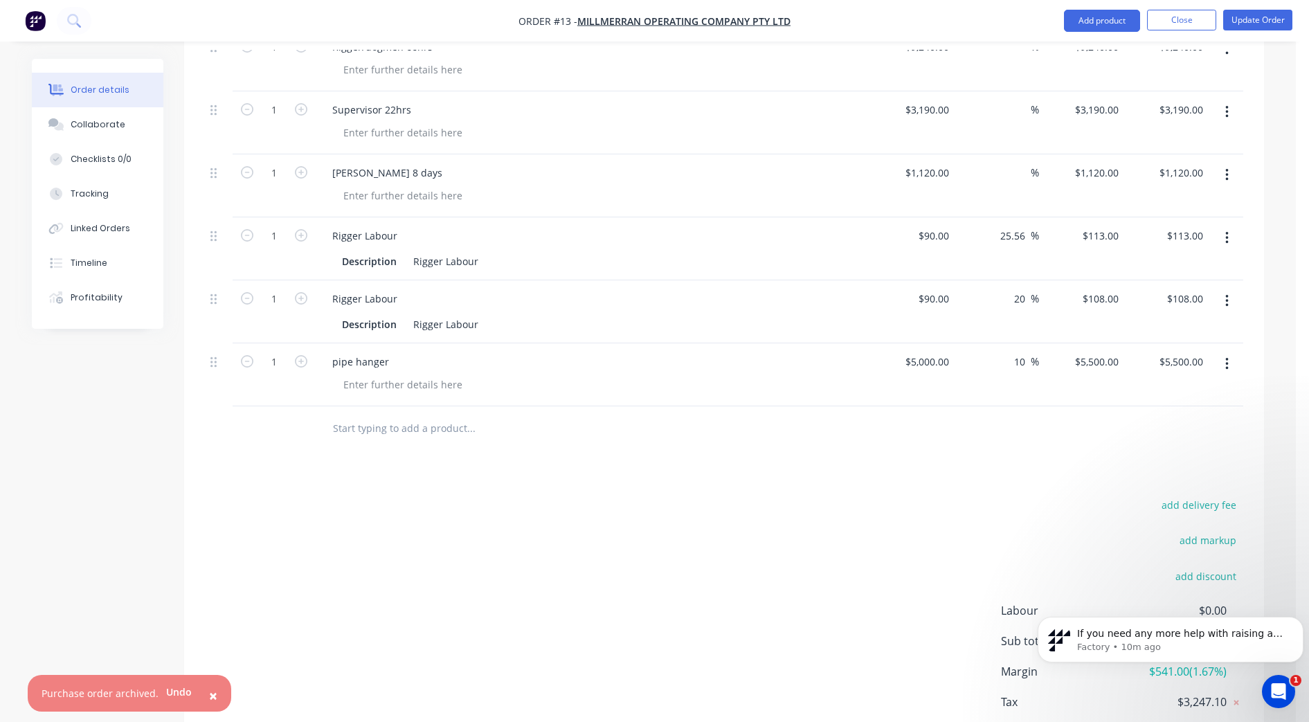
click at [1057, 356] on icon "button" at bounding box center [1226, 363] width 3 height 15
click at [349, 226] on div "Rigger Labour" at bounding box center [364, 236] width 87 height 20
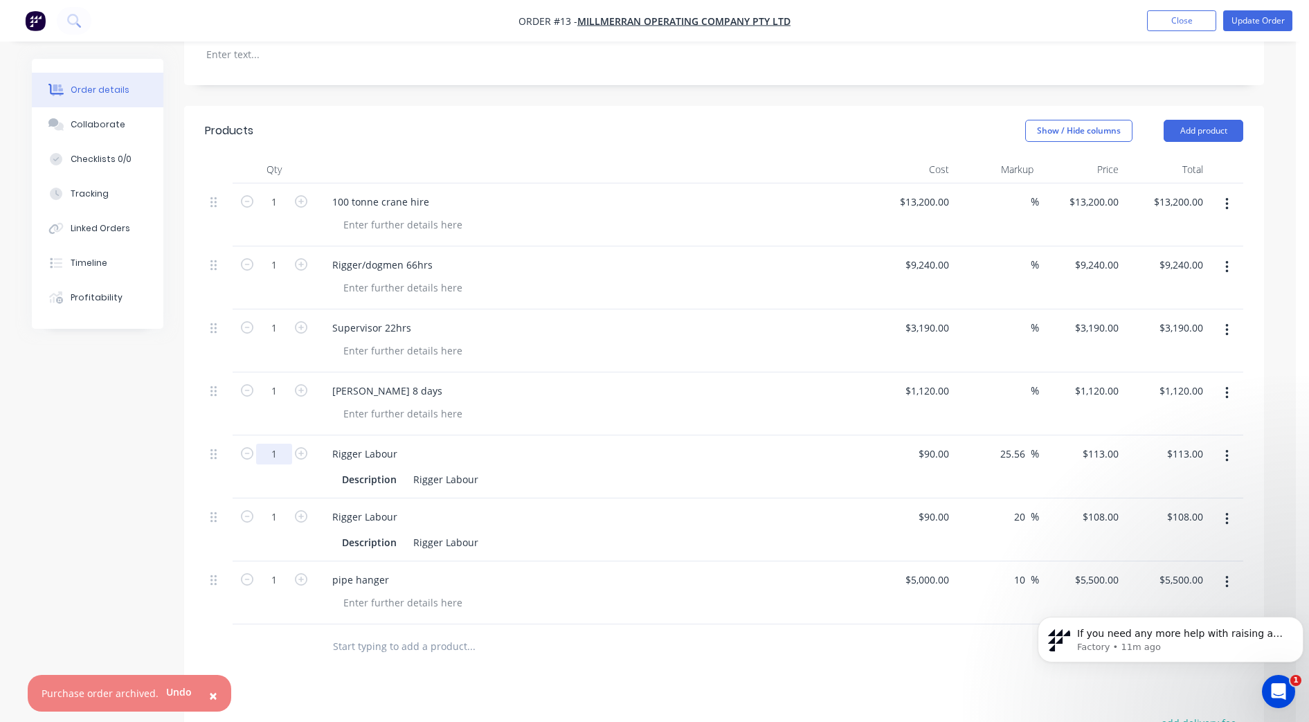
scroll to position [433, 0]
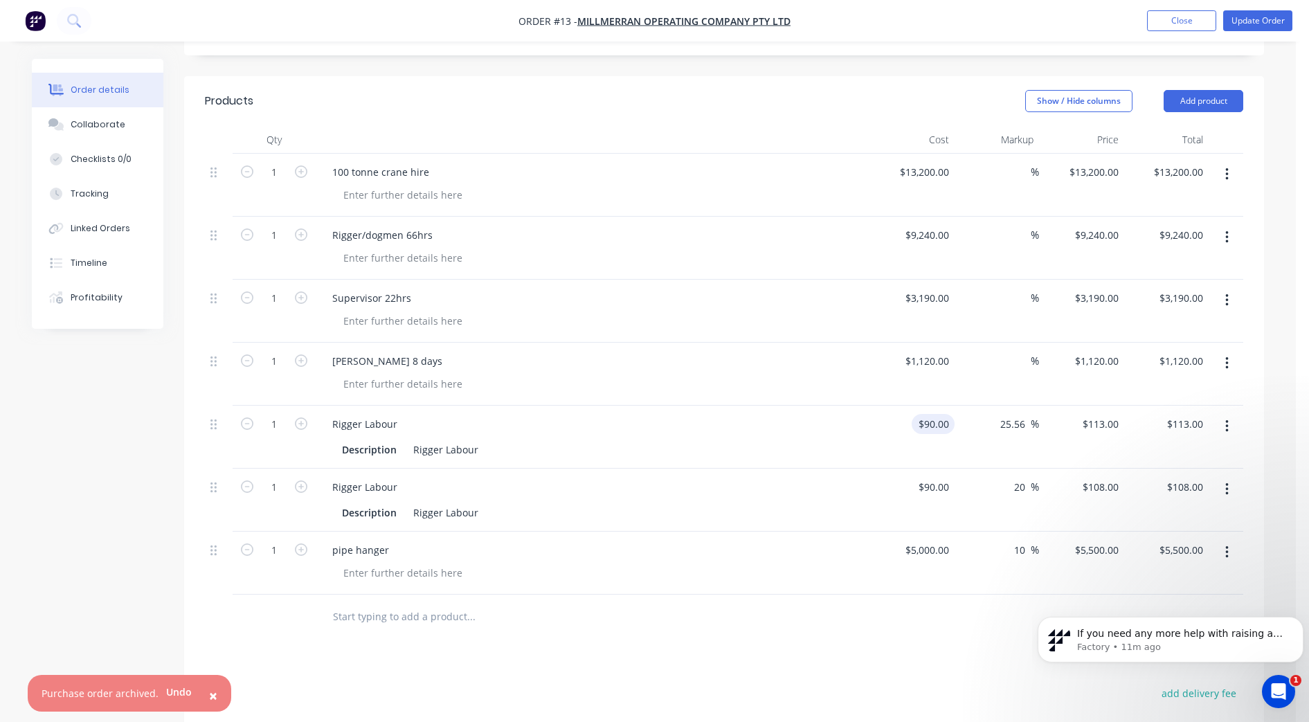
click at [936, 414] on div "$90.00 $90.00" at bounding box center [935, 424] width 37 height 20
click at [765, 477] on div "Rigger Labour" at bounding box center [592, 487] width 543 height 20
type input "$113.00"
type input "$141.8778"
type input "$141.88"
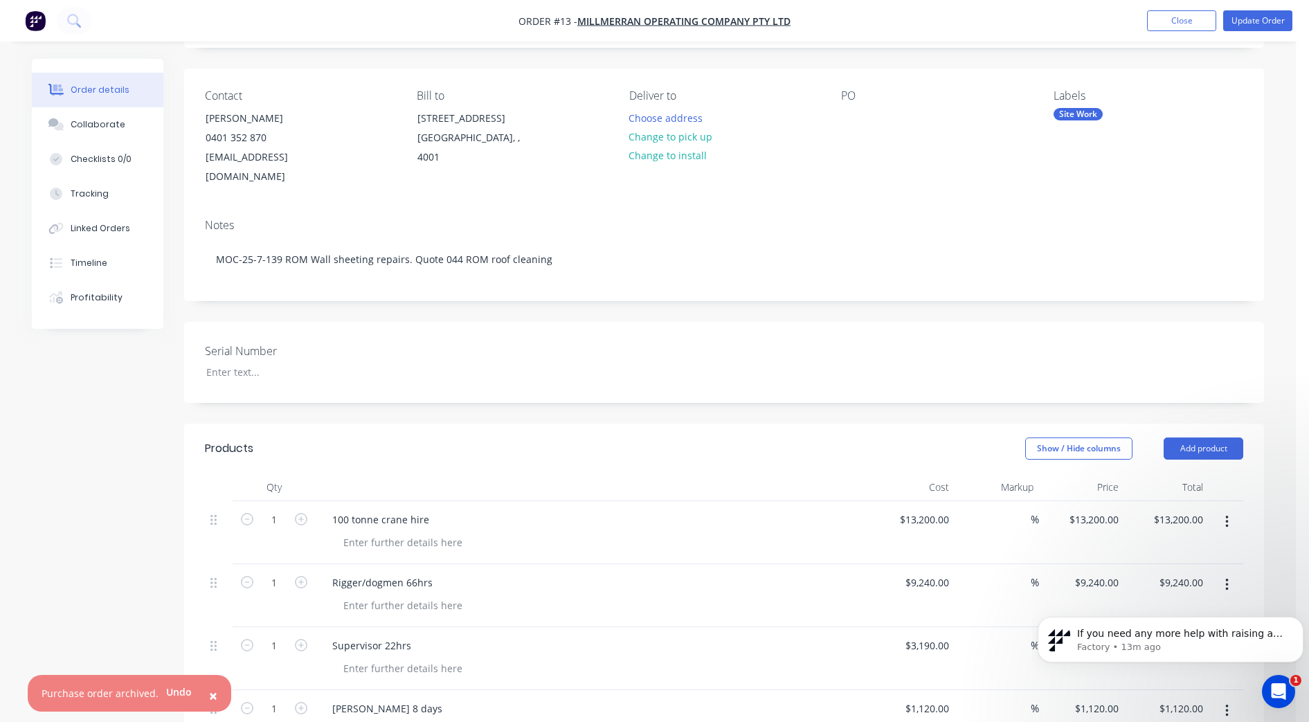
scroll to position [0, 0]
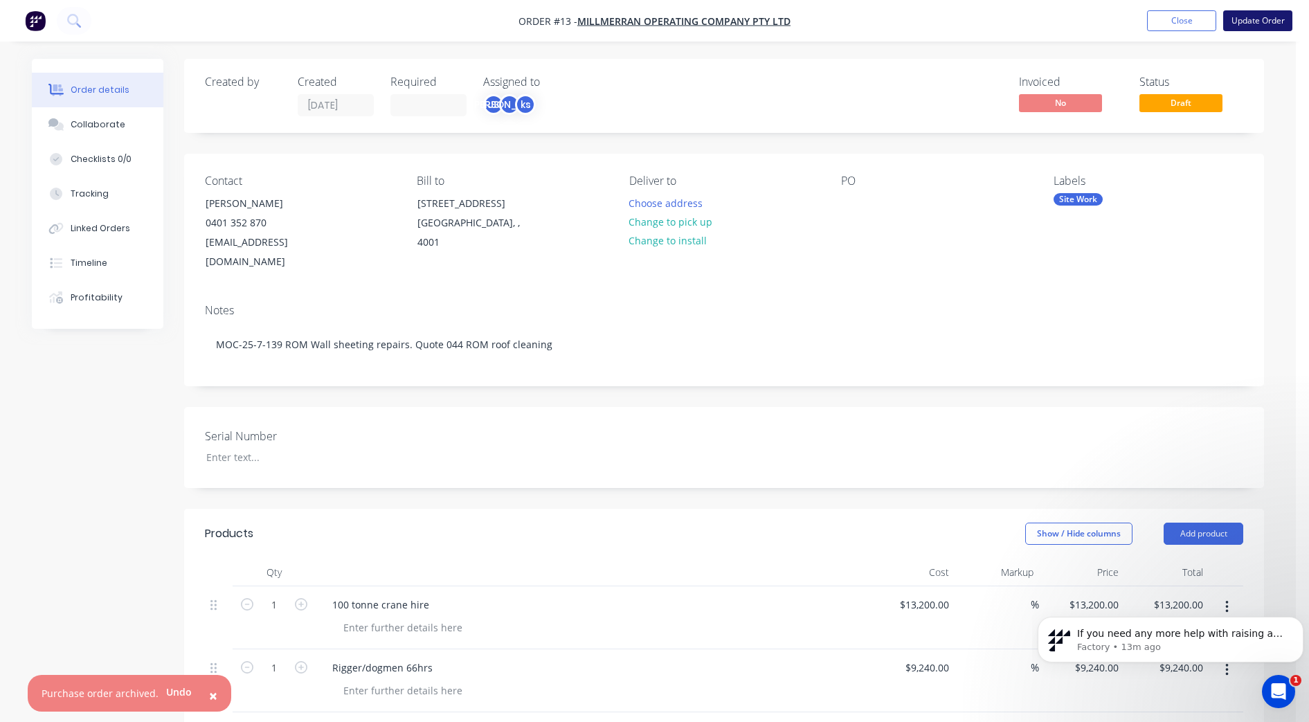
click at [1057, 19] on button "Update Order" at bounding box center [1257, 20] width 69 height 21
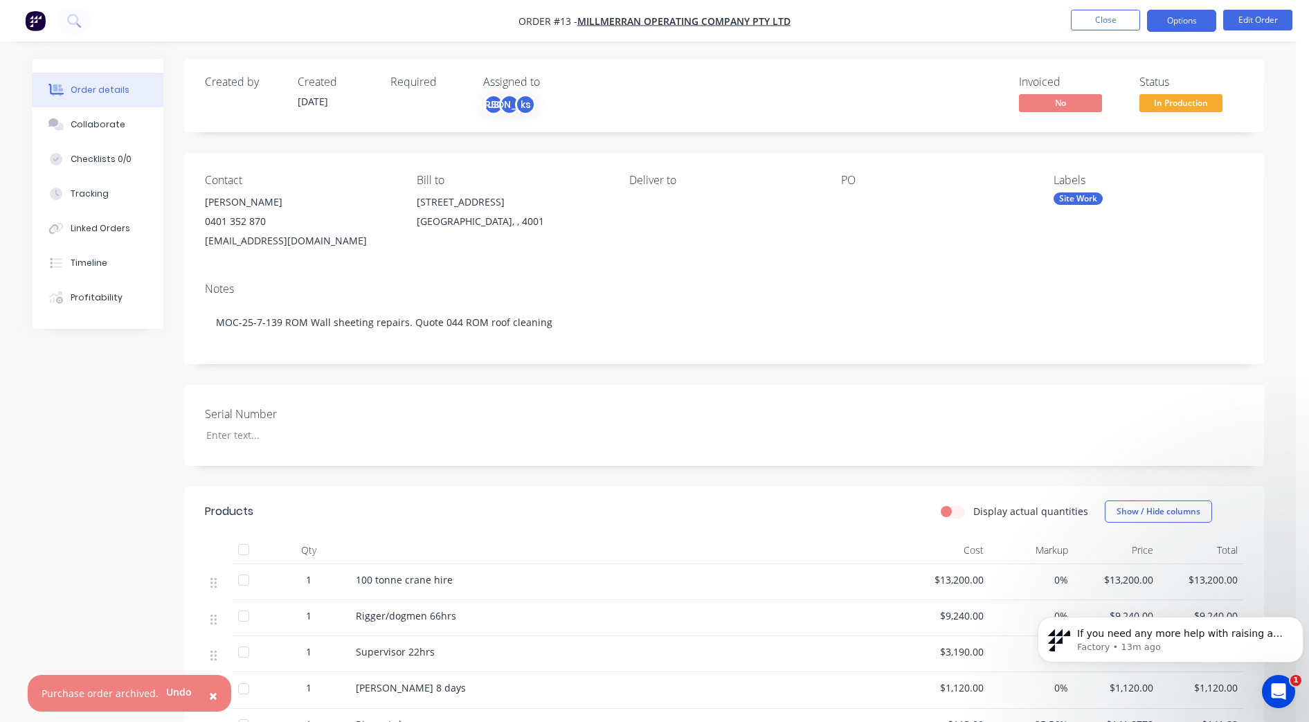
click at [1057, 26] on button "Options" at bounding box center [1181, 21] width 69 height 22
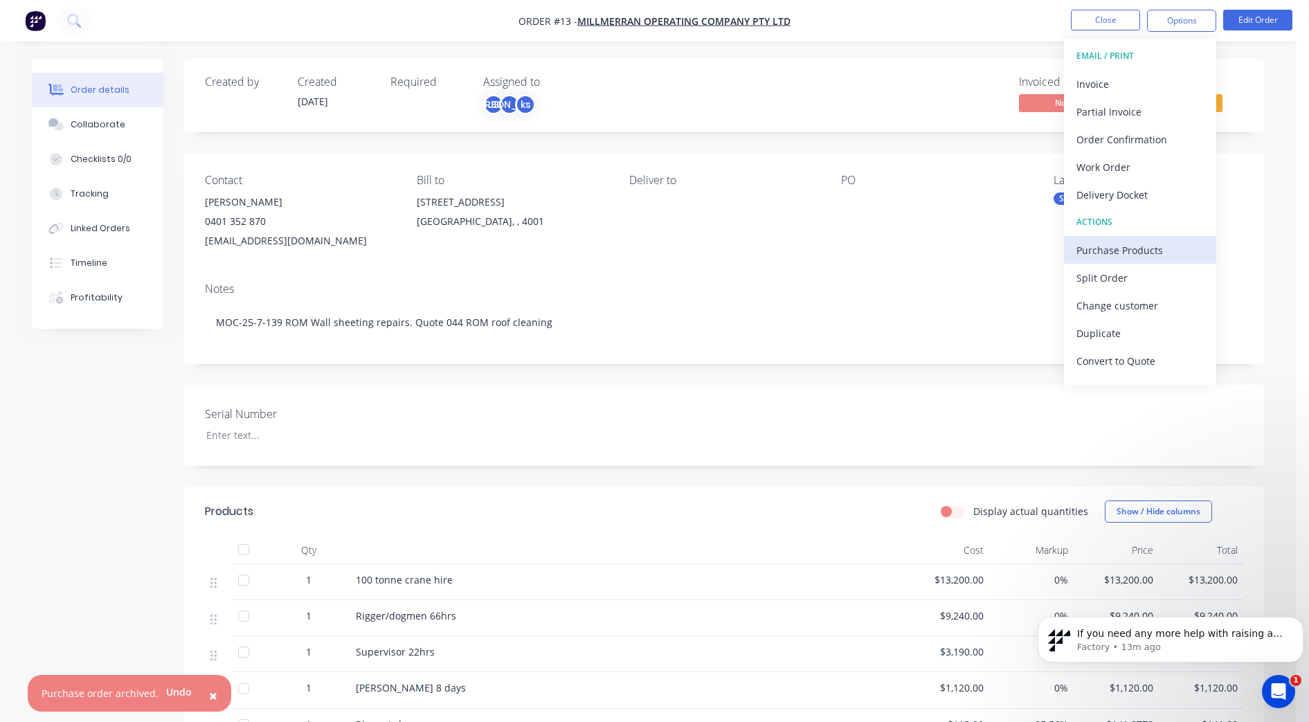
click at [1057, 249] on div "Purchase Products" at bounding box center [1139, 250] width 127 height 20
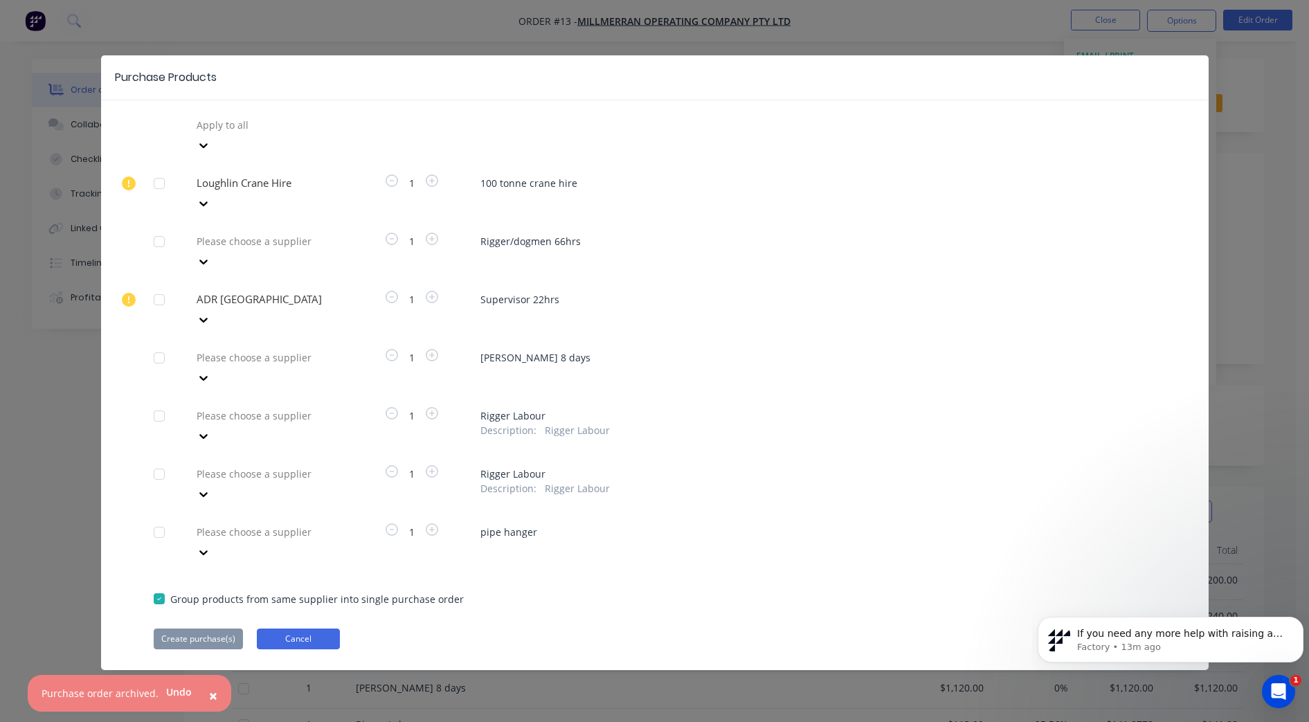
click at [300, 576] on button "Cancel" at bounding box center [298, 638] width 83 height 21
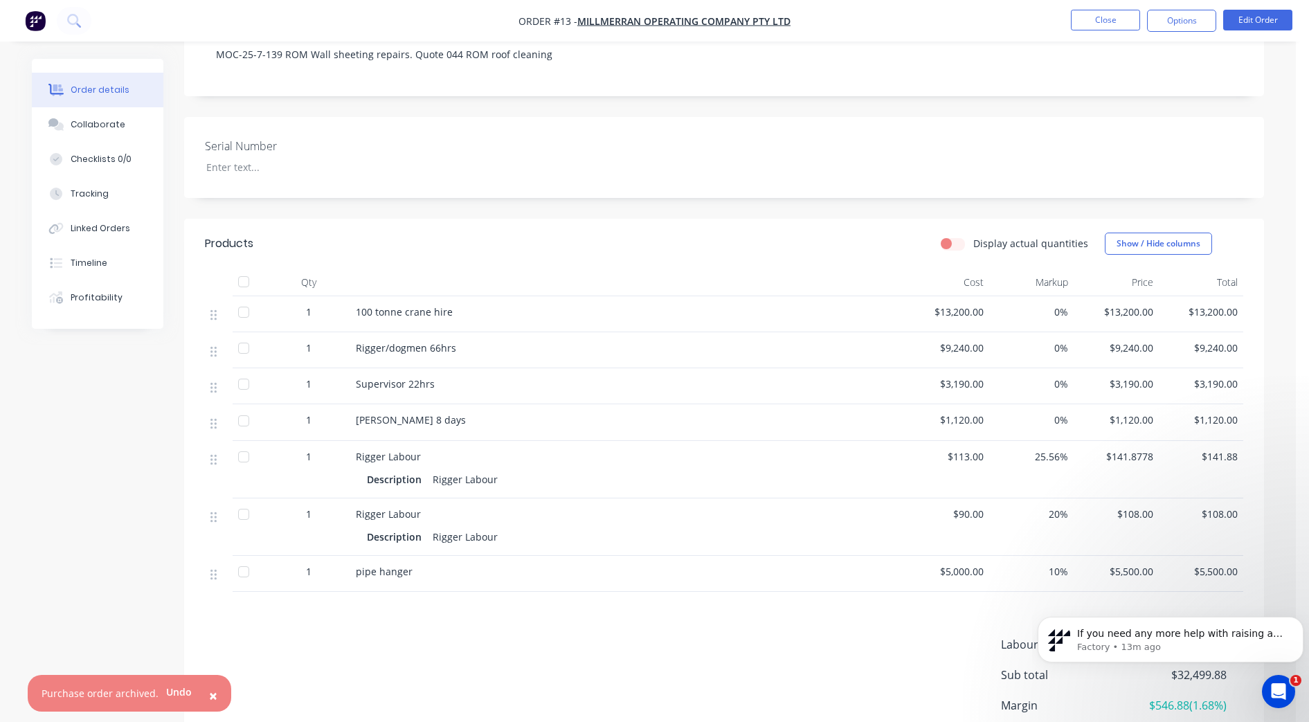
scroll to position [384, 0]
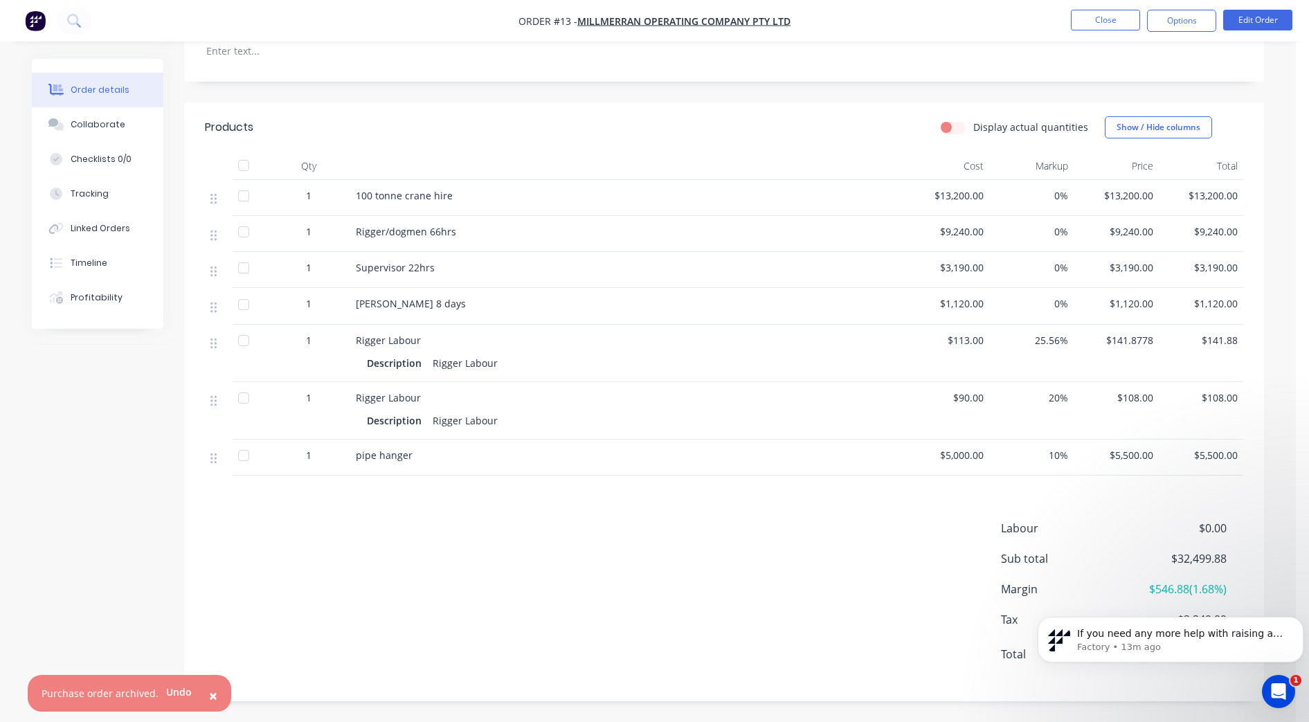
click at [607, 573] on div "Labour $0.00 Sub total $32,499.88 Margin $546.88 ( 1.68 %) Tax $3,249.99 Total …" at bounding box center [724, 600] width 1038 height 161
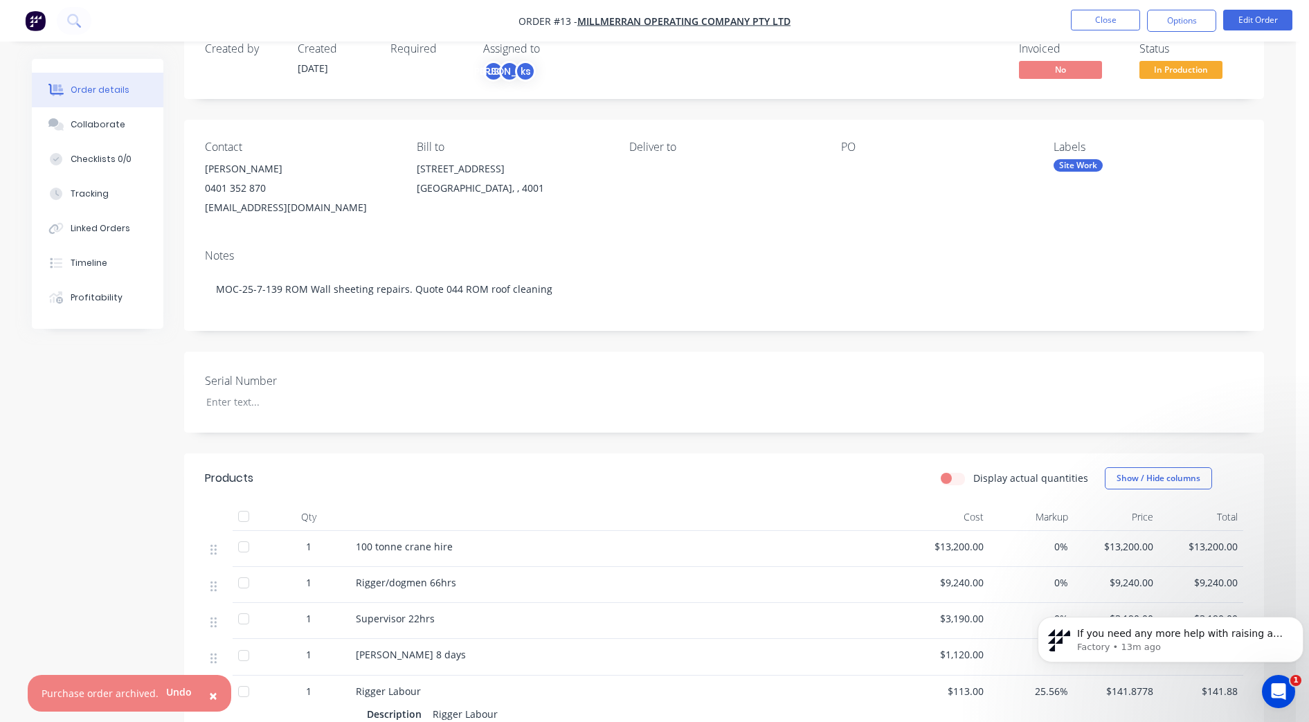
scroll to position [0, 0]
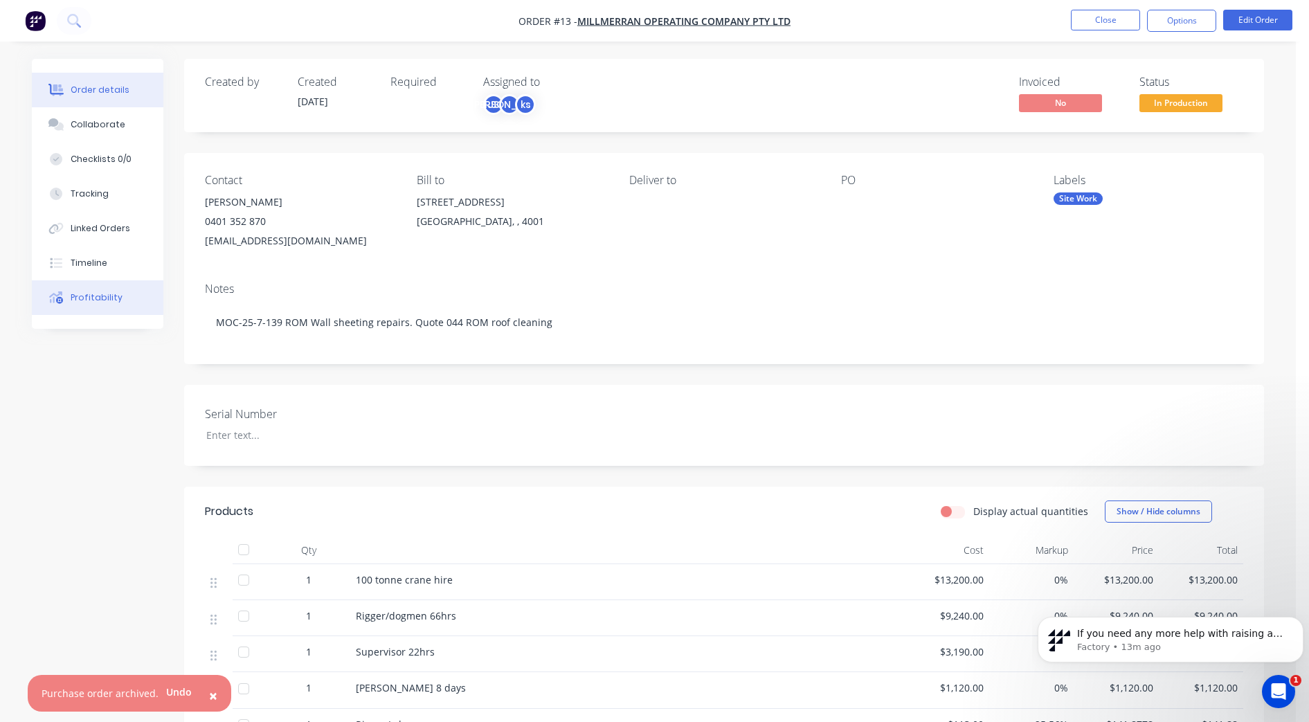
click at [89, 298] on div "Profitability" at bounding box center [97, 297] width 52 height 12
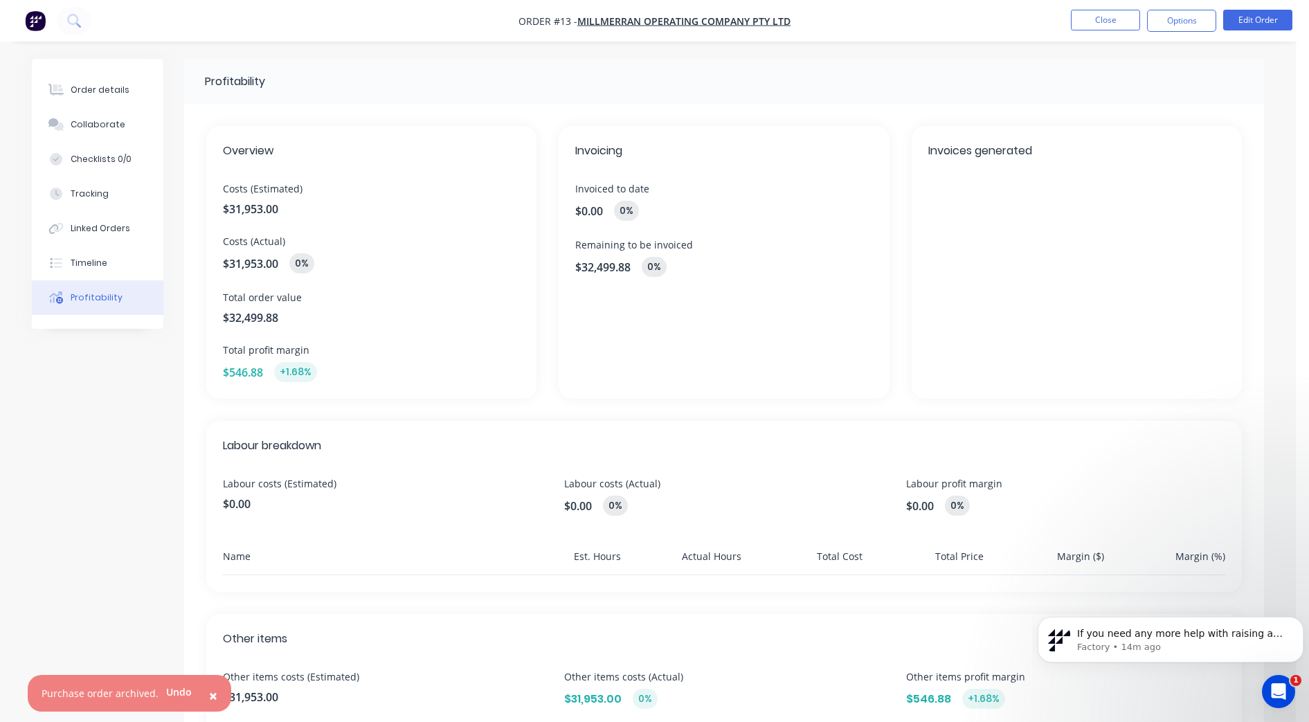
click at [704, 226] on div "Invoicing Invoiced to date $0.00 0 % Remaining to be invoiced $32,499.88 0 %" at bounding box center [723, 262] width 330 height 273
click at [713, 235] on div "Invoicing Invoiced to date $0.00 0 % Remaining to be invoiced $32,499.88 0 %" at bounding box center [723, 262] width 330 height 273
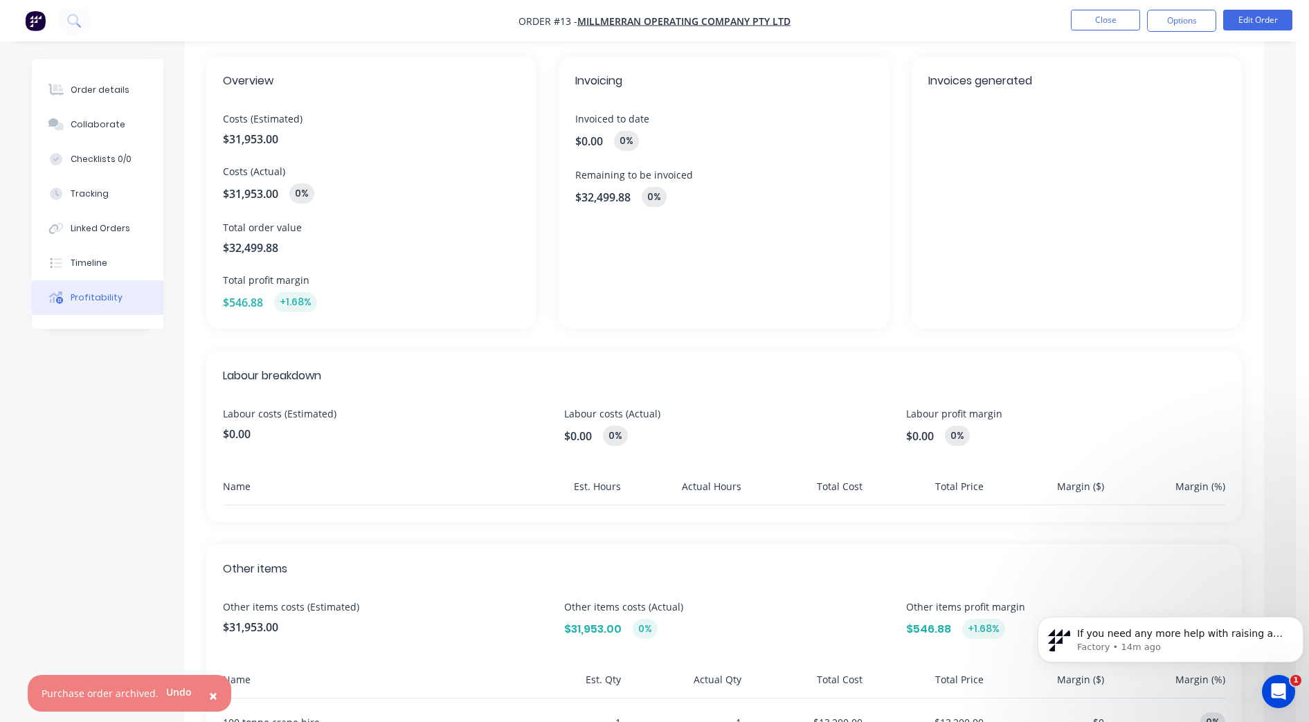
scroll to position [87, 0]
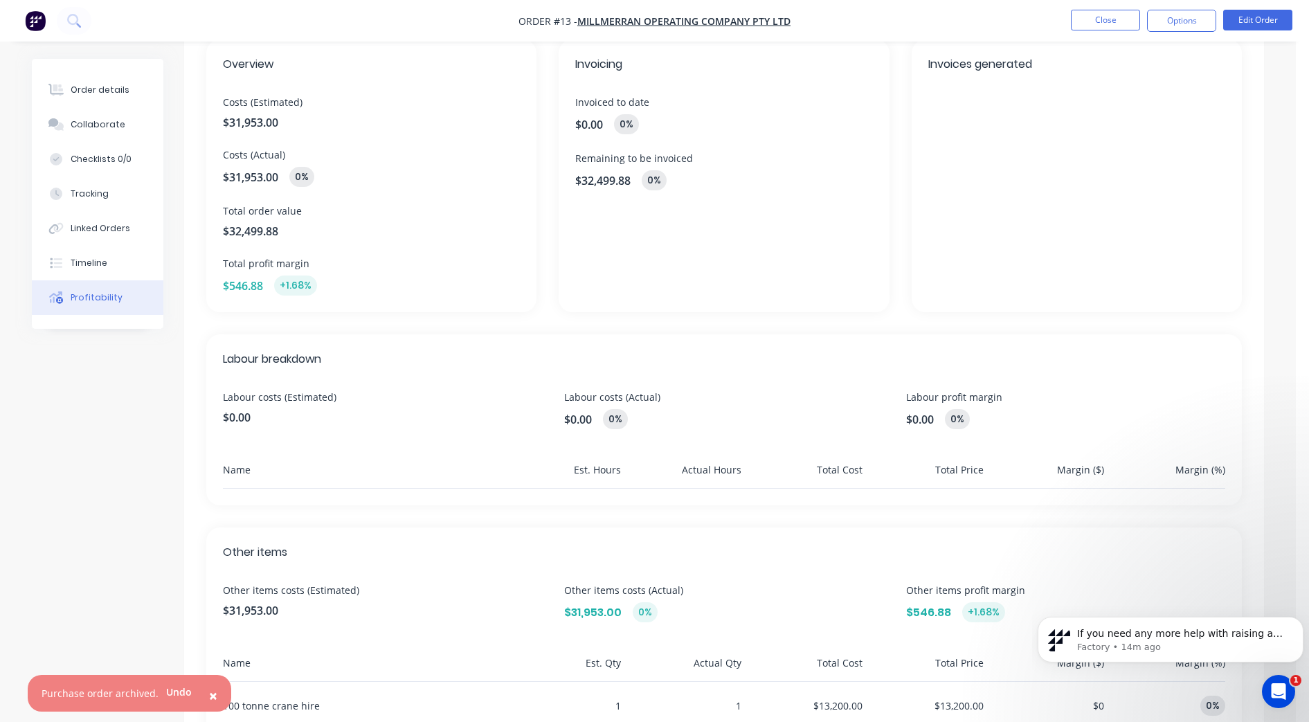
click at [275, 412] on span "$0.00" at bounding box center [382, 417] width 319 height 17
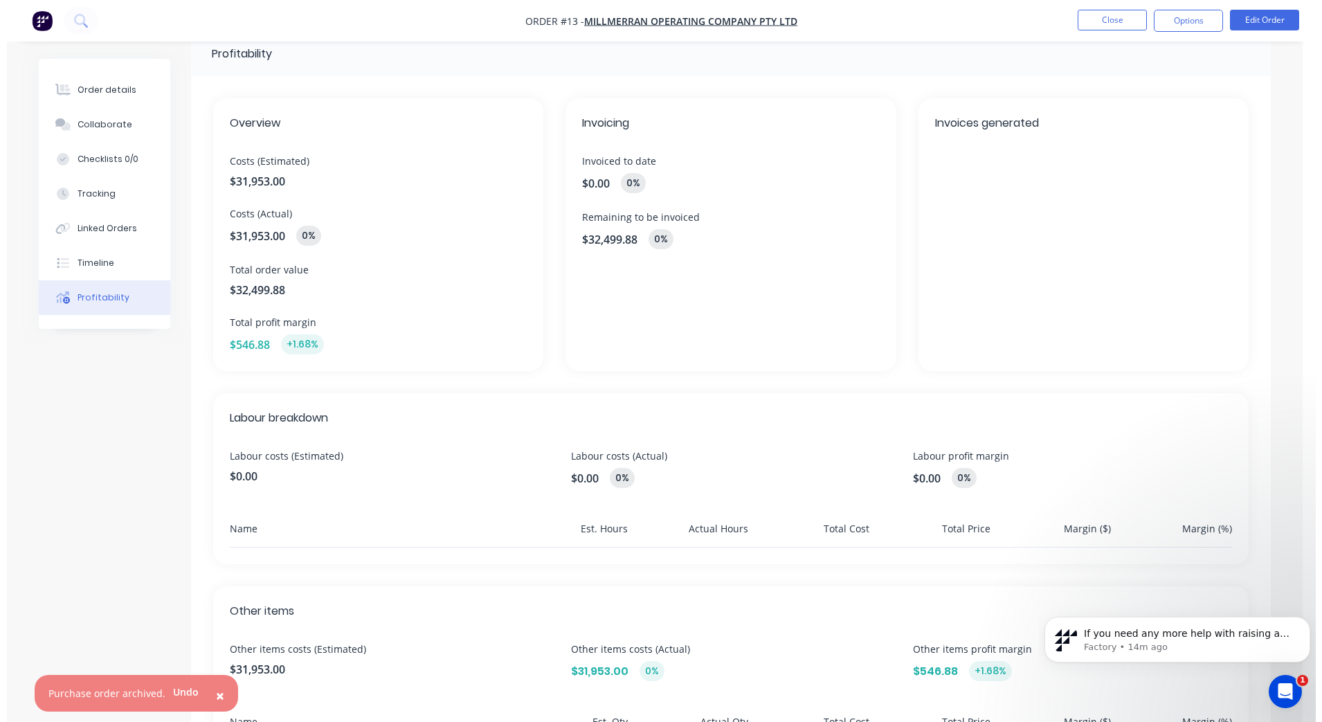
scroll to position [0, 0]
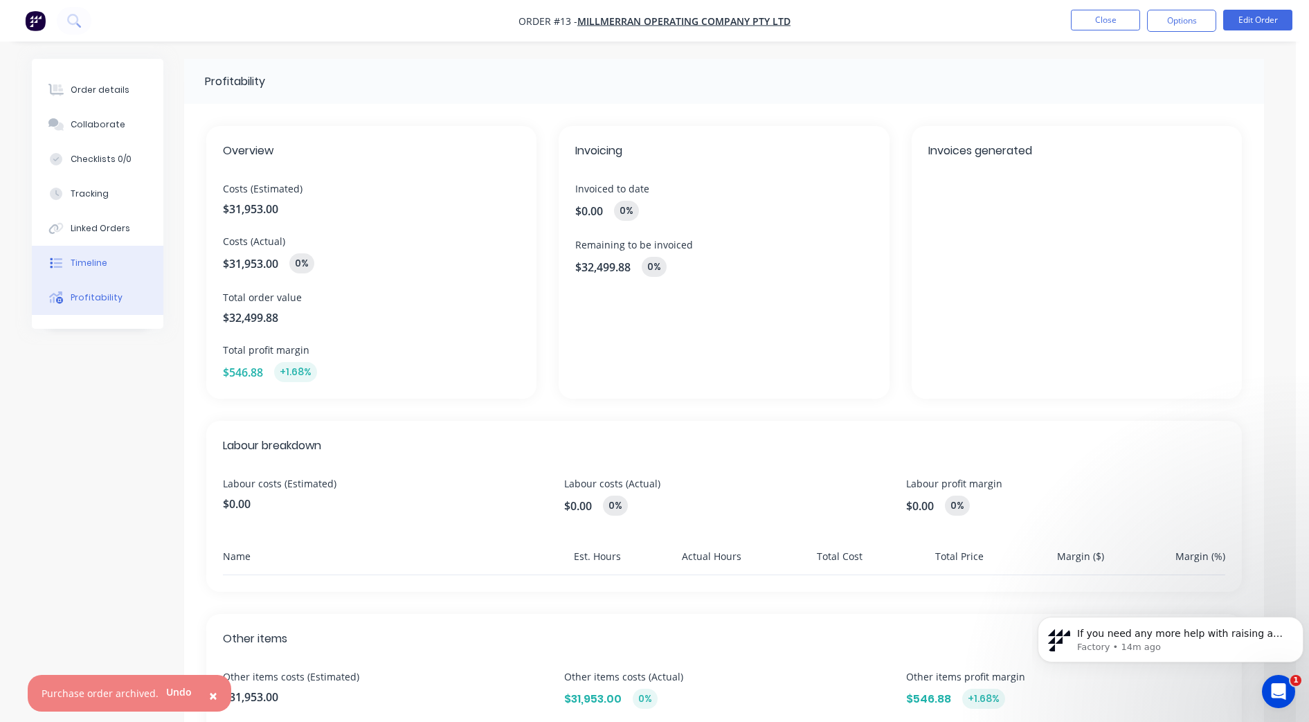
click at [68, 260] on button "Timeline" at bounding box center [97, 263] width 131 height 35
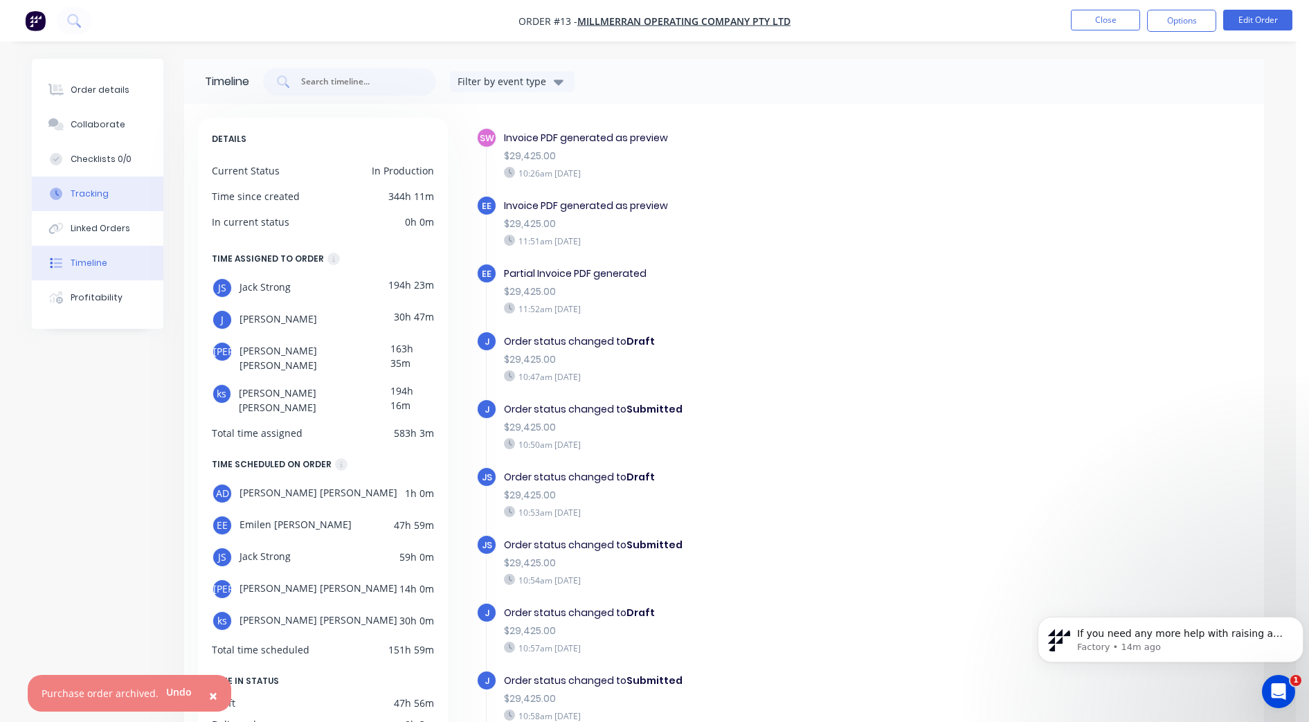
click at [102, 190] on div "Tracking" at bounding box center [90, 194] width 38 height 12
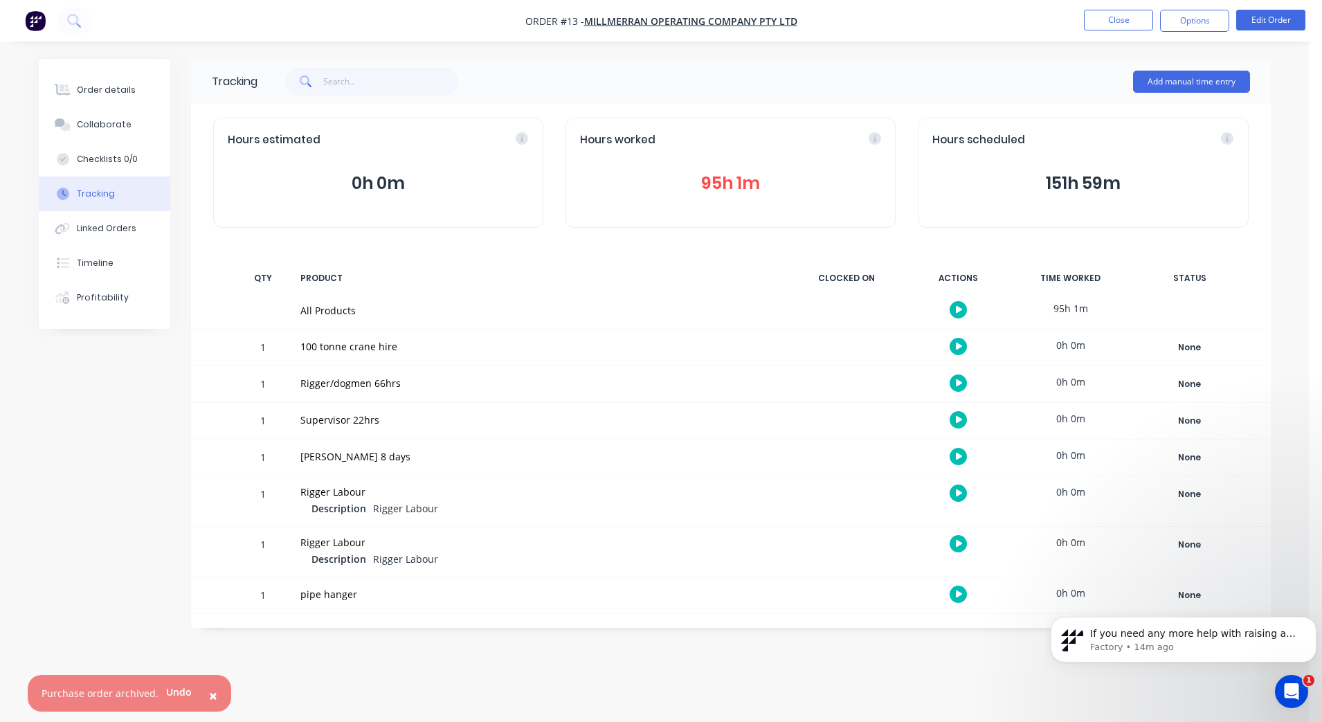
click at [722, 183] on button "95h 1m" at bounding box center [730, 183] width 301 height 26
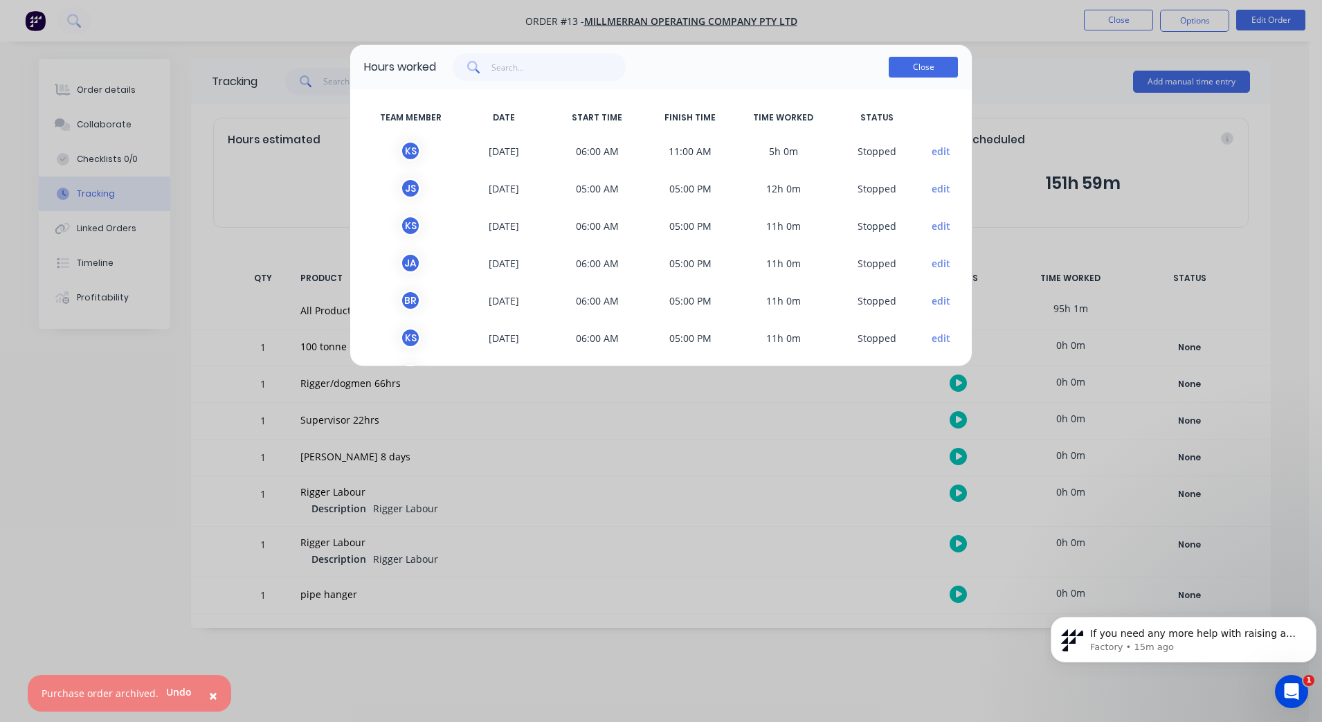
click at [916, 62] on button "Close" at bounding box center [923, 67] width 69 height 21
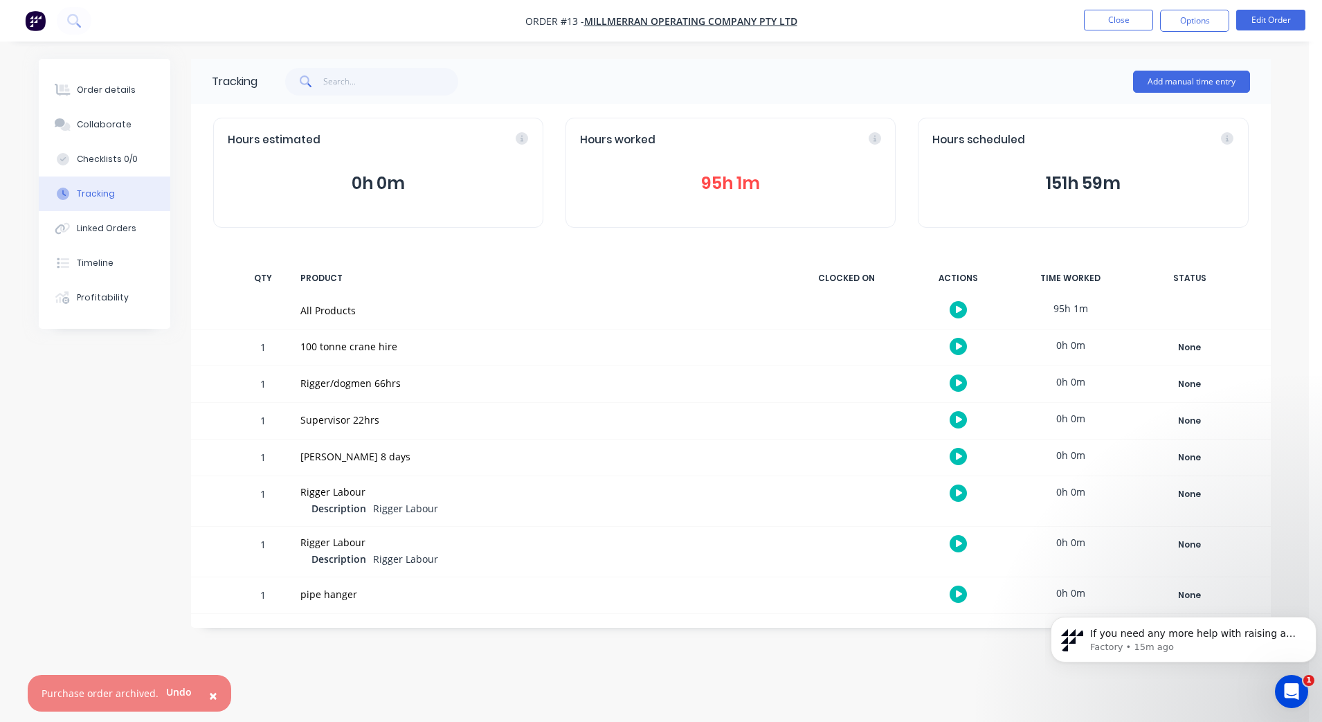
click at [1057, 183] on button "151h 59m" at bounding box center [1082, 183] width 301 height 26
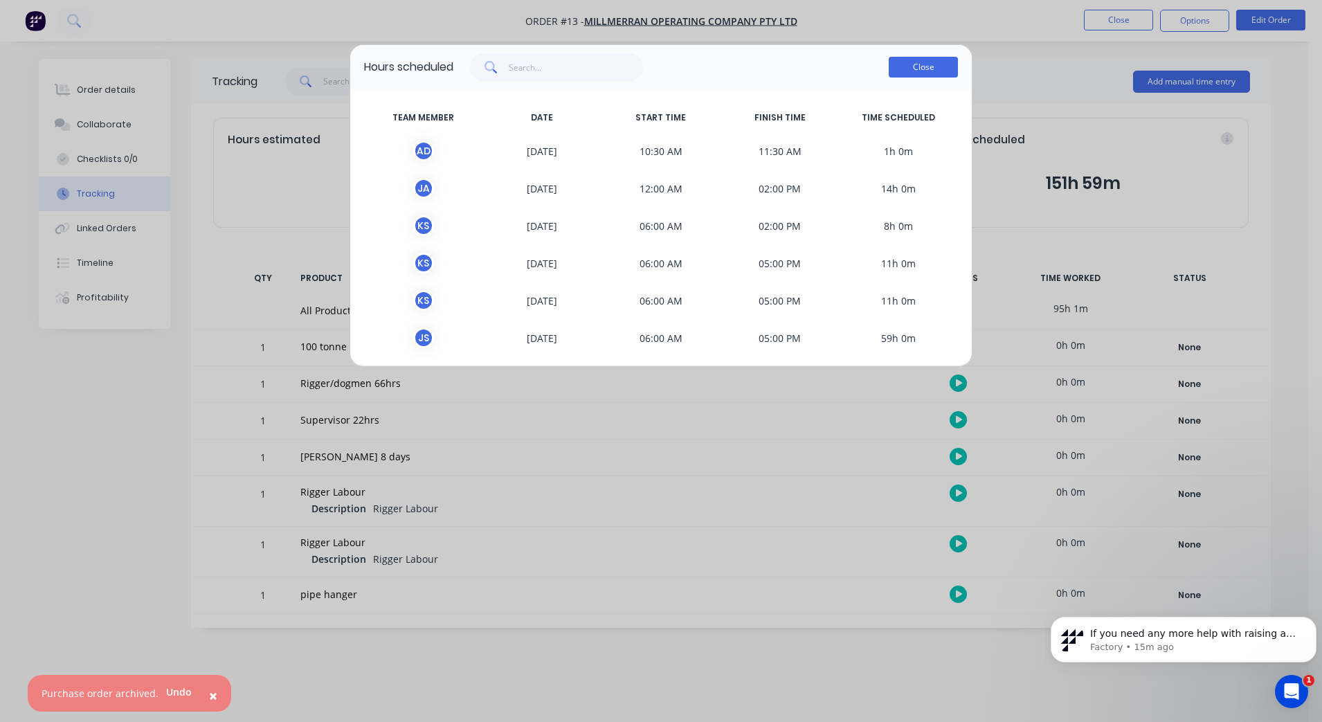
click at [927, 61] on button "Close" at bounding box center [923, 67] width 69 height 21
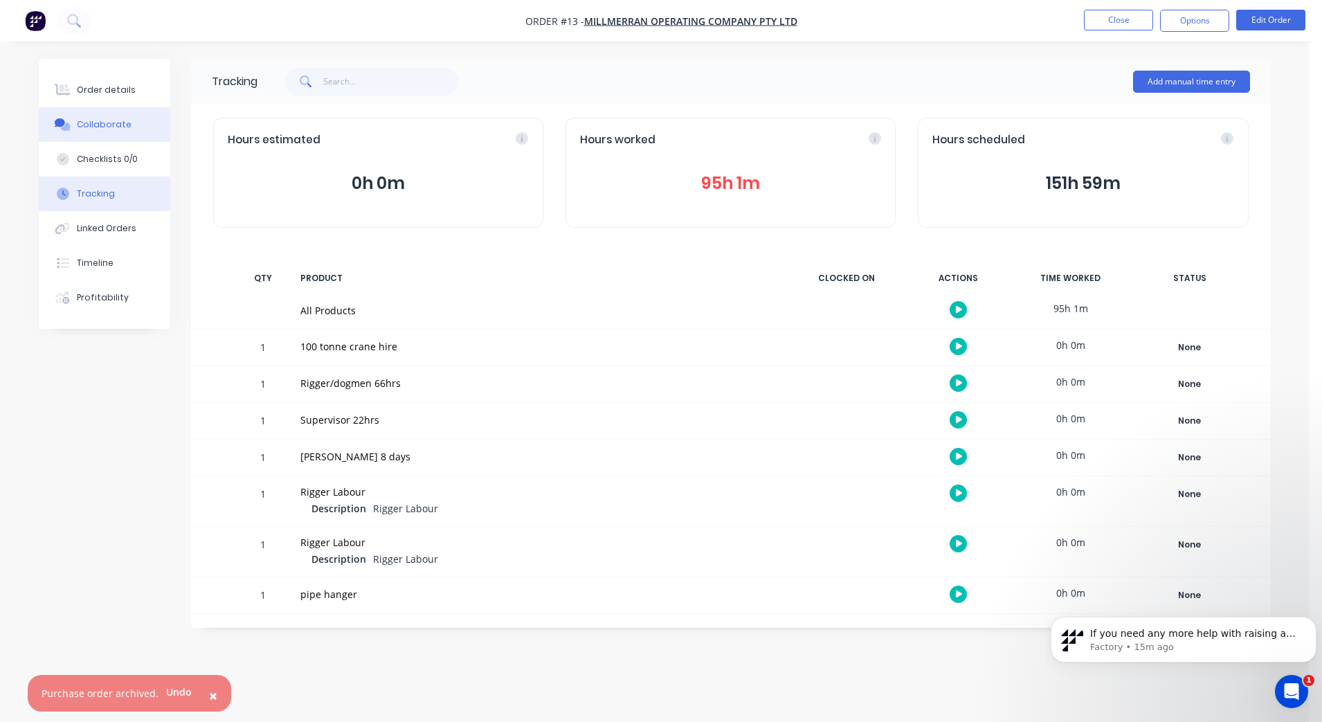
click at [104, 119] on div "Collaborate" at bounding box center [104, 124] width 55 height 12
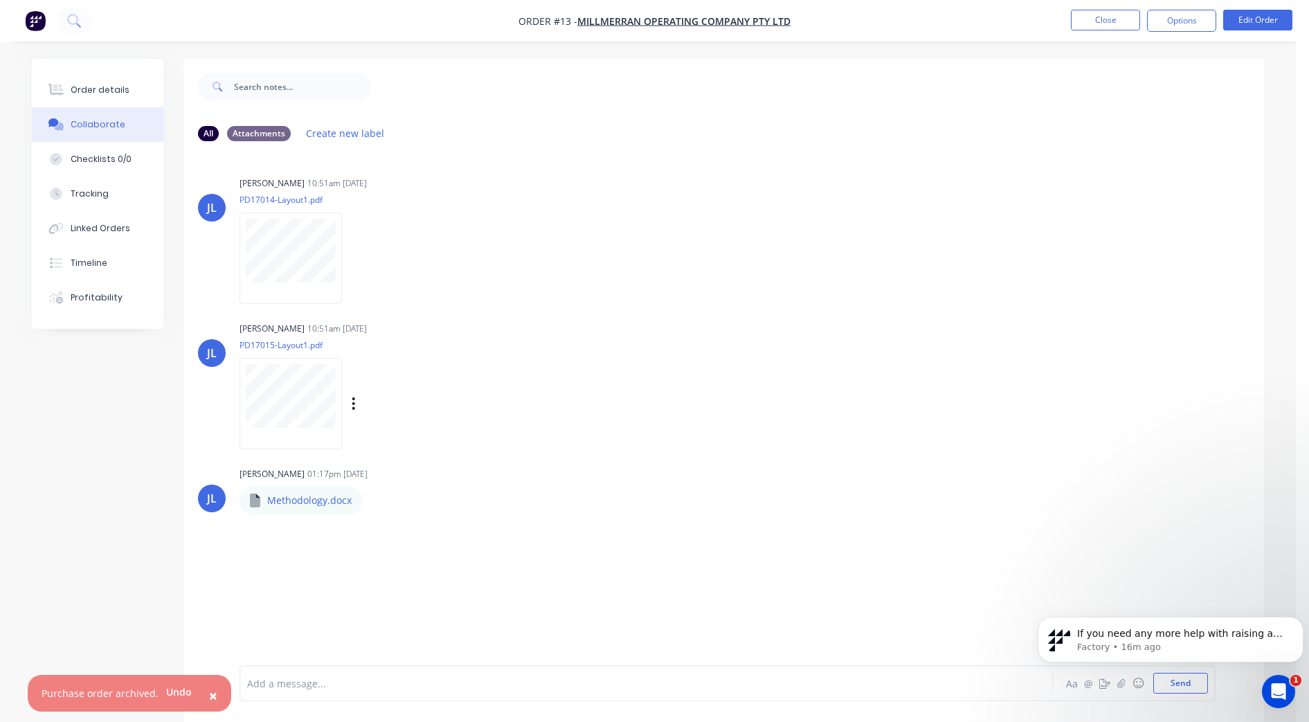
click at [1057, 397] on div "[PERSON_NAME] 10:51am [DATE] PD17015-Layout1.pdf Labels Download Delete" at bounding box center [724, 380] width 1080 height 125
click at [100, 163] on div "Checklists 0/0" at bounding box center [101, 159] width 61 height 12
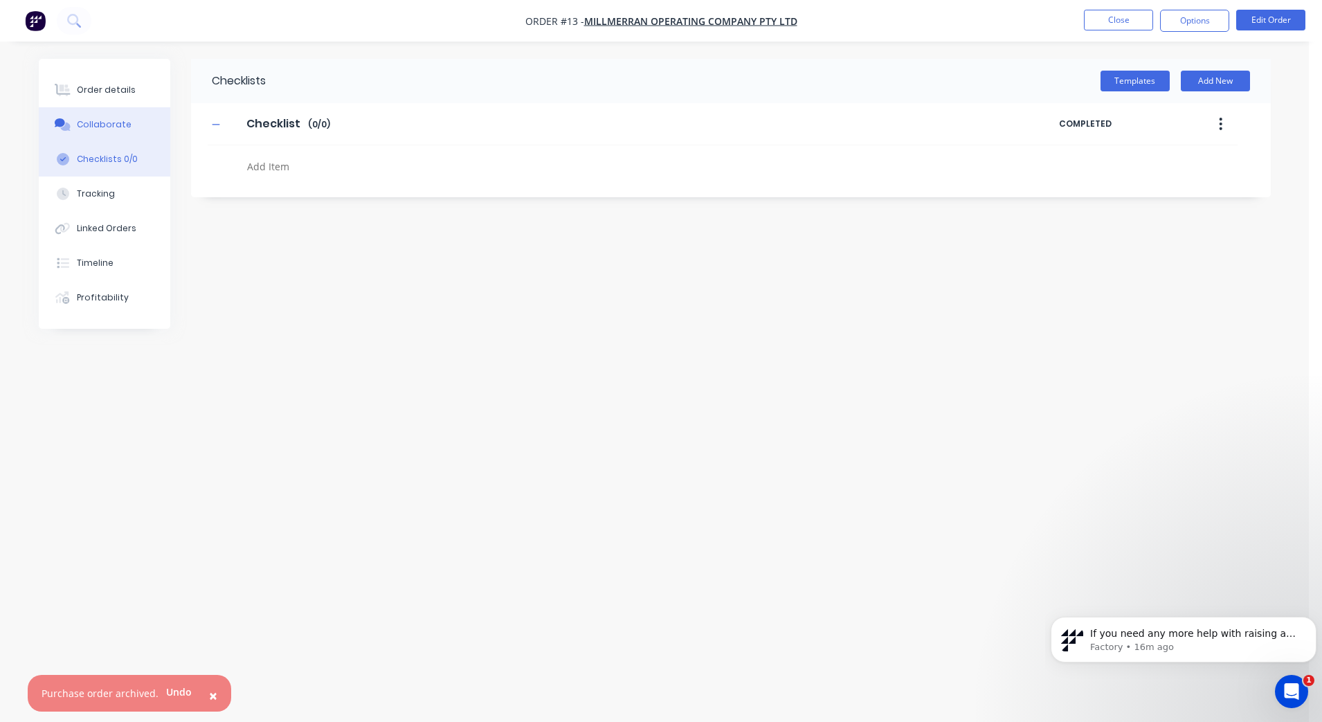
click at [110, 120] on div "Collaborate" at bounding box center [104, 124] width 55 height 12
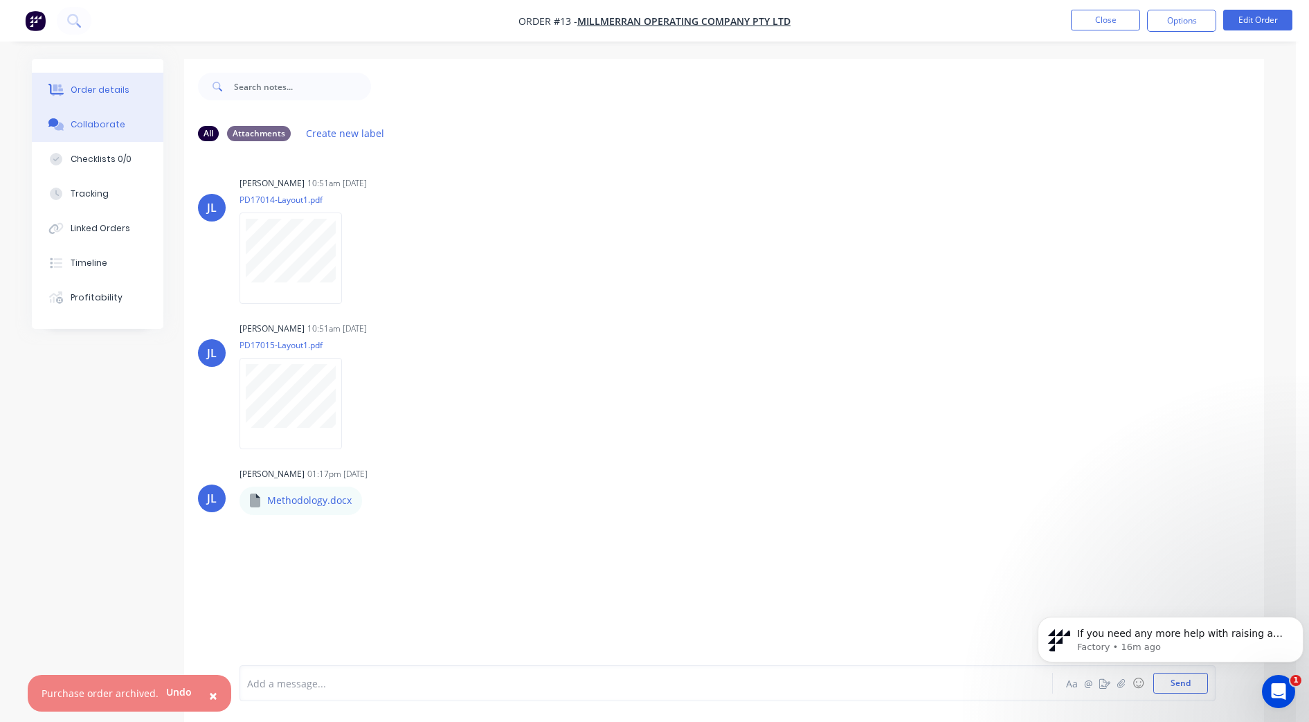
click at [100, 84] on div "Order details" at bounding box center [100, 90] width 59 height 12
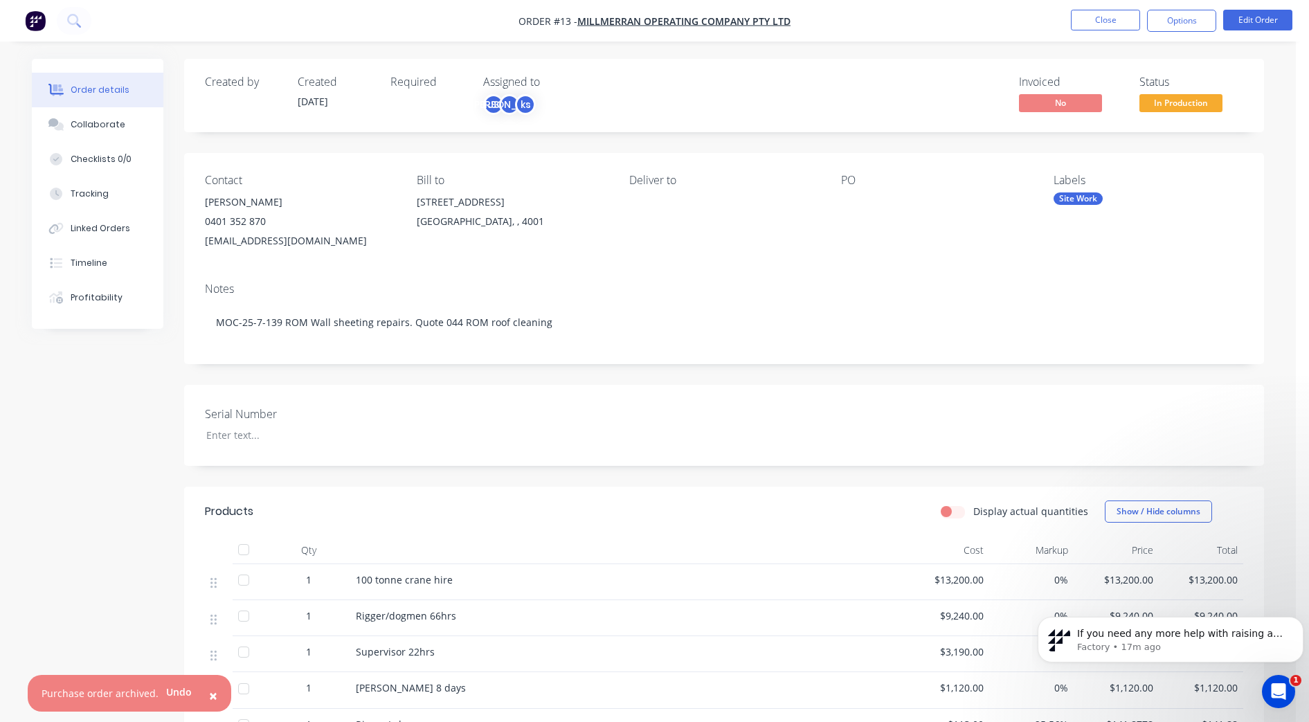
click at [1057, 201] on div "Site Work" at bounding box center [1077, 198] width 49 height 12
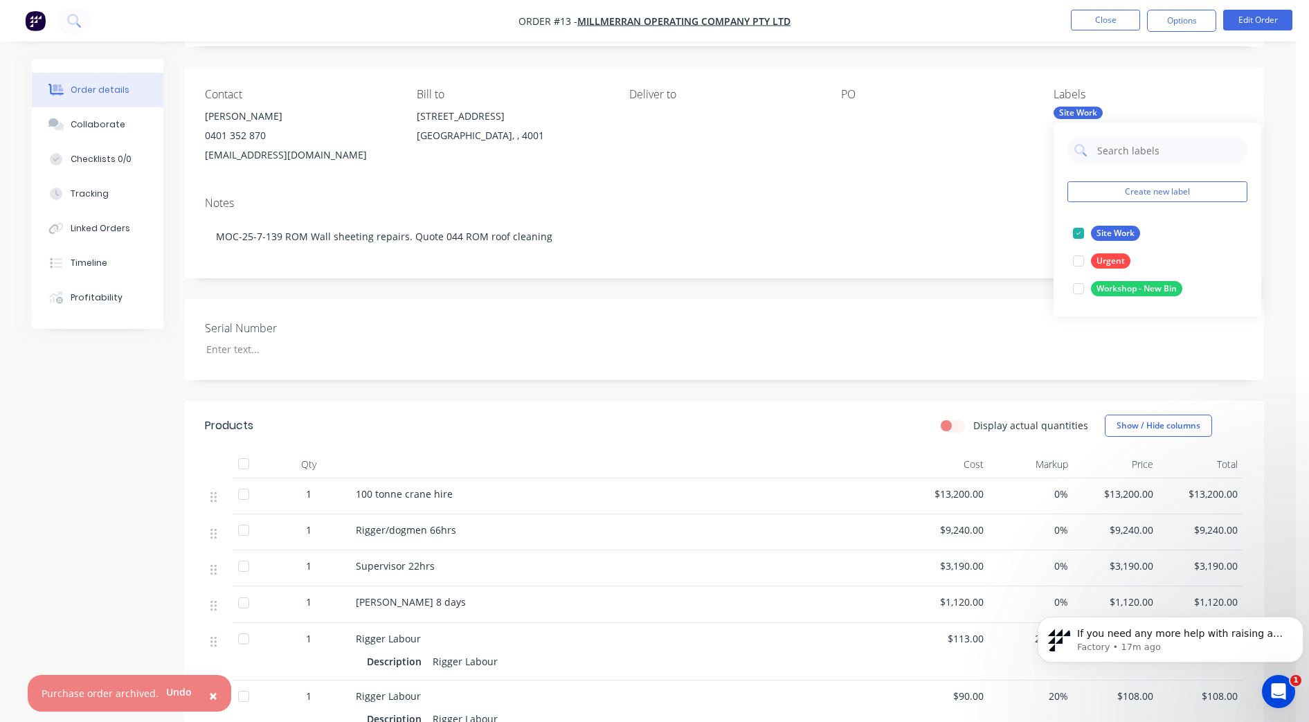
scroll to position [87, 0]
drag, startPoint x: 898, startPoint y: 174, endPoint x: 890, endPoint y: 174, distance: 7.6
click at [898, 174] on div "Contact [PERSON_NAME] 0401 352 870 [EMAIL_ADDRESS][DOMAIN_NAME] Bill to [GEOGRA…" at bounding box center [724, 125] width 1080 height 118
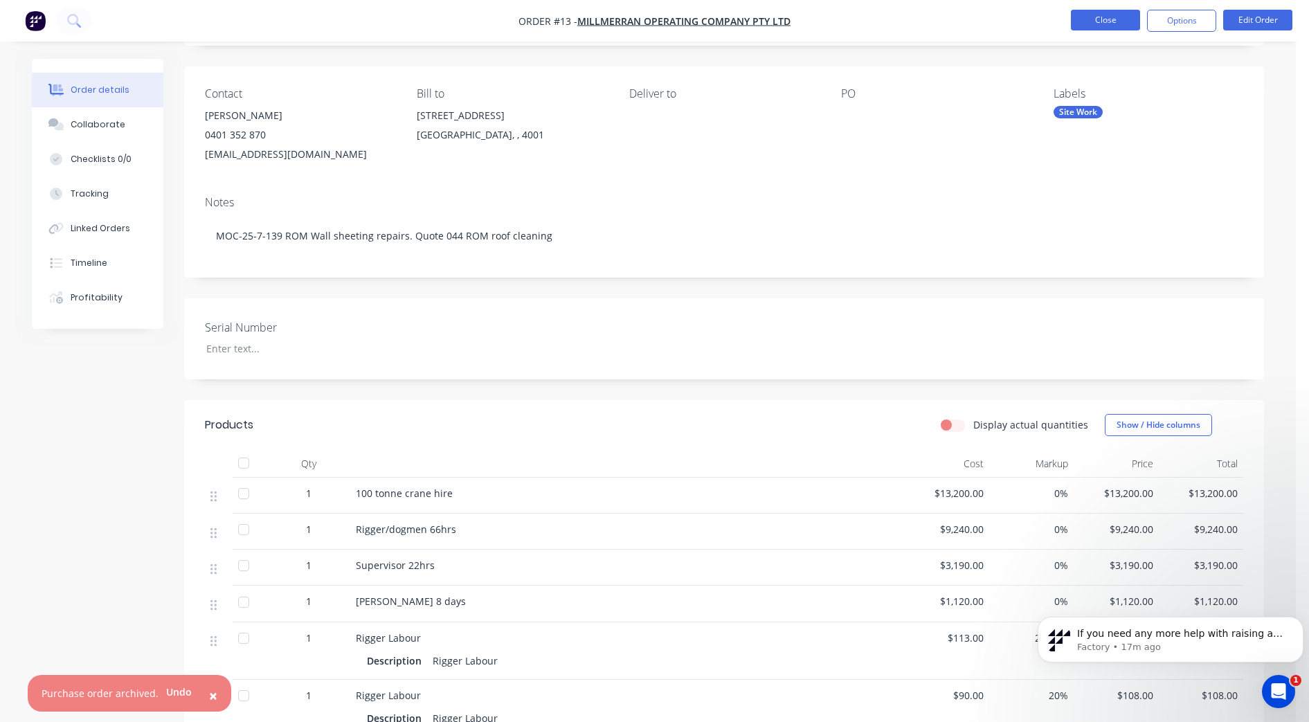
click at [1057, 18] on button "Close" at bounding box center [1105, 20] width 69 height 21
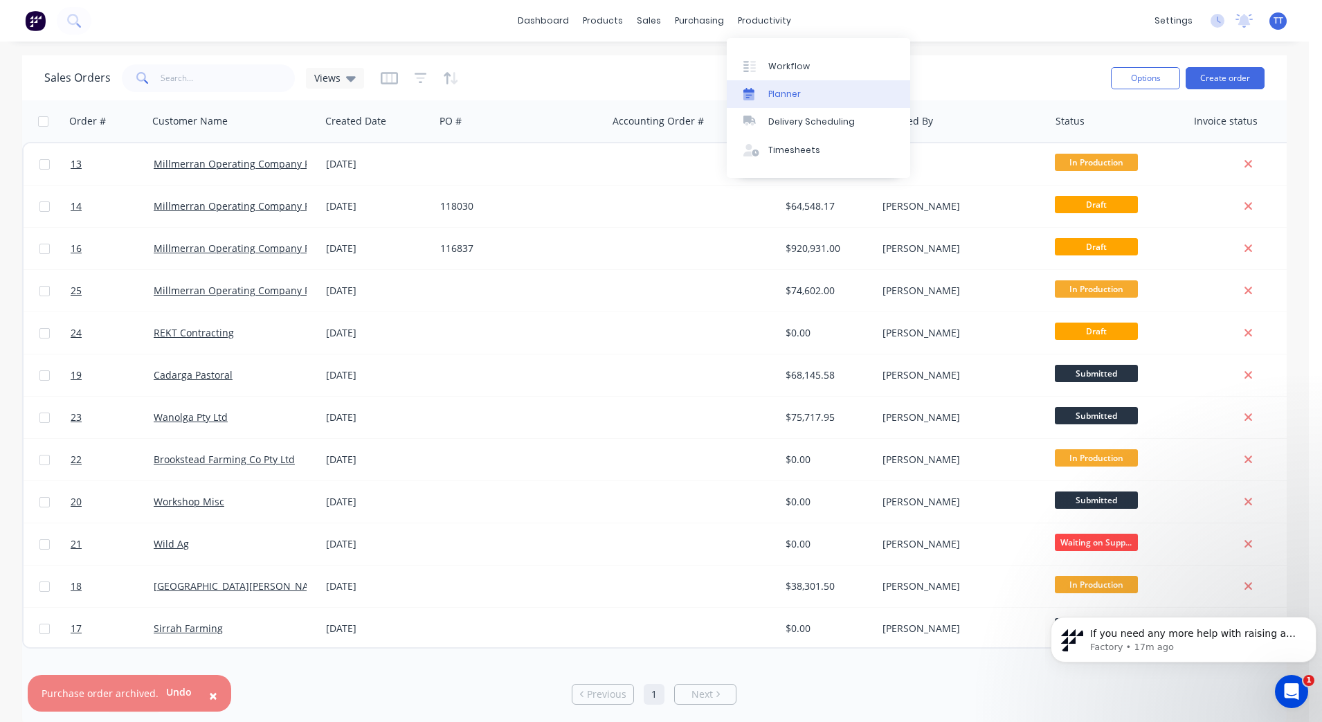
click at [776, 88] on div "Planner" at bounding box center [784, 94] width 33 height 12
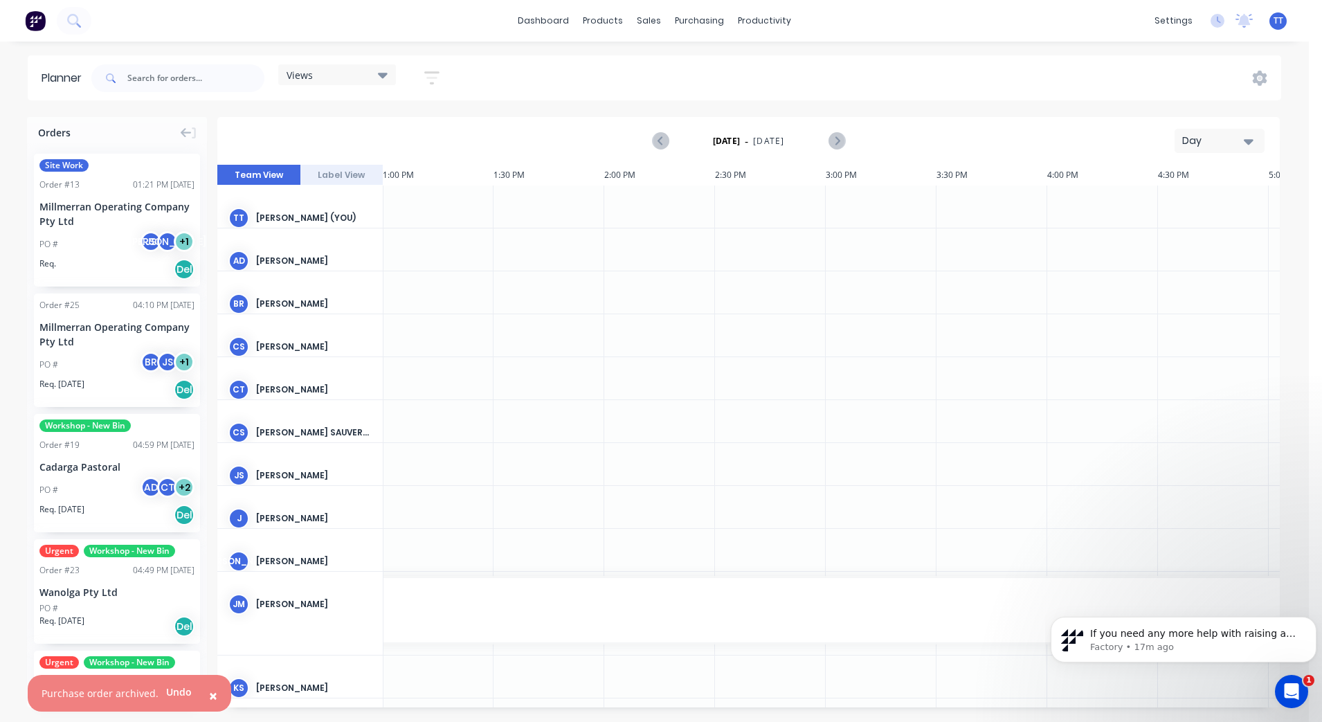
click at [438, 71] on icon "button" at bounding box center [431, 77] width 15 height 17
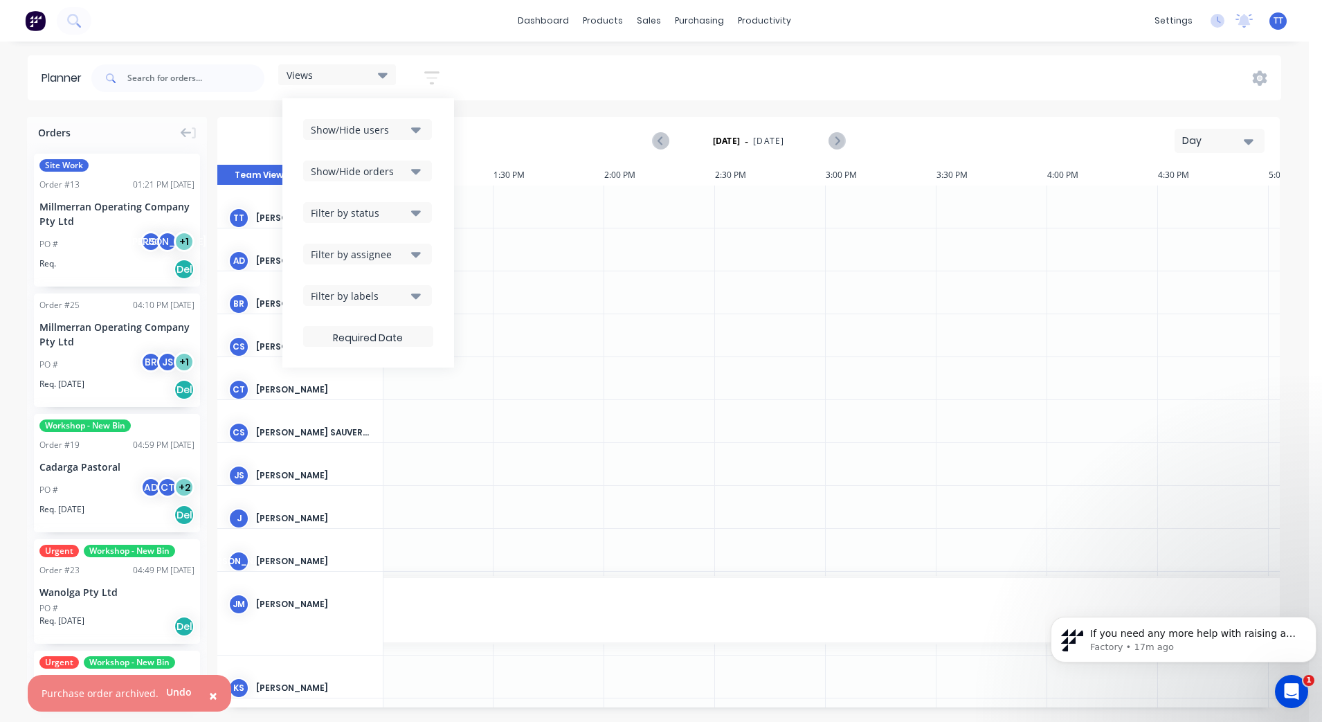
click at [419, 298] on icon "button" at bounding box center [416, 295] width 10 height 15
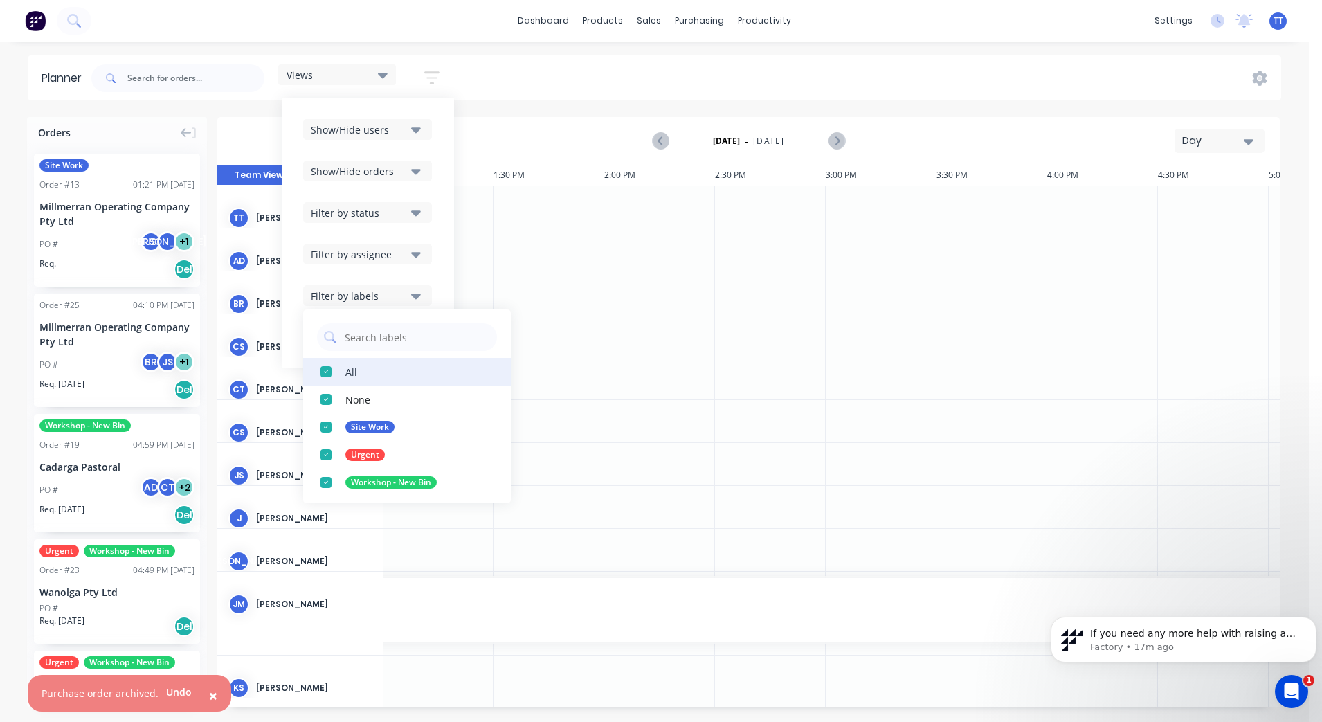
click at [354, 379] on button "All" at bounding box center [407, 372] width 208 height 28
click at [353, 427] on div "Site Work" at bounding box center [369, 427] width 49 height 12
click at [619, 410] on div at bounding box center [659, 421] width 111 height 42
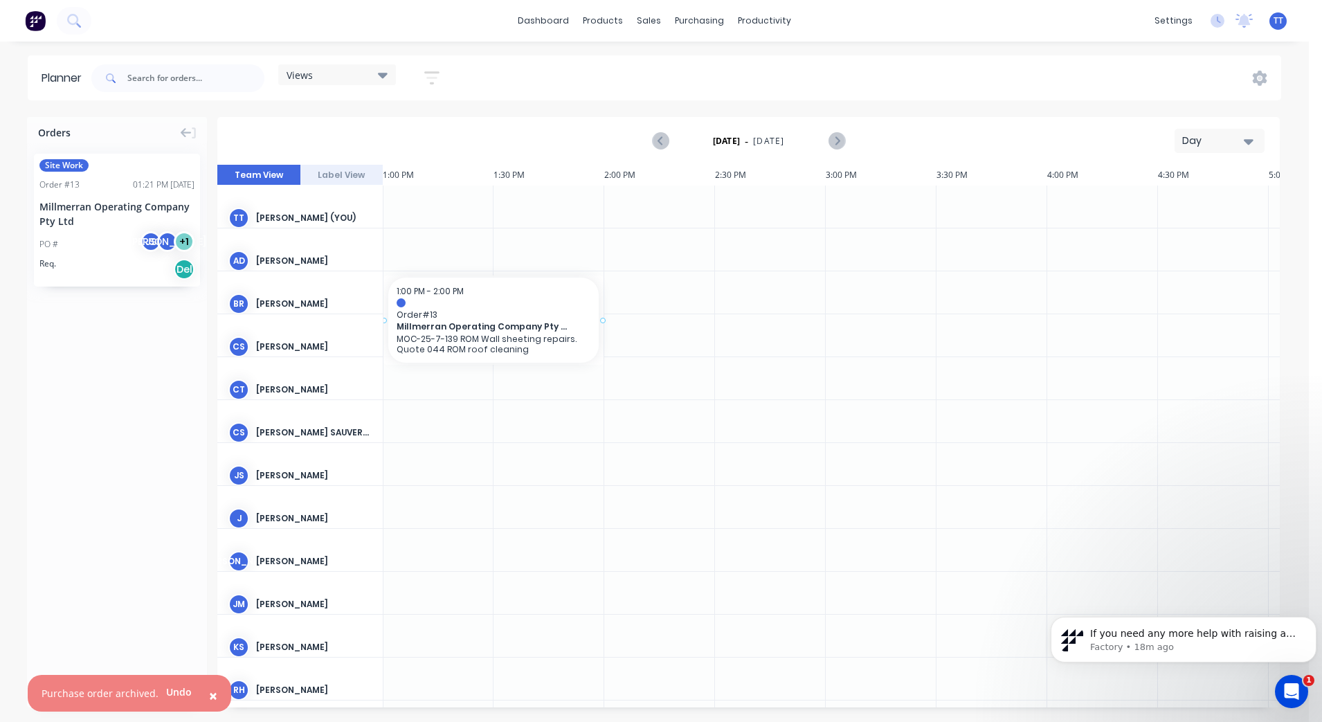
scroll to position [0, 2862]
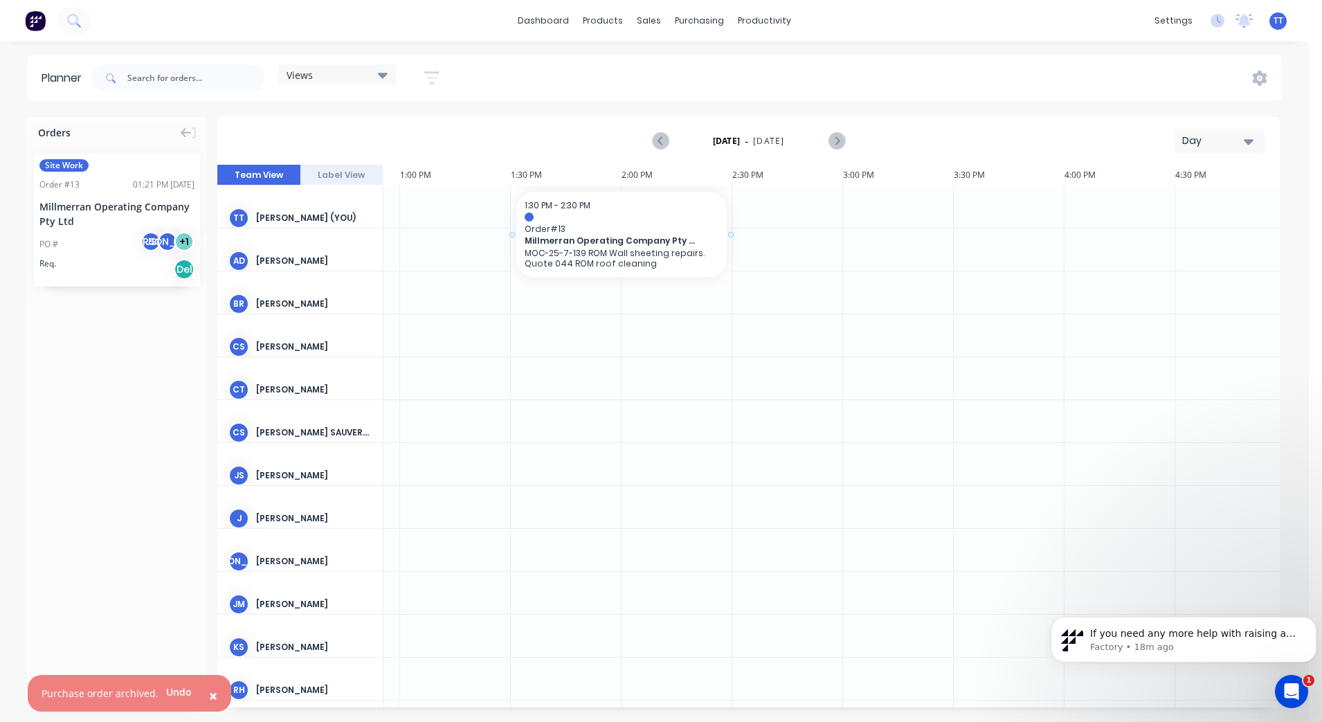
drag, startPoint x: 93, startPoint y: 213, endPoint x: 553, endPoint y: 197, distance: 460.5
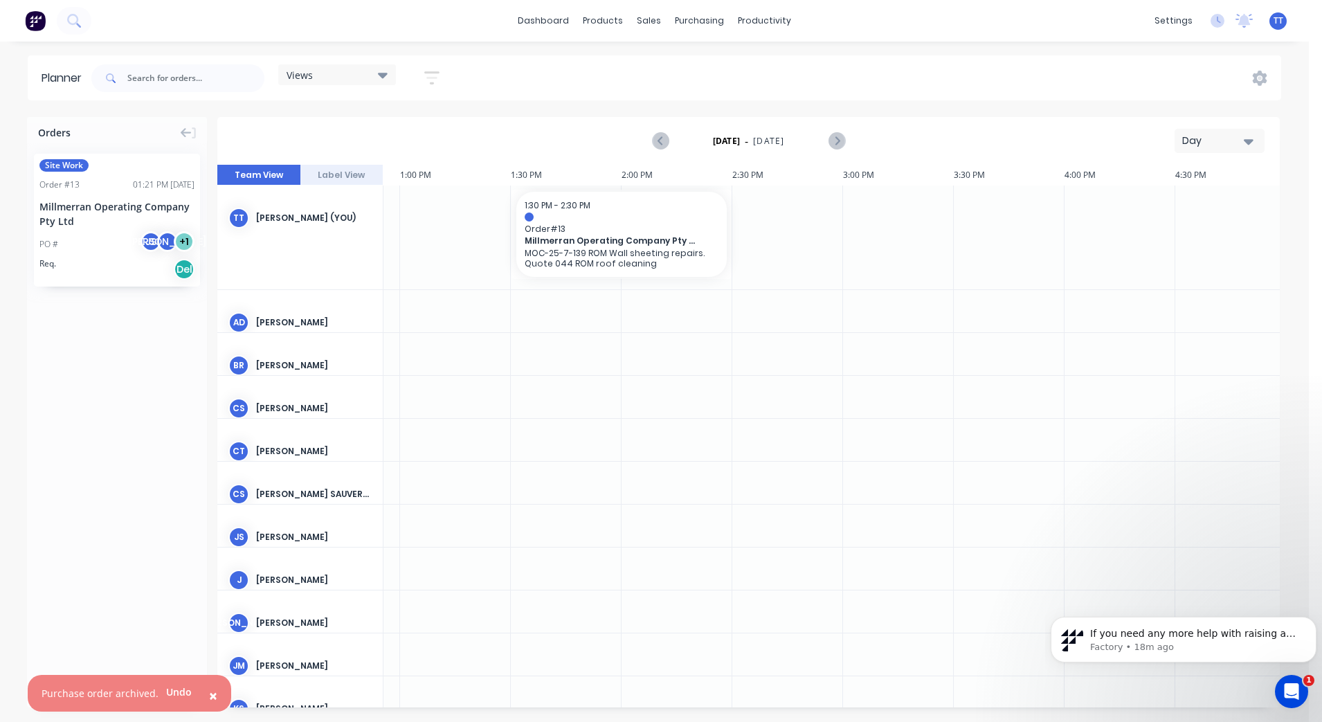
click at [1057, 145] on div "Day" at bounding box center [1214, 141] width 64 height 15
click at [1057, 214] on div "Week" at bounding box center [1194, 206] width 137 height 28
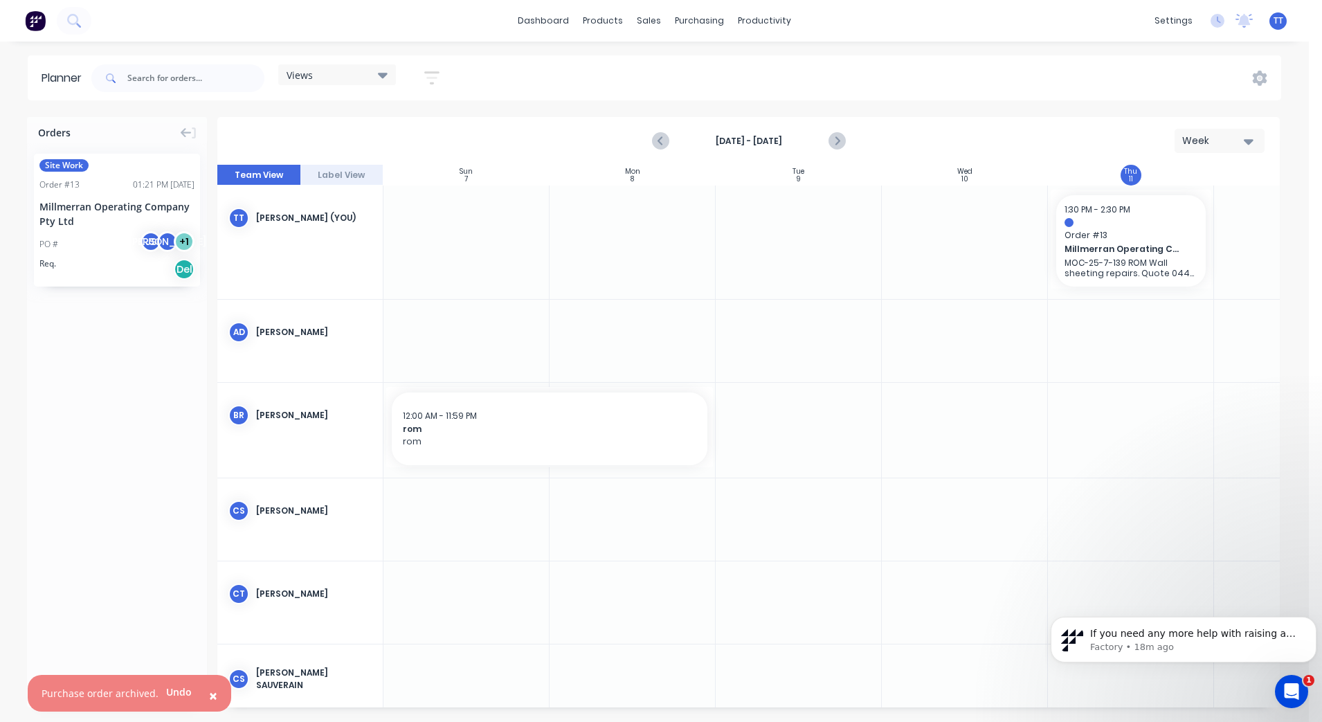
scroll to position [0, 1]
click at [1057, 257] on p "MOC-25-7-139 ROM Wall sheeting repairs. Quote 044 ROM roof cleaning" at bounding box center [1130, 267] width 133 height 21
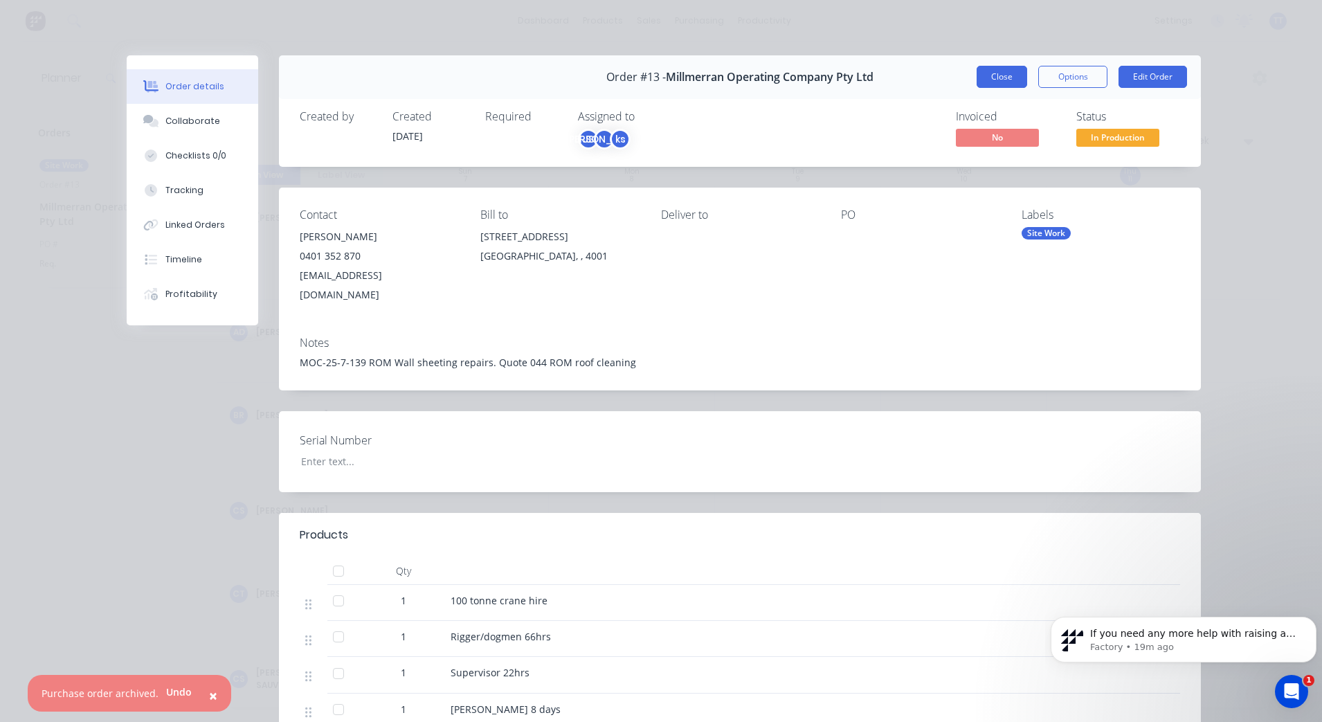
click at [999, 80] on button "Close" at bounding box center [1001, 77] width 51 height 22
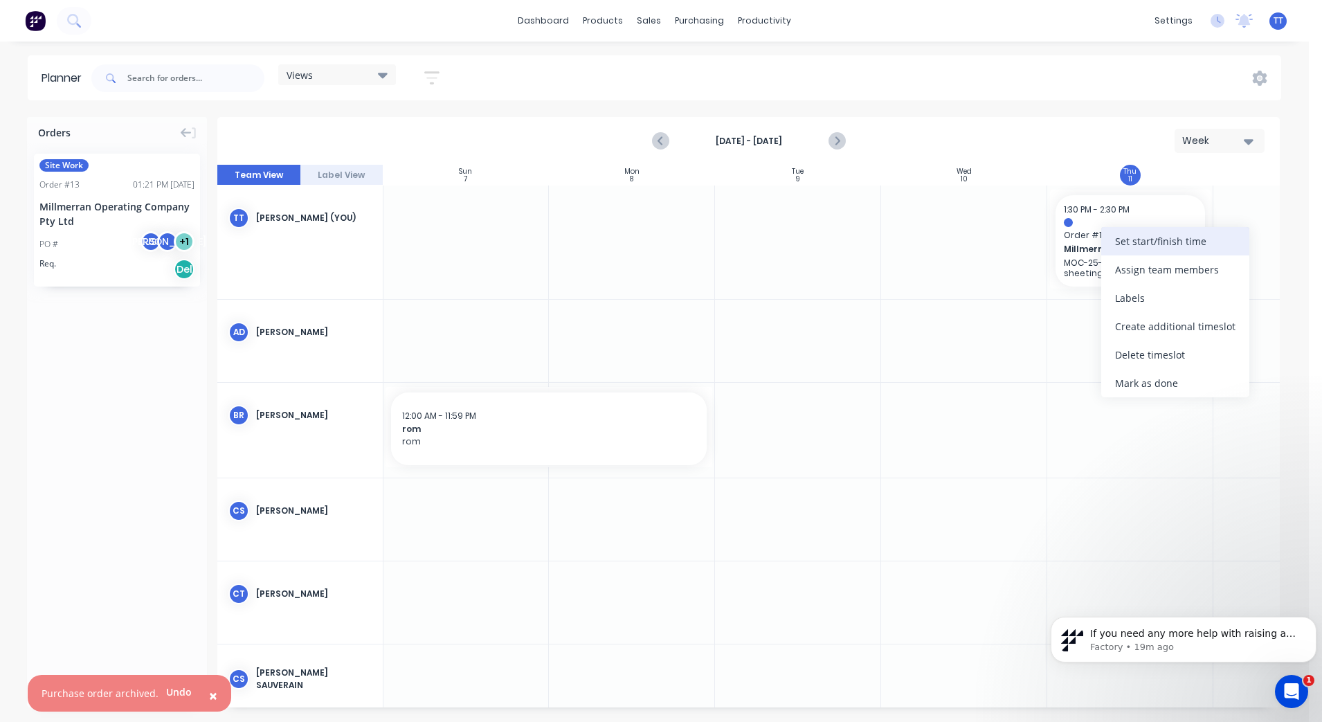
click at [1057, 239] on div "Set start/finish time" at bounding box center [1175, 241] width 148 height 28
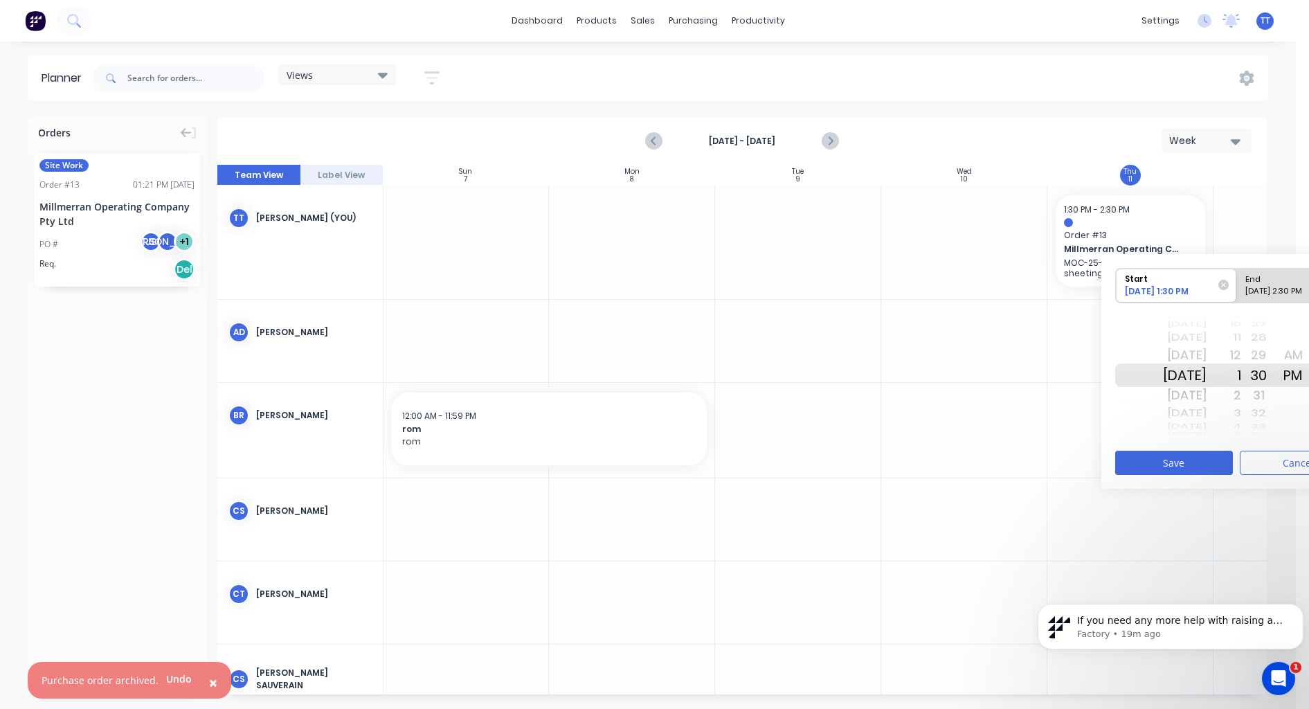
click at [1057, 334] on div "[DATE]" at bounding box center [1185, 338] width 44 height 18
click at [1057, 285] on div "[DATE] 2:30 PM" at bounding box center [1290, 293] width 100 height 17
click at [1057, 284] on input "End [DATE] 2:30 PM" at bounding box center [1236, 286] width 1 height 34
radio input "true"
click at [1057, 396] on div "[DATE]" at bounding box center [1185, 395] width 44 height 22
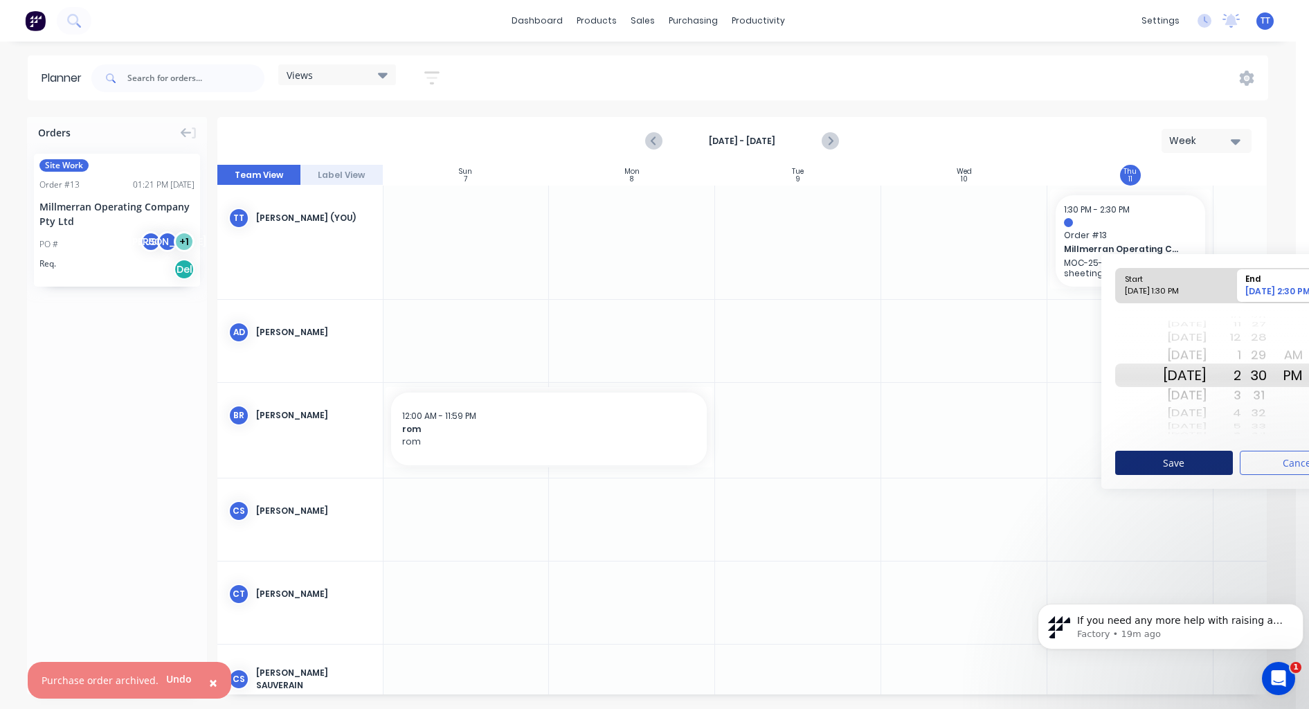
click at [1057, 461] on button "Save" at bounding box center [1174, 463] width 118 height 24
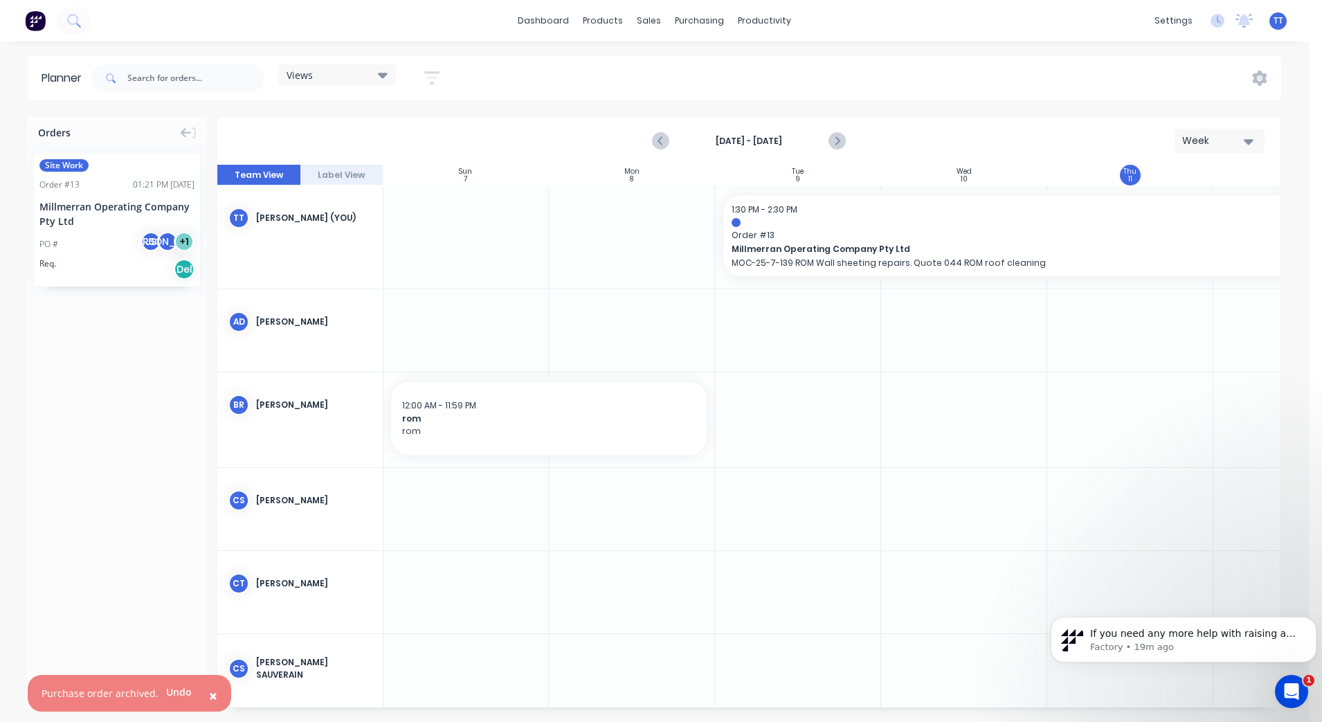
click at [518, 337] on div at bounding box center [466, 330] width 166 height 82
click at [664, 330] on div at bounding box center [632, 330] width 166 height 82
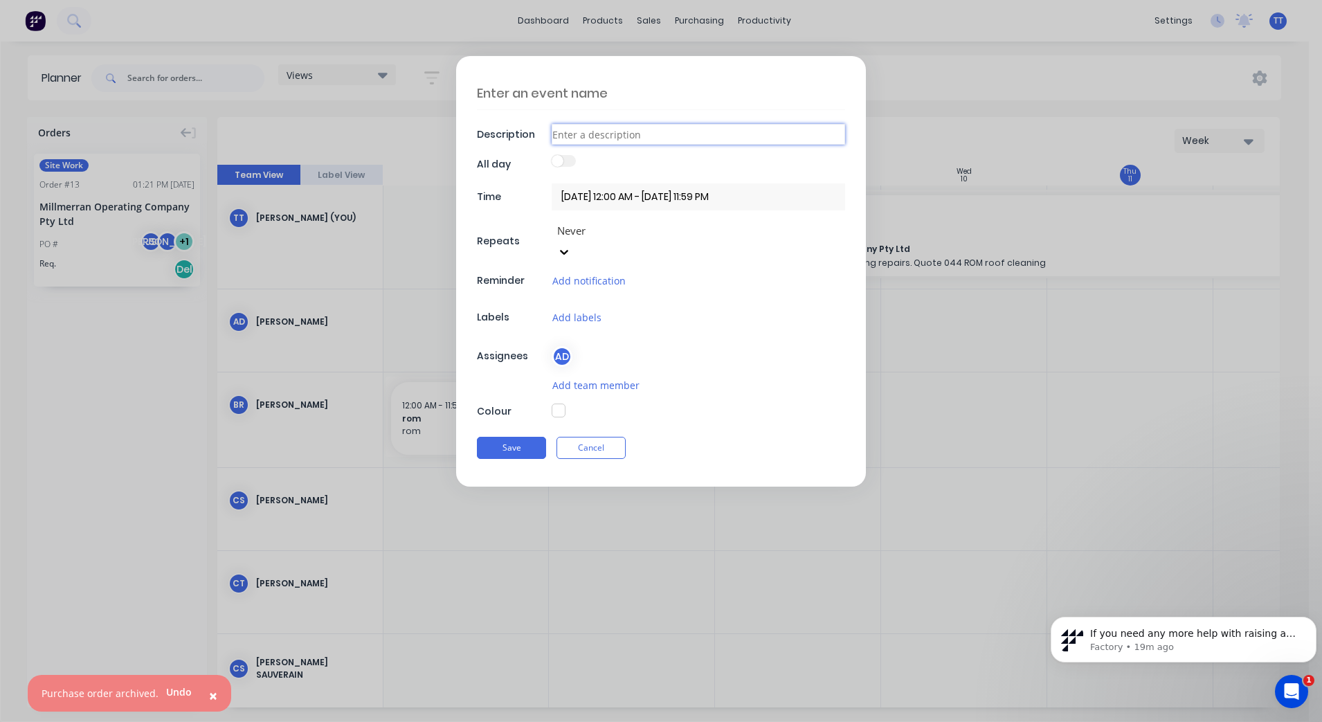
click at [608, 136] on input at bounding box center [698, 134] width 293 height 21
type input "cut chassis"
click at [592, 309] on button "Add labels" at bounding box center [577, 317] width 51 height 16
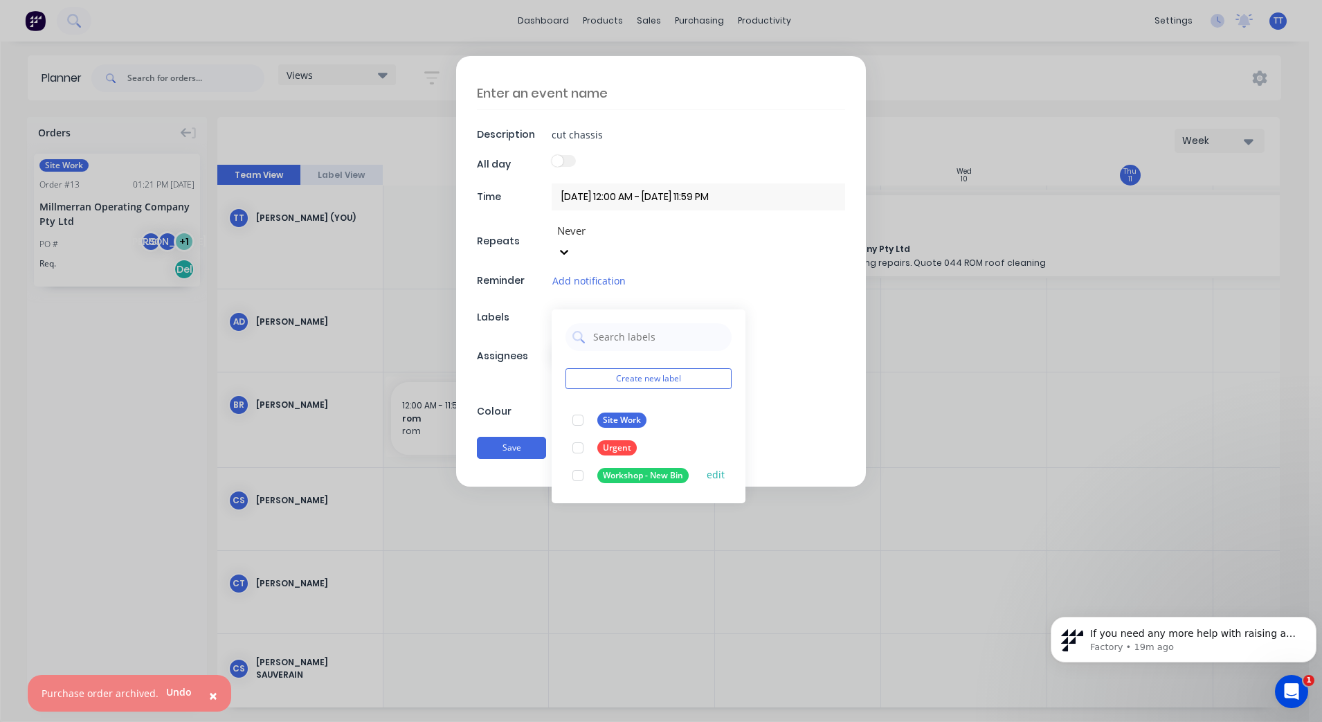
click at [648, 468] on div "Workshop - New Bin" at bounding box center [642, 475] width 91 height 15
click at [791, 422] on div "Description cut chassis All day Time [DATE] 12:00 AM - [DATE] 11:59 PM Repeats …" at bounding box center [661, 271] width 410 height 430
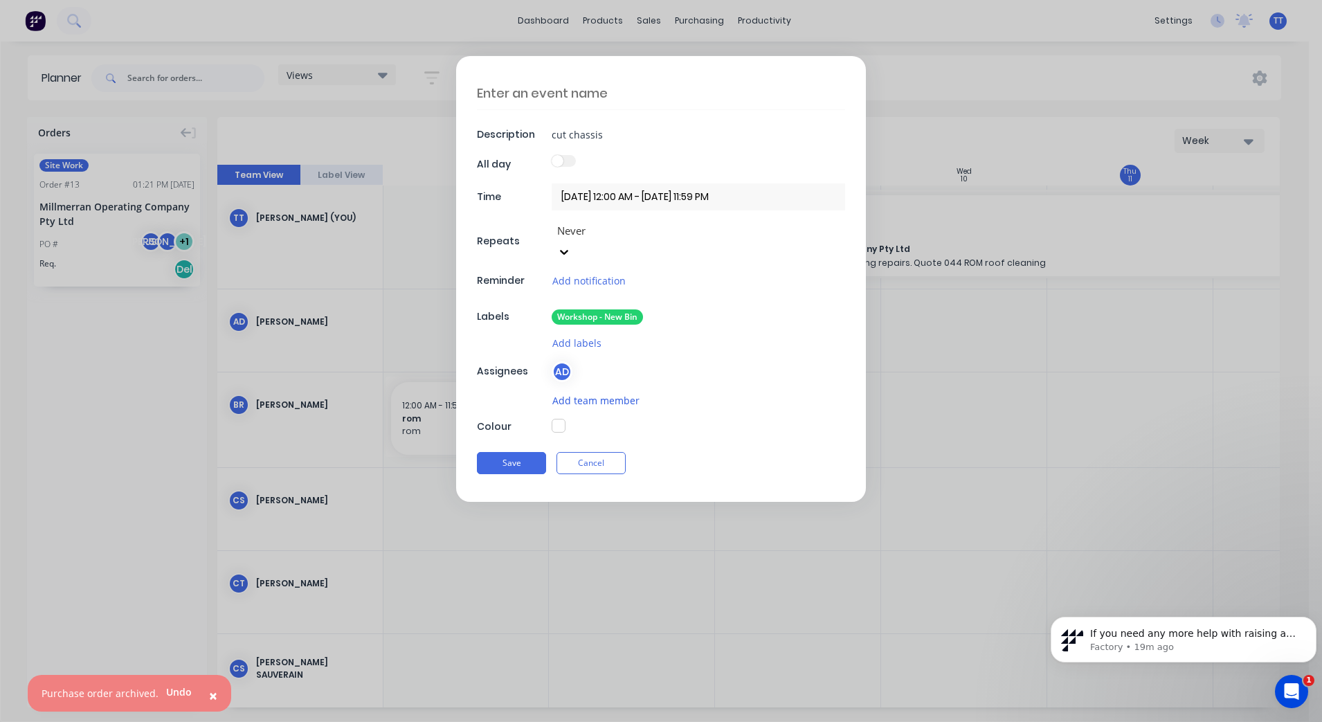
click at [568, 392] on button "Add team member" at bounding box center [596, 400] width 89 height 16
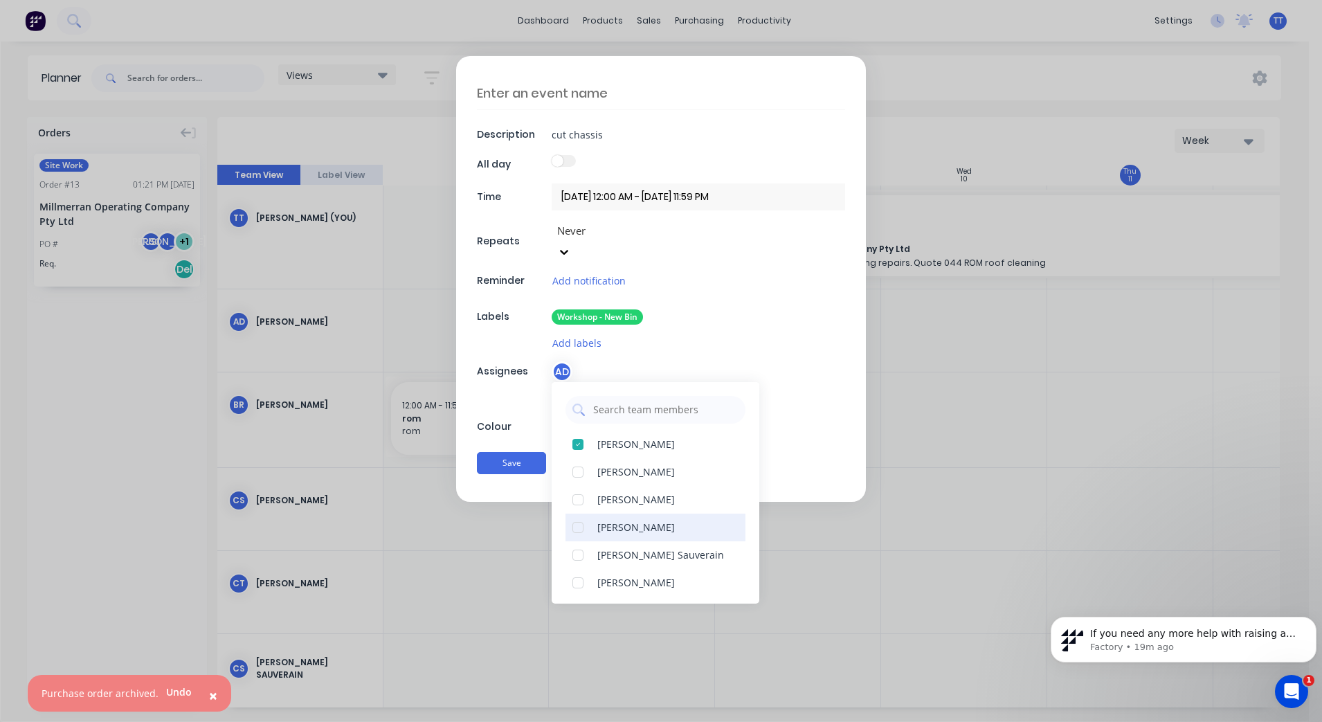
click at [594, 513] on div "[PERSON_NAME]" at bounding box center [655, 527] width 180 height 28
click at [799, 445] on div "Save Cancel" at bounding box center [661, 463] width 368 height 36
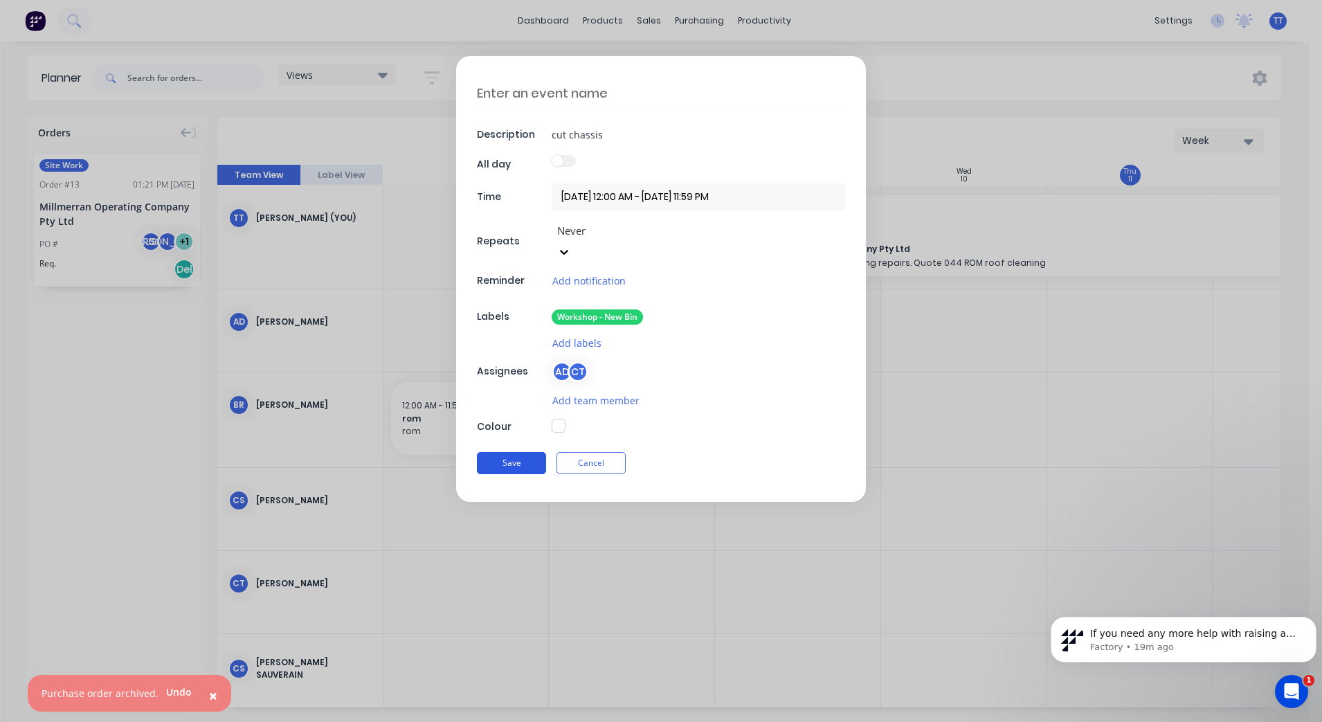
click at [523, 452] on button "Save" at bounding box center [511, 463] width 69 height 22
click at [504, 453] on button "Save" at bounding box center [511, 464] width 69 height 22
click at [717, 313] on div "Description cut chassis All day Time [DATE] 12:00 AM - [DATE] 11:59 PM Repeats …" at bounding box center [661, 279] width 410 height 446
click at [522, 84] on textarea at bounding box center [661, 93] width 368 height 33
type textarea "cutting"
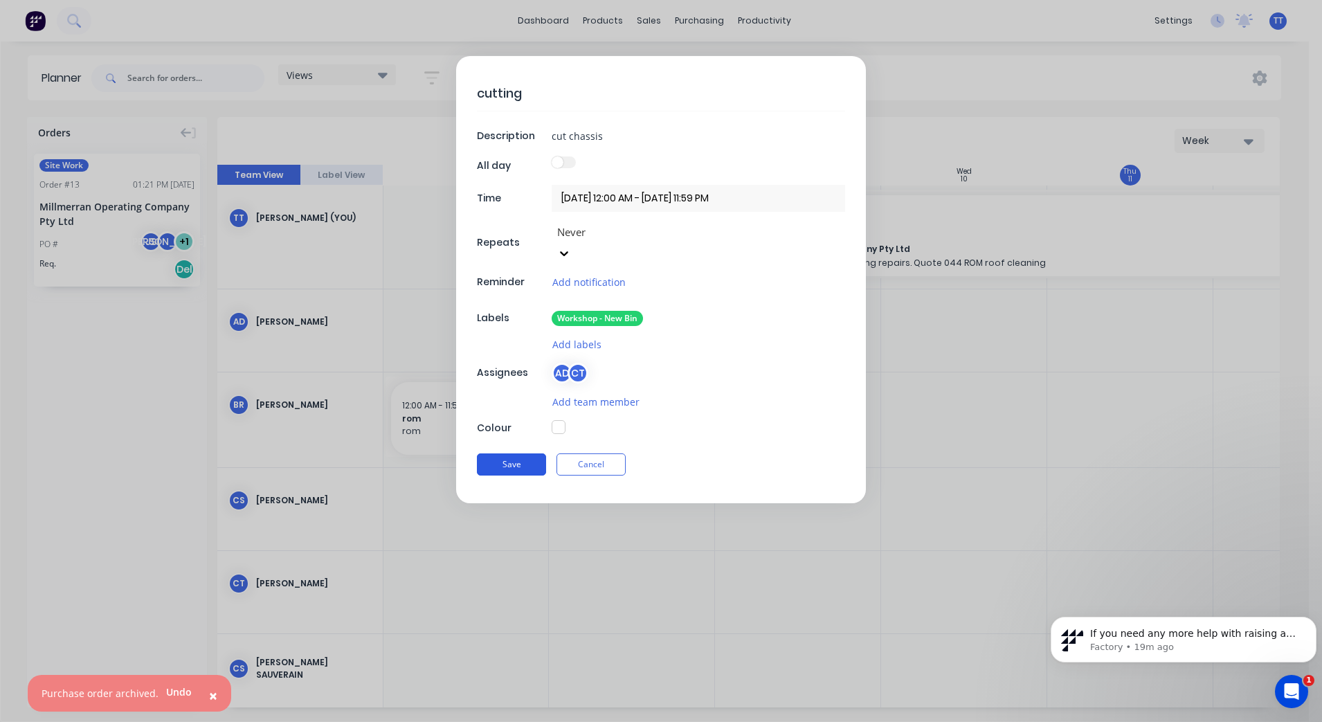
click at [504, 453] on button "Save" at bounding box center [511, 464] width 69 height 22
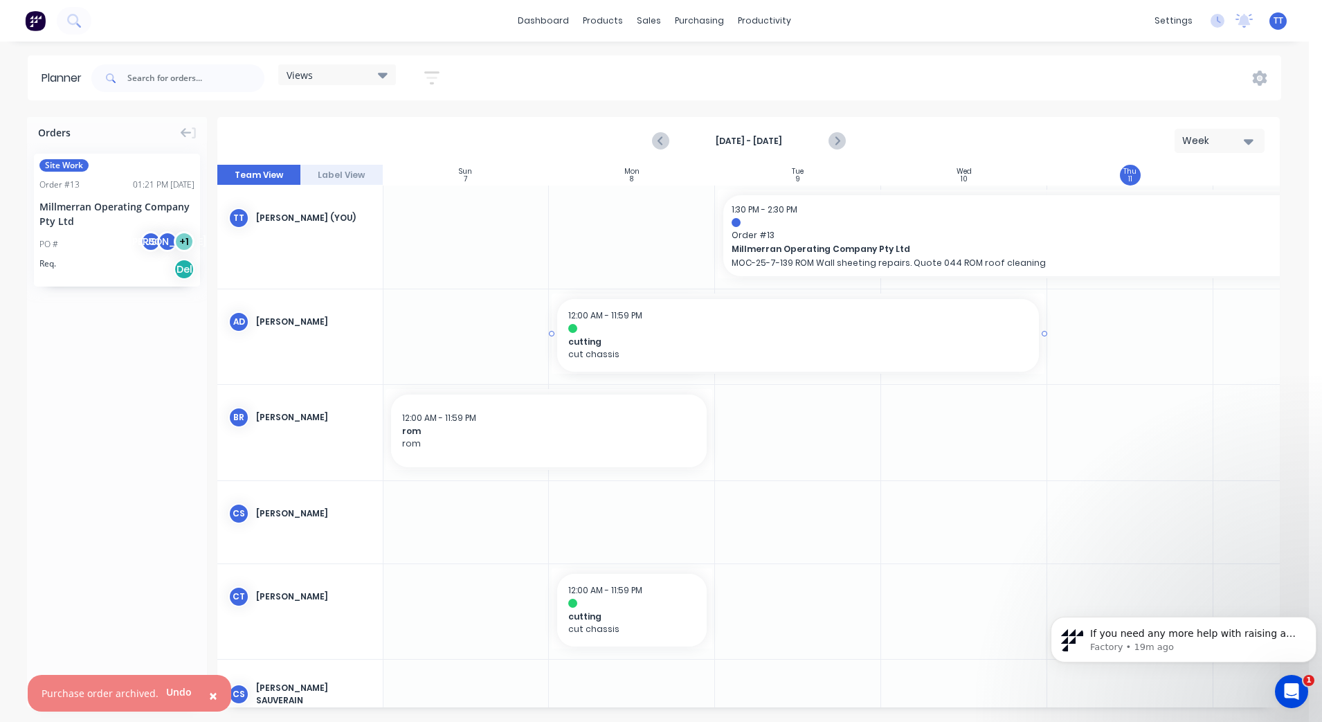
drag, startPoint x: 711, startPoint y: 334, endPoint x: 1025, endPoint y: 355, distance: 314.2
